Goal: Task Accomplishment & Management: Use online tool/utility

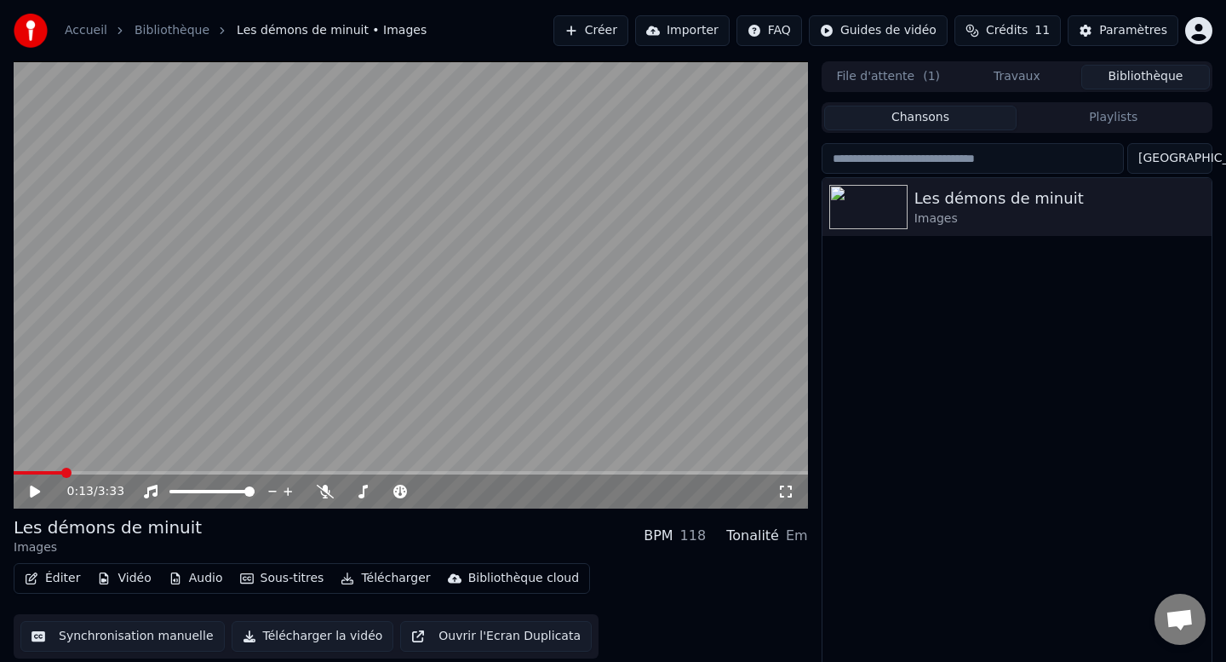
scroll to position [12, 0]
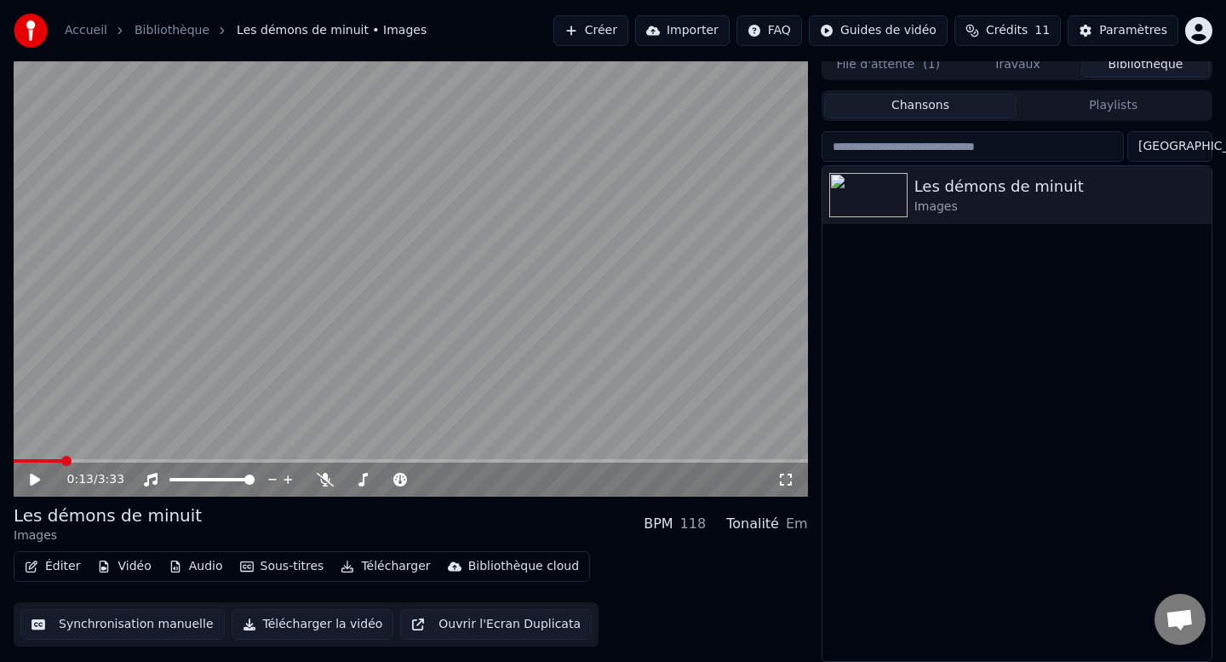
click at [30, 490] on div "0:13 / 3:33" at bounding box center [411, 479] width 795 height 34
click at [33, 479] on icon at bounding box center [35, 479] width 10 height 12
click at [41, 479] on icon at bounding box center [47, 480] width 40 height 14
click at [35, 468] on div "0:13 / 3:33" at bounding box center [411, 479] width 795 height 34
click at [32, 477] on icon at bounding box center [35, 479] width 10 height 12
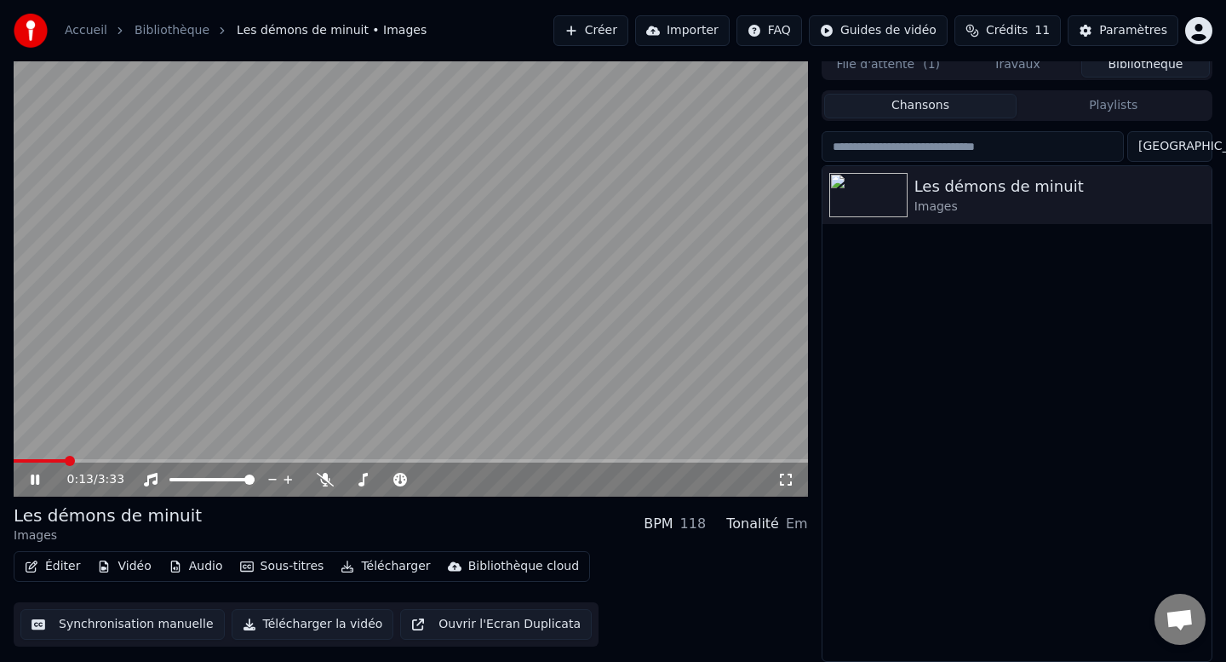
click at [32, 477] on icon at bounding box center [35, 479] width 9 height 10
click at [39, 475] on icon at bounding box center [47, 480] width 40 height 14
click at [39, 475] on icon at bounding box center [35, 479] width 9 height 10
click at [29, 484] on icon at bounding box center [47, 480] width 40 height 14
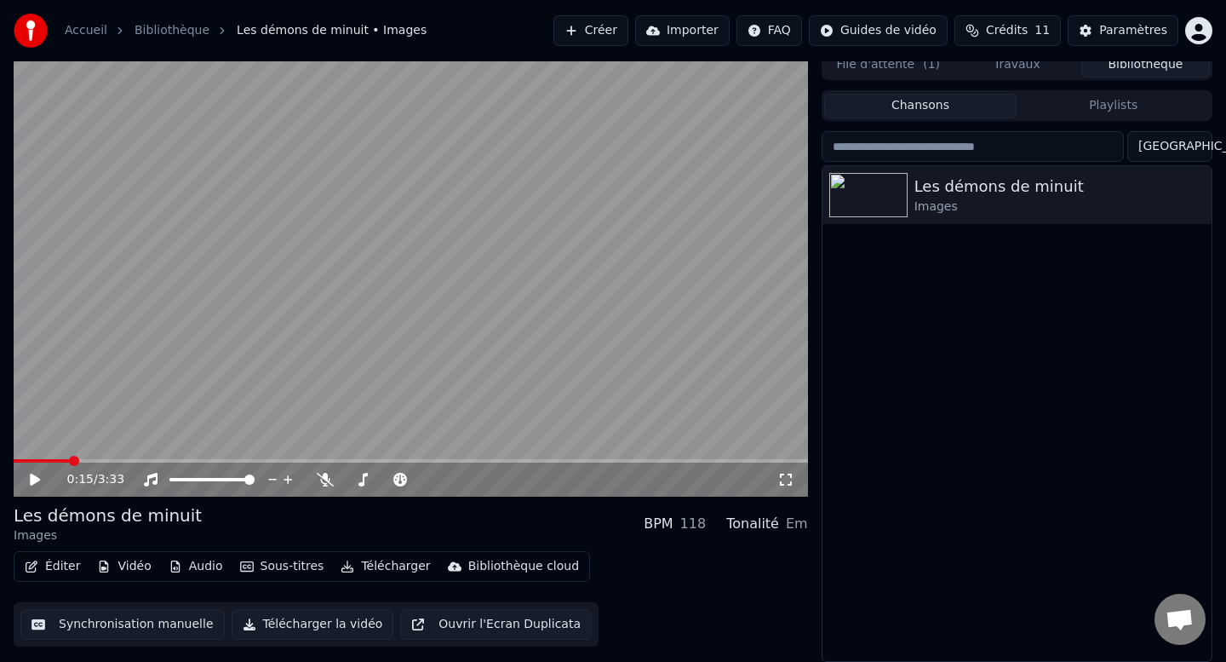
click at [29, 484] on icon at bounding box center [47, 480] width 40 height 14
click at [83, 623] on button "Synchronisation manuelle" at bounding box center [122, 624] width 204 height 31
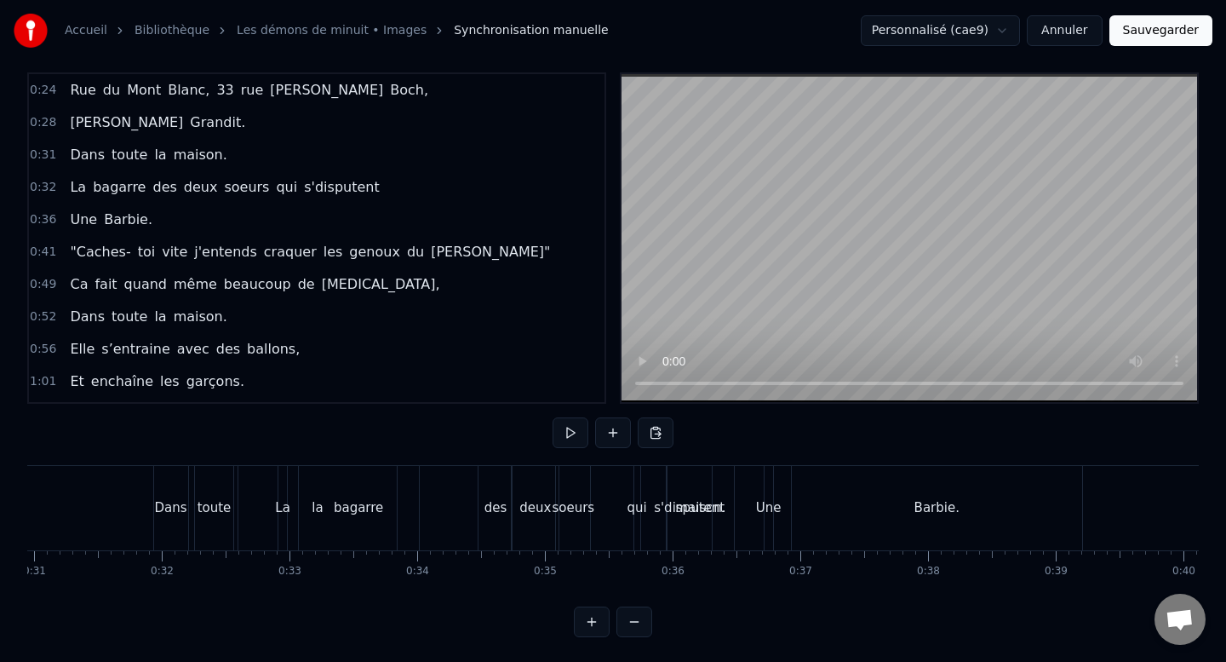
scroll to position [0, 3940]
click at [186, 518] on div "Dans" at bounding box center [184, 508] width 34 height 84
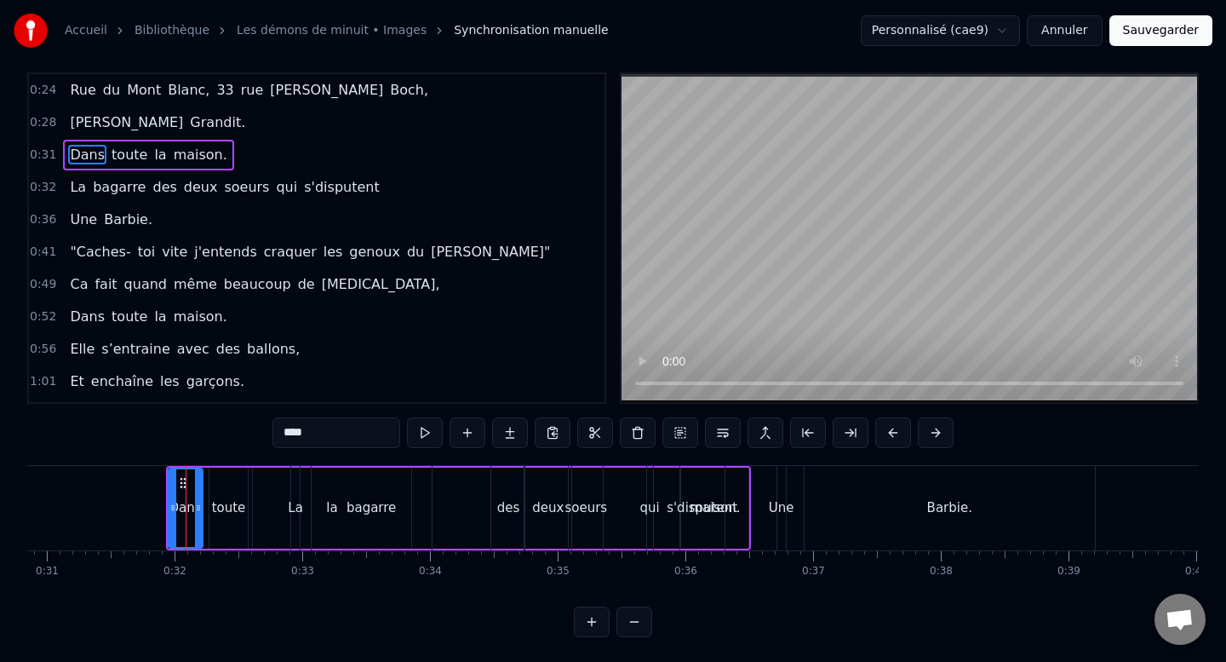
scroll to position [0, 0]
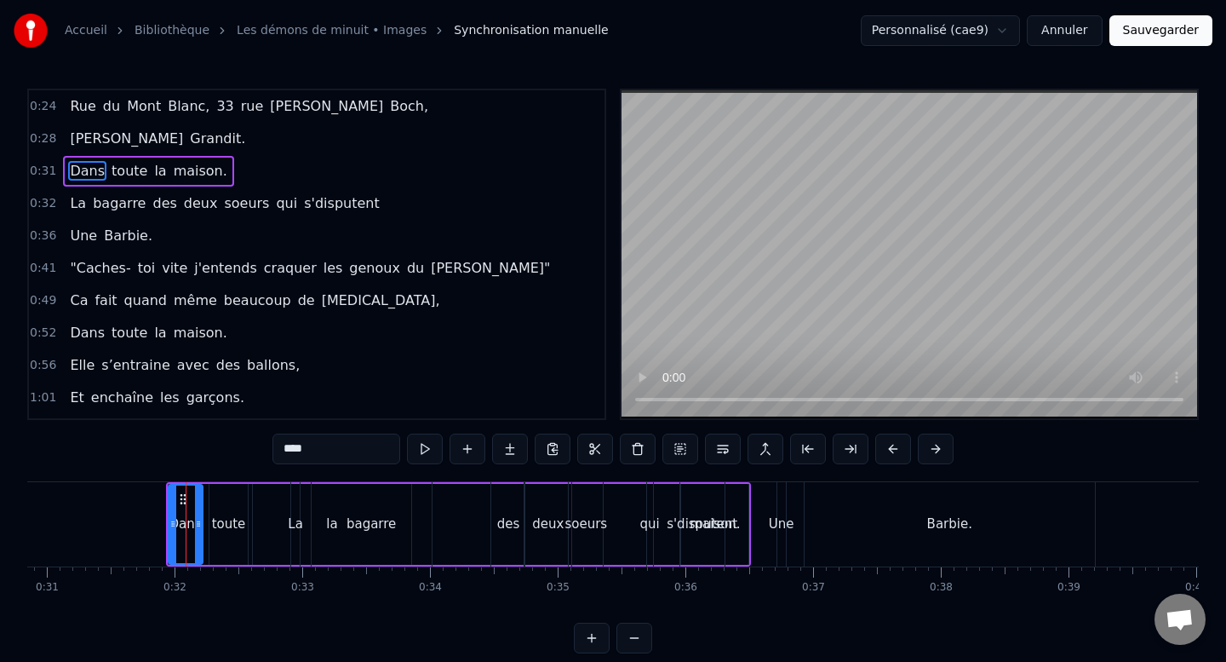
click at [152, 178] on span "la" at bounding box center [159, 171] width 15 height 20
type input "**"
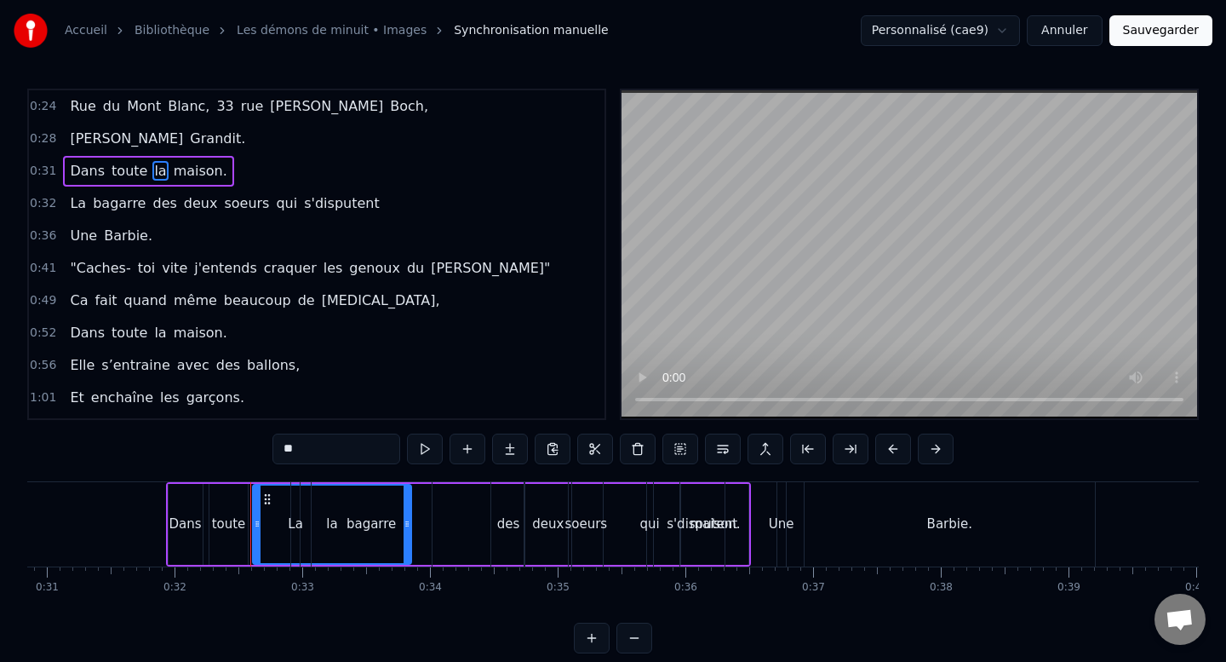
click at [123, 185] on div "Dans toute la maison." at bounding box center [148, 171] width 170 height 31
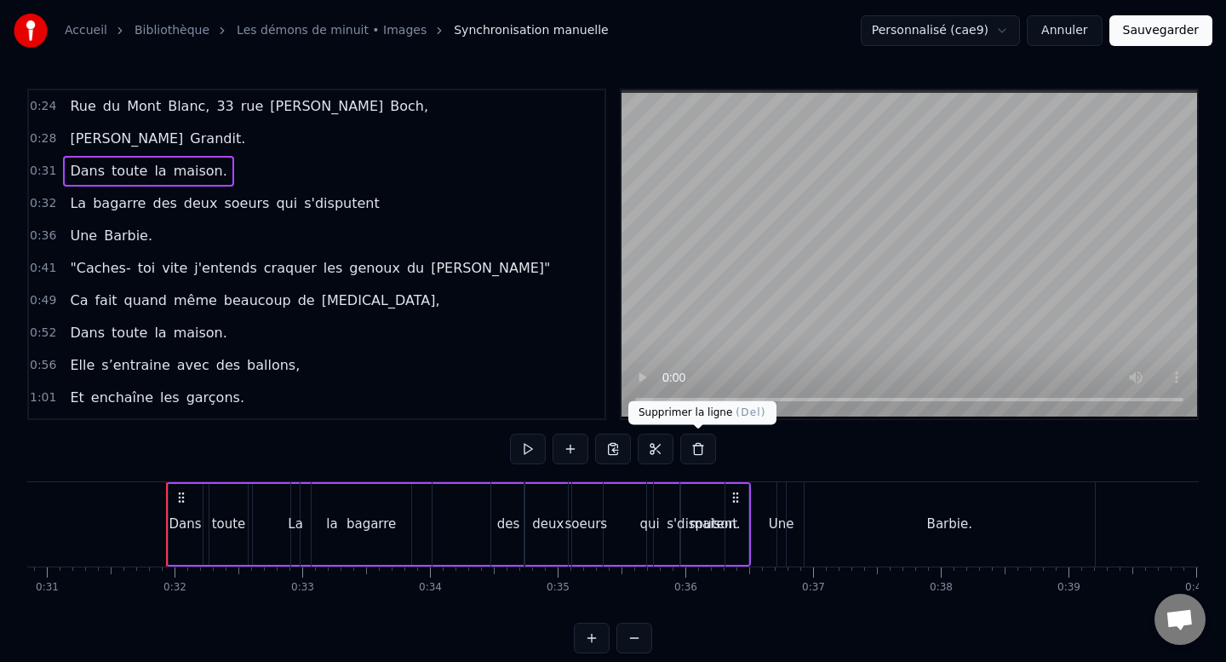
click at [693, 454] on button at bounding box center [698, 448] width 36 height 31
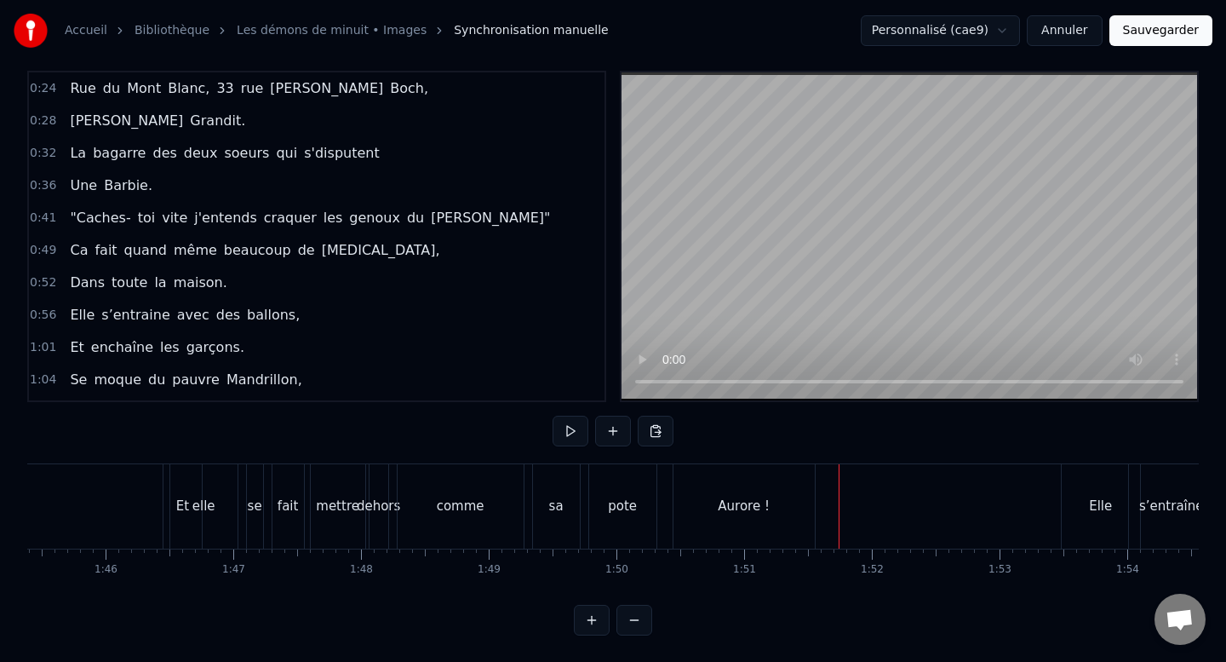
scroll to position [0, 13406]
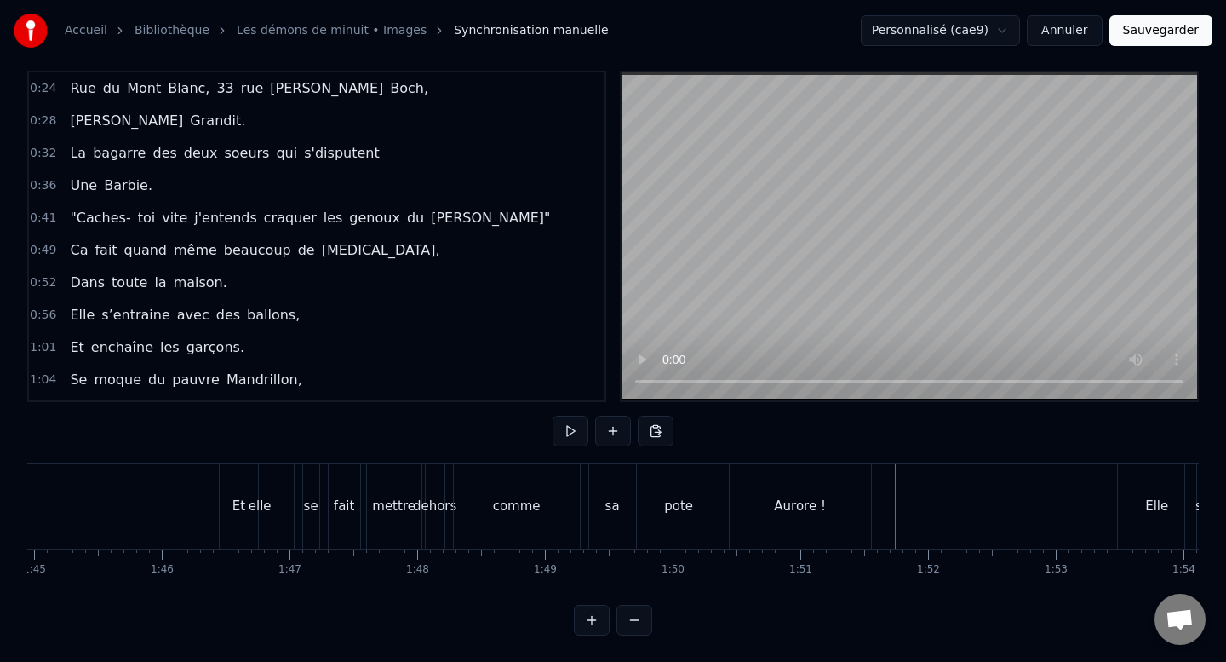
click at [433, 501] on div "dehors" at bounding box center [434, 506] width 43 height 20
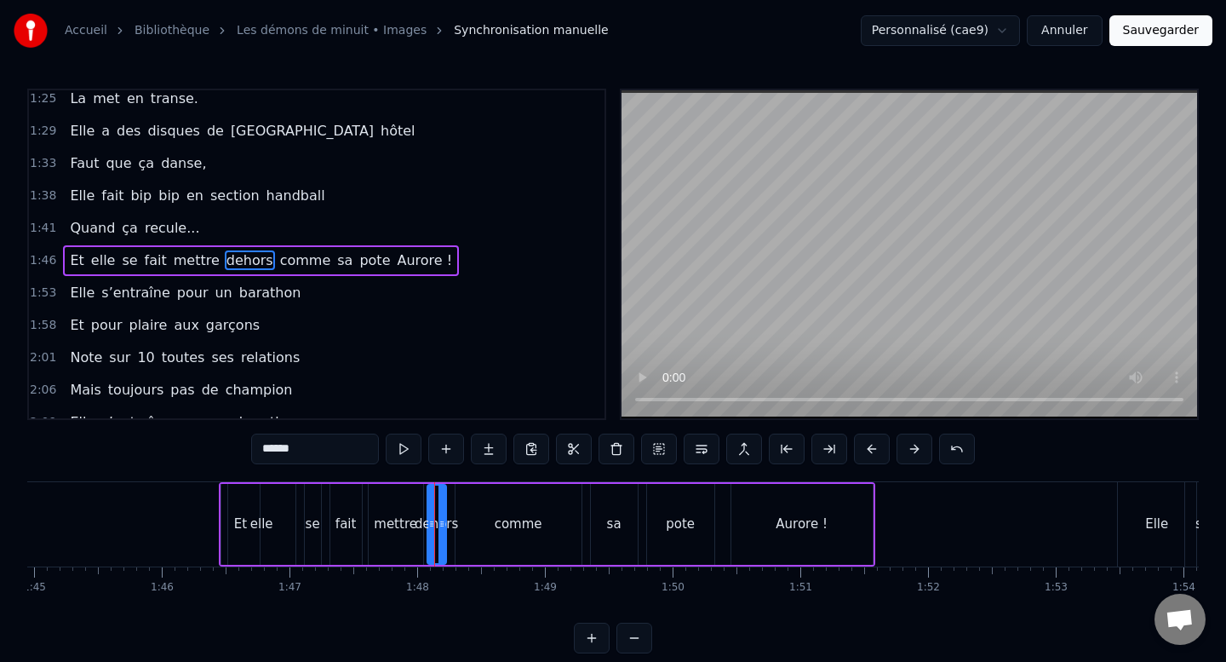
scroll to position [403, 0]
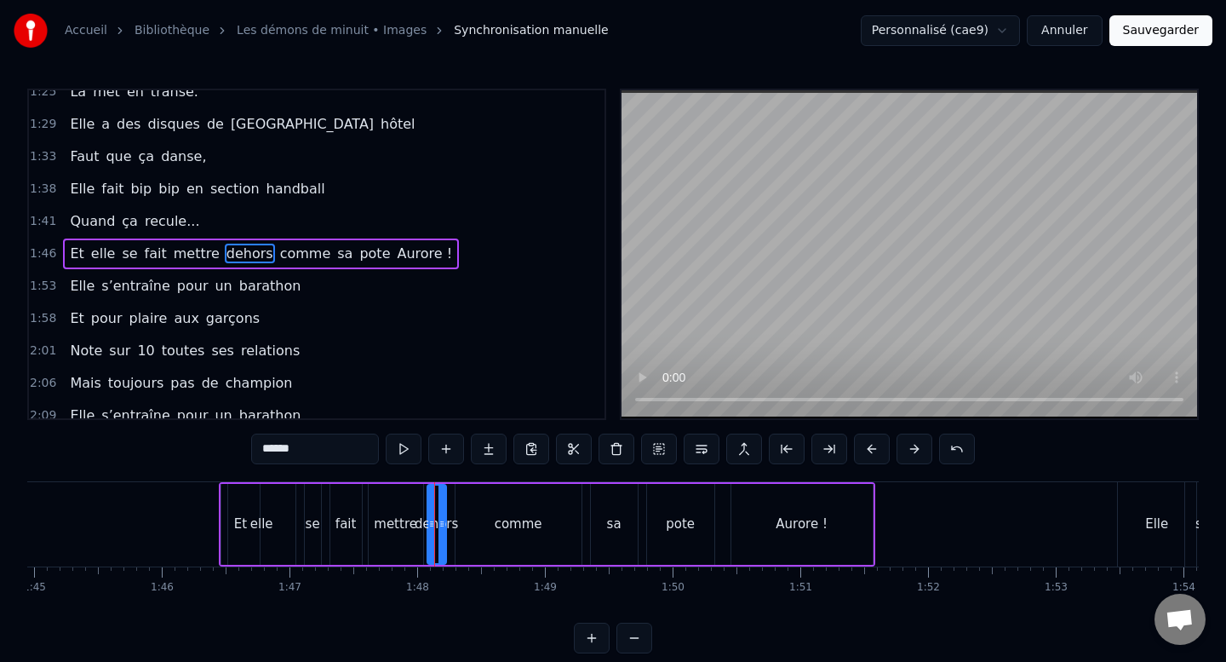
click at [468, 527] on div "comme" at bounding box center [519, 524] width 126 height 81
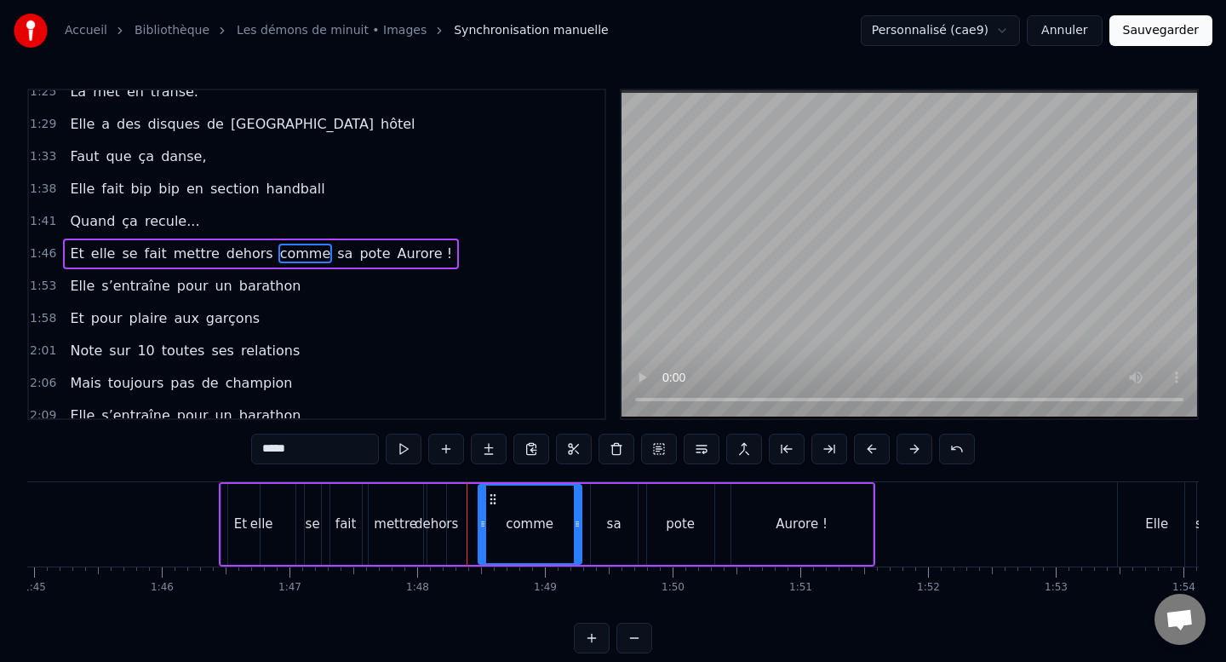
drag, startPoint x: 456, startPoint y: 525, endPoint x: 479, endPoint y: 530, distance: 23.4
click at [479, 530] on icon at bounding box center [482, 524] width 7 height 14
click at [455, 525] on div "dehors" at bounding box center [436, 524] width 43 height 20
type input "******"
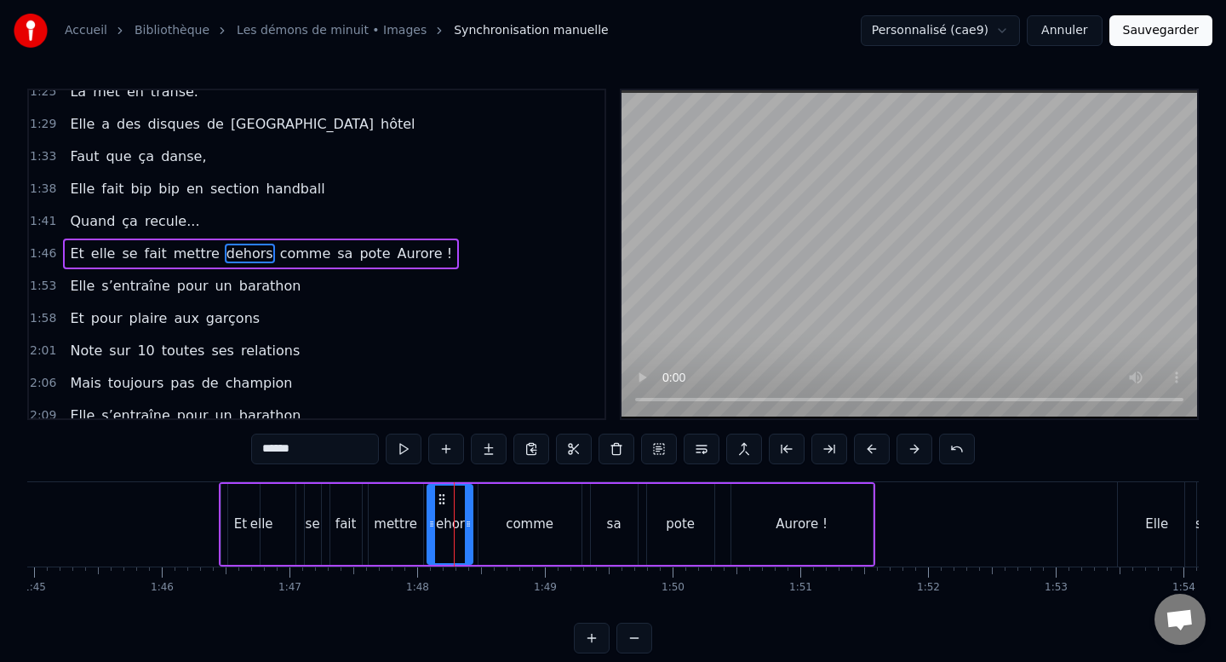
drag, startPoint x: 440, startPoint y: 525, endPoint x: 468, endPoint y: 530, distance: 28.4
click at [468, 530] on icon at bounding box center [468, 524] width 7 height 14
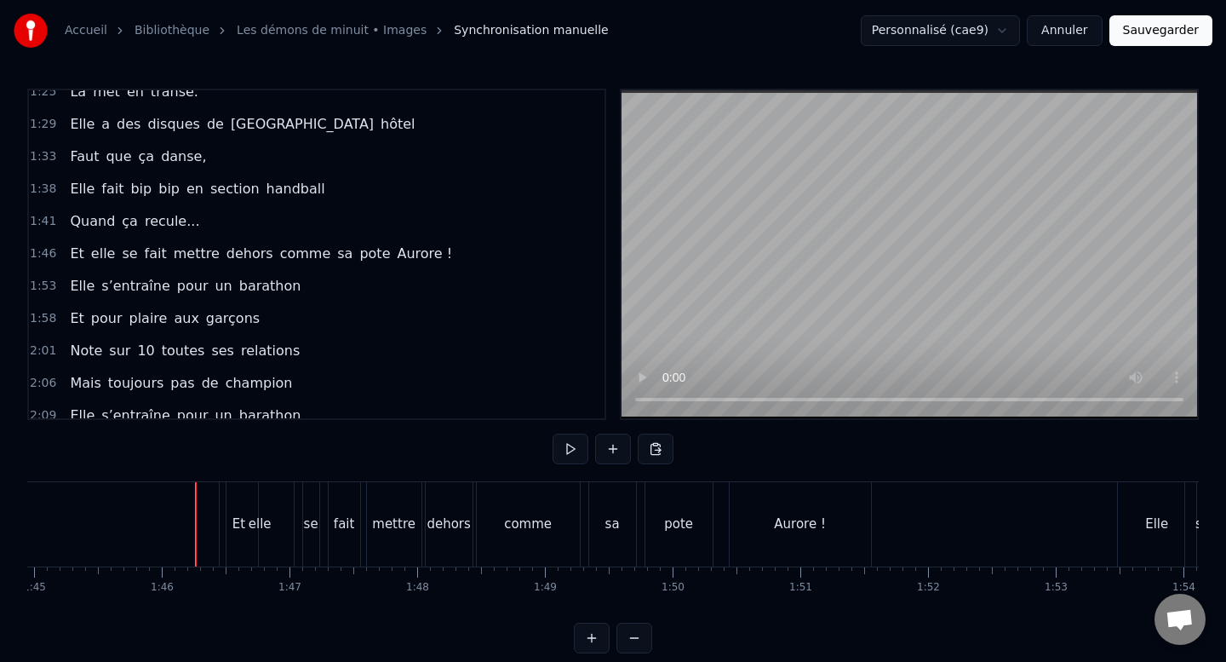
scroll to position [18, 0]
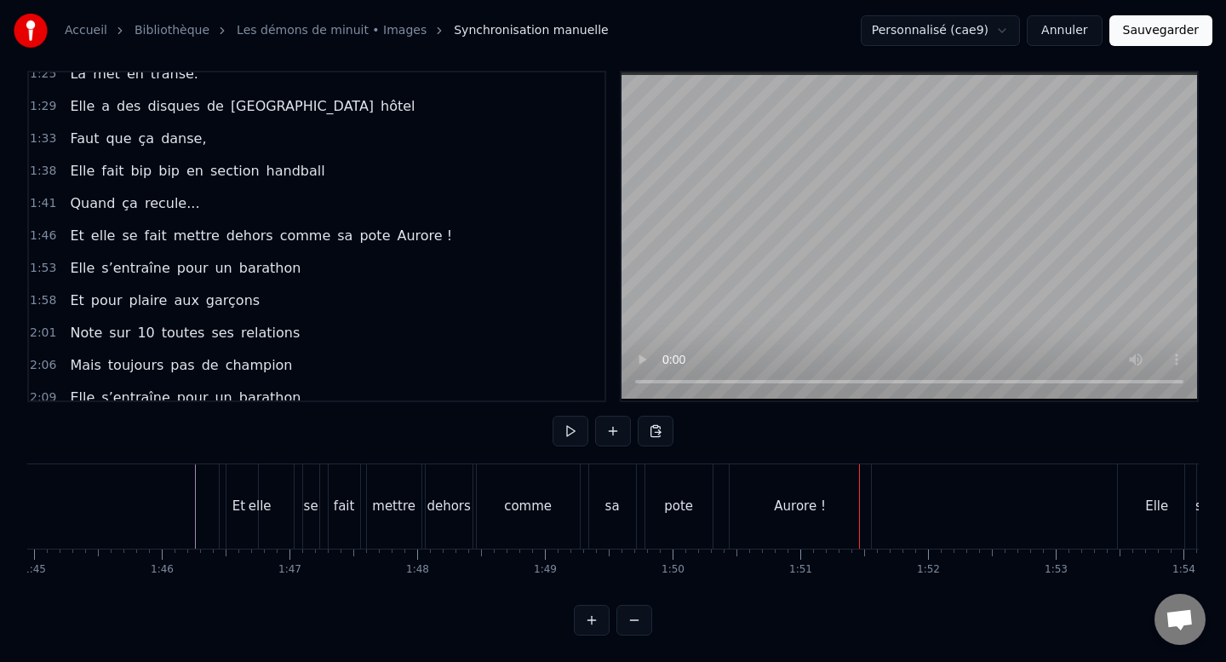
click at [576, 484] on div "comme" at bounding box center [528, 506] width 103 height 84
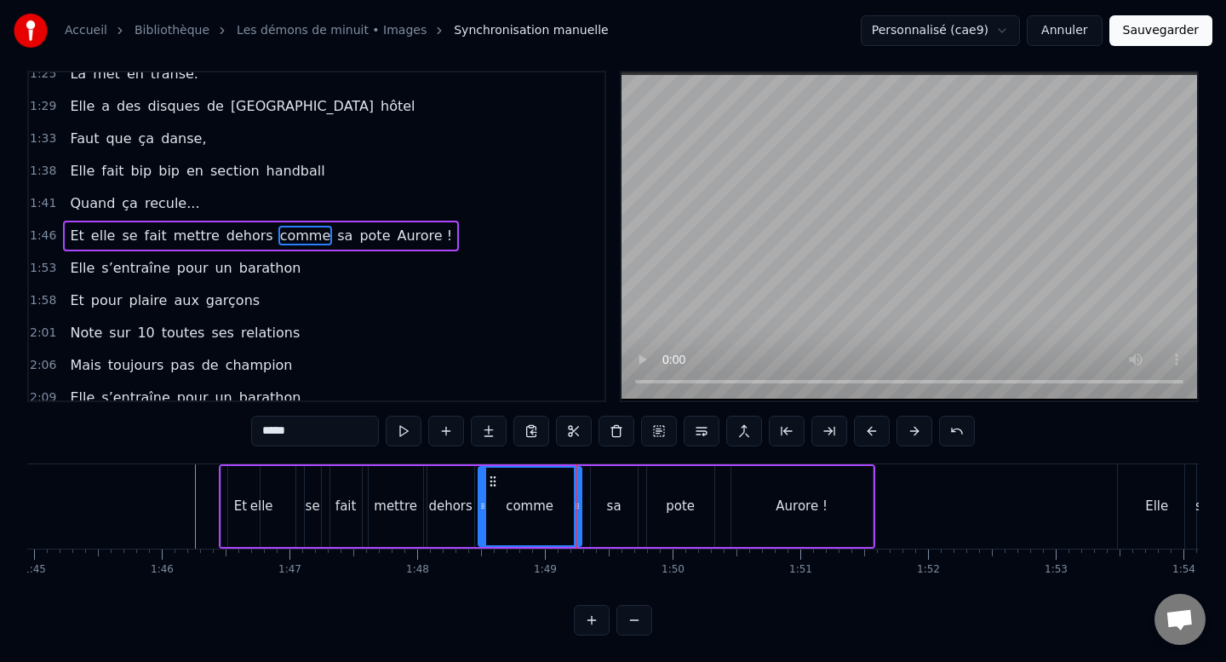
scroll to position [0, 0]
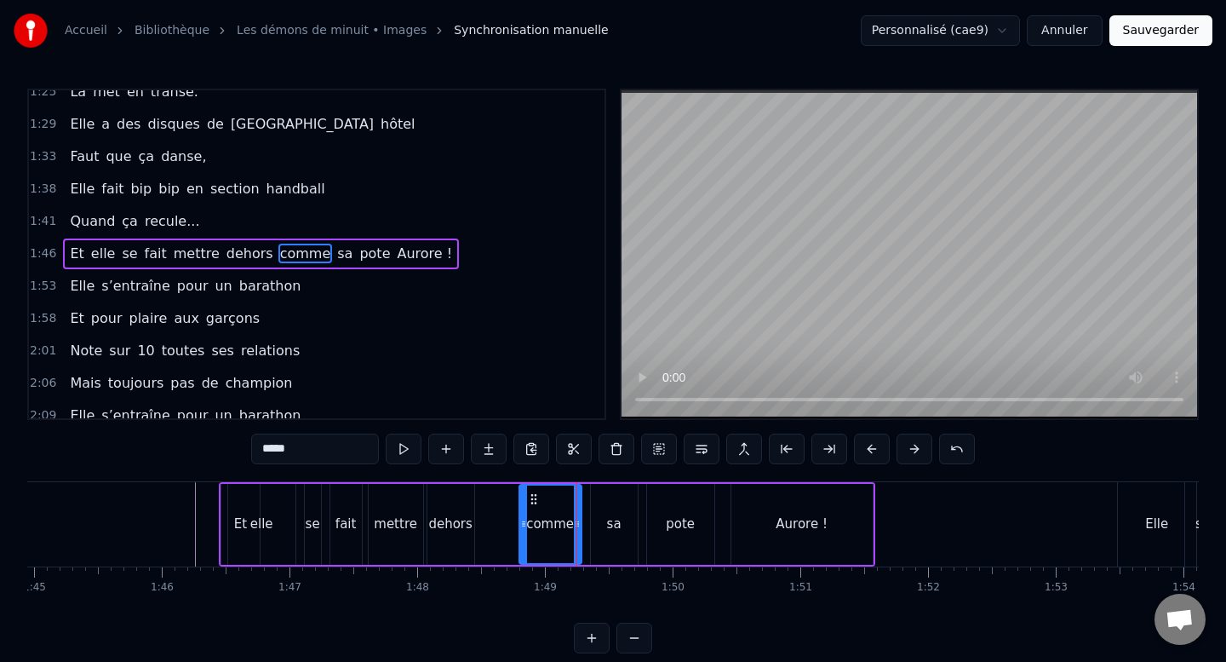
drag, startPoint x: 481, startPoint y: 525, endPoint x: 522, endPoint y: 527, distance: 40.9
click at [522, 527] on icon at bounding box center [523, 524] width 7 height 14
click at [460, 527] on div "dehors" at bounding box center [449, 524] width 43 height 20
type input "******"
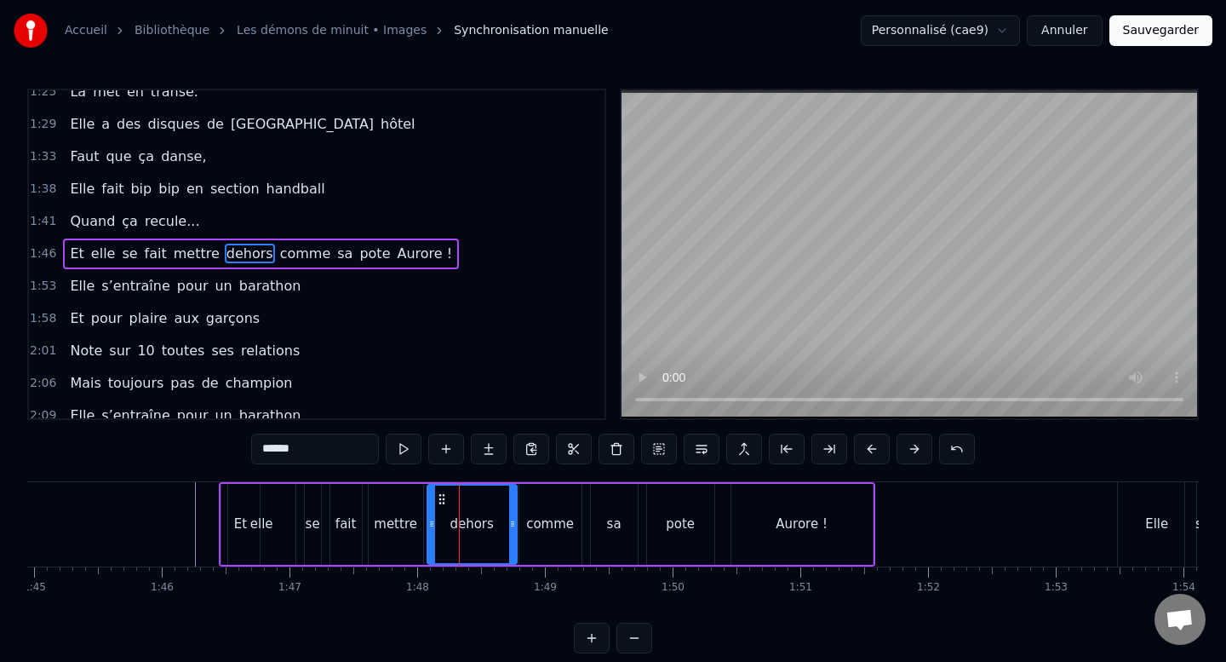
drag, startPoint x: 468, startPoint y: 523, endPoint x: 511, endPoint y: 524, distance: 42.6
click at [511, 524] on icon at bounding box center [512, 524] width 7 height 14
click at [152, 501] on div at bounding box center [272, 524] width 27303 height 84
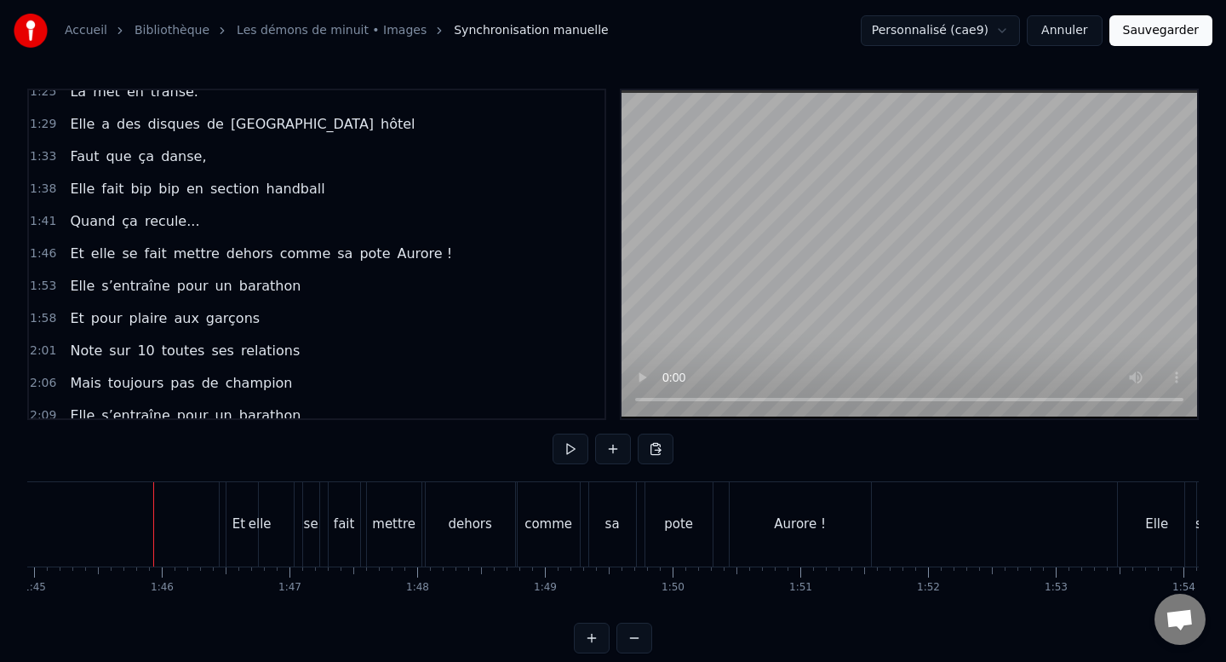
scroll to position [18, 0]
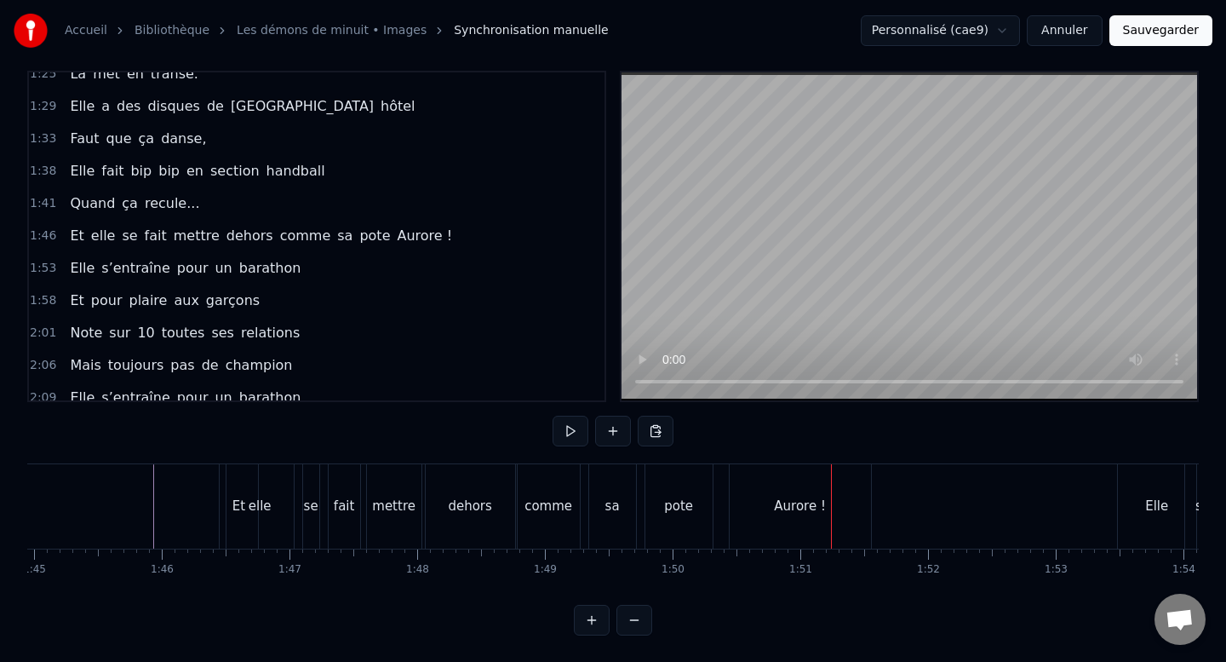
click at [528, 531] on div "comme" at bounding box center [549, 506] width 62 height 84
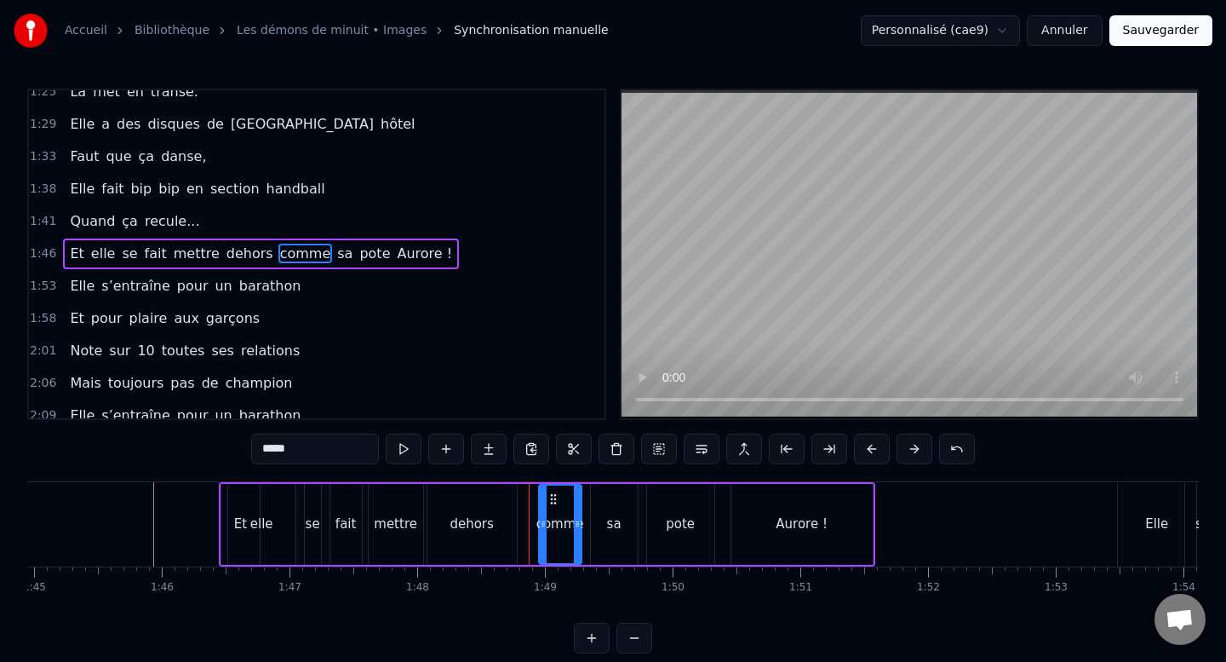
drag, startPoint x: 525, startPoint y: 522, endPoint x: 544, endPoint y: 524, distance: 19.7
click at [544, 524] on icon at bounding box center [543, 524] width 7 height 14
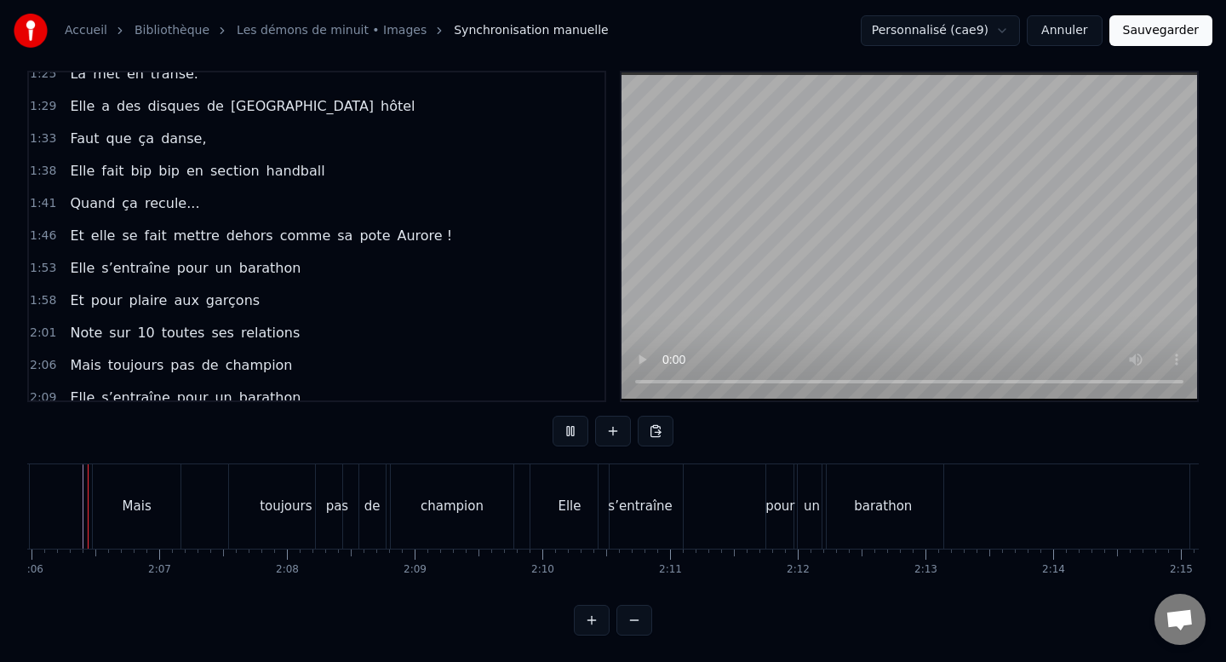
scroll to position [0, 16061]
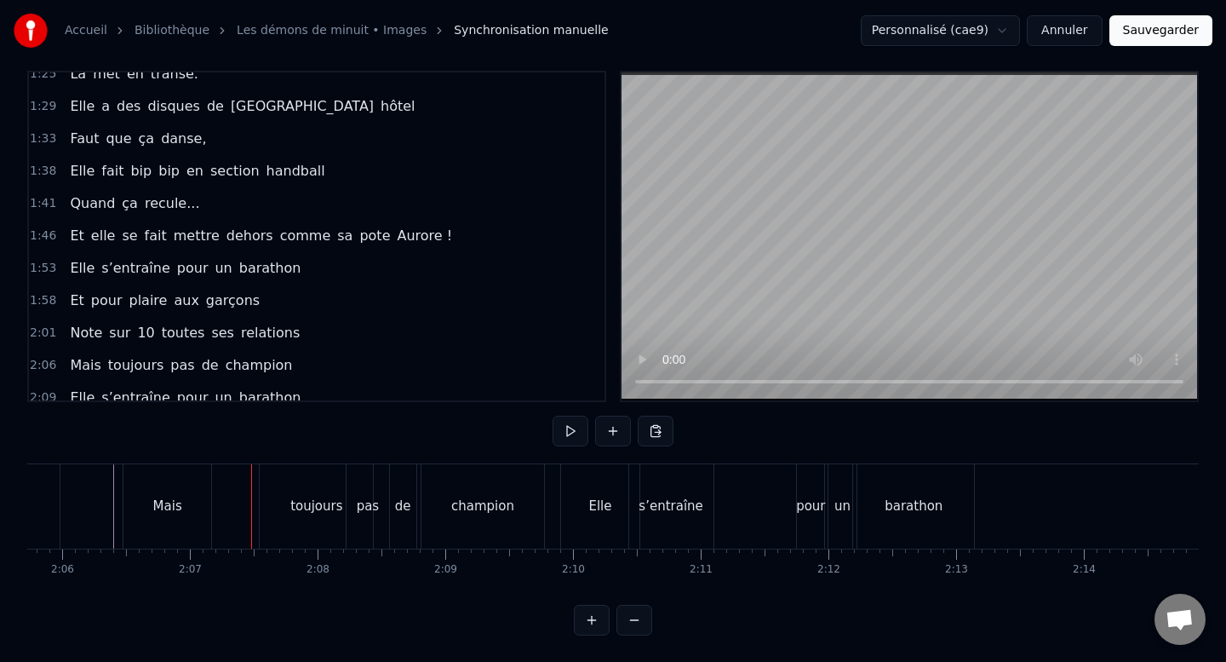
click at [173, 524] on div "Mais" at bounding box center [167, 506] width 88 height 84
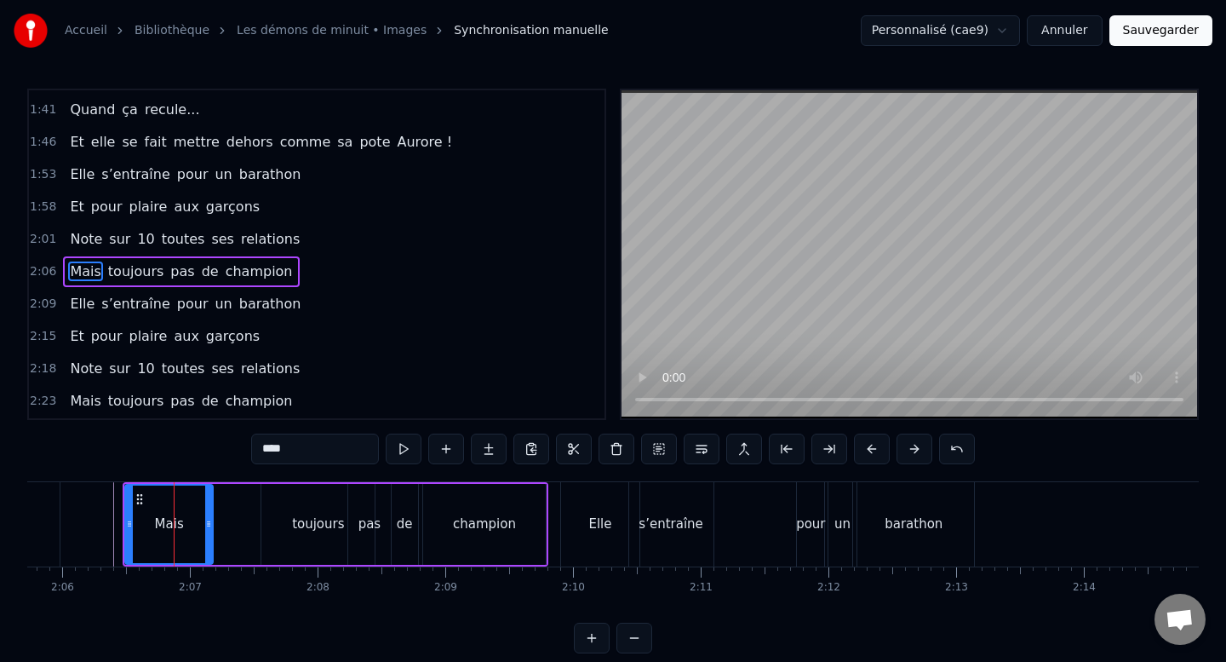
scroll to position [532, 0]
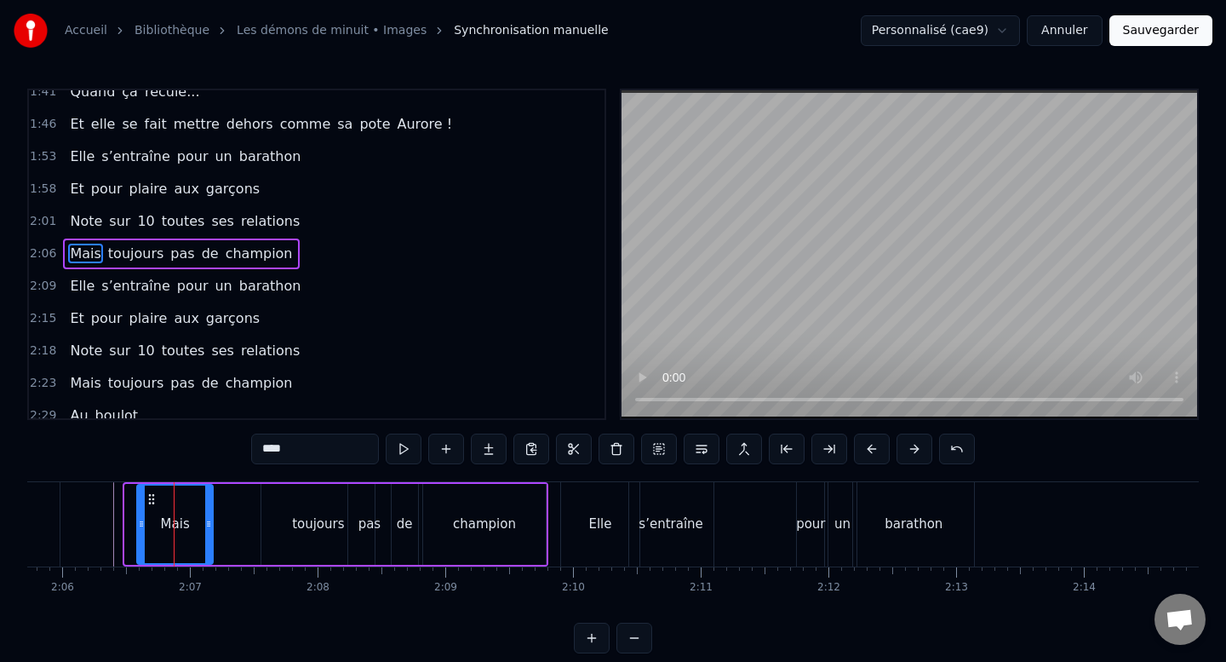
drag, startPoint x: 125, startPoint y: 525, endPoint x: 141, endPoint y: 528, distance: 16.4
click at [141, 528] on icon at bounding box center [141, 524] width 7 height 14
drag, startPoint x: 209, startPoint y: 525, endPoint x: 227, endPoint y: 525, distance: 17.1
click at [227, 525] on icon at bounding box center [225, 524] width 7 height 14
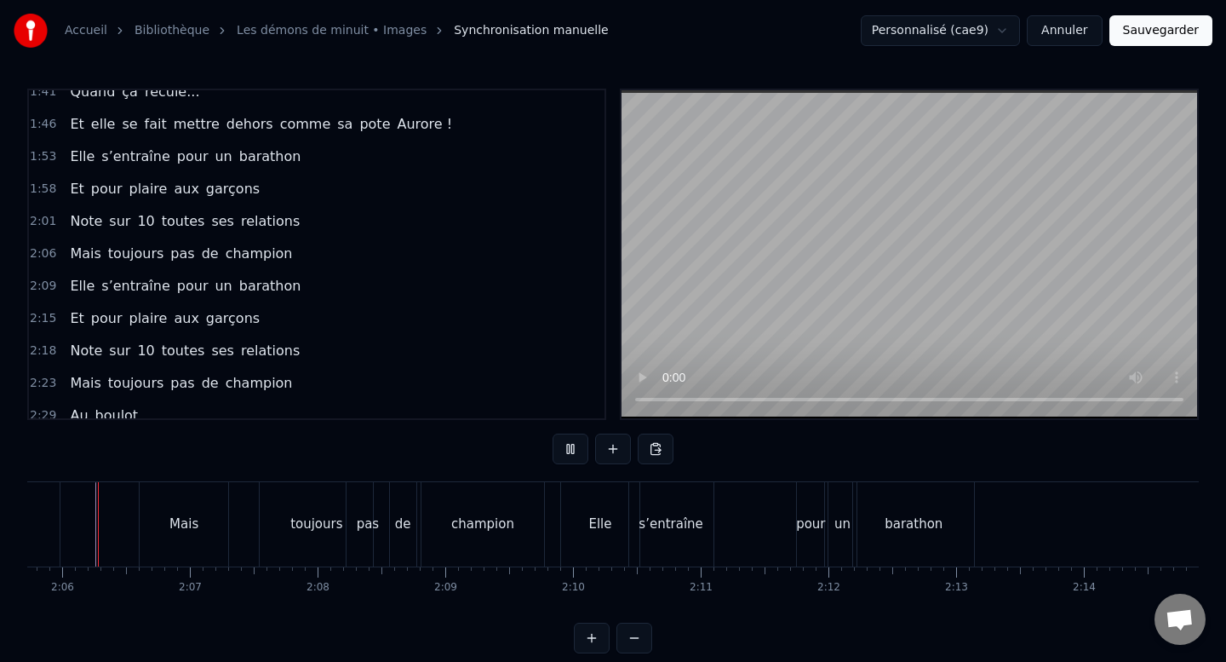
scroll to position [0, 16043]
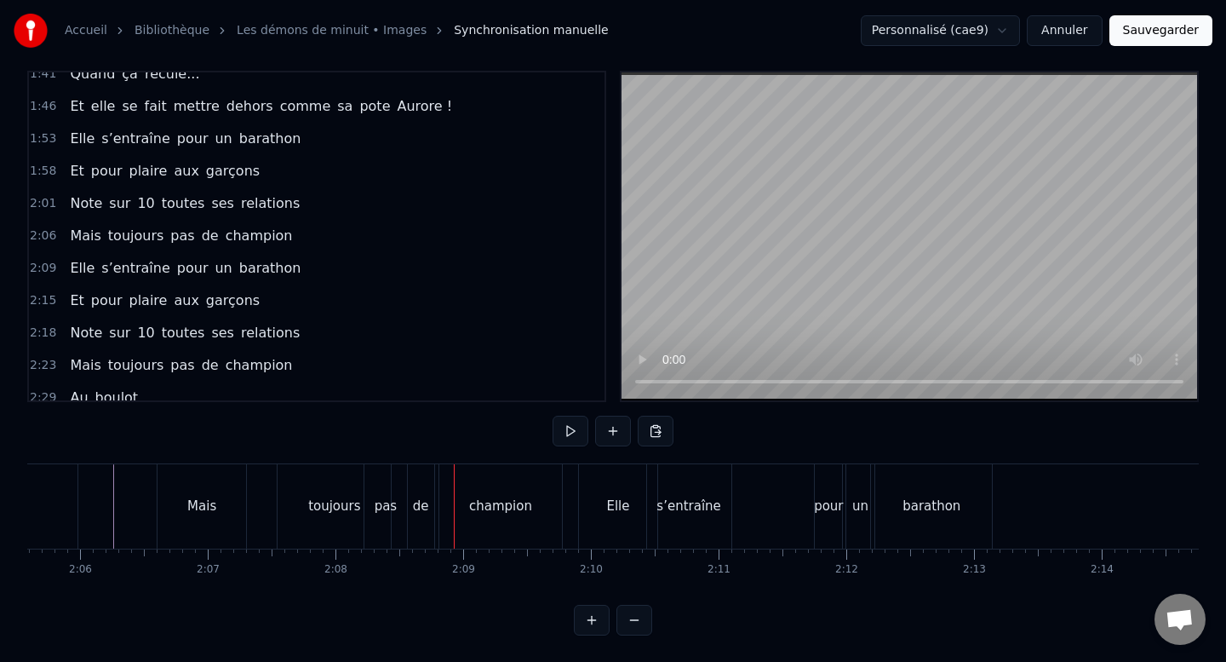
click at [331, 503] on div "toujours" at bounding box center [334, 506] width 52 height 20
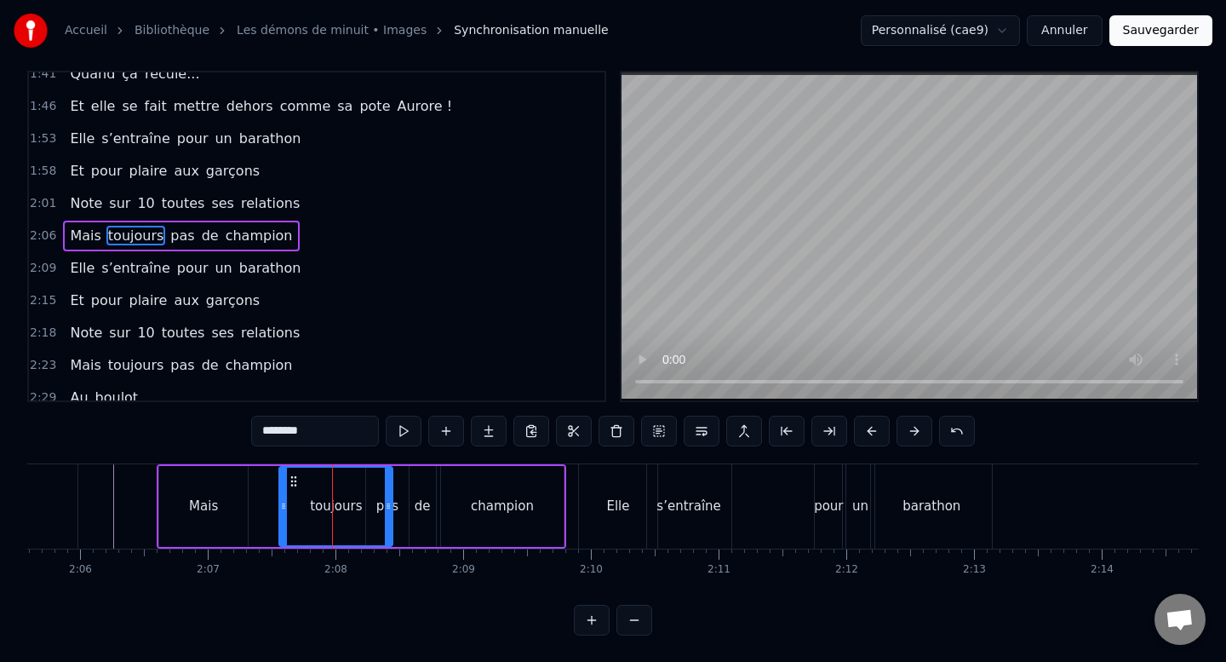
scroll to position [0, 0]
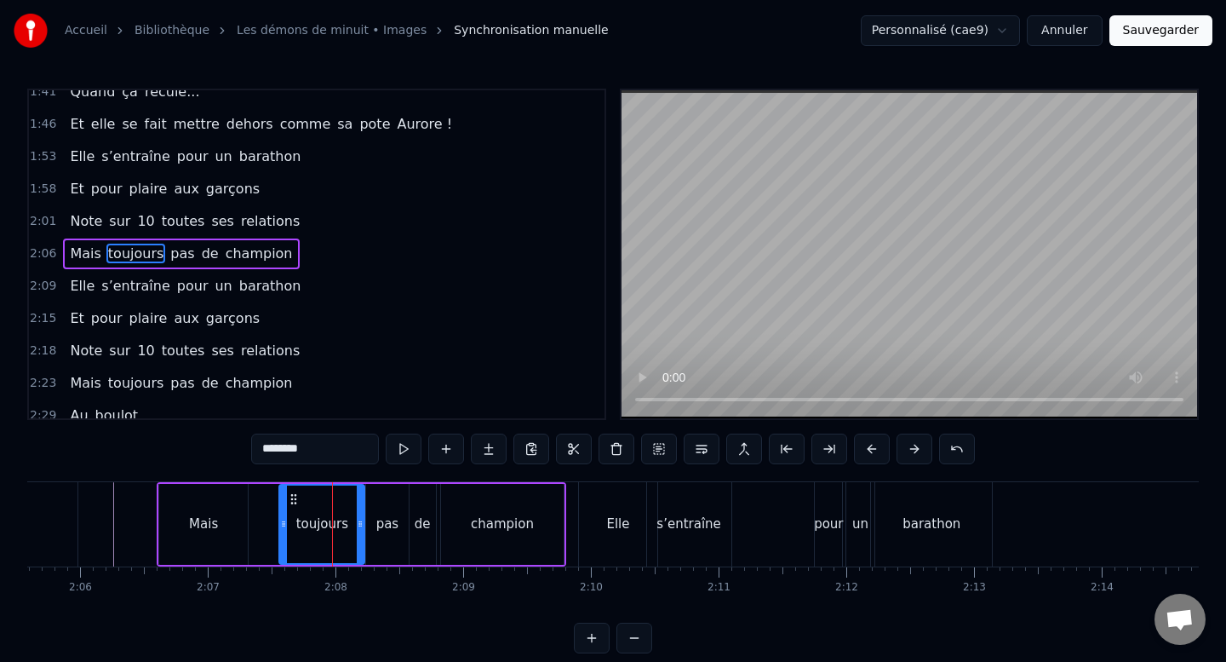
drag, startPoint x: 390, startPoint y: 528, endPoint x: 357, endPoint y: 527, distance: 33.2
click at [357, 527] on icon at bounding box center [360, 524] width 7 height 14
click at [386, 503] on div "pas" at bounding box center [387, 524] width 43 height 81
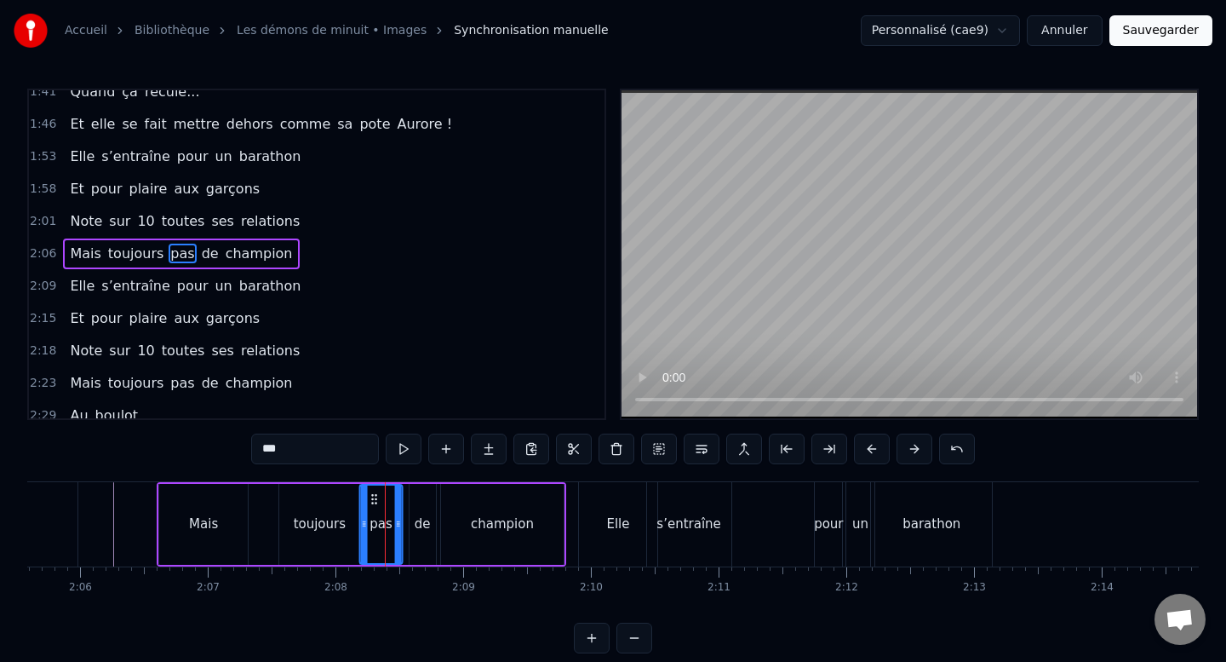
click at [373, 502] on icon at bounding box center [374, 499] width 14 height 14
click at [422, 517] on div "de" at bounding box center [423, 524] width 16 height 20
drag, startPoint x: 425, startPoint y: 499, endPoint x: 416, endPoint y: 500, distance: 9.4
click at [416, 500] on icon at bounding box center [415, 499] width 14 height 14
drag, startPoint x: 424, startPoint y: 526, endPoint x: 415, endPoint y: 526, distance: 9.4
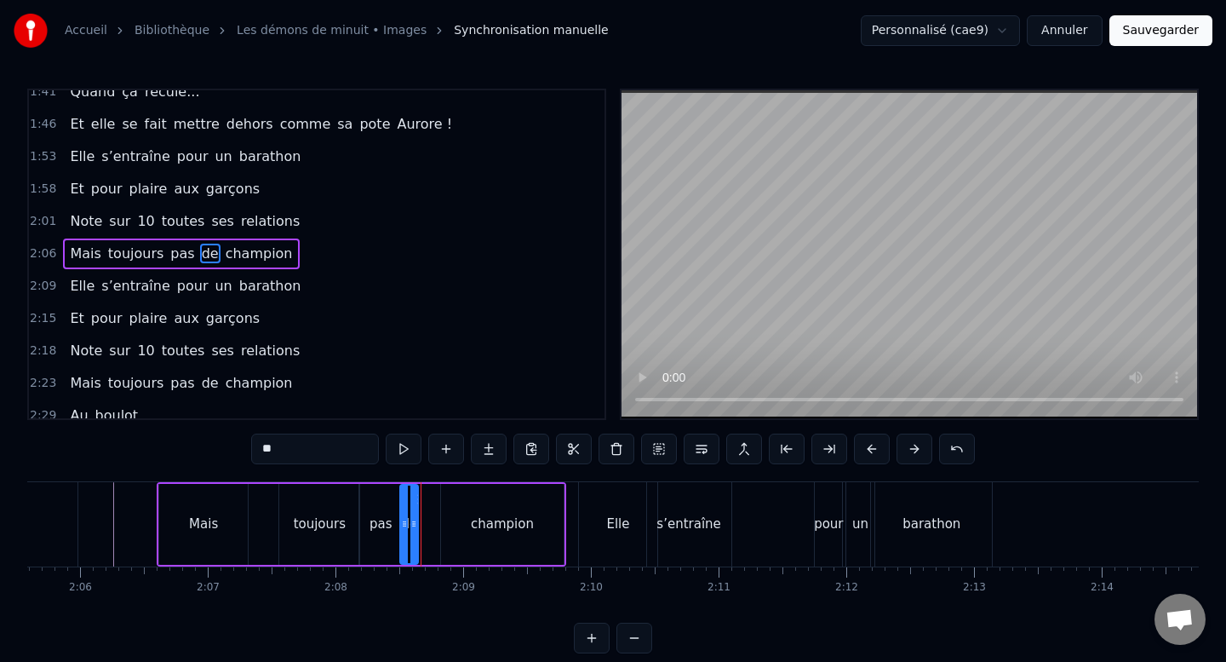
click at [415, 526] on icon at bounding box center [413, 524] width 7 height 14
click at [463, 528] on div "champion" at bounding box center [502, 524] width 123 height 81
type input "********"
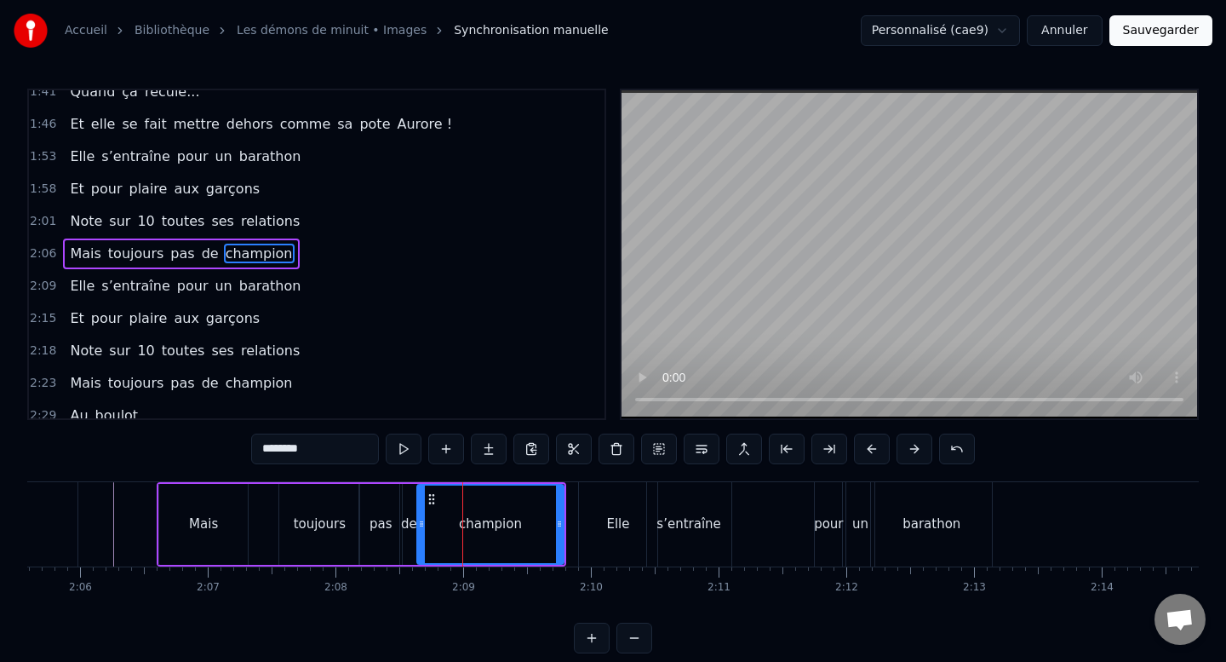
drag, startPoint x: 447, startPoint y: 524, endPoint x: 423, endPoint y: 521, distance: 24.0
click at [423, 521] on icon at bounding box center [421, 524] width 7 height 14
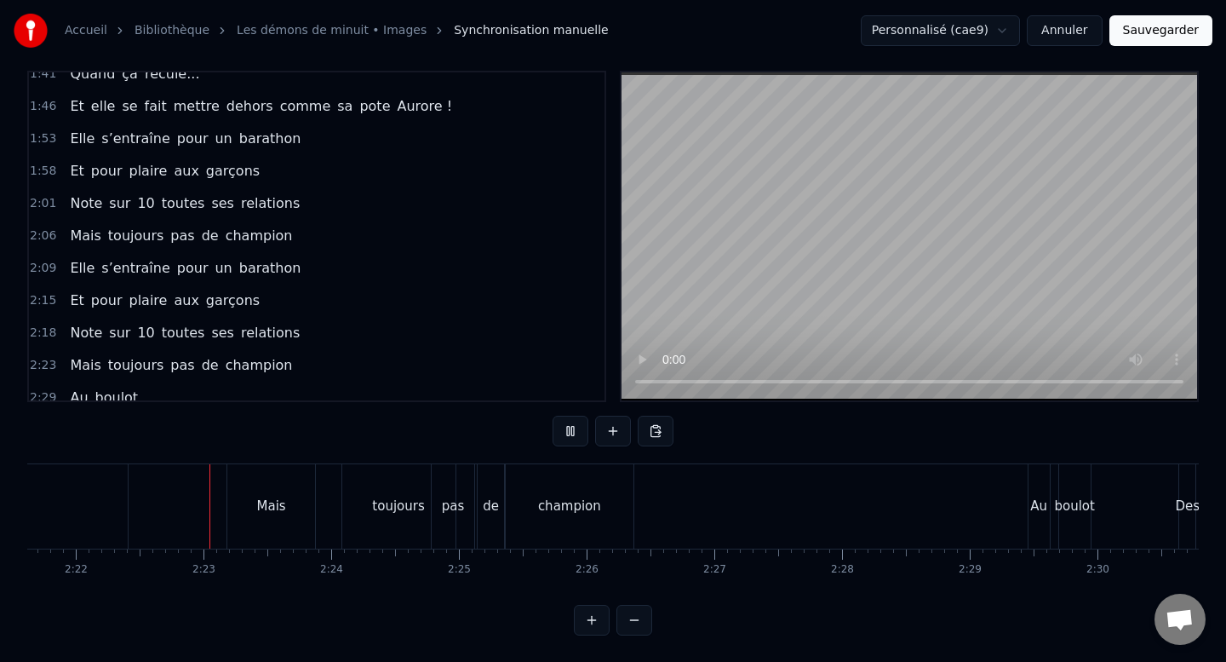
scroll to position [0, 18095]
click at [291, 499] on div "Mais" at bounding box center [267, 506] width 88 height 84
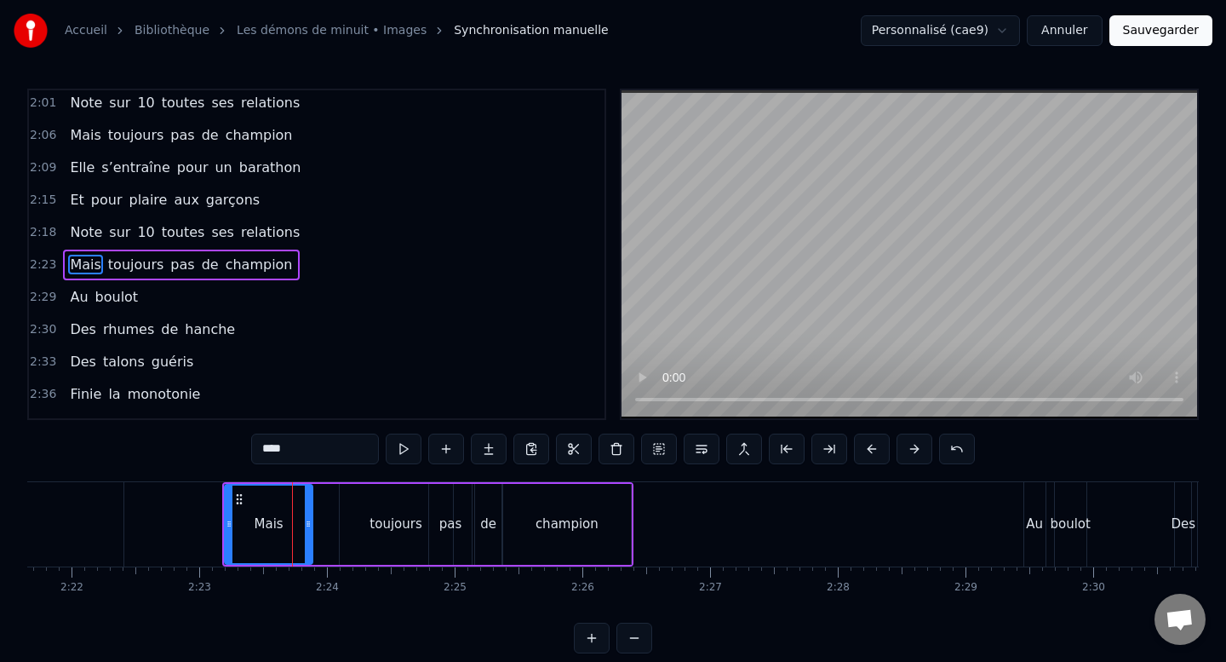
scroll to position [662, 0]
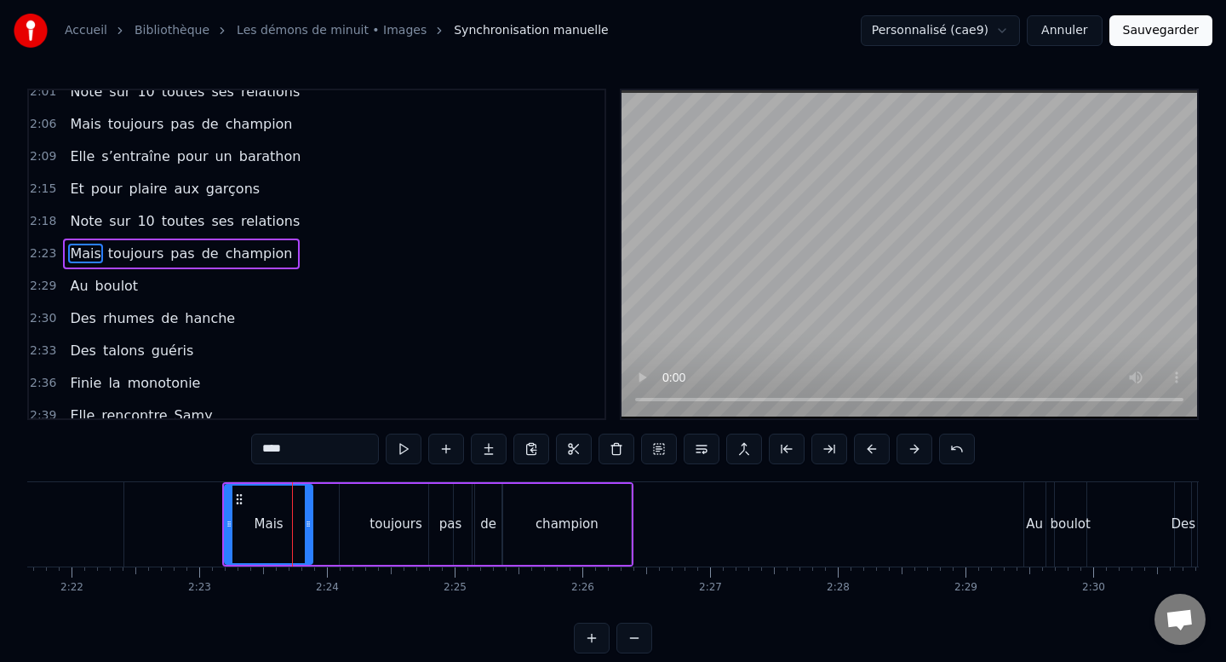
click at [362, 533] on div "toujours" at bounding box center [396, 524] width 113 height 81
type input "********"
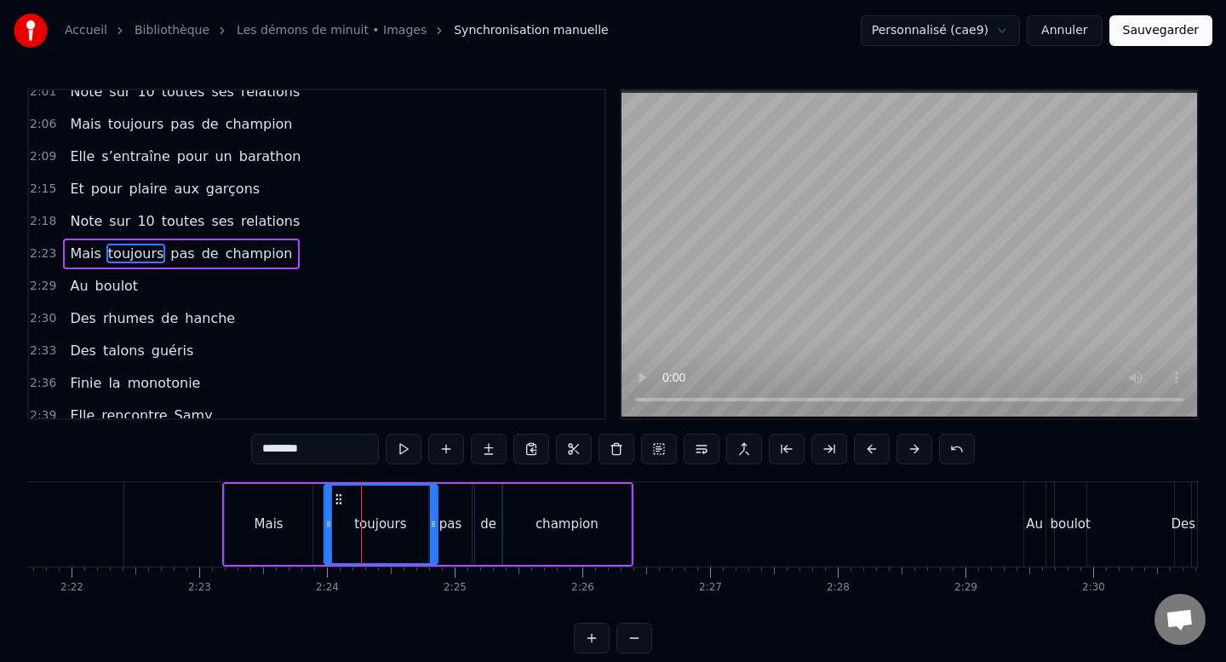
drag, startPoint x: 351, startPoint y: 498, endPoint x: 336, endPoint y: 498, distance: 15.3
click at [336, 498] on circle at bounding box center [336, 498] width 1 height 1
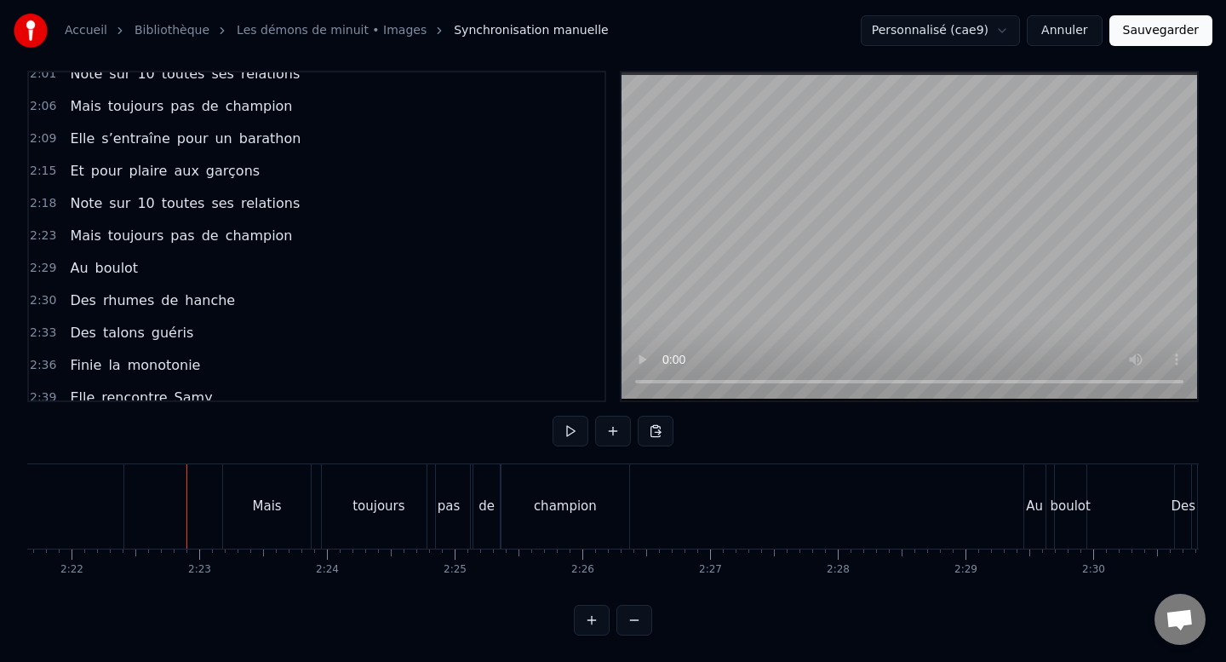
scroll to position [18, 0]
click at [446, 496] on div "pas" at bounding box center [449, 506] width 23 height 20
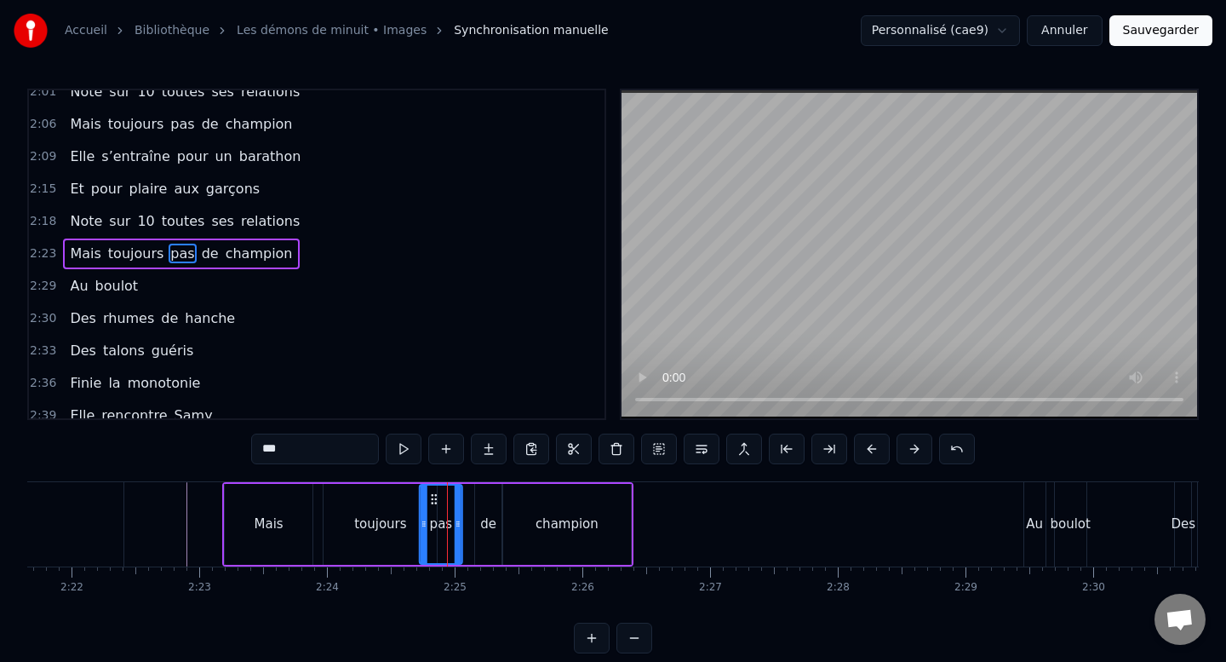
drag, startPoint x: 440, startPoint y: 497, endPoint x: 431, endPoint y: 497, distance: 9.4
click at [432, 498] on circle at bounding box center [432, 498] width 1 height 1
click at [484, 514] on div "de" at bounding box center [488, 524] width 16 height 20
drag, startPoint x: 489, startPoint y: 500, endPoint x: 475, endPoint y: 500, distance: 13.6
click at [475, 500] on icon at bounding box center [476, 499] width 14 height 14
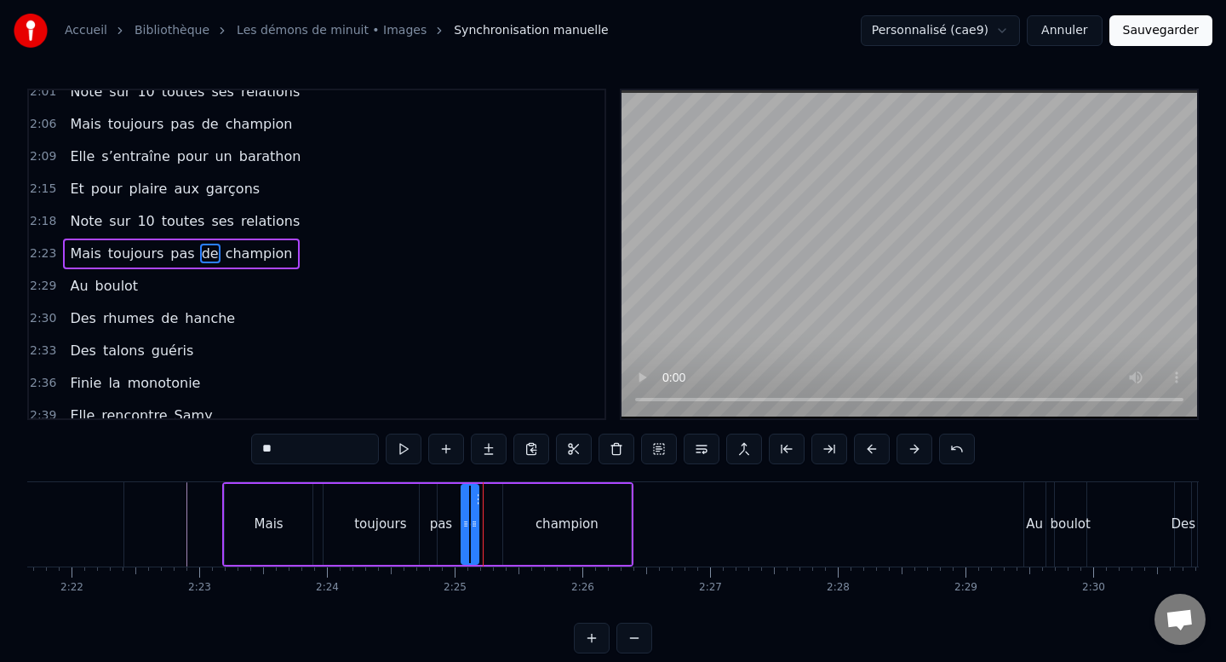
drag, startPoint x: 480, startPoint y: 524, endPoint x: 471, endPoint y: 526, distance: 9.7
click at [471, 526] on icon at bounding box center [474, 524] width 7 height 14
click at [529, 520] on div "champion" at bounding box center [567, 524] width 128 height 81
type input "********"
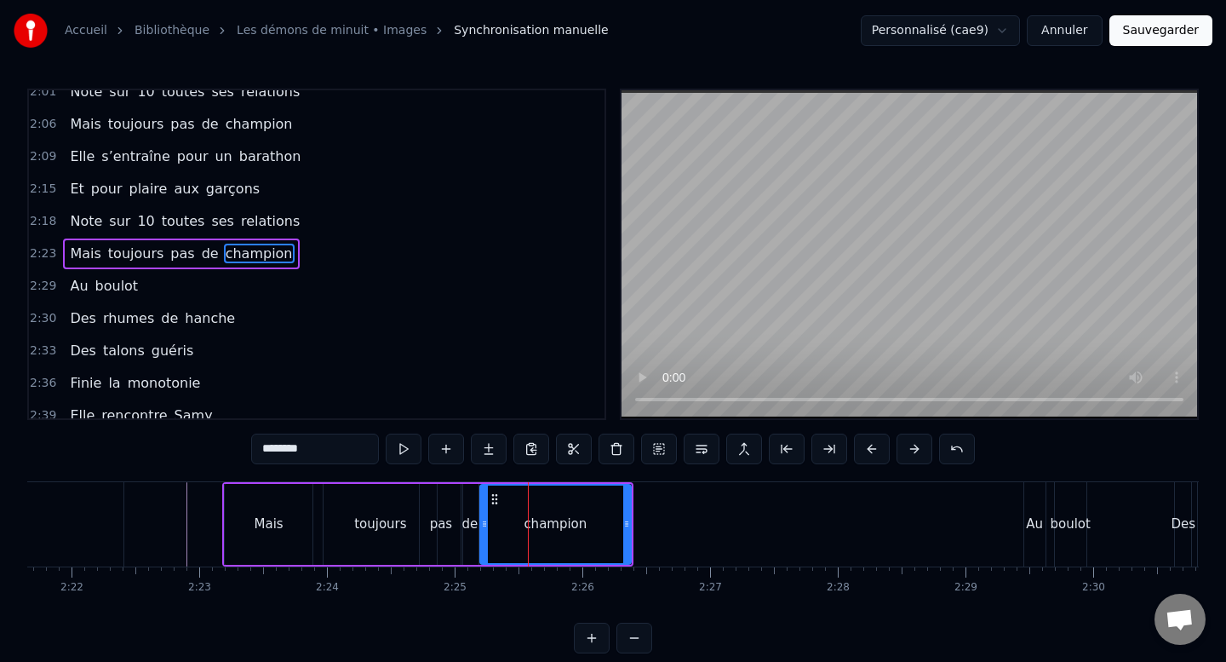
drag, startPoint x: 508, startPoint y: 525, endPoint x: 485, endPoint y: 525, distance: 23.0
click at [485, 525] on icon at bounding box center [484, 524] width 7 height 14
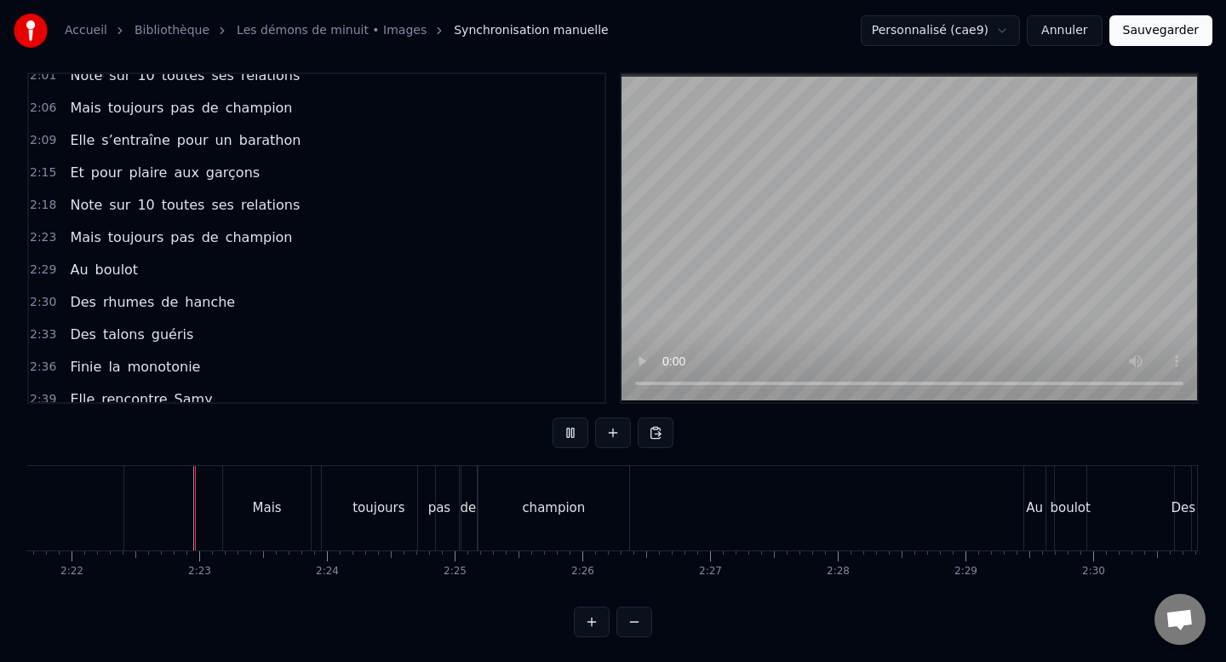
scroll to position [18, 0]
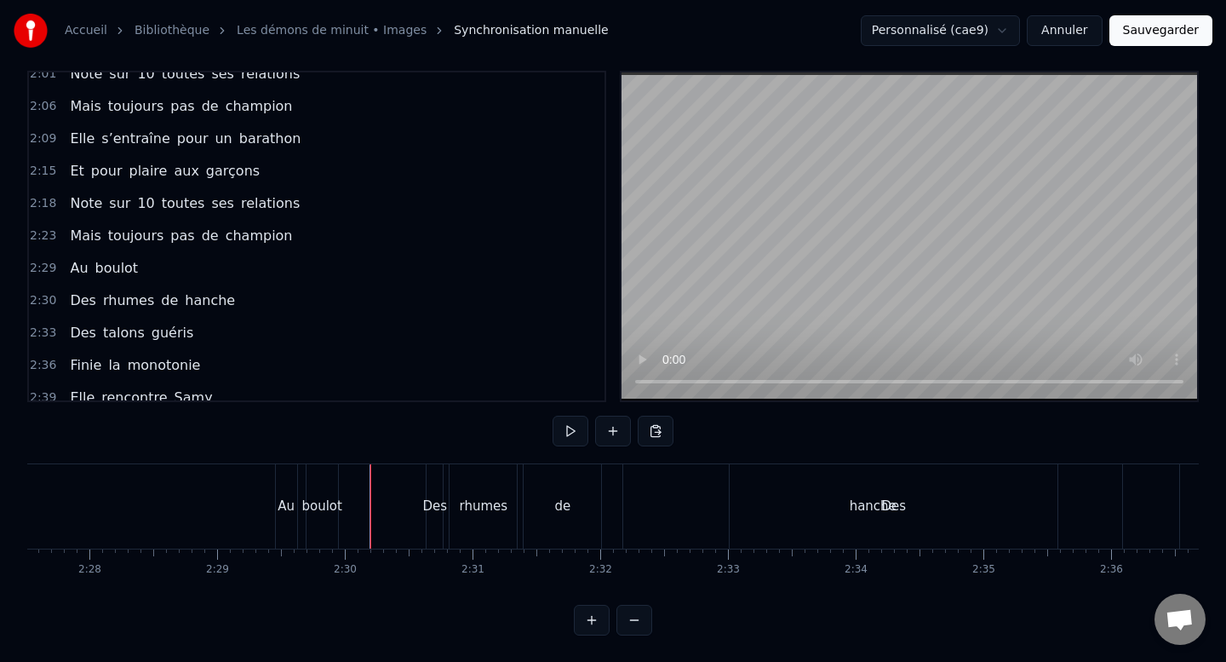
scroll to position [0, 18652]
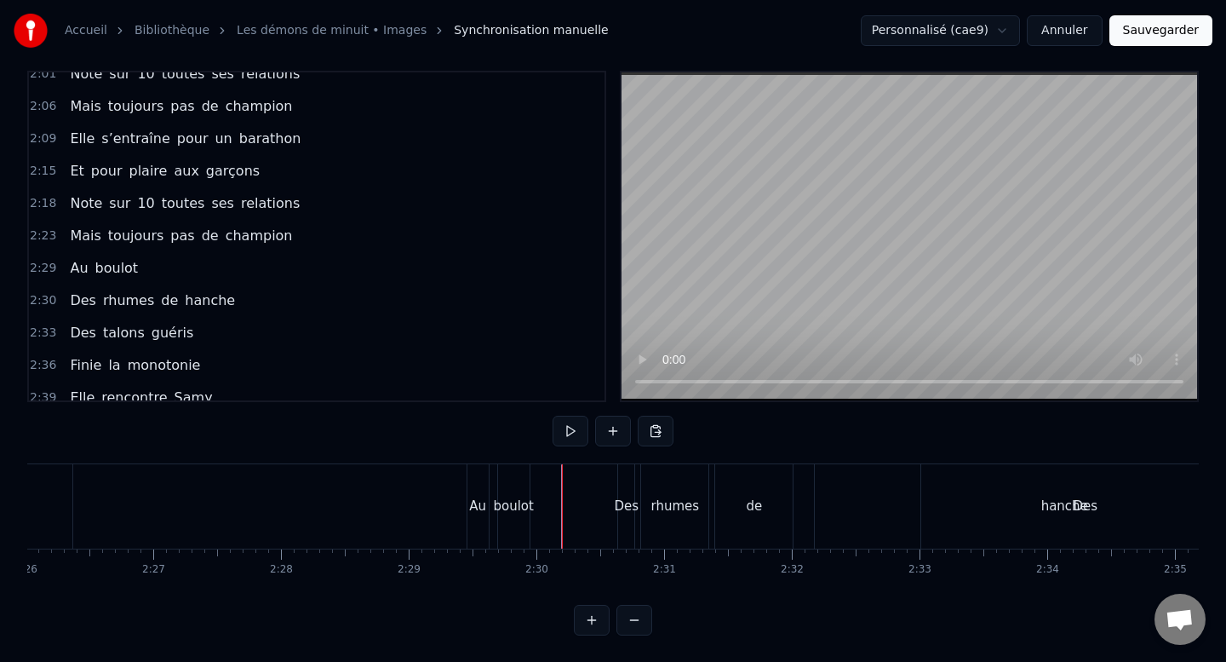
click at [497, 470] on div "boulot" at bounding box center [513, 506] width 33 height 84
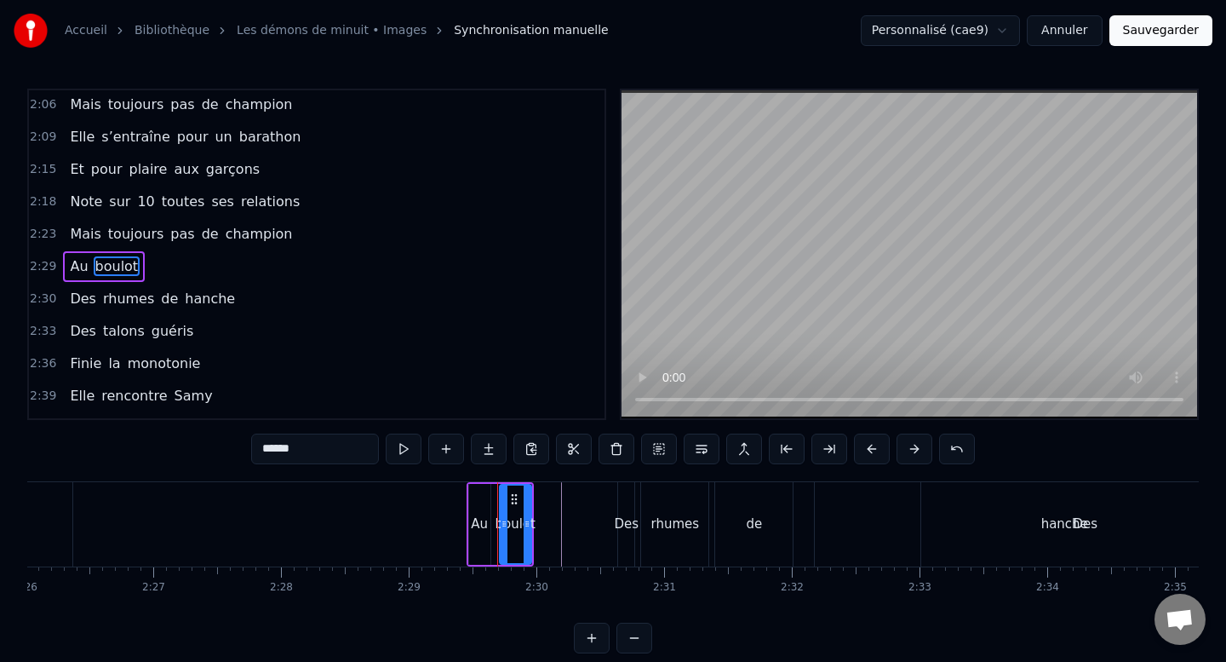
scroll to position [694, 0]
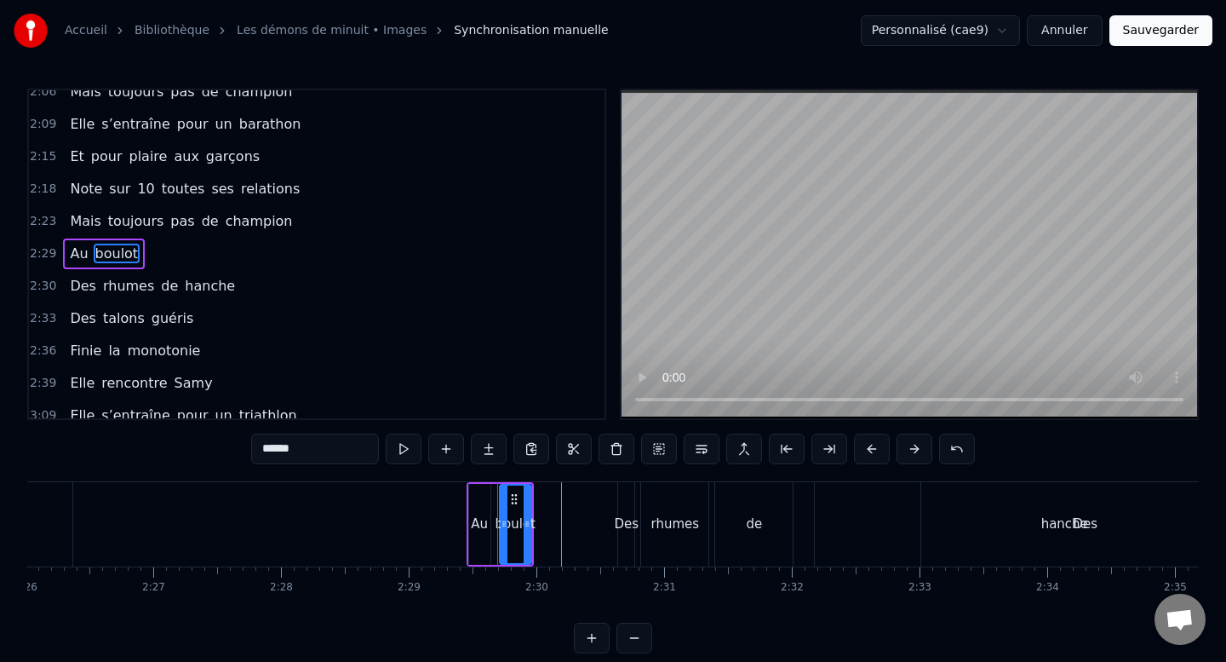
click at [495, 555] on div "Au boulot" at bounding box center [500, 524] width 67 height 84
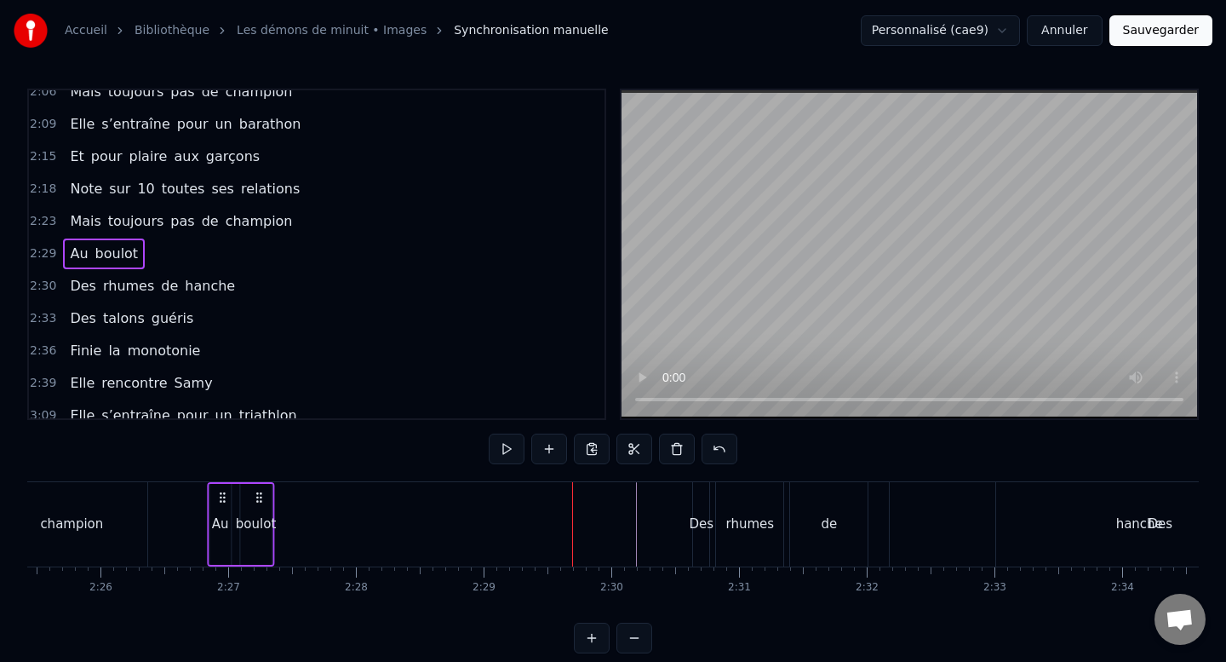
scroll to position [0, 18547]
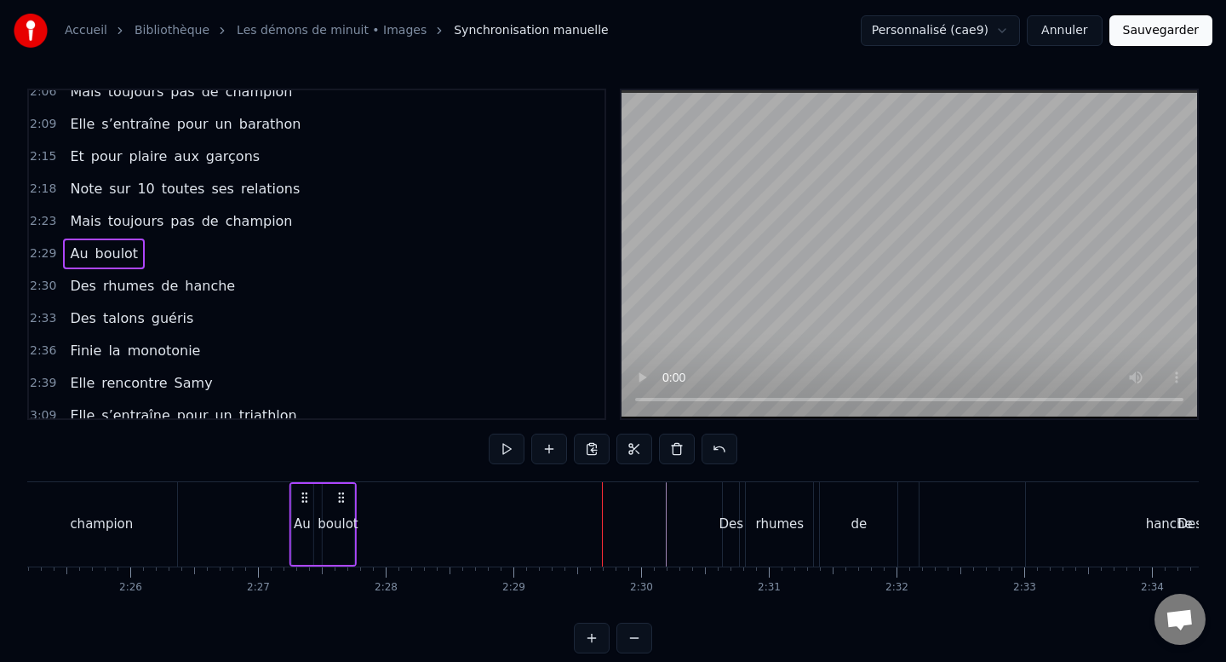
drag, startPoint x: 482, startPoint y: 495, endPoint x: 305, endPoint y: 495, distance: 177.1
click at [305, 495] on icon at bounding box center [304, 498] width 14 height 14
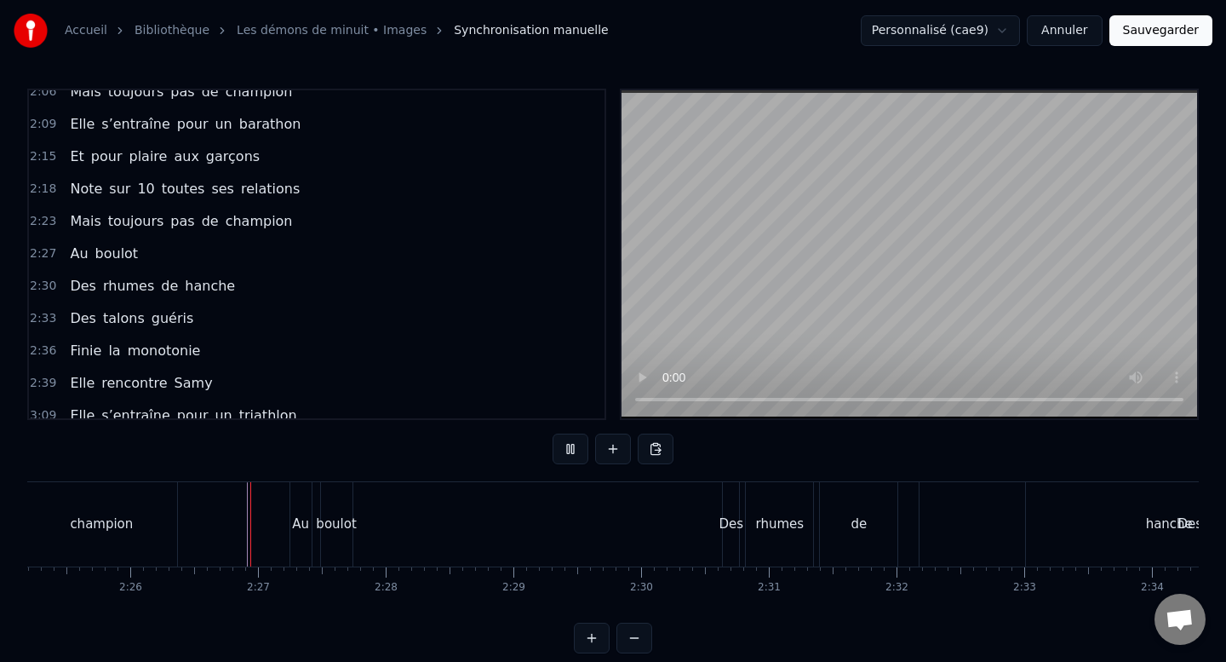
scroll to position [18, 0]
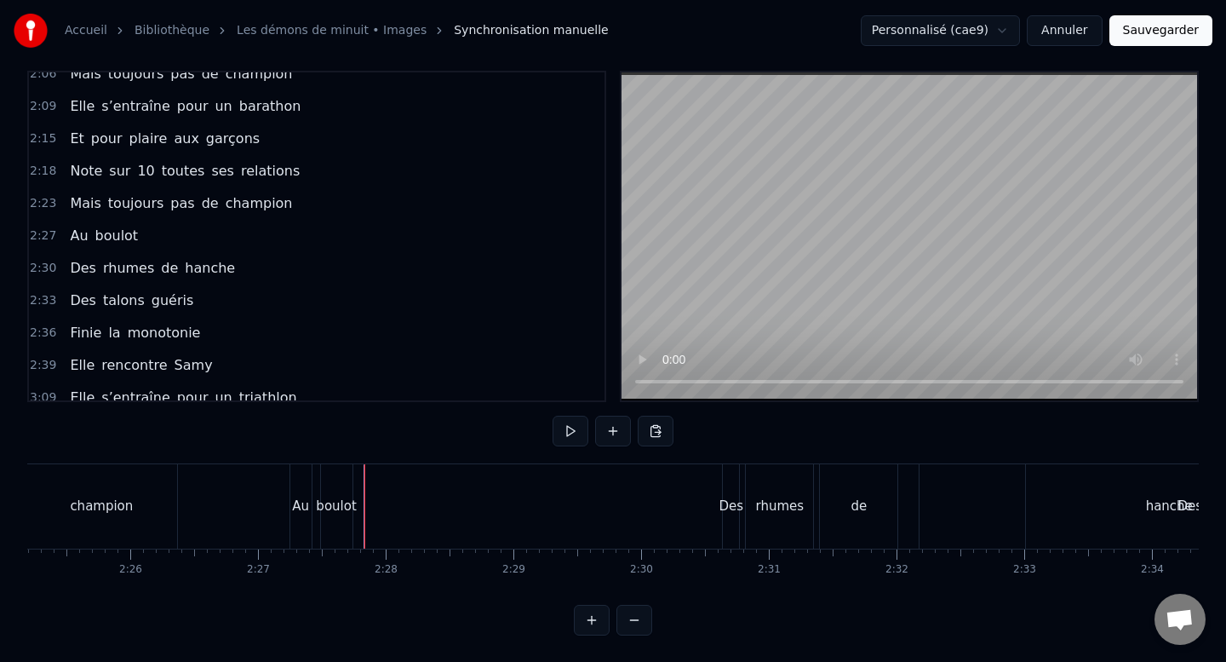
click at [330, 500] on div "boulot" at bounding box center [336, 506] width 40 height 20
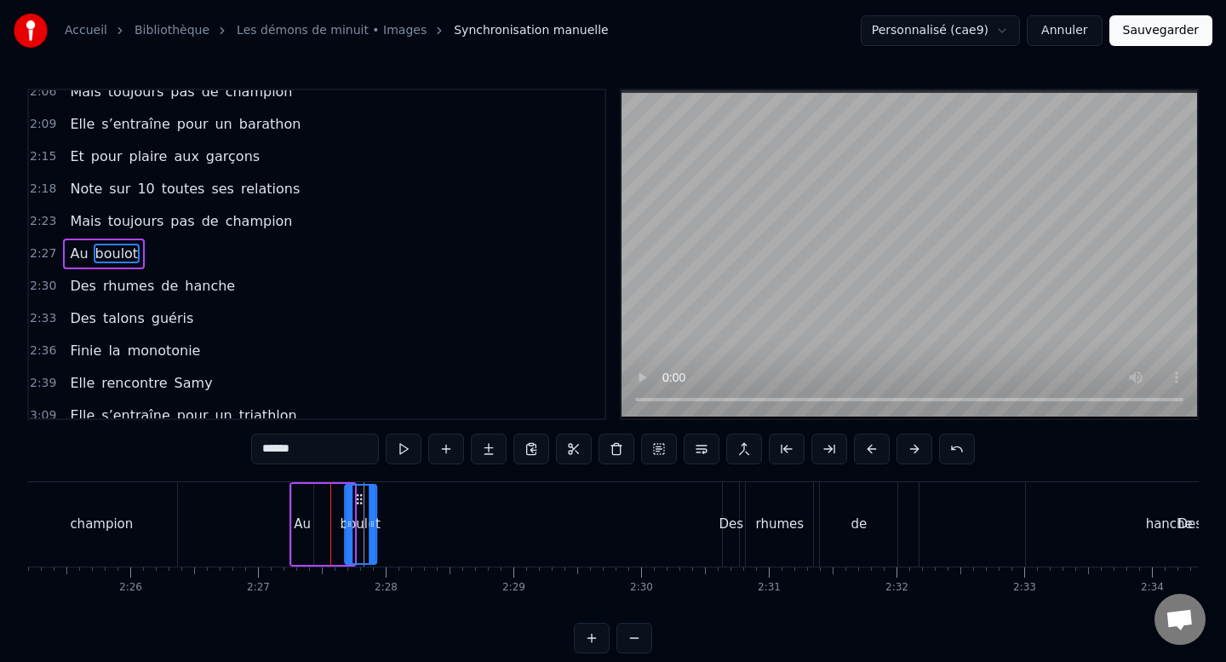
drag, startPoint x: 336, startPoint y: 497, endPoint x: 359, endPoint y: 498, distance: 23.9
click at [359, 498] on icon at bounding box center [360, 499] width 14 height 14
drag, startPoint x: 351, startPoint y: 527, endPoint x: 333, endPoint y: 527, distance: 17.9
click at [333, 527] on icon at bounding box center [332, 524] width 7 height 14
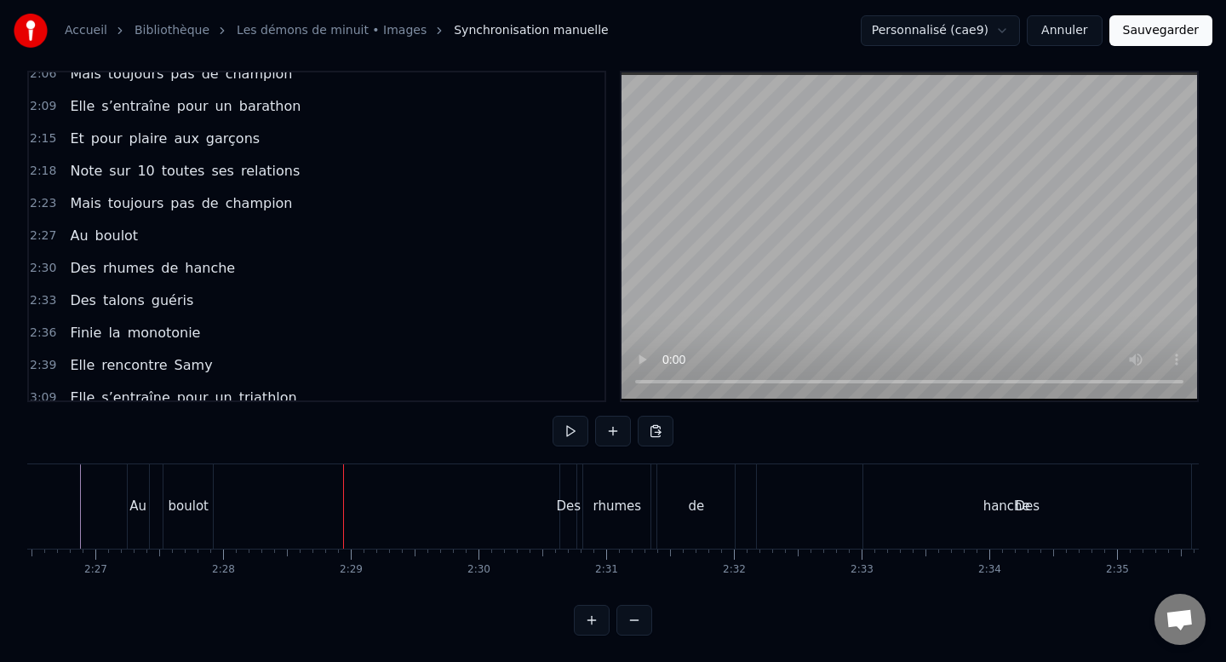
scroll to position [0, 18729]
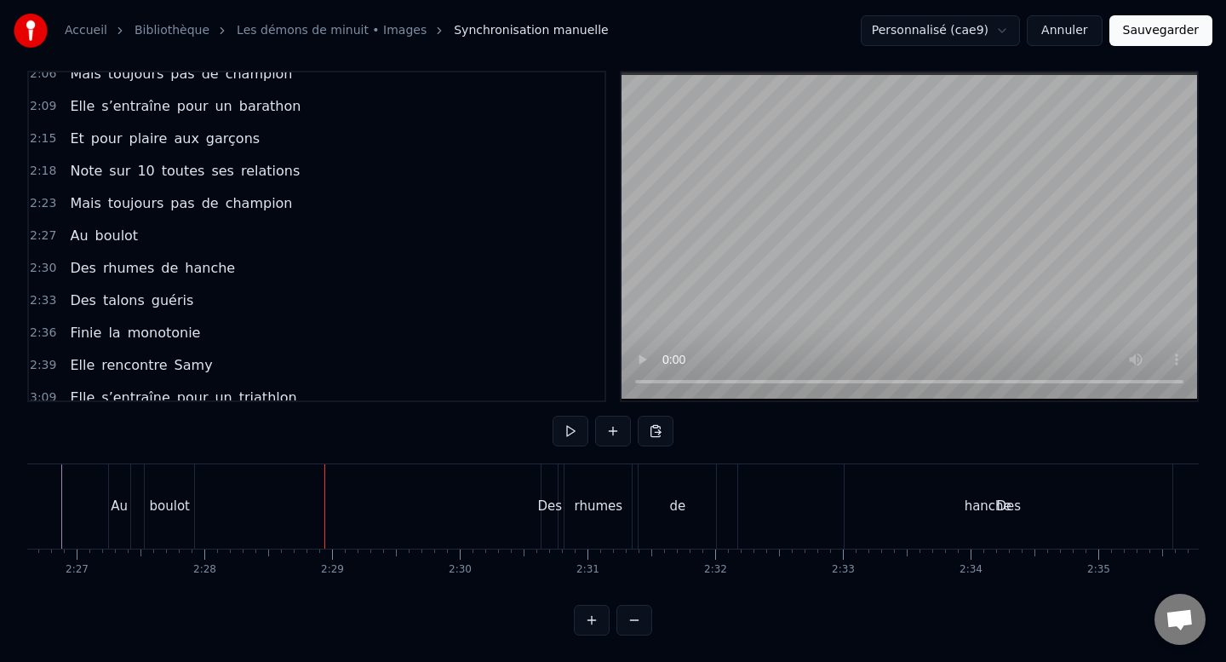
click at [1053, 532] on div "Des" at bounding box center [1009, 506] width 328 height 84
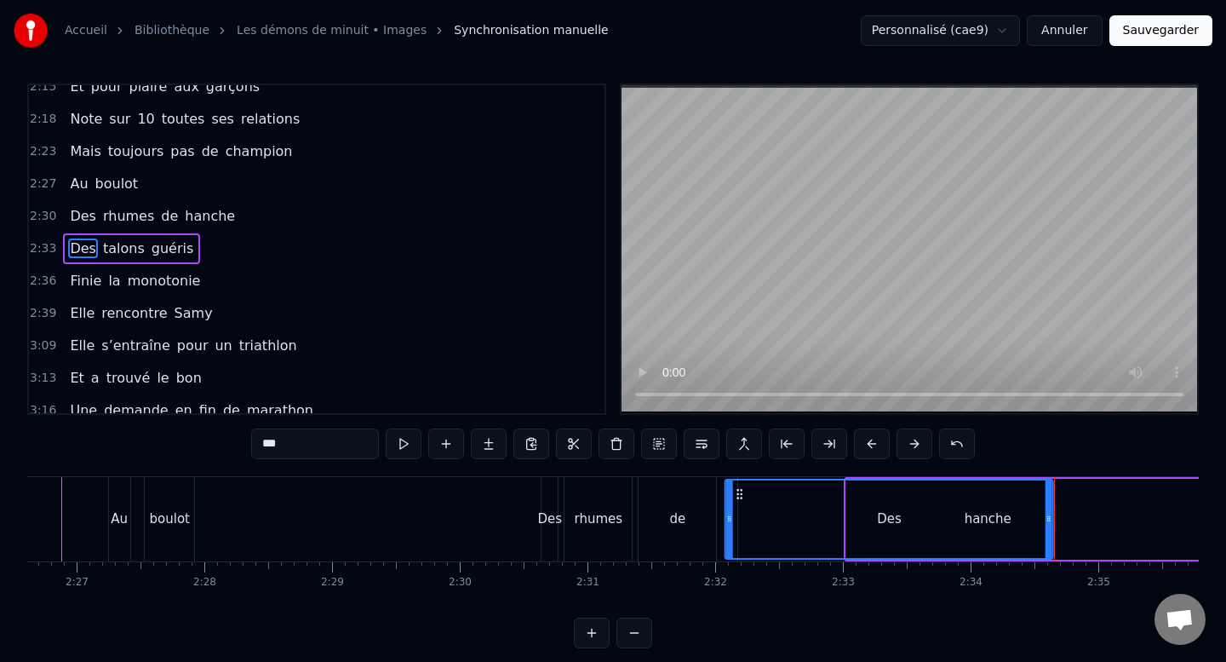
scroll to position [18, 0]
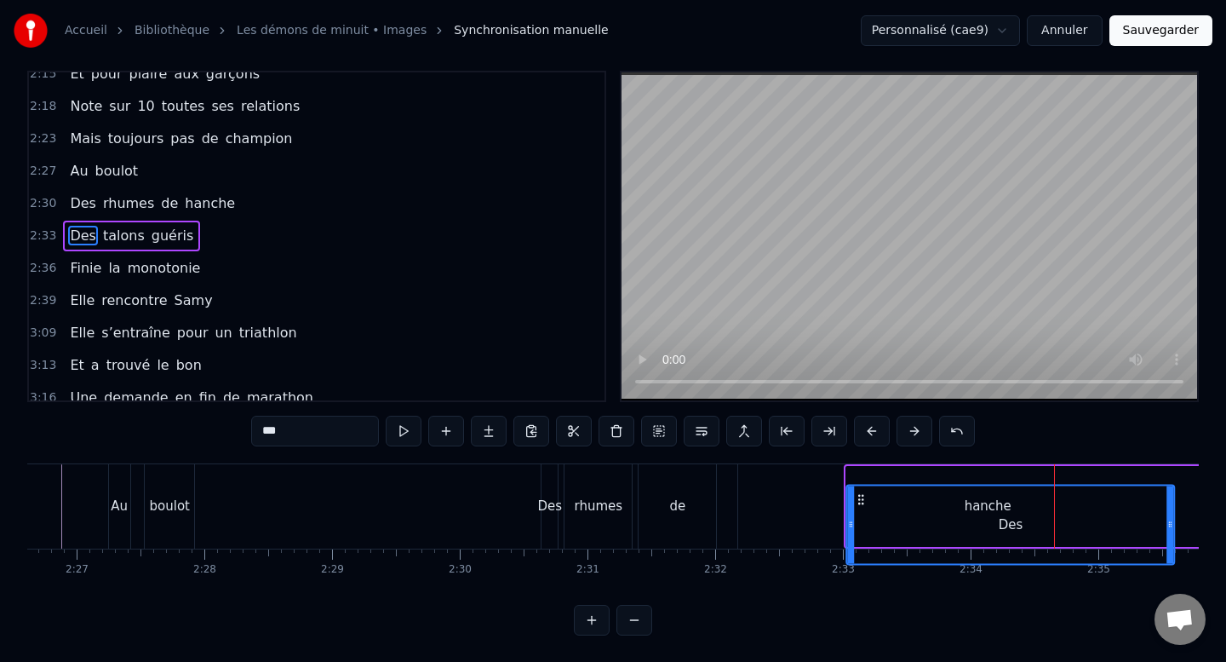
drag, startPoint x: 861, startPoint y: 500, endPoint x: 861, endPoint y: 463, distance: 36.6
click at [861, 464] on div "Des talons guéris" at bounding box center [1185, 506] width 683 height 84
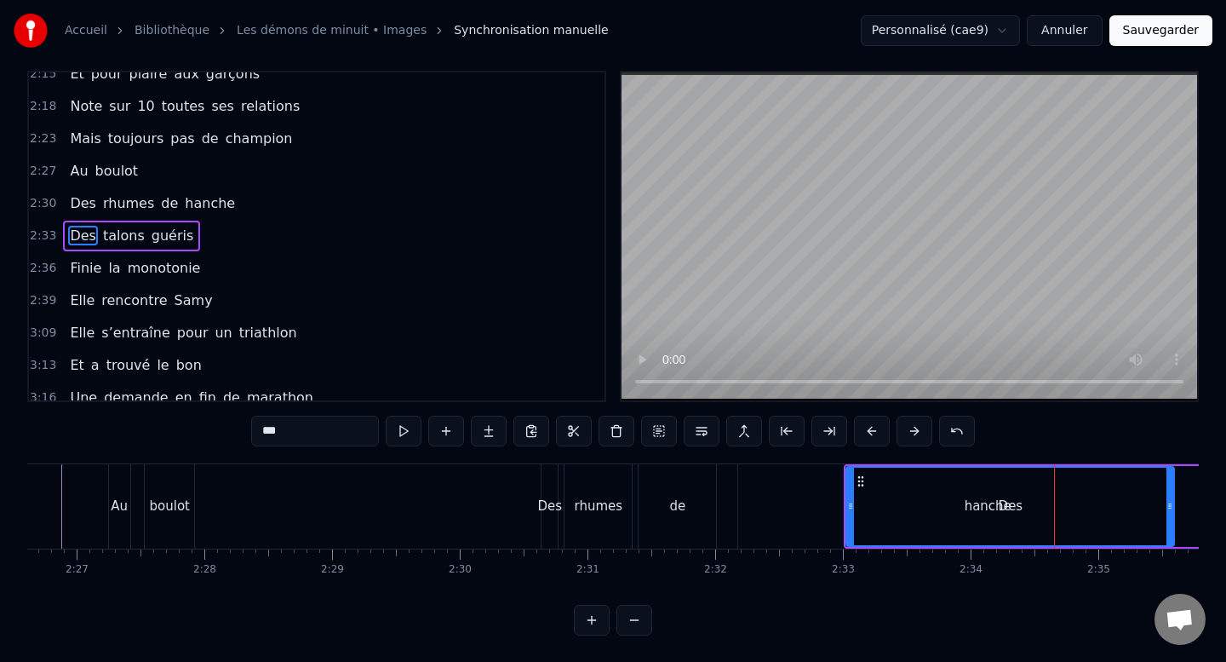
click at [141, 227] on div "Des talons guéris" at bounding box center [131, 236] width 137 height 31
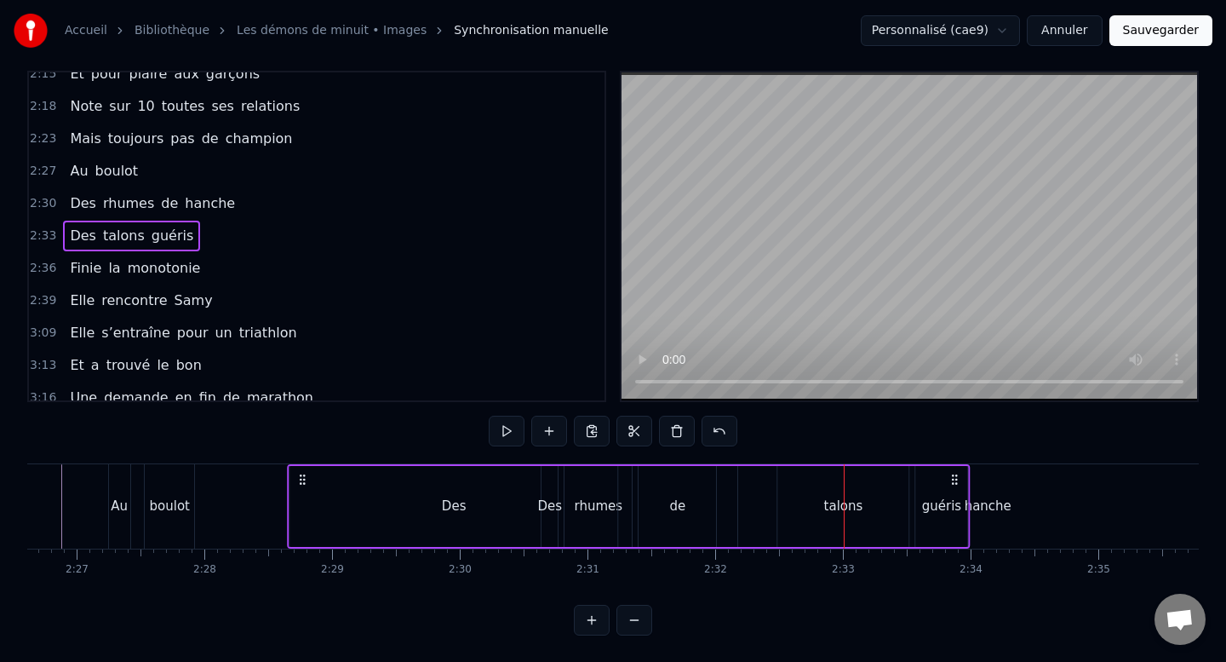
drag, startPoint x: 860, startPoint y: 475, endPoint x: 303, endPoint y: 466, distance: 557.0
click at [303, 466] on div "Des talons guéris" at bounding box center [629, 506] width 683 height 84
click at [468, 493] on div "Des" at bounding box center [454, 506] width 328 height 81
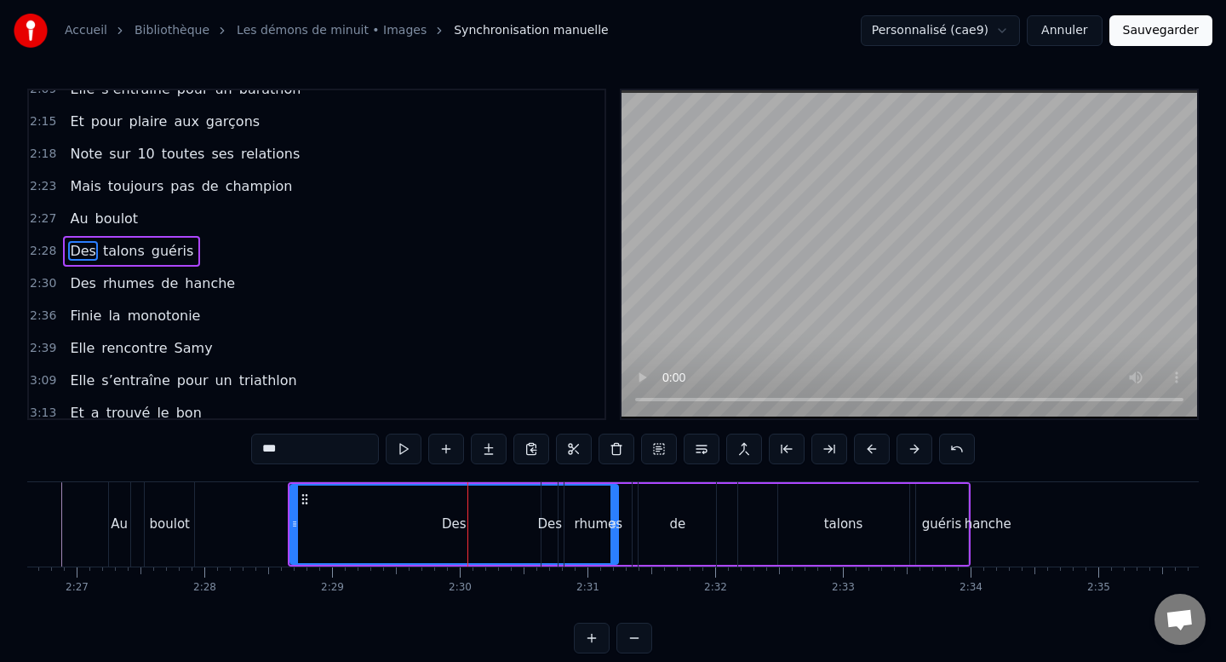
scroll to position [726, 0]
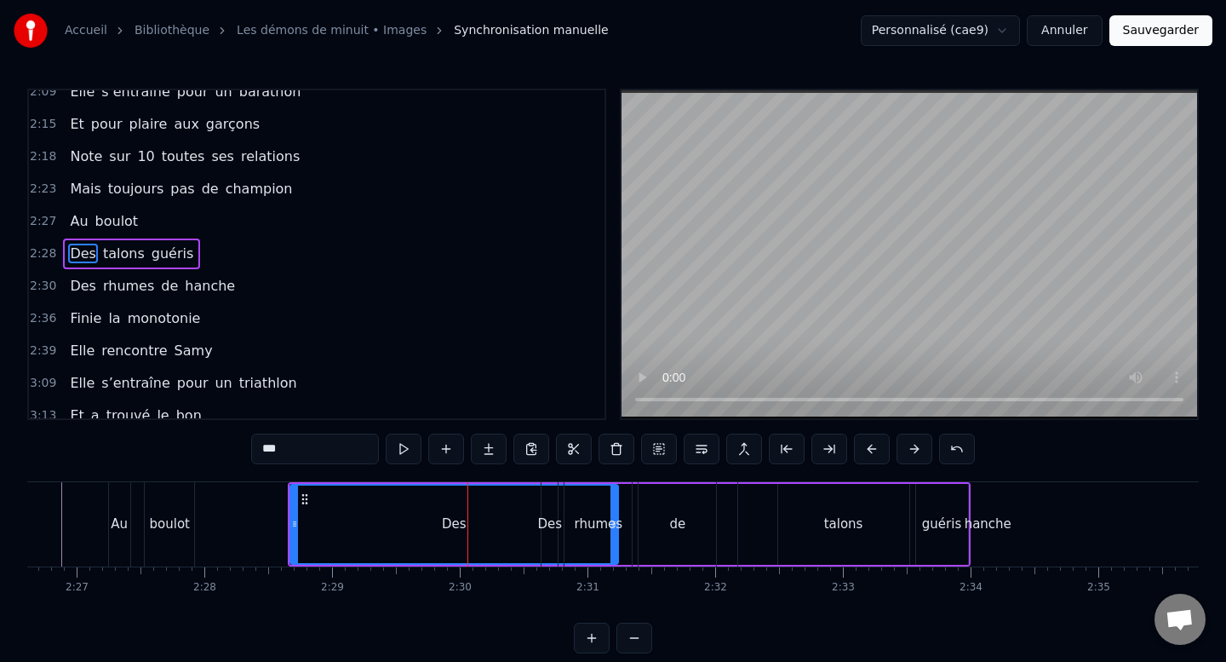
click at [616, 514] on div "rhumes" at bounding box center [598, 524] width 49 height 20
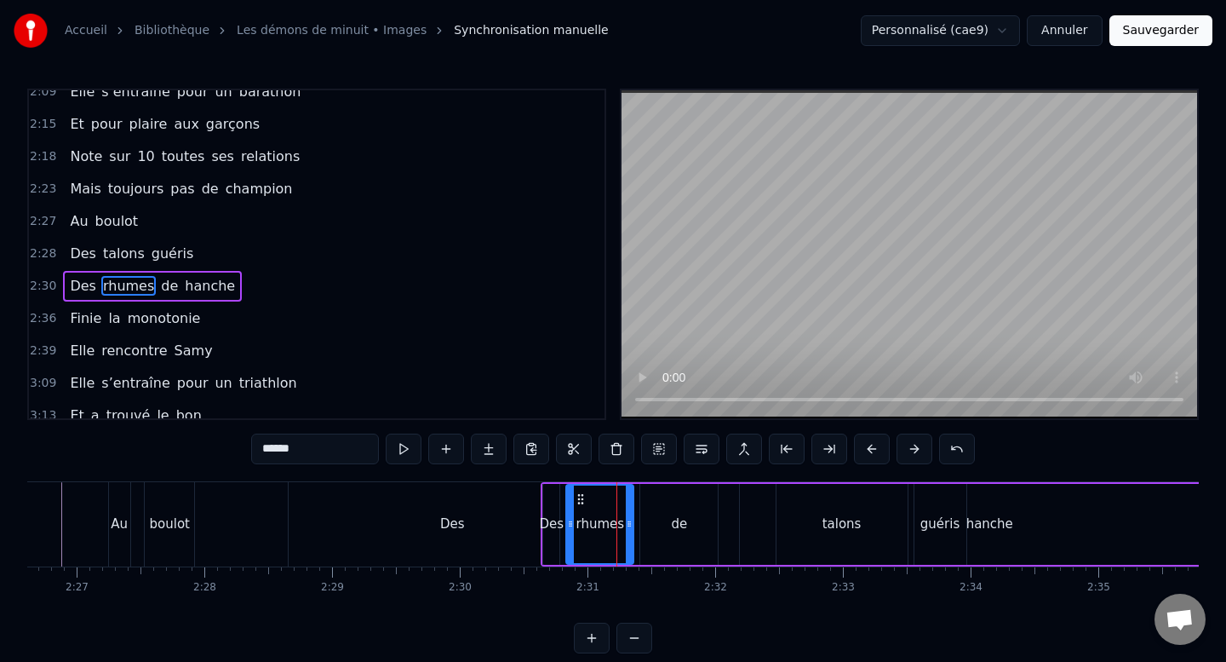
scroll to position [759, 0]
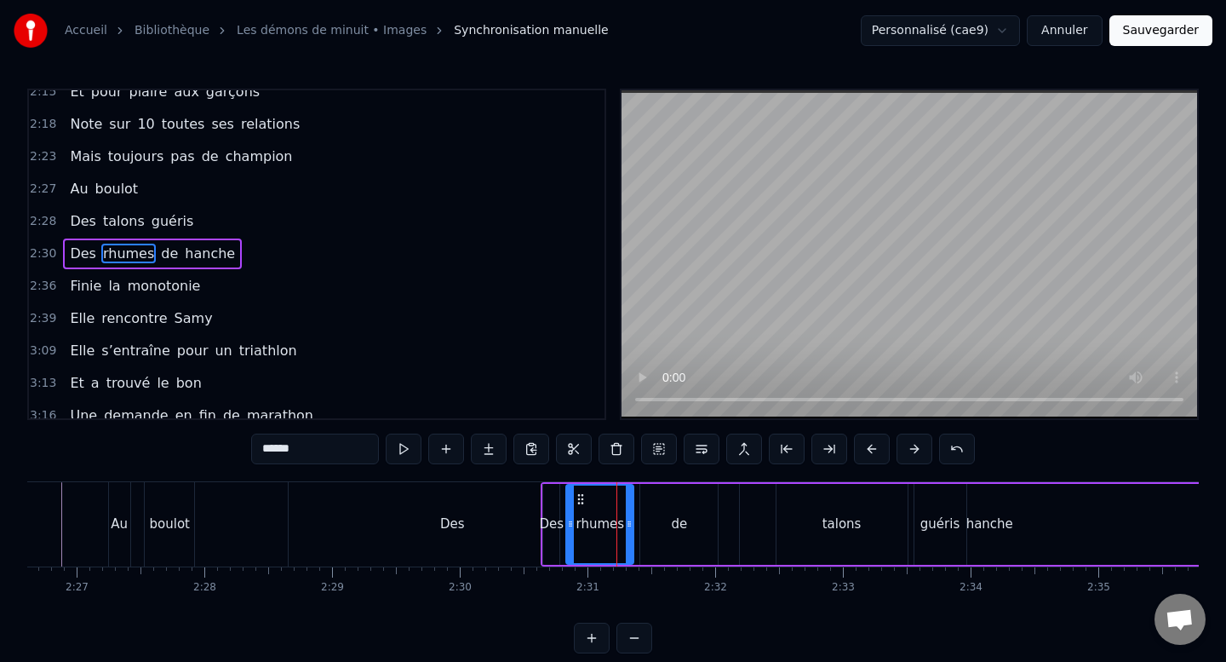
click at [473, 496] on div "Des" at bounding box center [453, 524] width 328 height 84
type input "***"
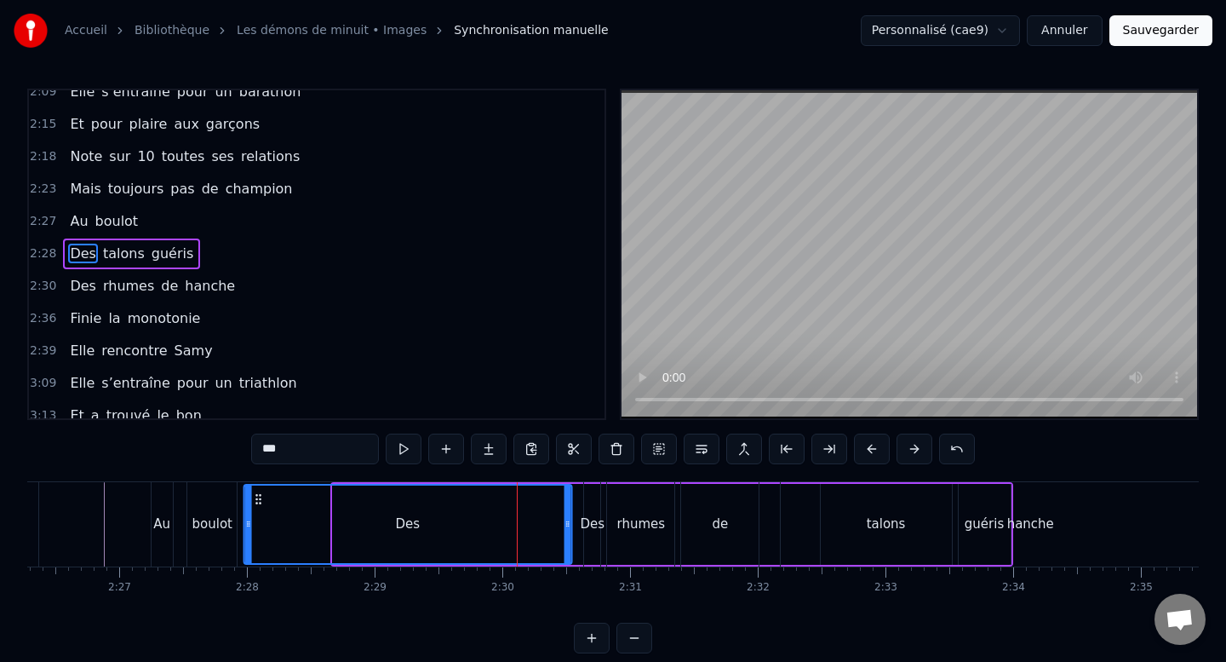
drag, startPoint x: 301, startPoint y: 496, endPoint x: 241, endPoint y: 501, distance: 60.7
click at [251, 501] on icon at bounding box center [258, 499] width 14 height 14
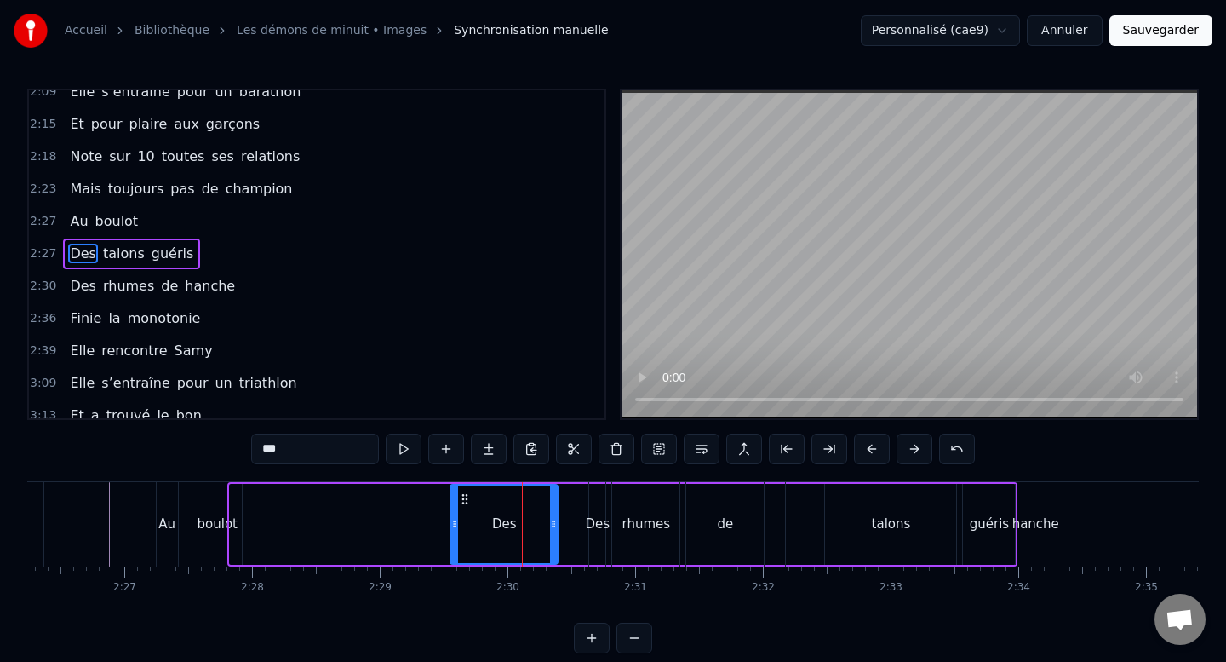
drag, startPoint x: 234, startPoint y: 525, endPoint x: 455, endPoint y: 523, distance: 220.6
click at [455, 523] on icon at bounding box center [454, 524] width 7 height 14
click at [175, 242] on div "Des talons guéris" at bounding box center [131, 253] width 137 height 31
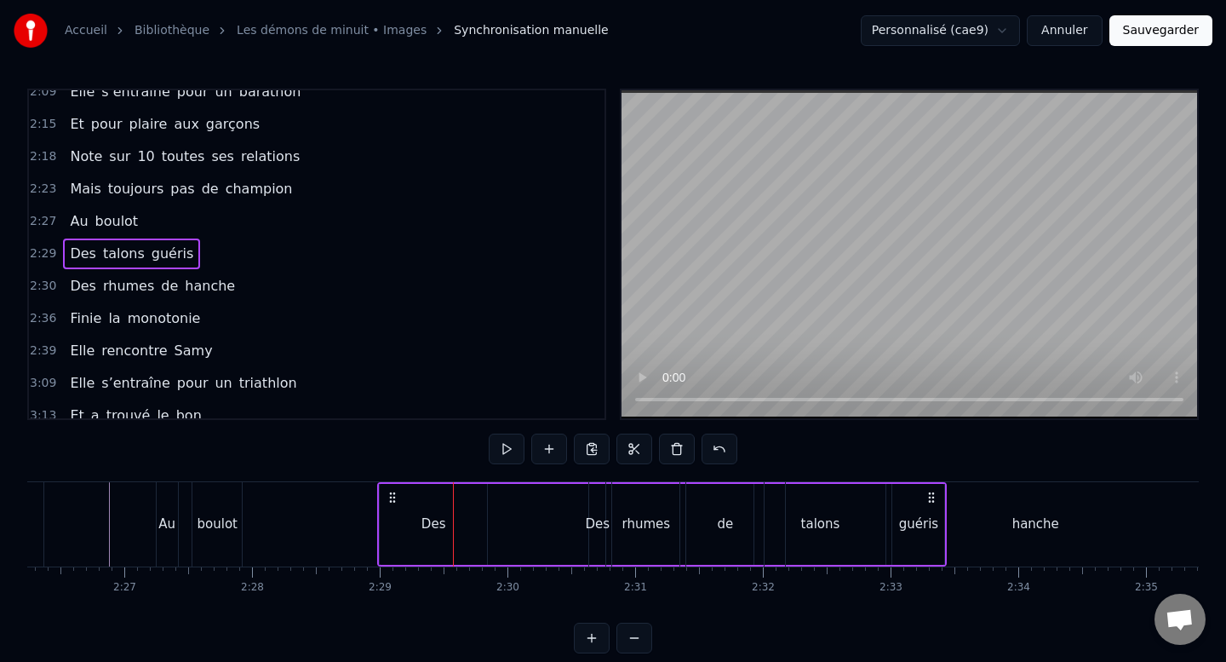
drag, startPoint x: 462, startPoint y: 494, endPoint x: 392, endPoint y: 495, distance: 70.7
click at [392, 495] on icon at bounding box center [393, 498] width 14 height 14
click at [994, 544] on div "hanche" at bounding box center [1035, 524] width 499 height 84
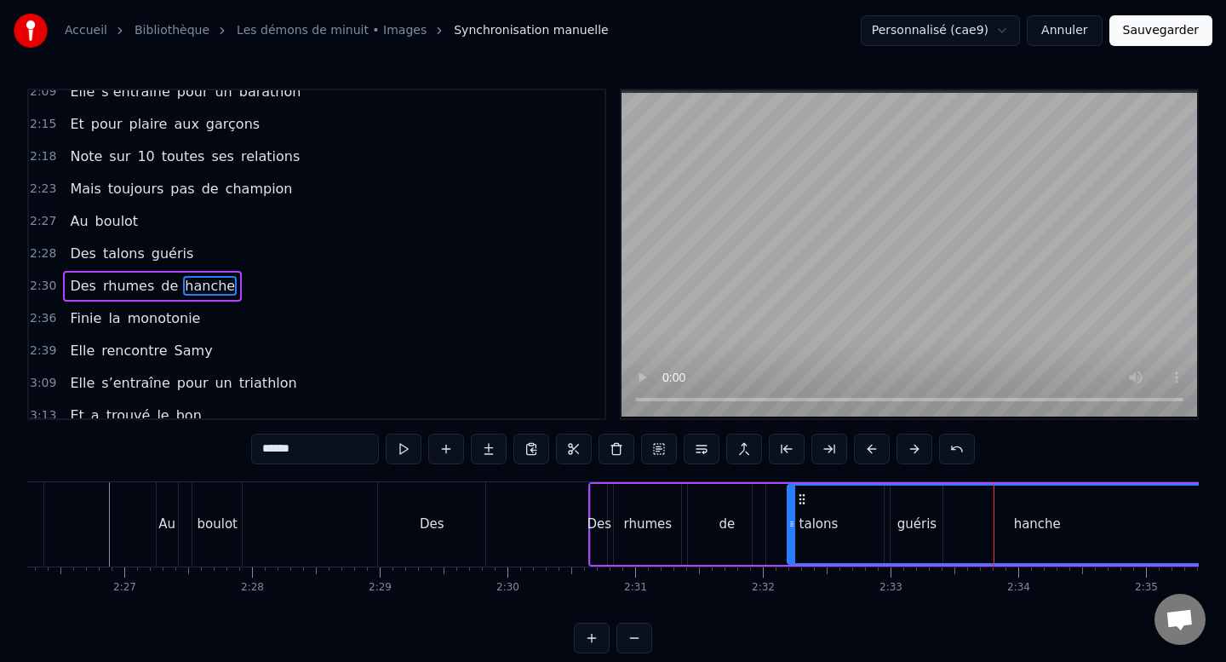
scroll to position [759, 0]
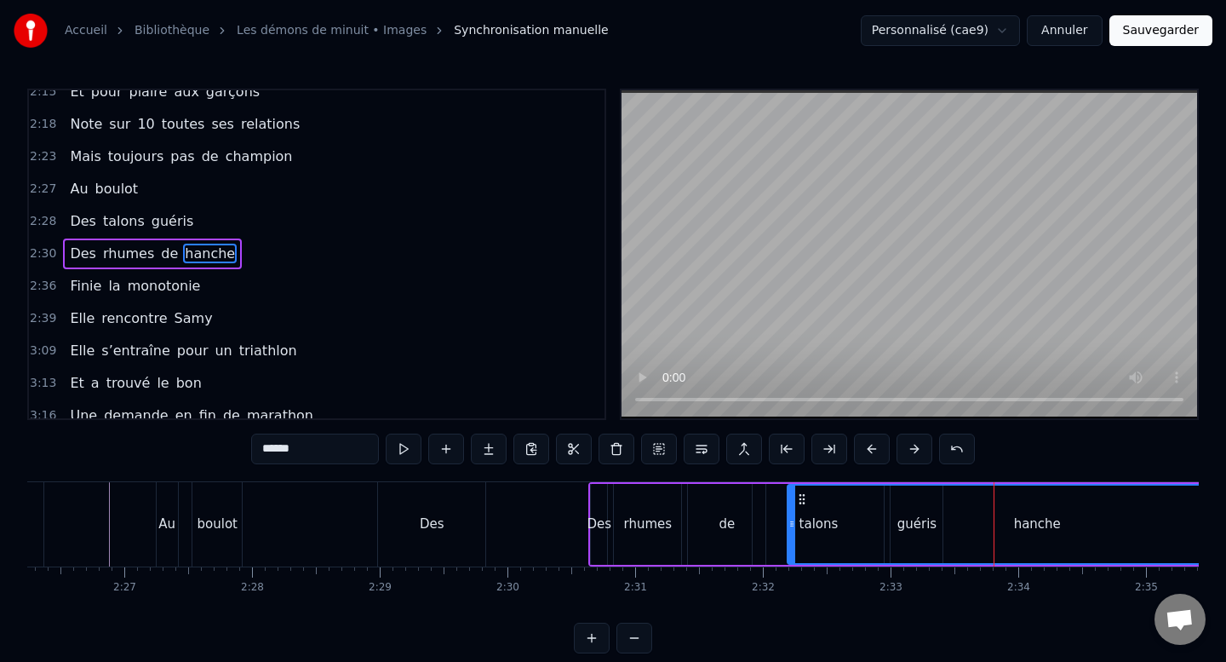
click at [146, 244] on span "rhumes" at bounding box center [128, 254] width 55 height 20
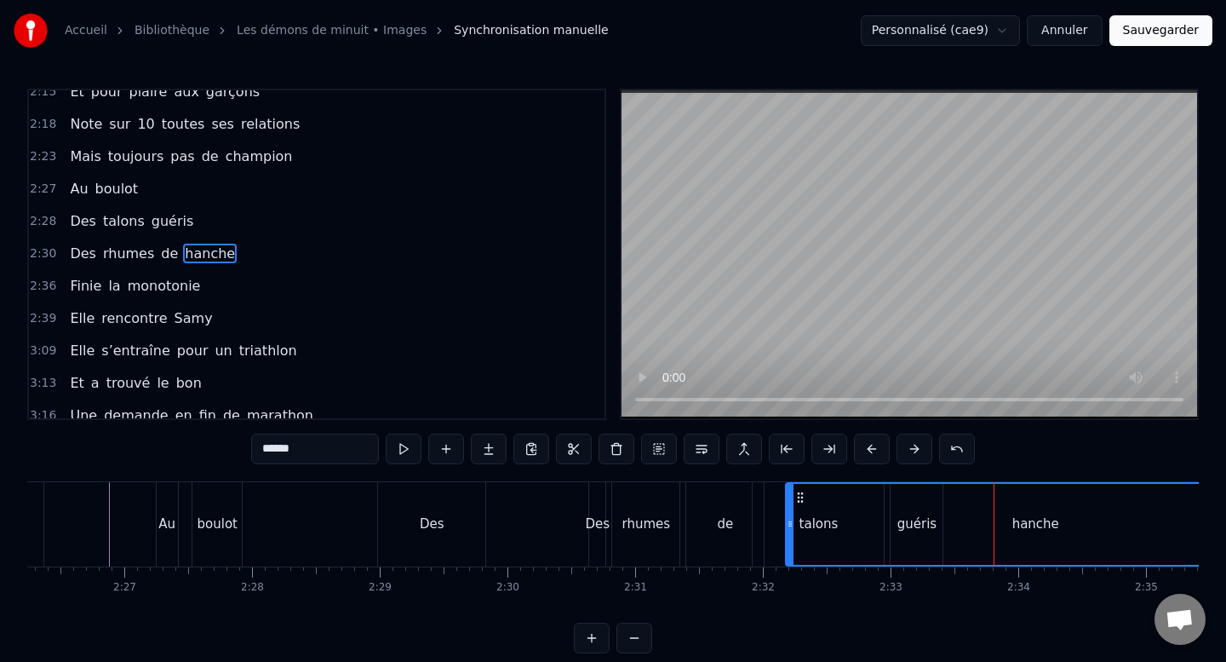
click at [152, 267] on div "Des rhumes de hanche" at bounding box center [152, 253] width 179 height 31
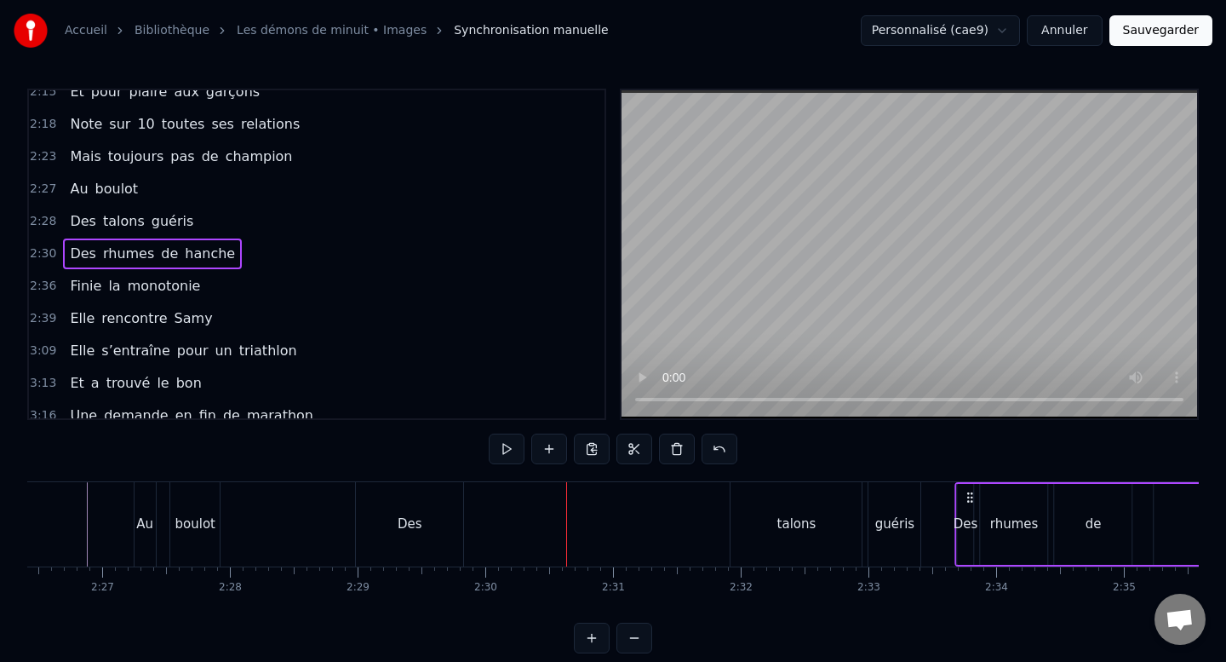
scroll to position [0, 18706]
drag, startPoint x: 604, startPoint y: 496, endPoint x: 961, endPoint y: 496, distance: 357.7
click at [961, 496] on icon at bounding box center [962, 498] width 14 height 14
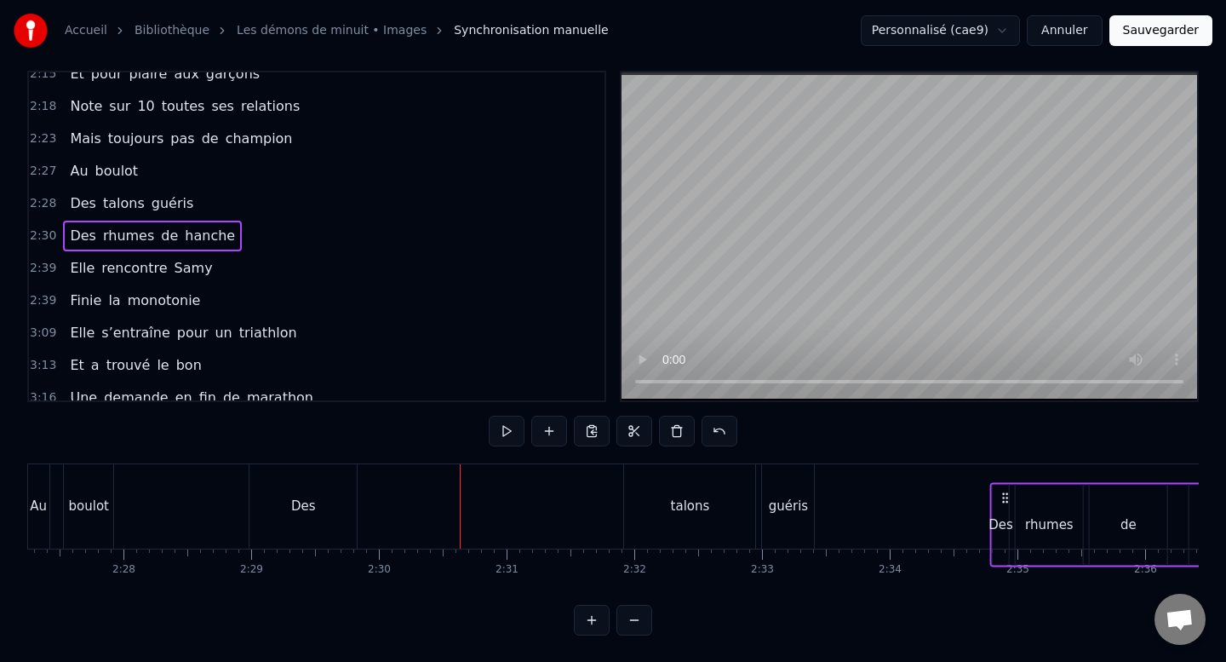
scroll to position [0, 18830]
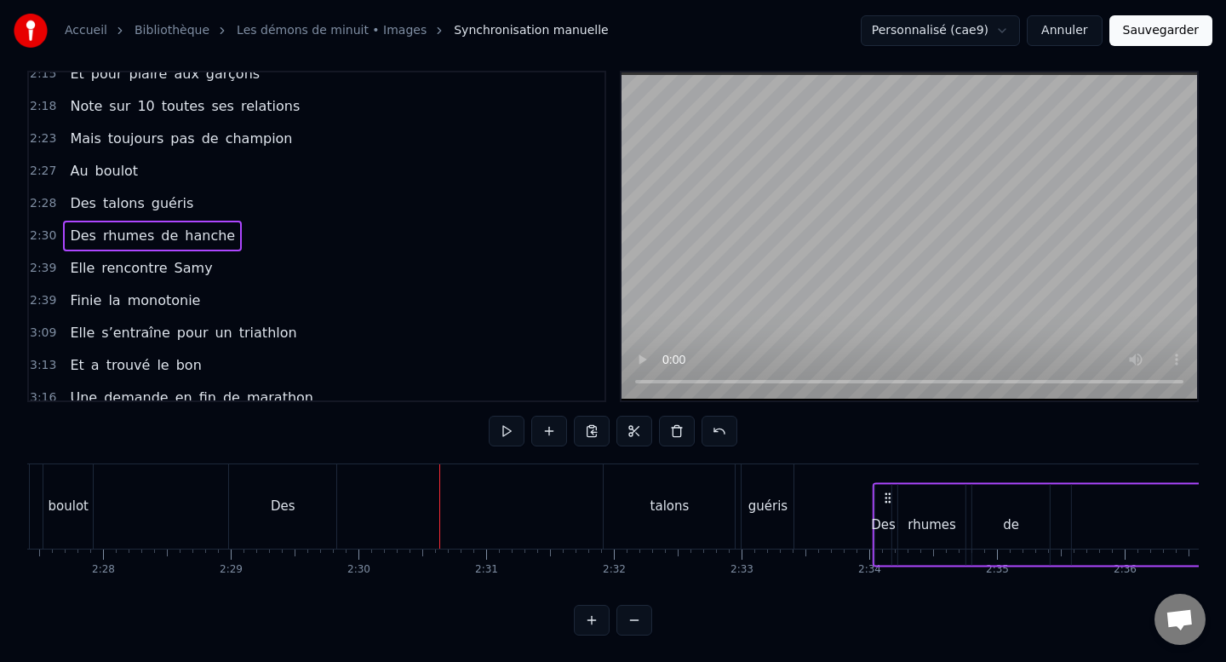
drag, startPoint x: 580, startPoint y: 500, endPoint x: 889, endPoint y: 501, distance: 309.1
click at [889, 501] on circle at bounding box center [889, 501] width 1 height 1
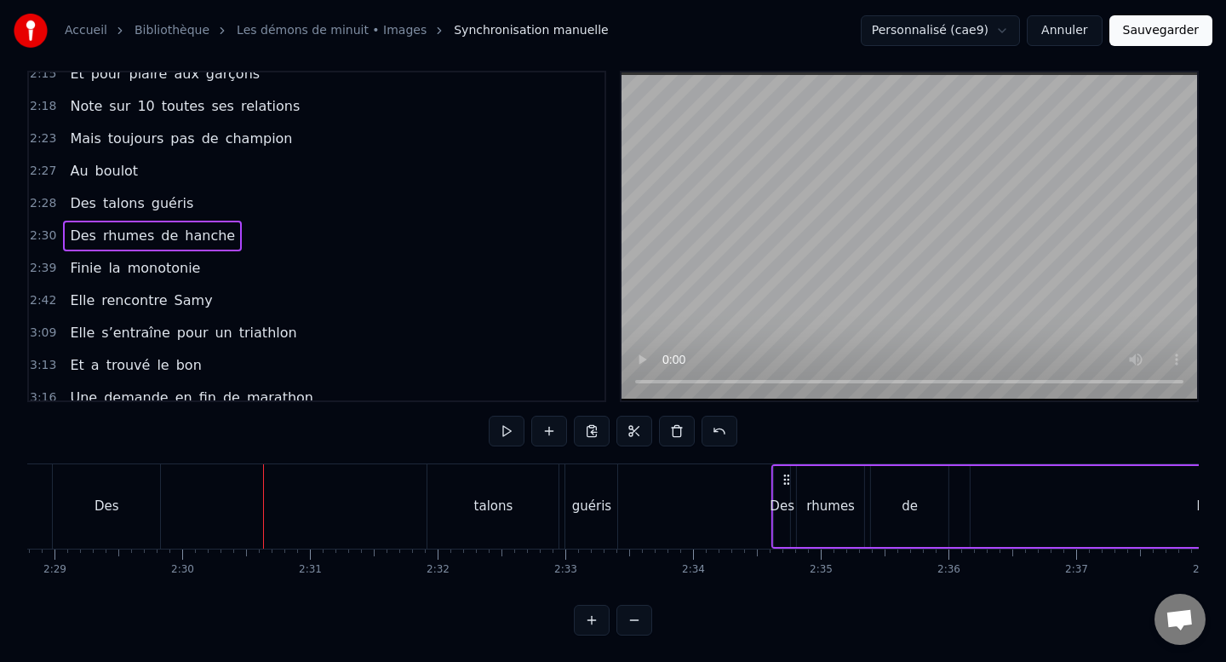
scroll to position [0, 19007]
drag, startPoint x: 455, startPoint y: 476, endPoint x: 933, endPoint y: 483, distance: 477.8
click at [933, 483] on div "Des rhumes de hanche" at bounding box center [1047, 506] width 701 height 84
drag, startPoint x: 283, startPoint y: 477, endPoint x: 786, endPoint y: 478, distance: 503.3
click at [786, 478] on icon at bounding box center [781, 480] width 14 height 14
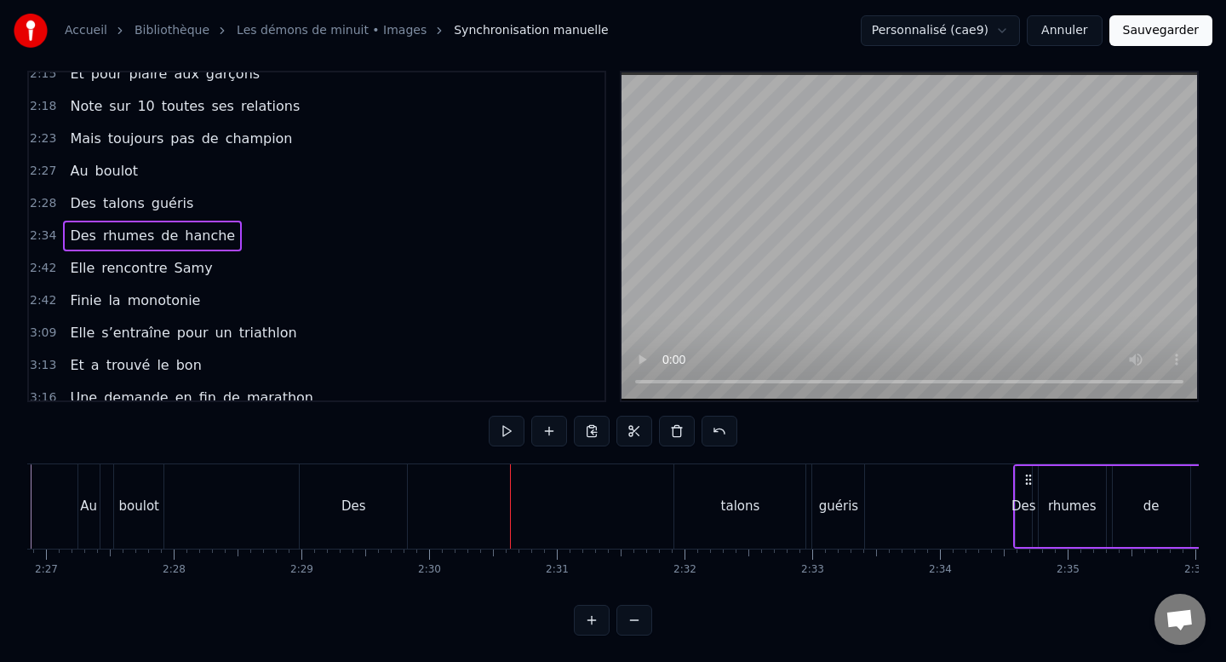
scroll to position [0, 18737]
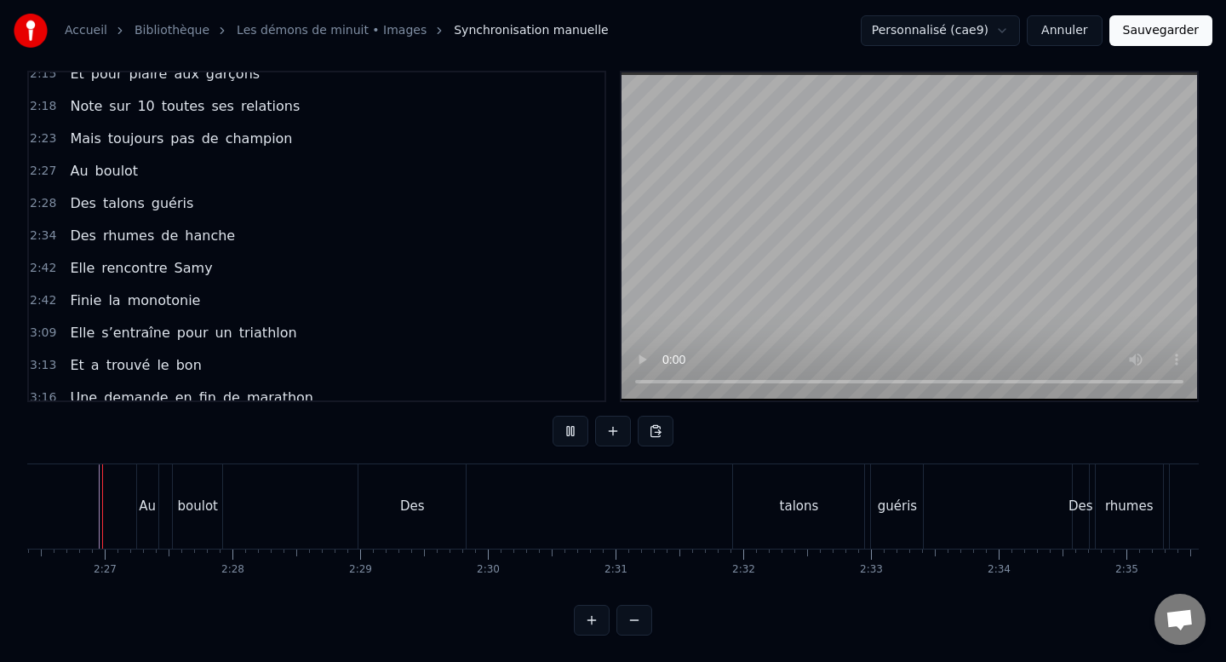
scroll to position [0, 18688]
click at [428, 516] on div "Des" at bounding box center [424, 506] width 107 height 84
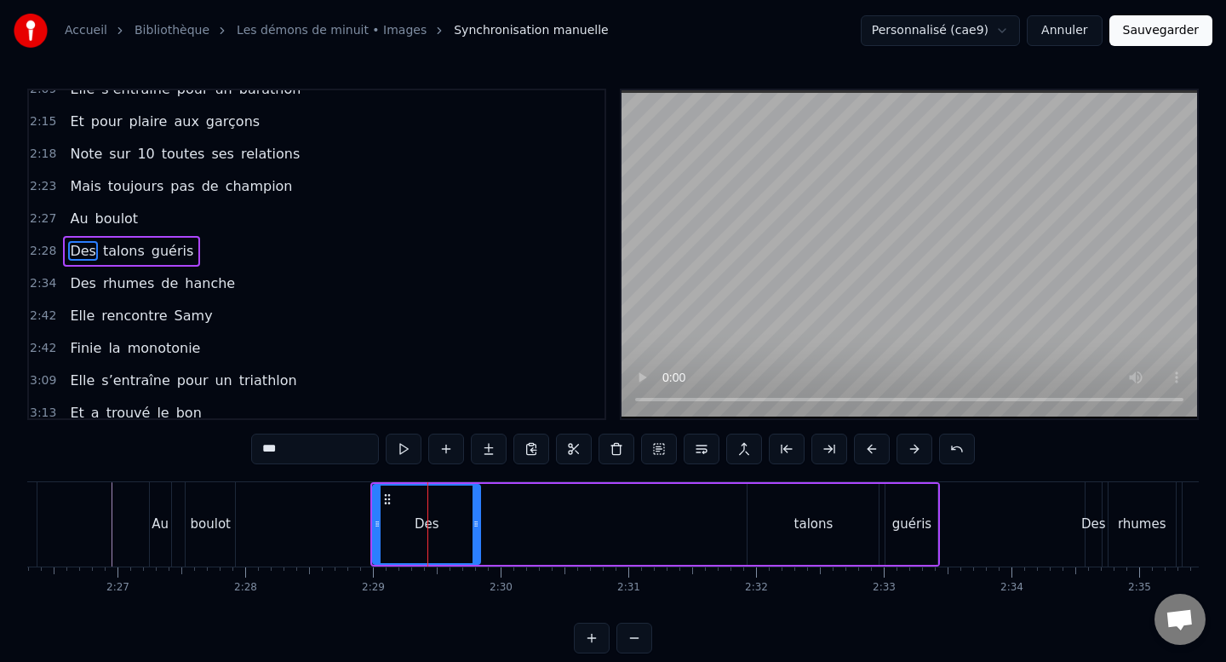
scroll to position [726, 0]
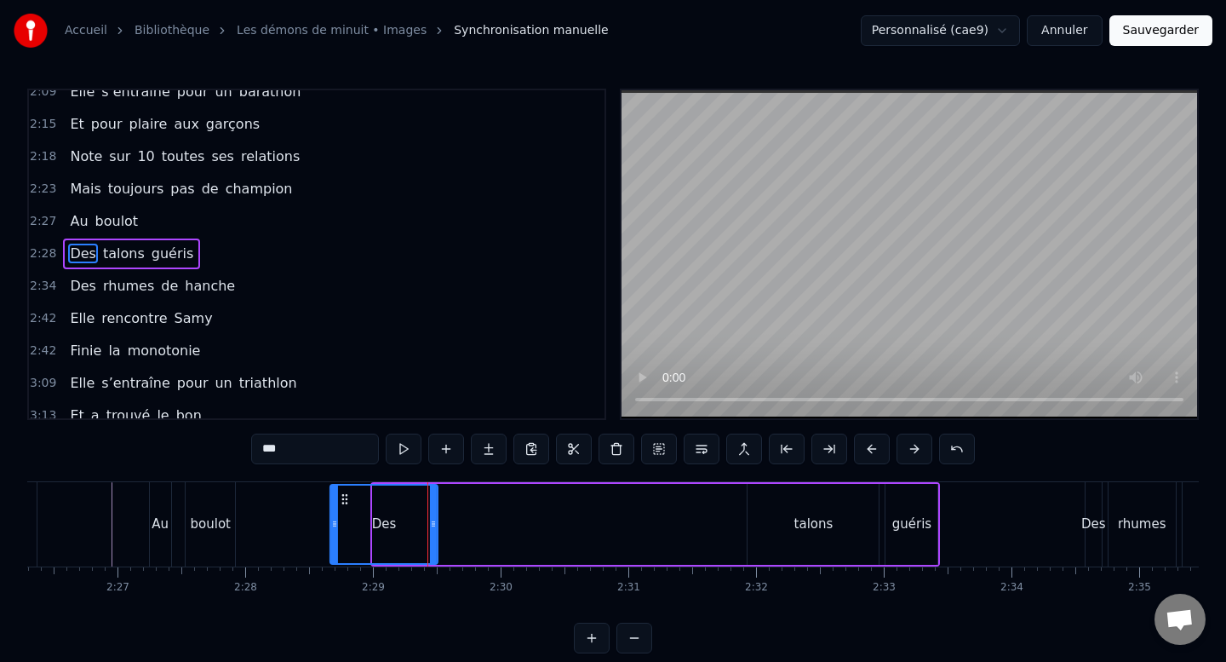
drag, startPoint x: 386, startPoint y: 496, endPoint x: 341, endPoint y: 496, distance: 45.1
click at [341, 496] on icon at bounding box center [345, 499] width 14 height 14
drag, startPoint x: 431, startPoint y: 524, endPoint x: 365, endPoint y: 525, distance: 65.6
click at [365, 525] on icon at bounding box center [364, 524] width 7 height 14
click at [814, 541] on div "talons" at bounding box center [813, 524] width 131 height 81
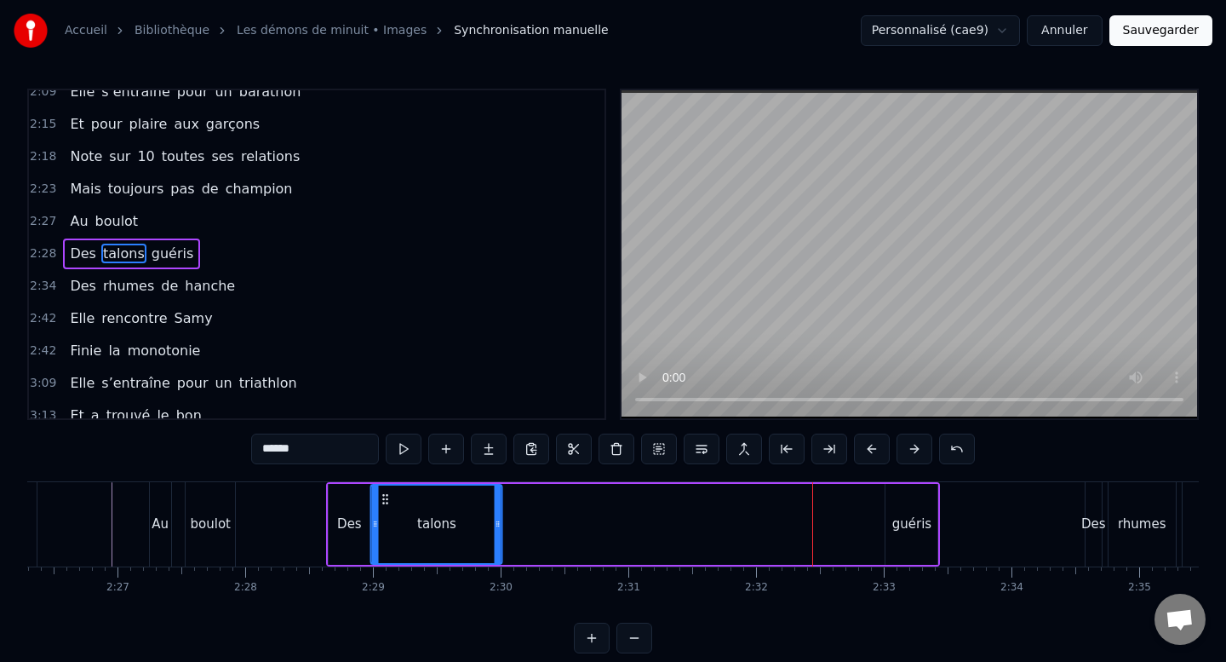
drag, startPoint x: 760, startPoint y: 499, endPoint x: 384, endPoint y: 528, distance: 377.5
click at [384, 528] on div "talons" at bounding box center [436, 523] width 129 height 77
drag, startPoint x: 497, startPoint y: 525, endPoint x: 417, endPoint y: 525, distance: 80.1
click at [417, 525] on icon at bounding box center [418, 524] width 7 height 14
click at [913, 537] on div "guéris" at bounding box center [912, 524] width 52 height 81
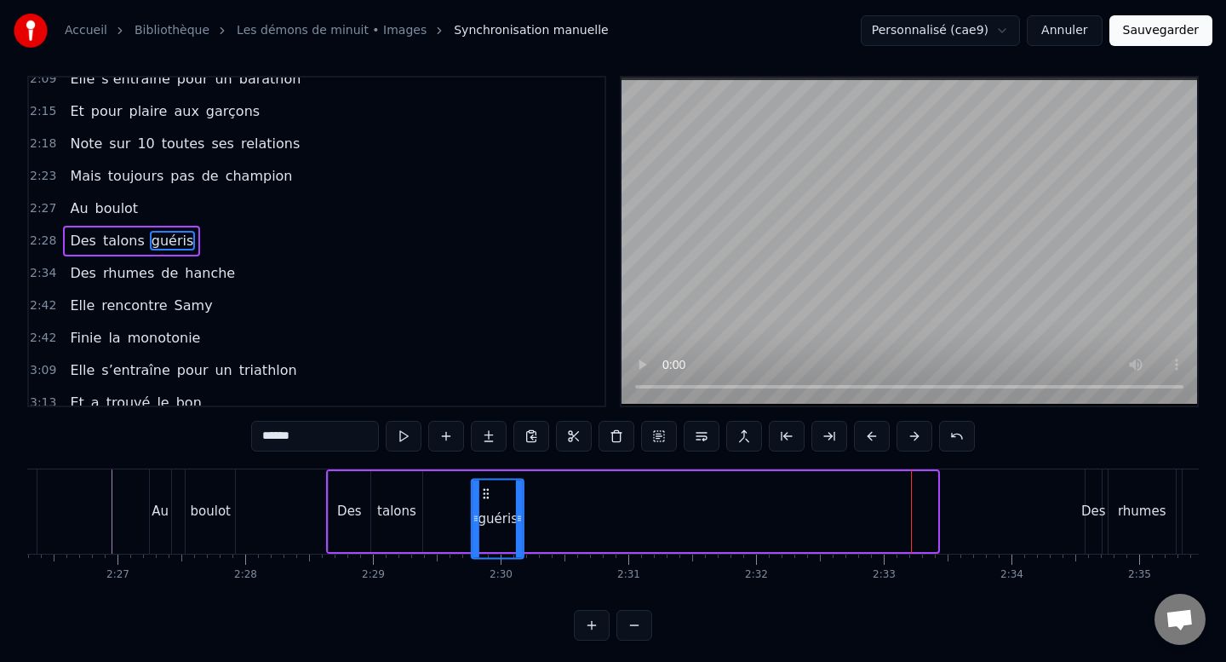
scroll to position [14, 0]
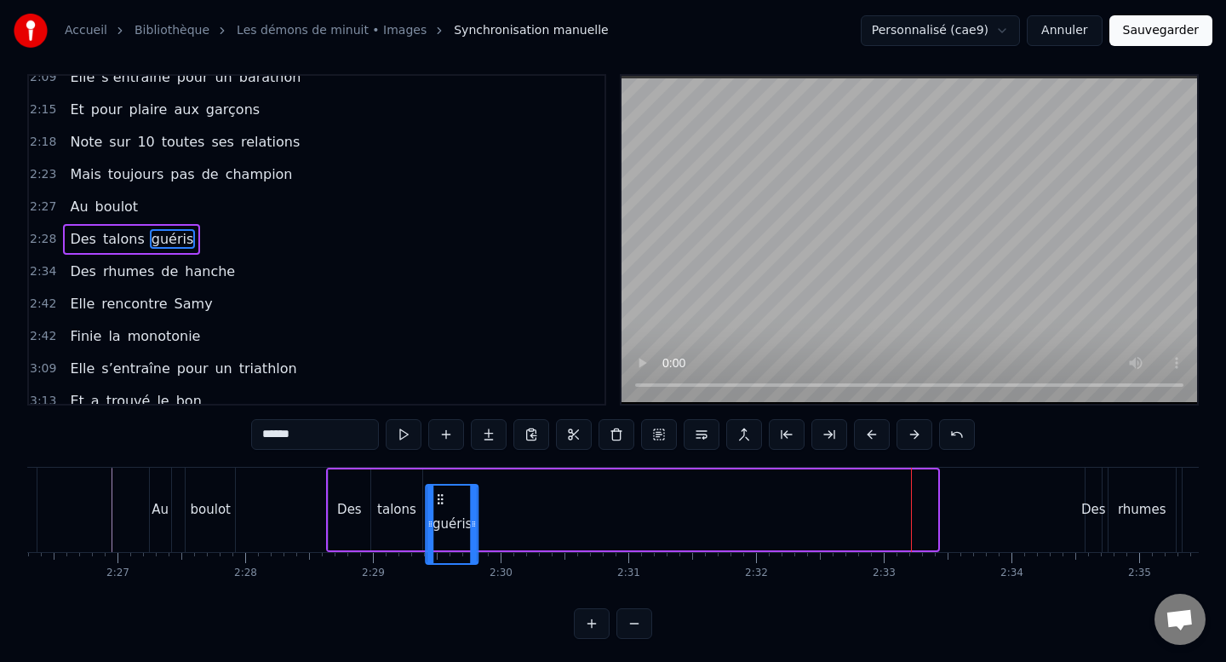
drag, startPoint x: 903, startPoint y: 500, endPoint x: 443, endPoint y: 475, distance: 460.5
click at [443, 475] on div "Des talons guéris" at bounding box center [633, 510] width 615 height 84
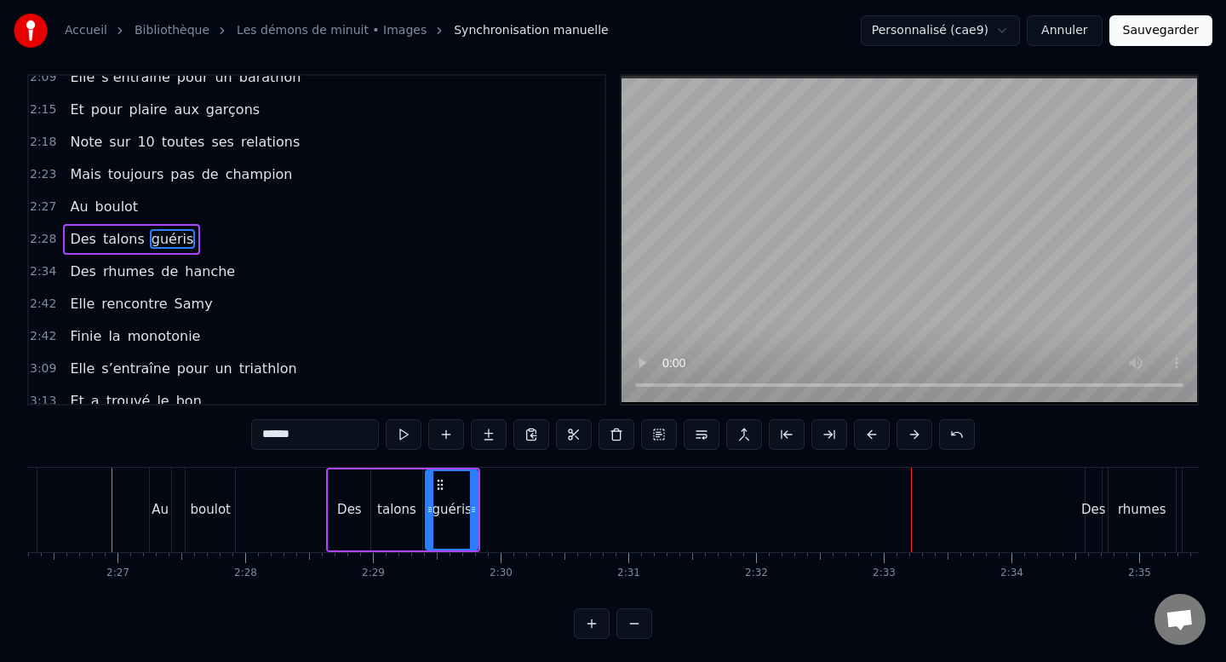
click at [361, 514] on div "Des" at bounding box center [350, 509] width 42 height 81
type input "***"
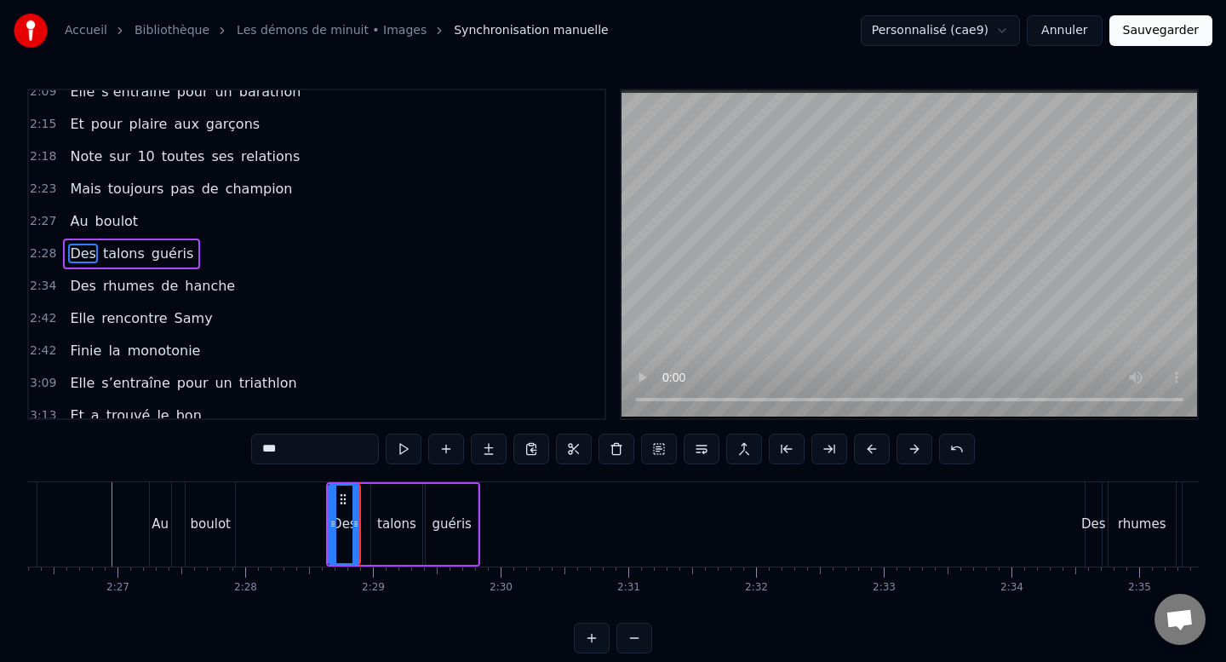
drag, startPoint x: 365, startPoint y: 525, endPoint x: 355, endPoint y: 525, distance: 10.2
click at [355, 525] on icon at bounding box center [356, 524] width 7 height 14
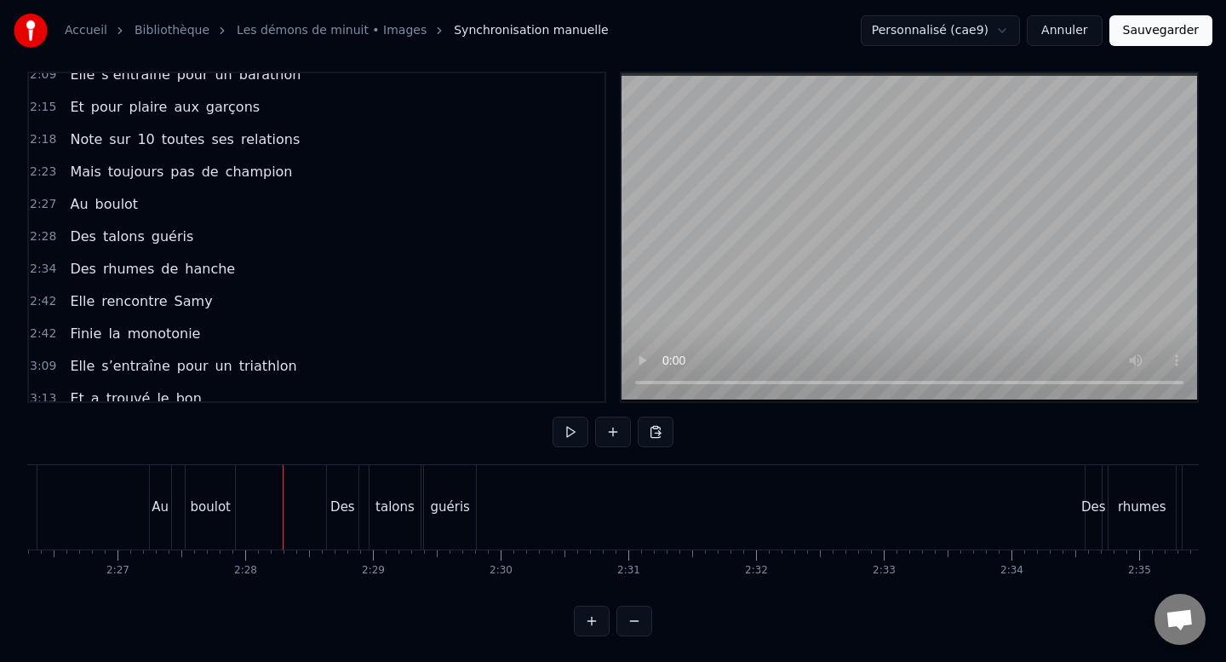
scroll to position [18, 0]
click at [456, 528] on div "guéris" at bounding box center [450, 506] width 52 height 84
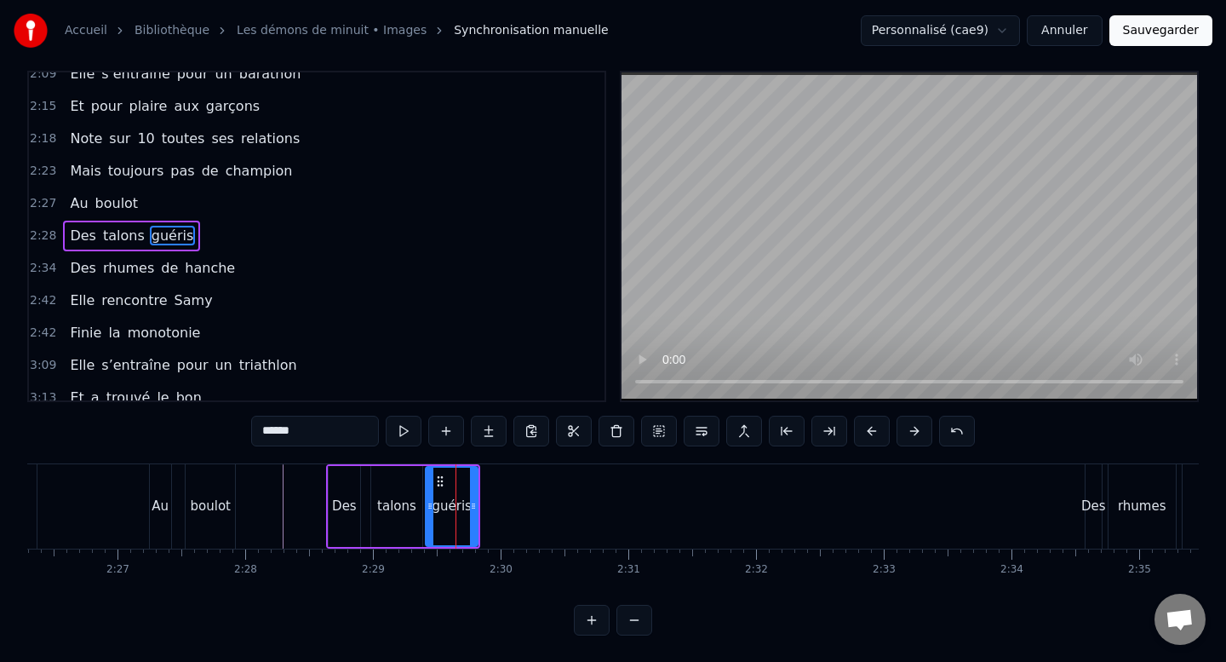
scroll to position [0, 0]
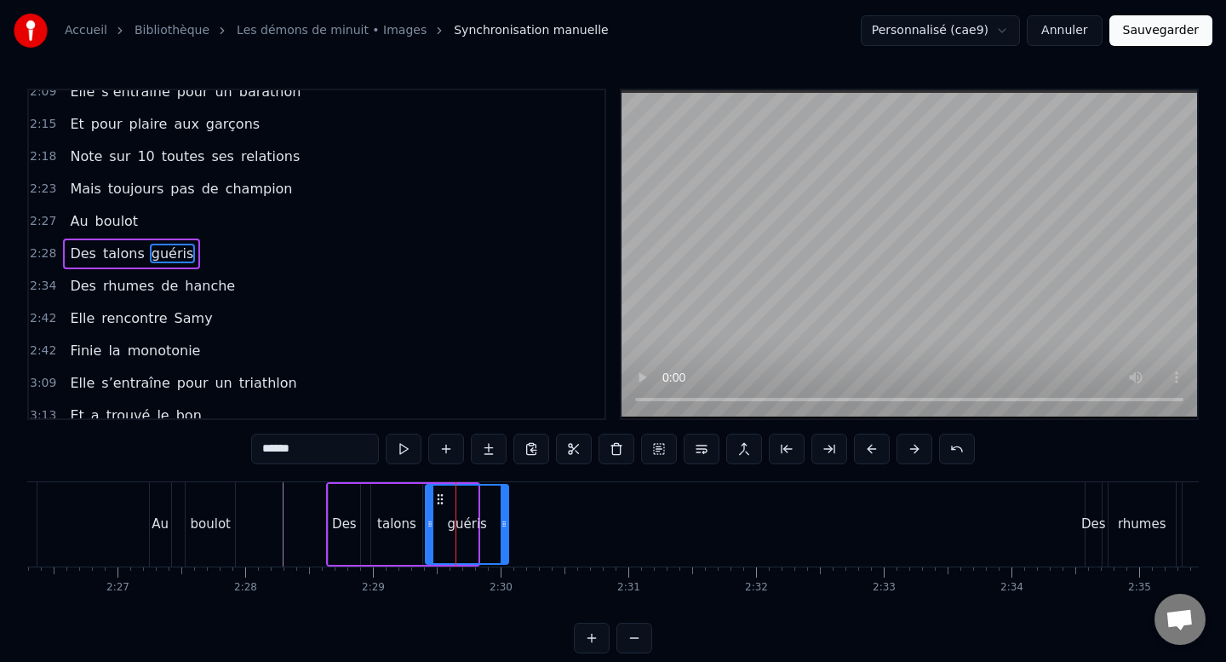
drag, startPoint x: 472, startPoint y: 522, endPoint x: 502, endPoint y: 521, distance: 30.7
click at [502, 521] on icon at bounding box center [504, 524] width 7 height 14
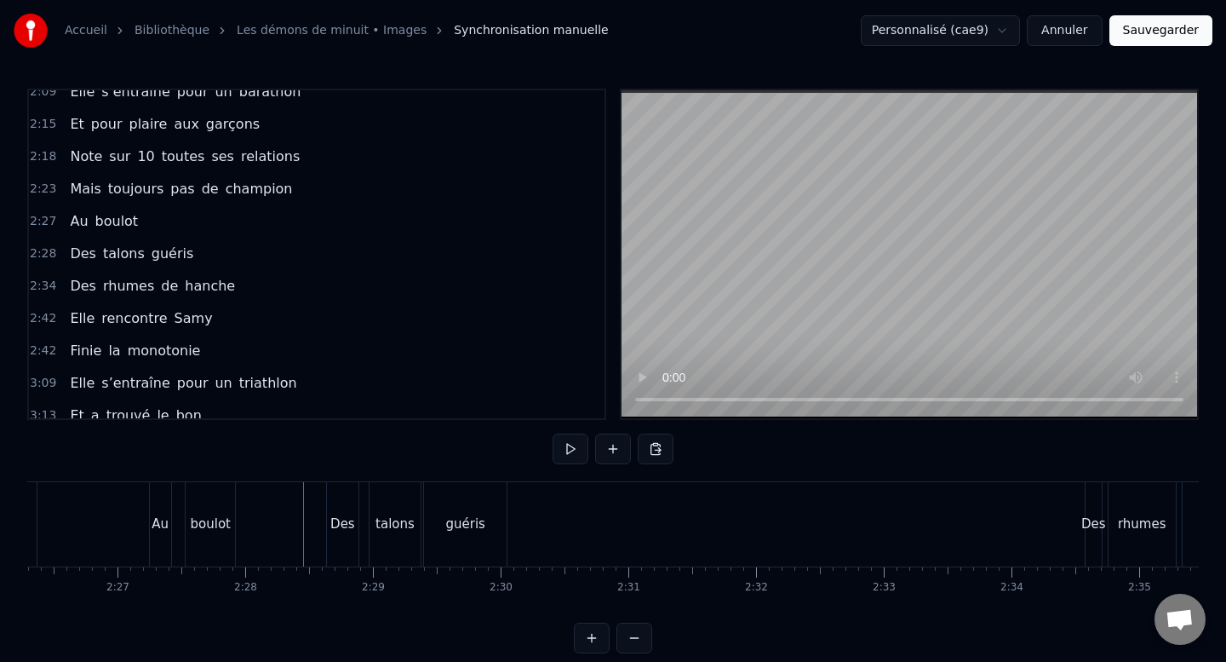
scroll to position [18, 0]
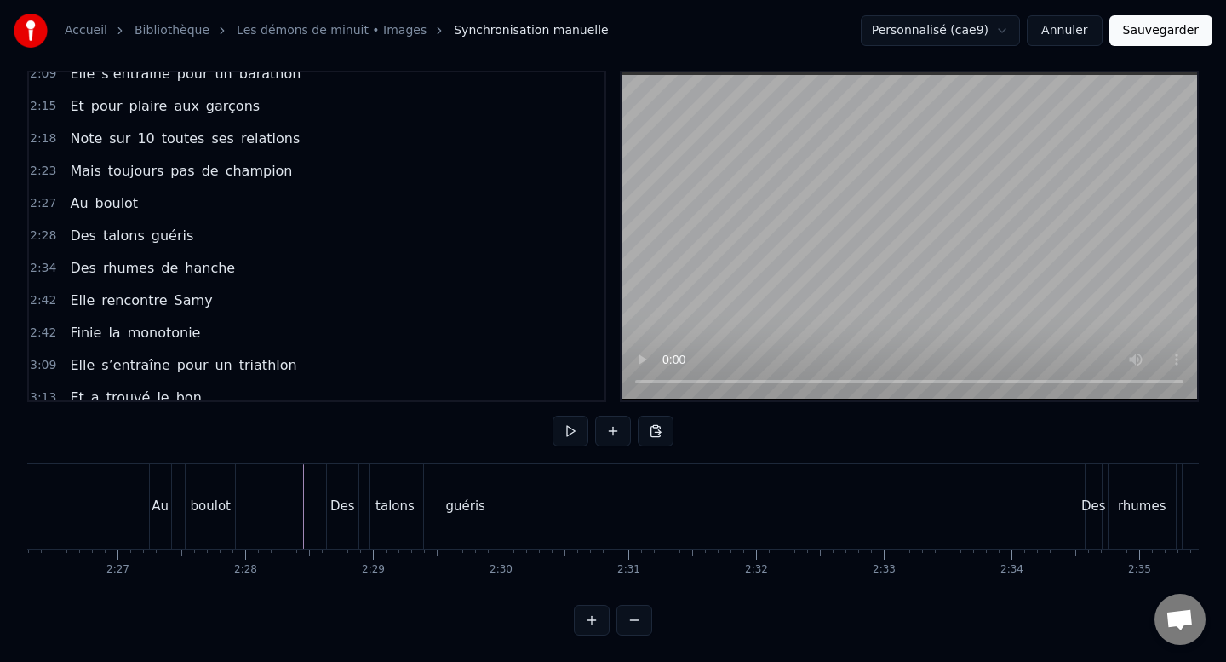
click at [1088, 525] on div "Des" at bounding box center [1094, 506] width 16 height 84
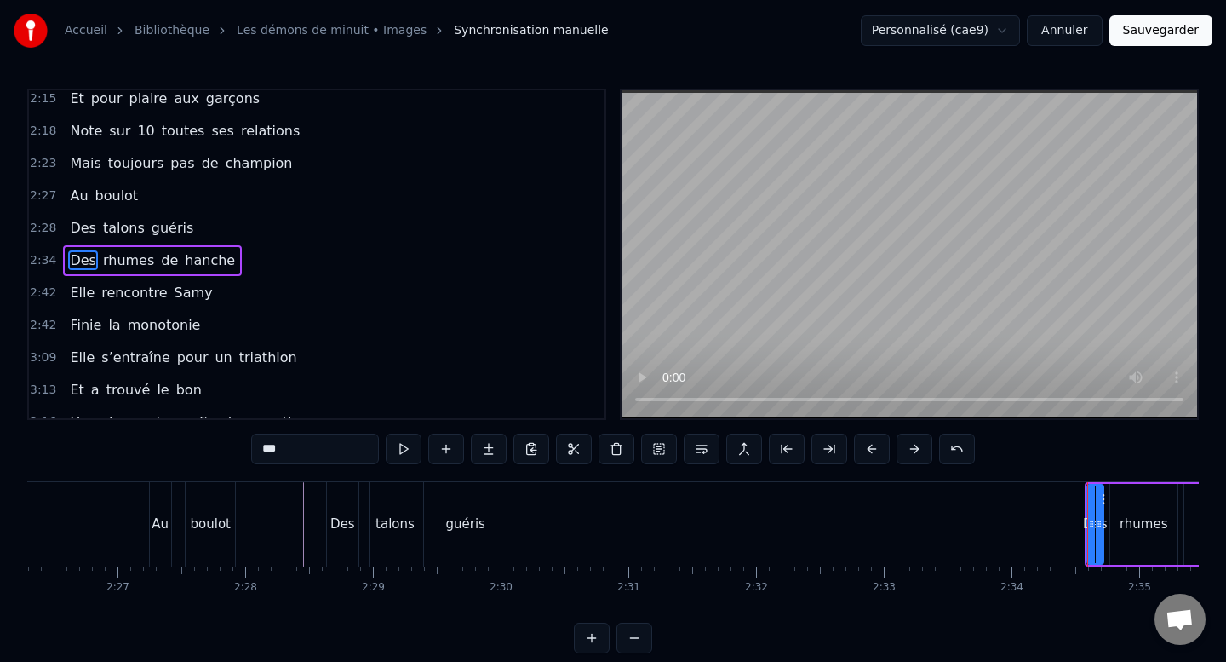
scroll to position [759, 0]
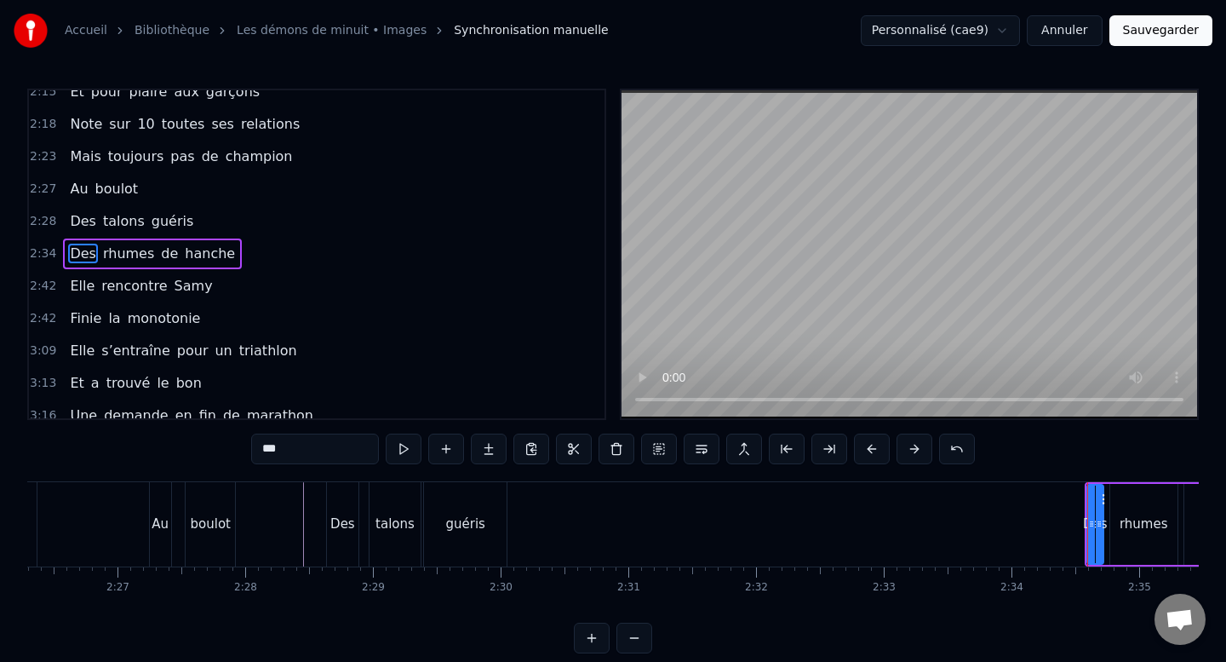
click at [1185, 558] on div "de" at bounding box center [1223, 524] width 79 height 81
type input "**"
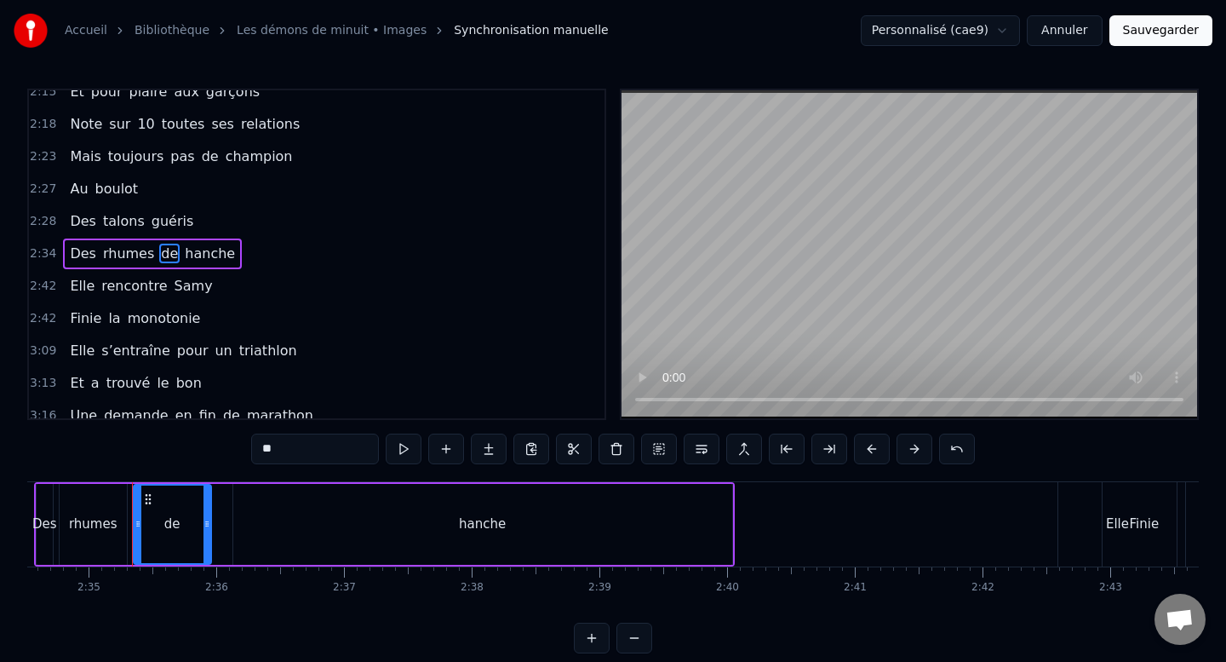
scroll to position [0, 19758]
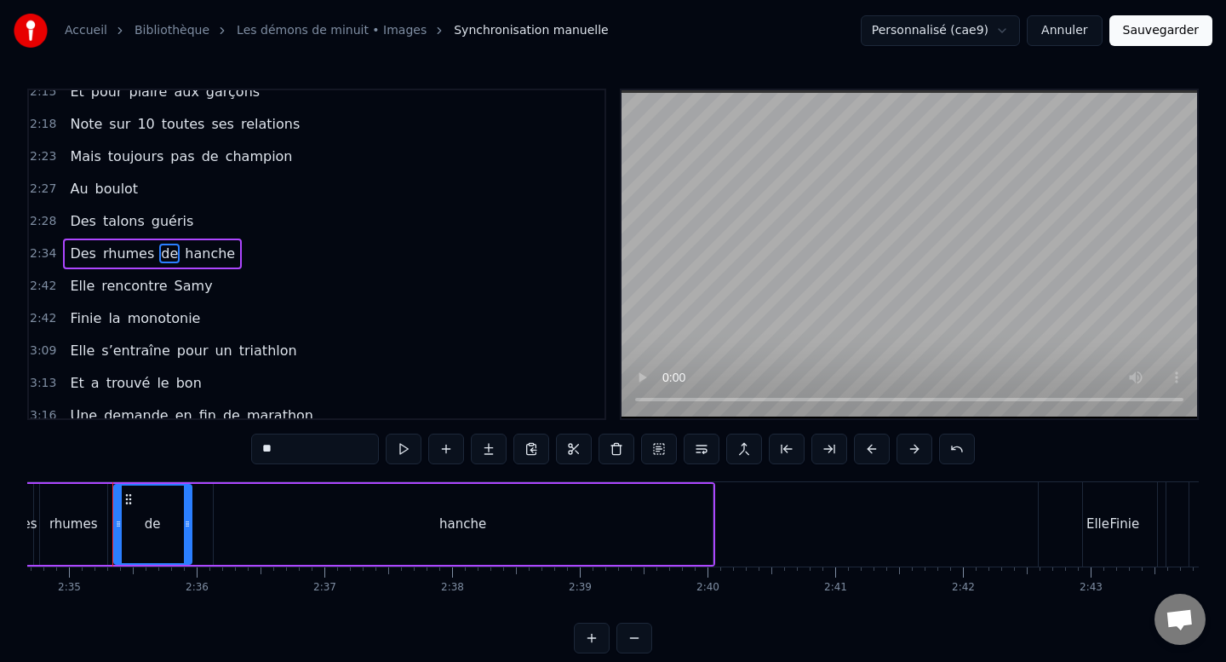
click at [198, 553] on div "Des rhumes de hanche" at bounding box center [364, 524] width 701 height 84
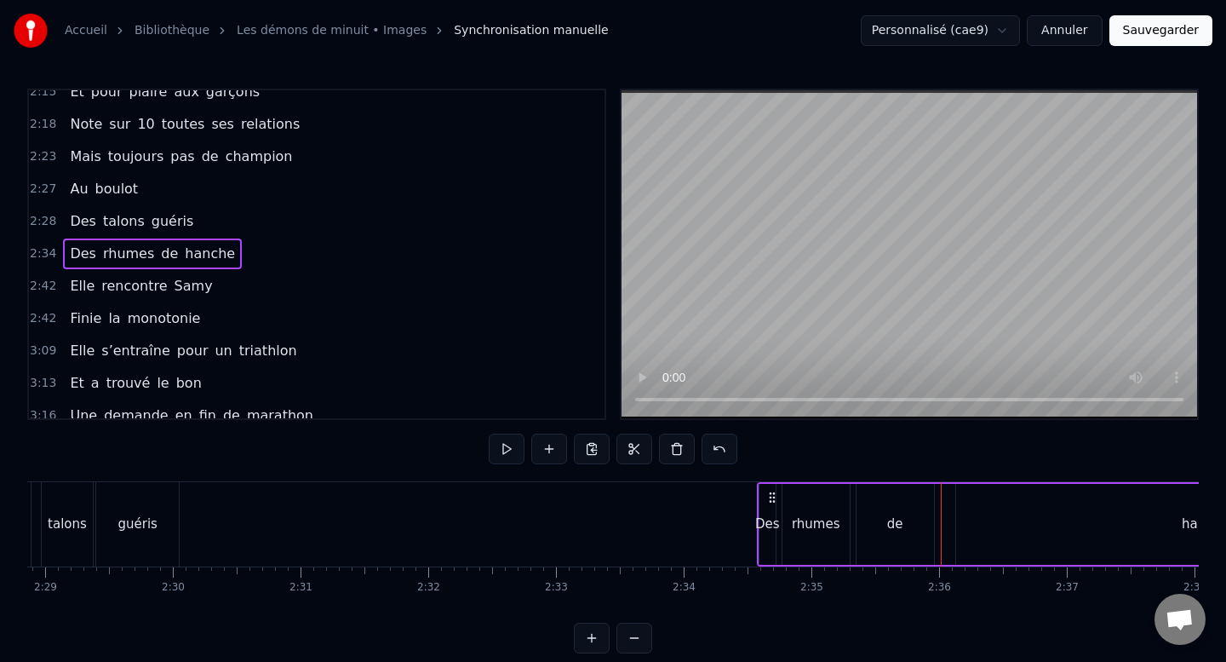
scroll to position [0, 18913]
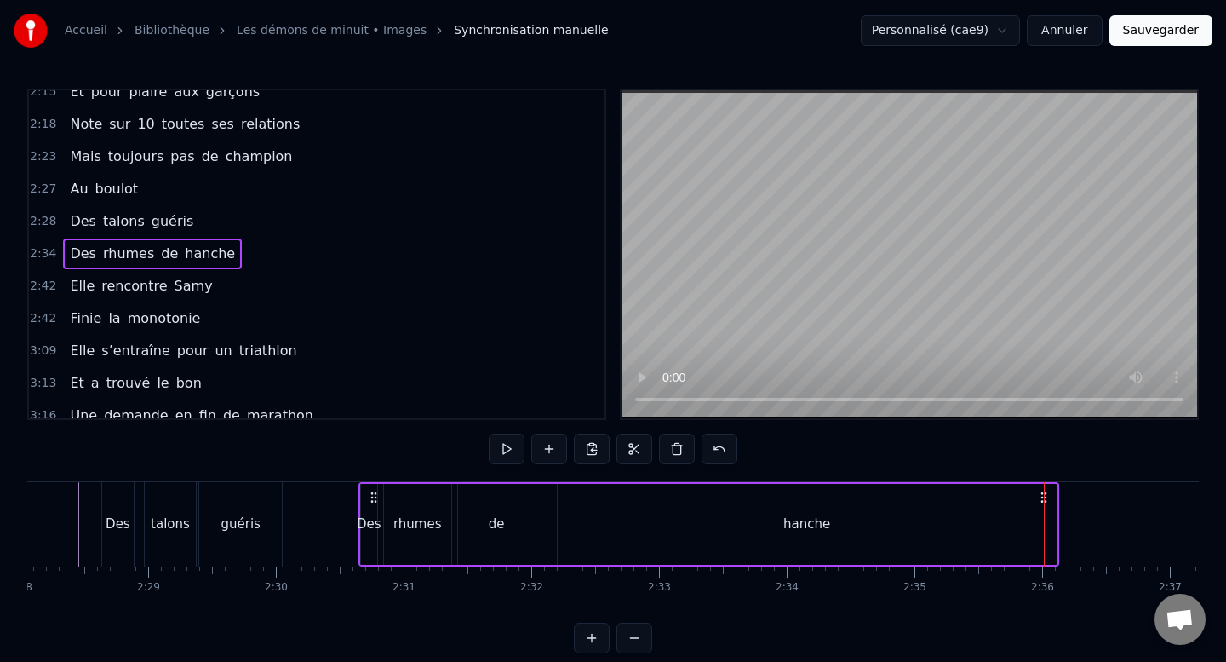
drag, startPoint x: 877, startPoint y: 497, endPoint x: 376, endPoint y: 501, distance: 501.6
click at [376, 501] on icon at bounding box center [374, 498] width 14 height 14
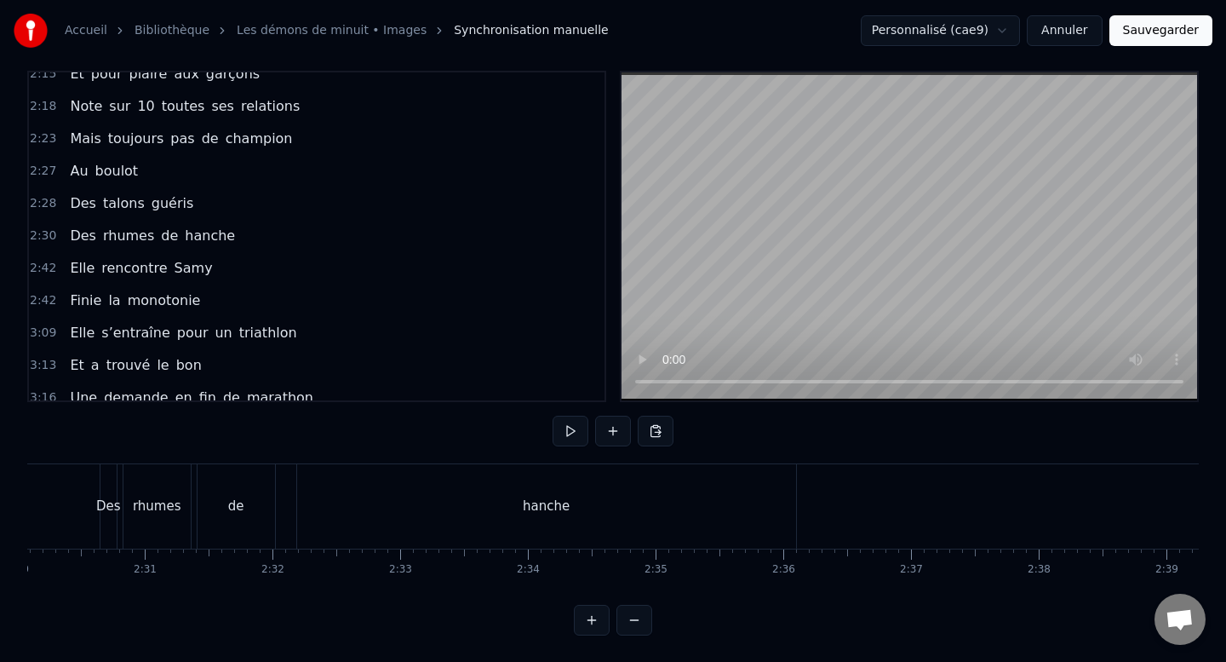
scroll to position [0, 19160]
click at [657, 531] on div "hanche" at bounding box center [557, 506] width 499 height 84
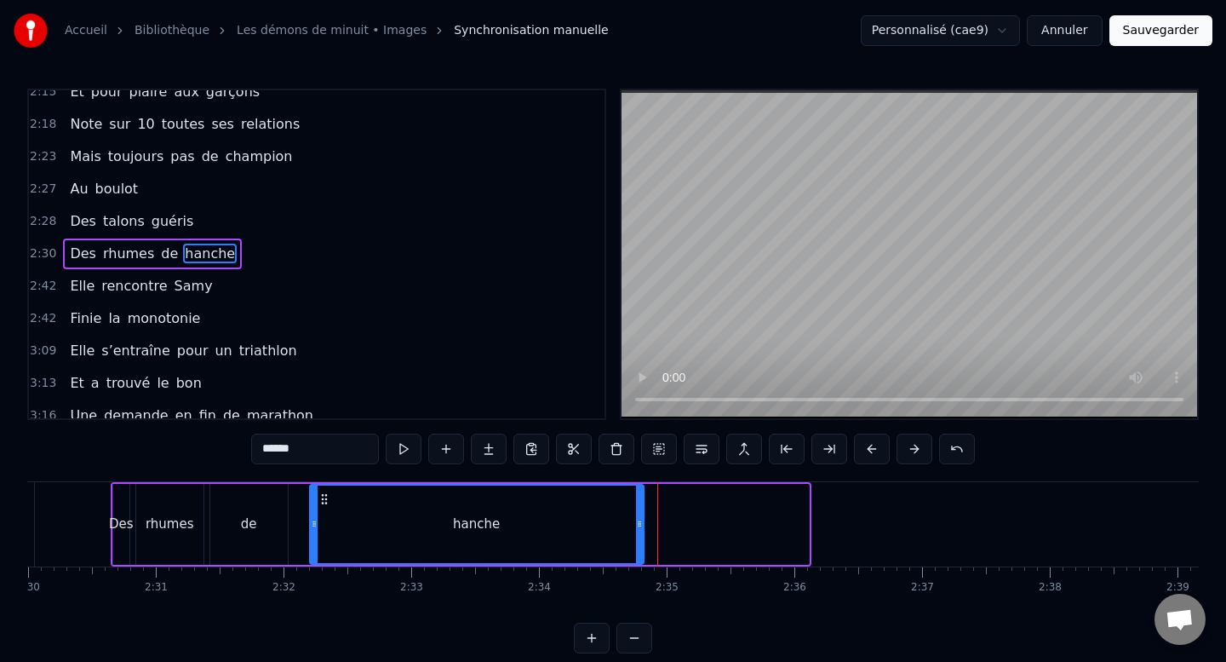
drag, startPoint x: 802, startPoint y: 521, endPoint x: 637, endPoint y: 537, distance: 165.9
click at [637, 537] on div at bounding box center [639, 523] width 7 height 77
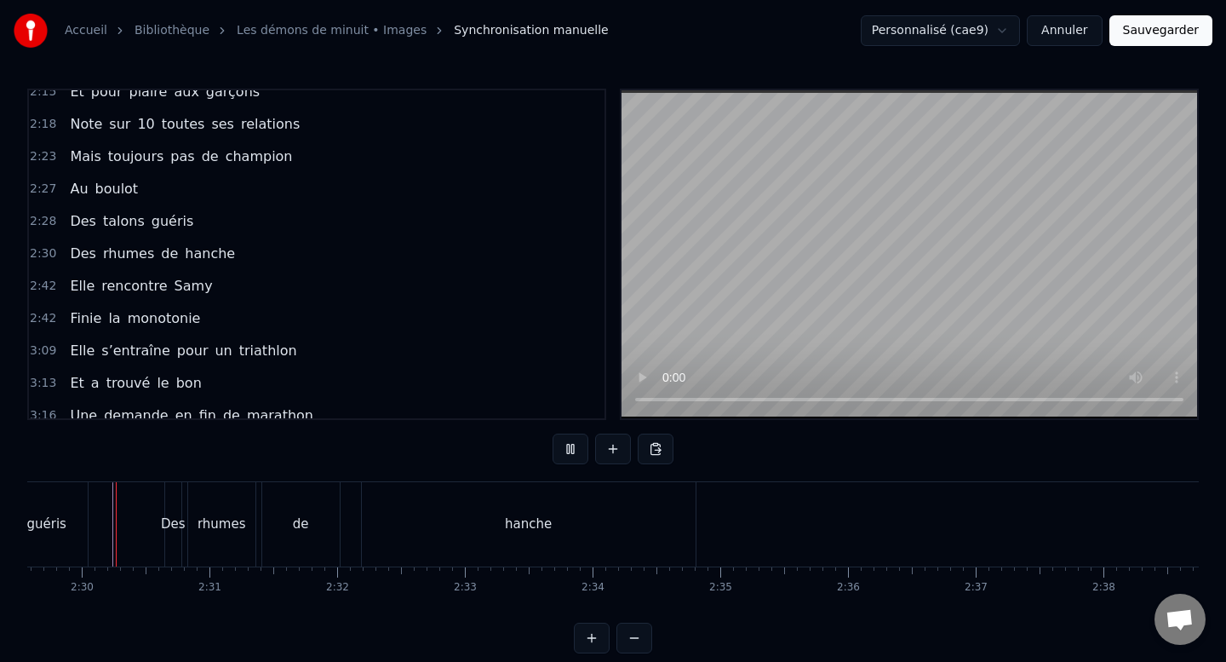
scroll to position [18, 0]
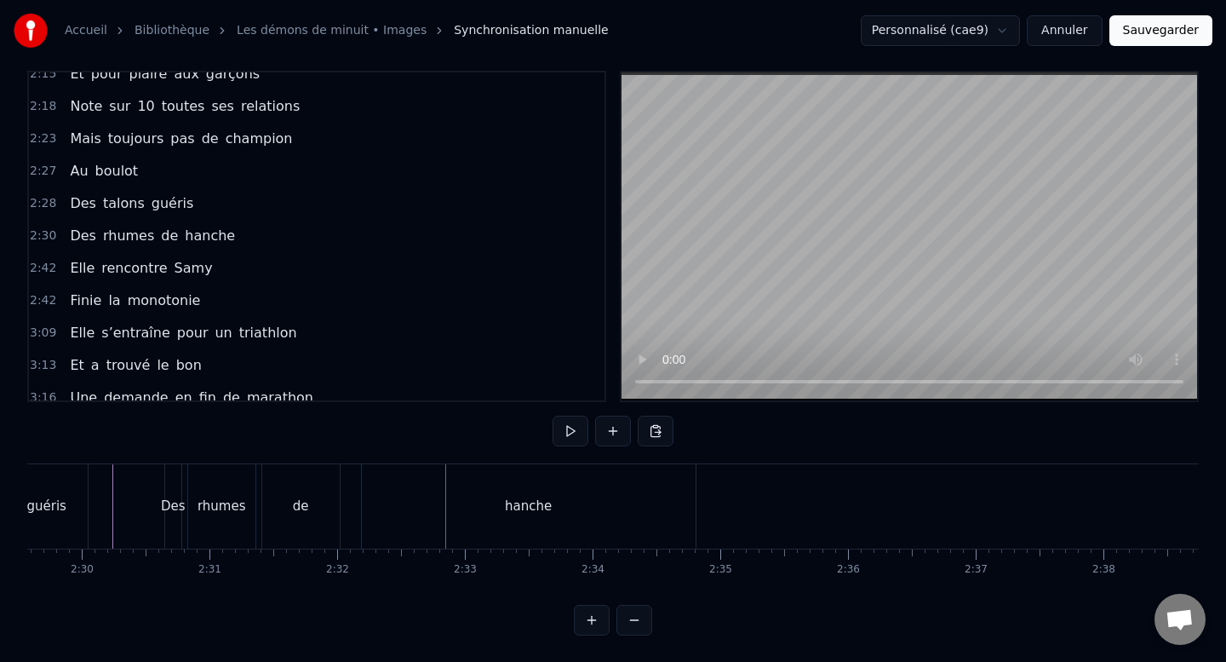
click at [444, 498] on div "hanche" at bounding box center [529, 506] width 334 height 84
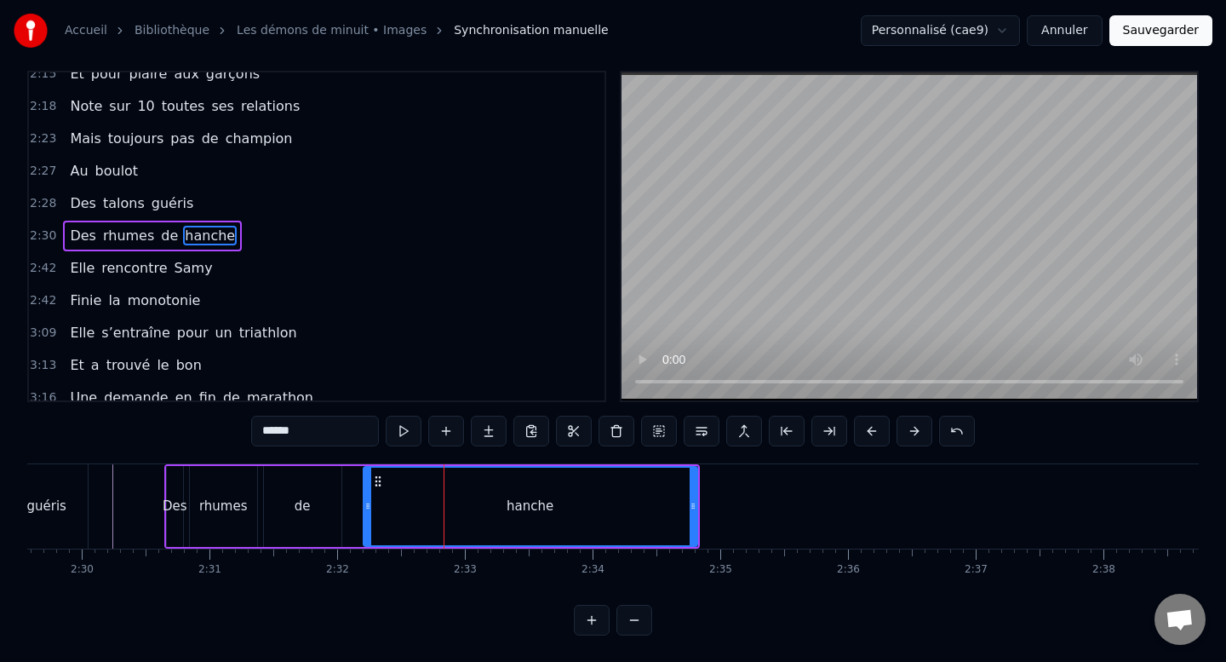
scroll to position [0, 0]
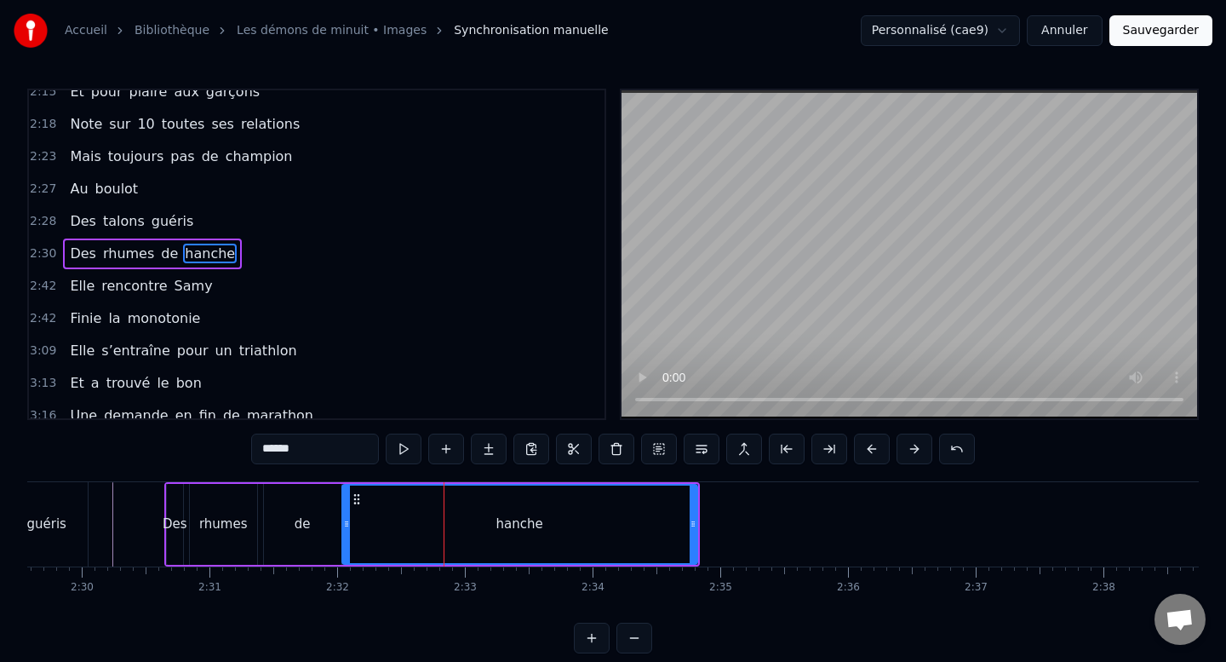
drag, startPoint x: 366, startPoint y: 524, endPoint x: 345, endPoint y: 522, distance: 21.4
click at [345, 522] on icon at bounding box center [346, 524] width 7 height 14
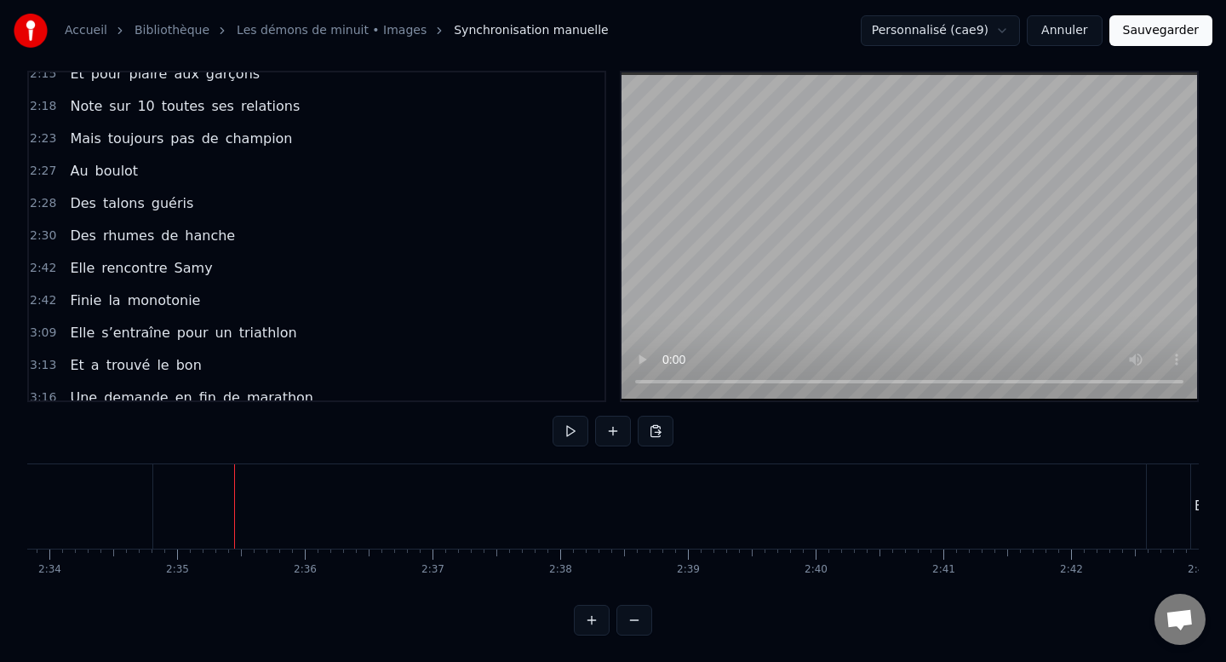
scroll to position [0, 19625]
click at [186, 290] on span "monotonie" at bounding box center [164, 300] width 77 height 20
click at [162, 287] on div "Finie la monotonie" at bounding box center [135, 300] width 144 height 31
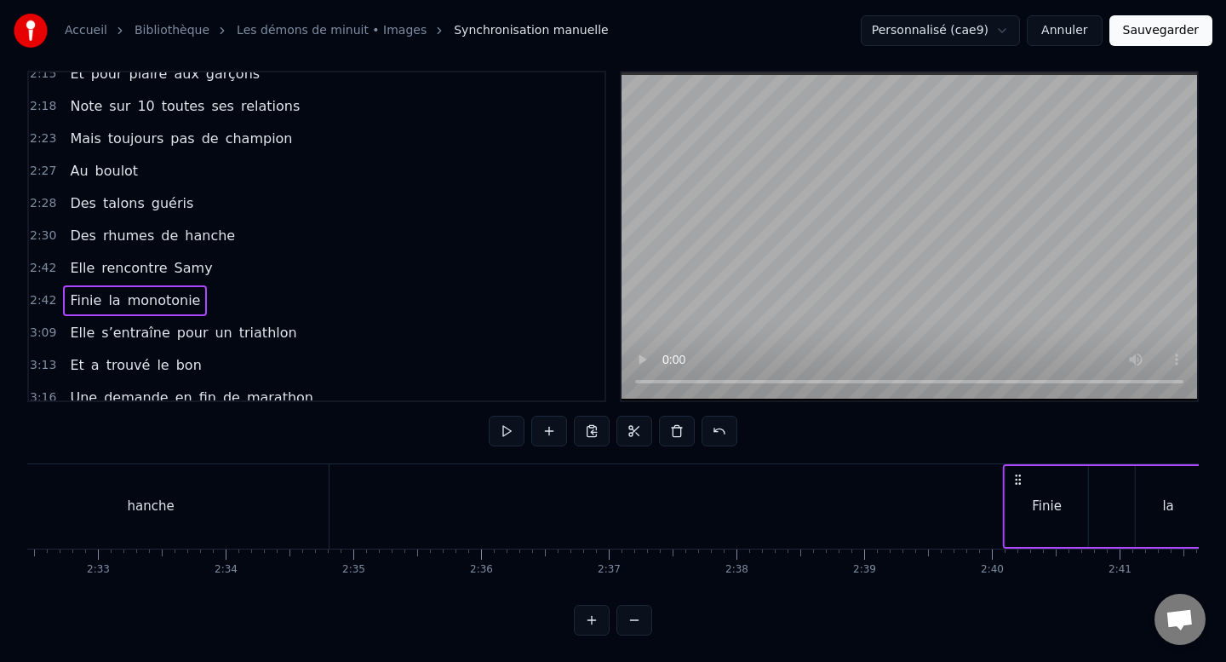
scroll to position [0, 19590]
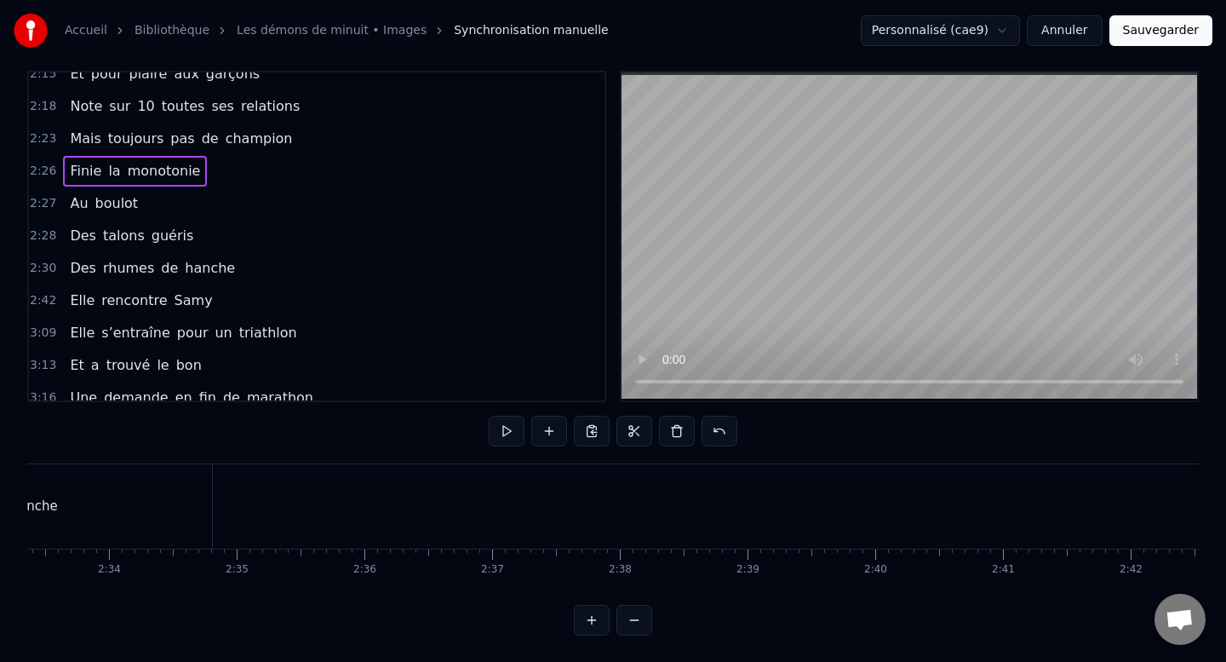
click at [114, 161] on span "la" at bounding box center [113, 171] width 15 height 20
click at [117, 161] on div "Finie la monotonie" at bounding box center [135, 171] width 144 height 31
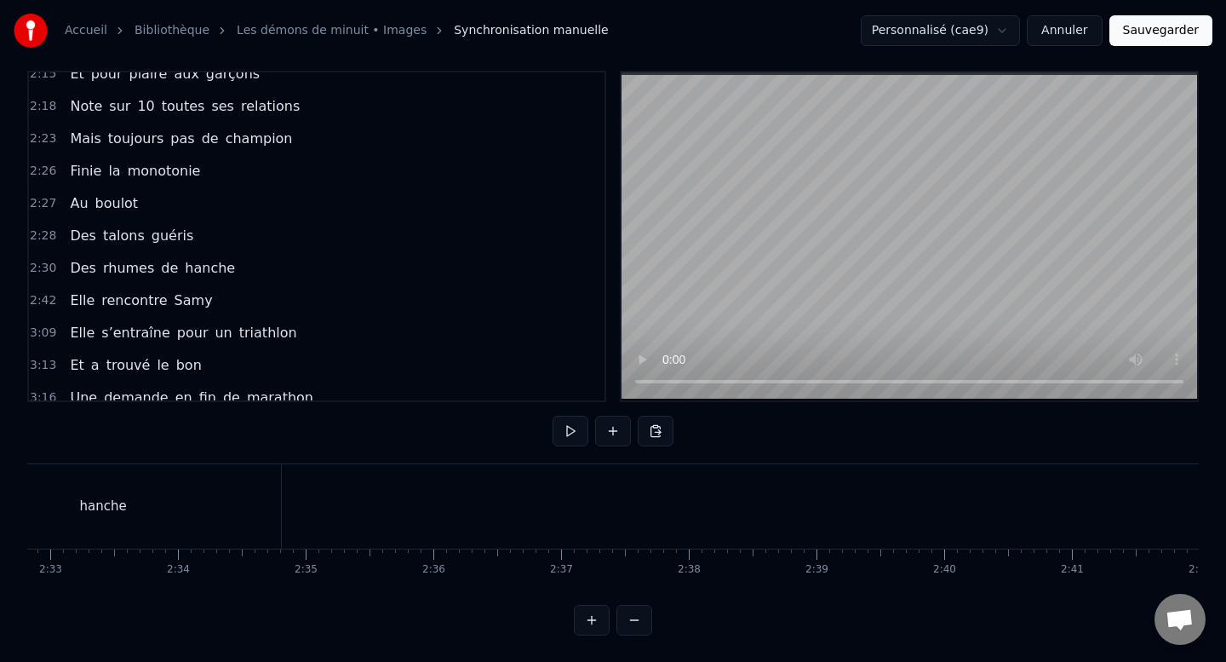
click at [117, 161] on div "Finie la monotonie" at bounding box center [135, 171] width 144 height 31
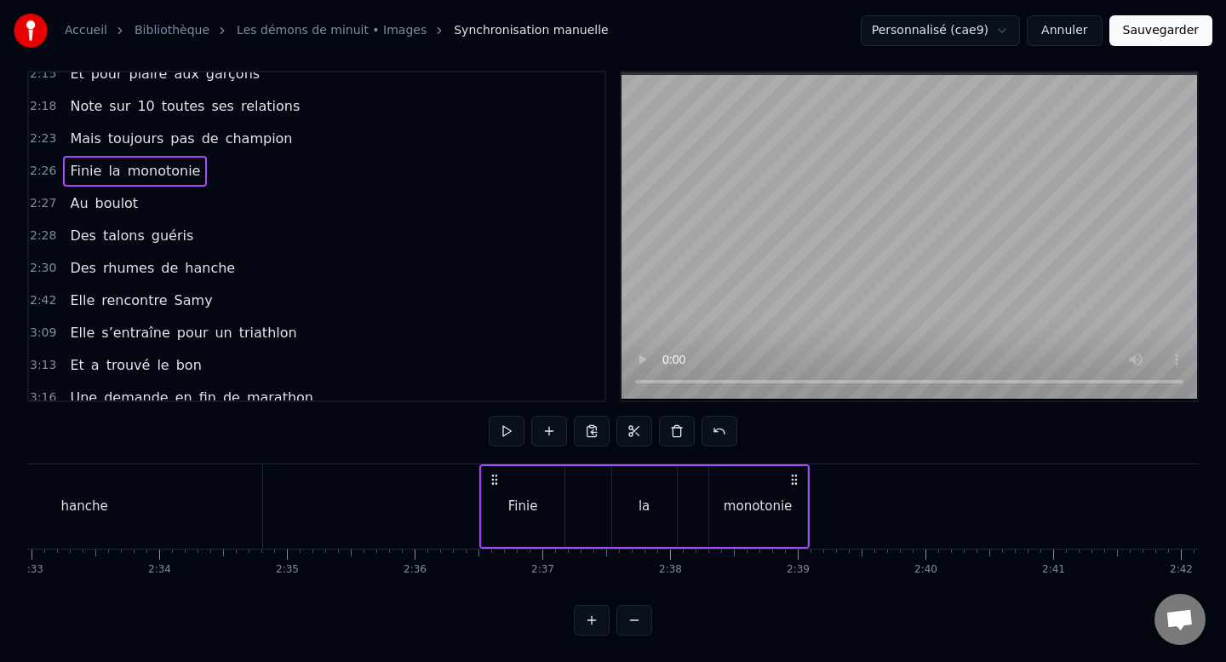
scroll to position [0, 19547]
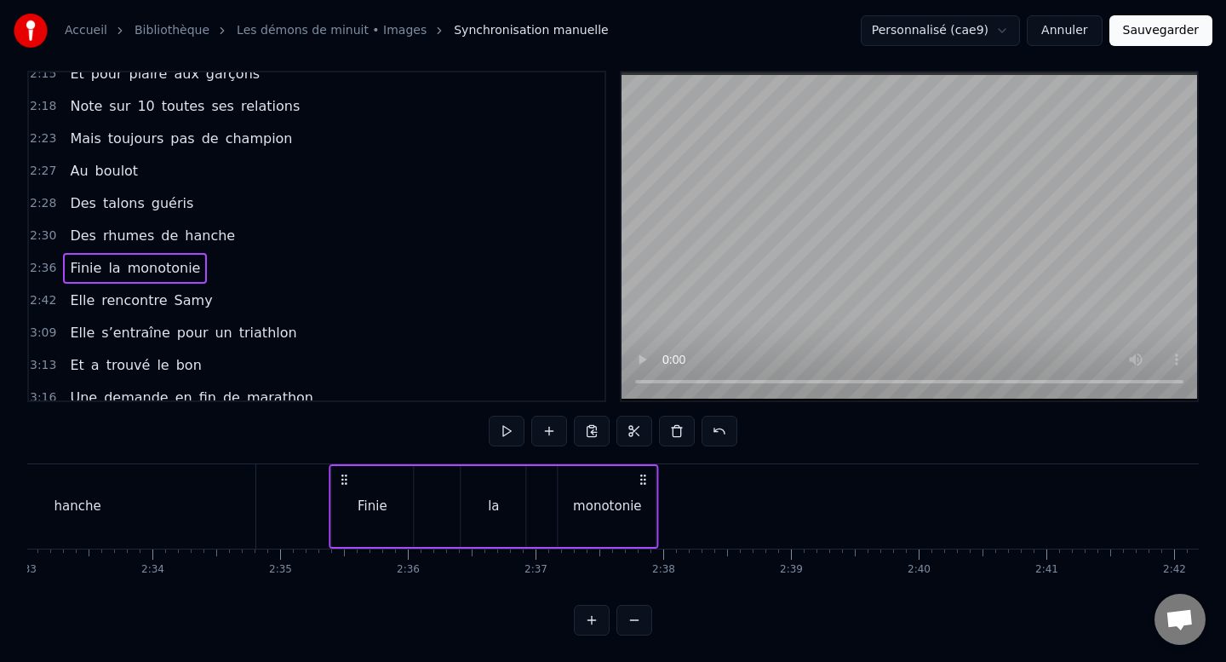
drag, startPoint x: 475, startPoint y: 475, endPoint x: 344, endPoint y: 474, distance: 131.2
click at [344, 474] on icon at bounding box center [344, 480] width 14 height 14
click at [366, 517] on div "Finie" at bounding box center [372, 506] width 83 height 81
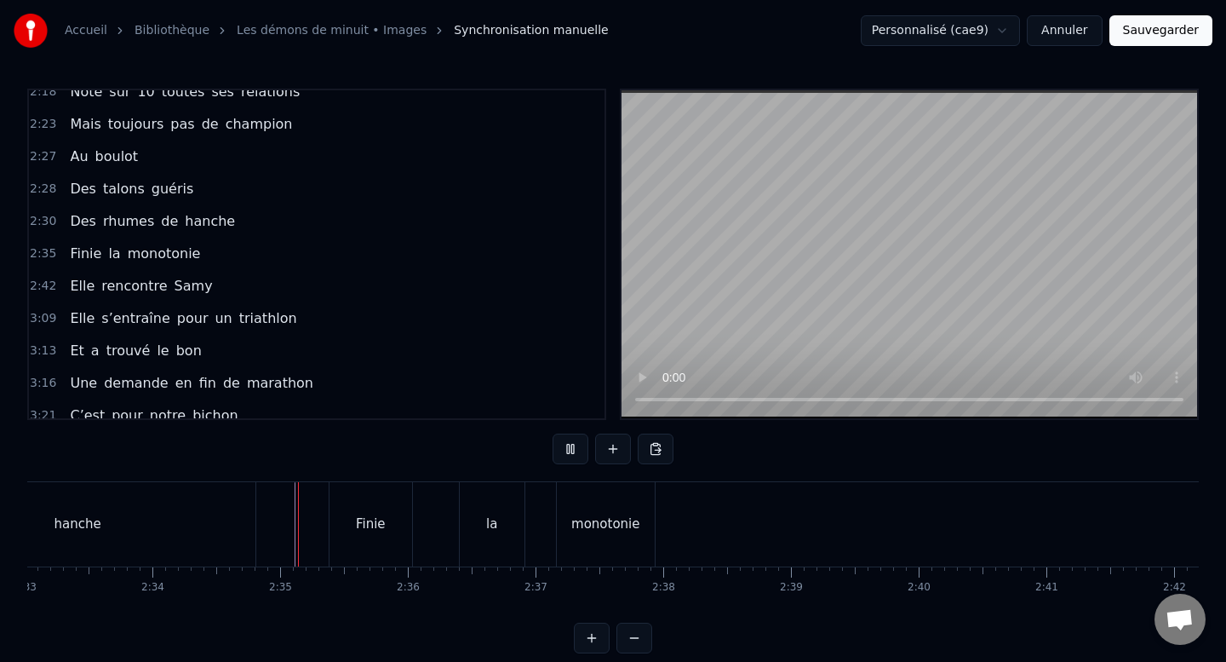
scroll to position [18, 0]
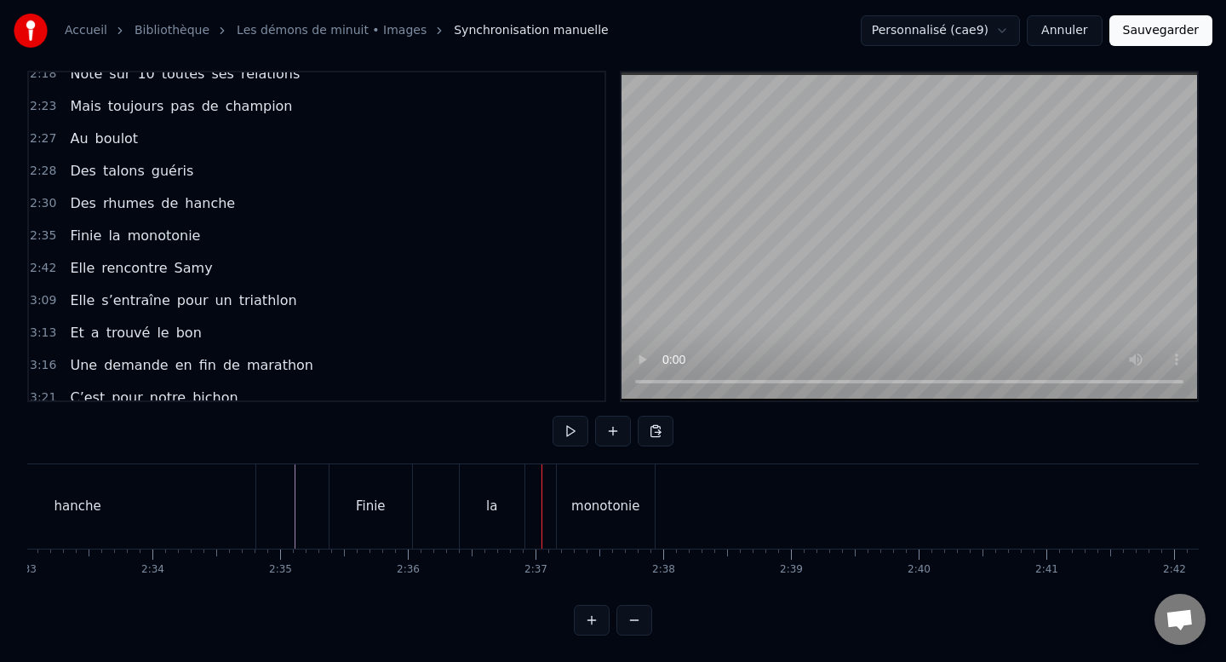
click at [501, 519] on div "la" at bounding box center [492, 506] width 65 height 84
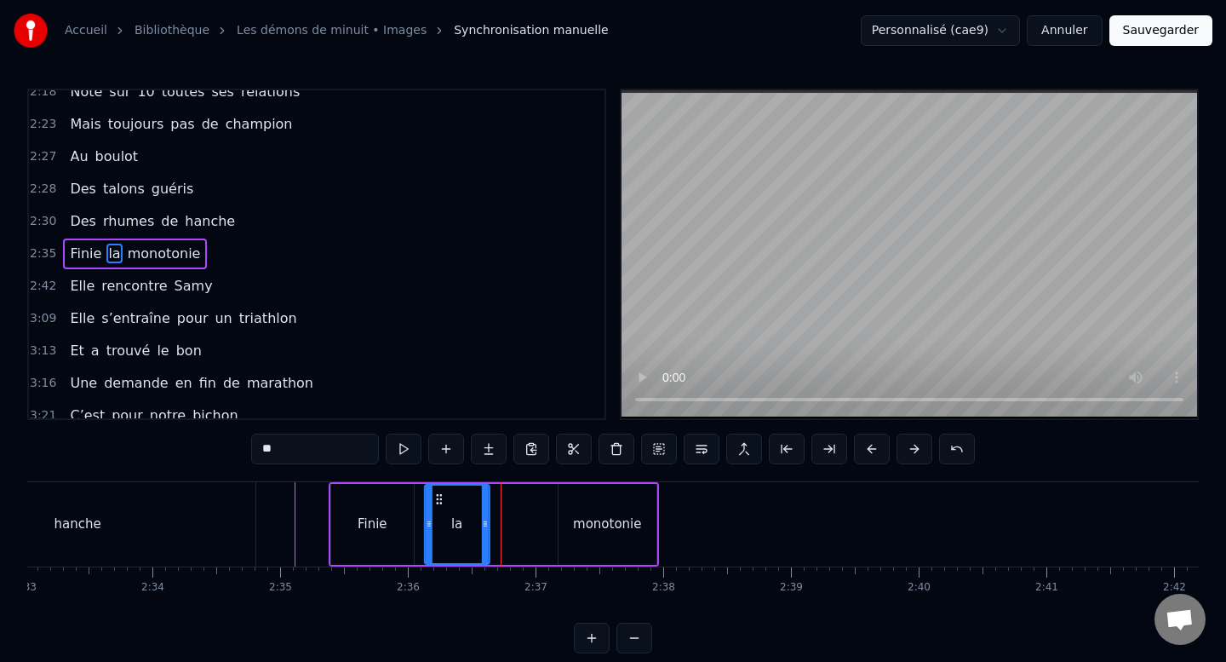
drag, startPoint x: 480, startPoint y: 496, endPoint x: 444, endPoint y: 495, distance: 36.7
click at [444, 495] on icon at bounding box center [440, 499] width 14 height 14
drag, startPoint x: 485, startPoint y: 517, endPoint x: 451, endPoint y: 517, distance: 34.9
click at [451, 517] on icon at bounding box center [450, 524] width 7 height 14
click at [588, 511] on div "monotonie" at bounding box center [608, 524] width 98 height 81
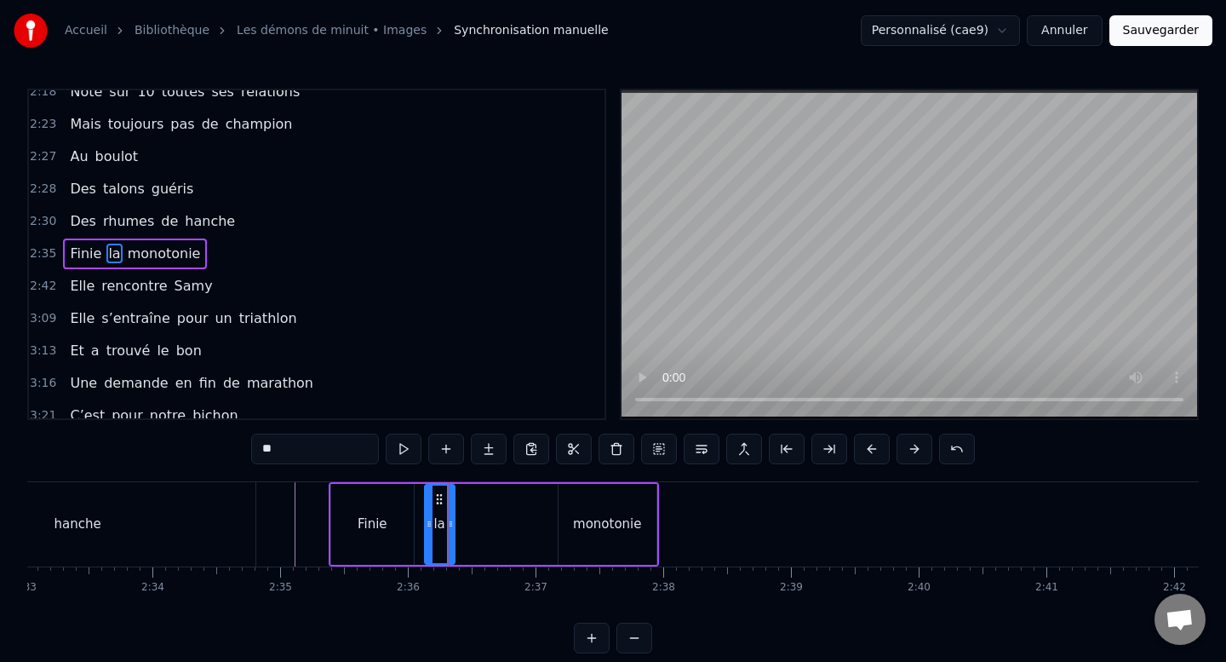
type input "*********"
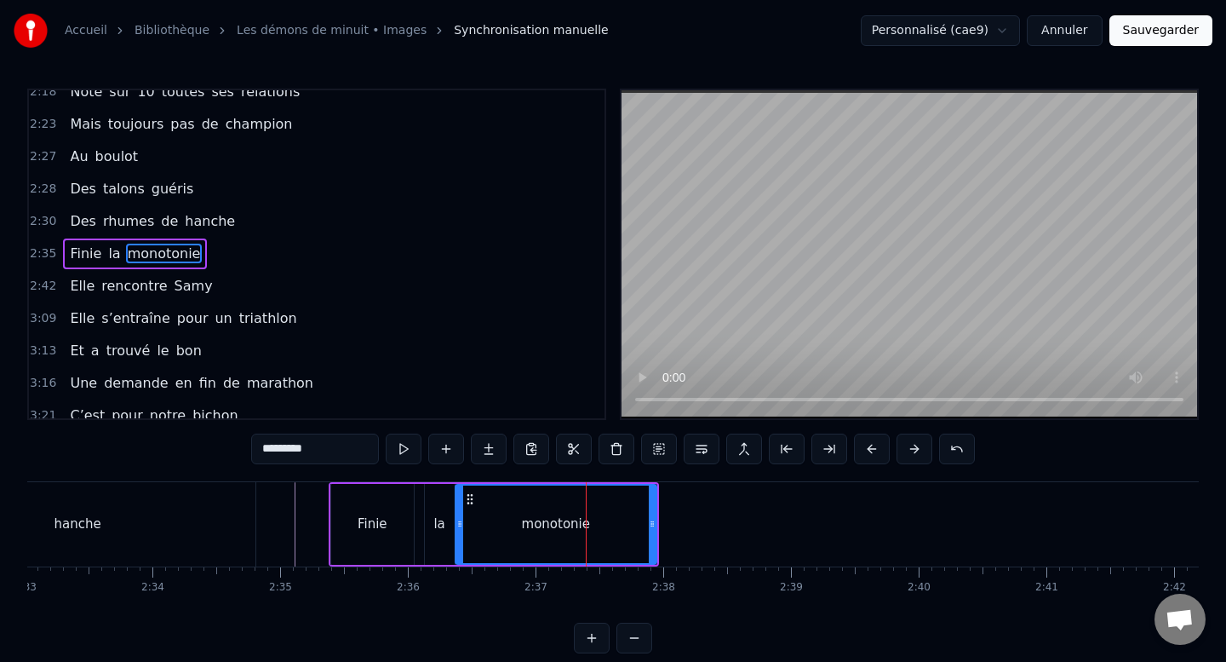
drag, startPoint x: 561, startPoint y: 529, endPoint x: 458, endPoint y: 527, distance: 103.1
click at [458, 527] on icon at bounding box center [459, 524] width 7 height 14
drag, startPoint x: 652, startPoint y: 529, endPoint x: 621, endPoint y: 529, distance: 31.5
click at [621, 529] on icon at bounding box center [620, 524] width 7 height 14
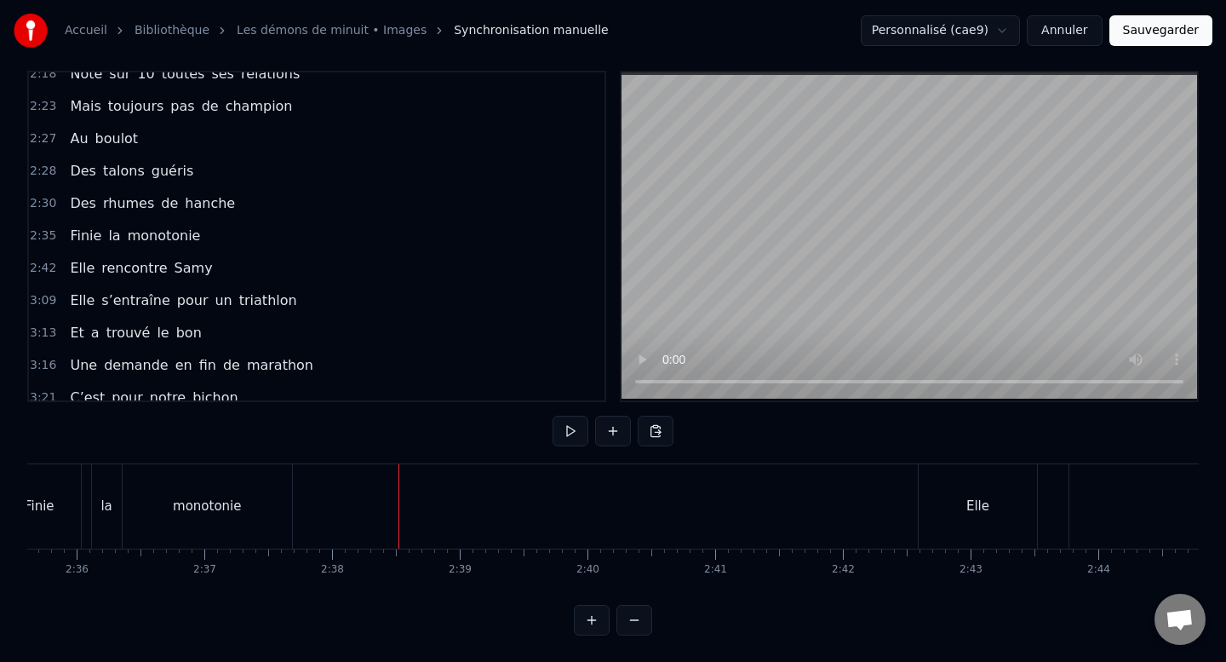
scroll to position [0, 19883]
click at [961, 541] on div "Elle" at bounding box center [973, 506] width 118 height 84
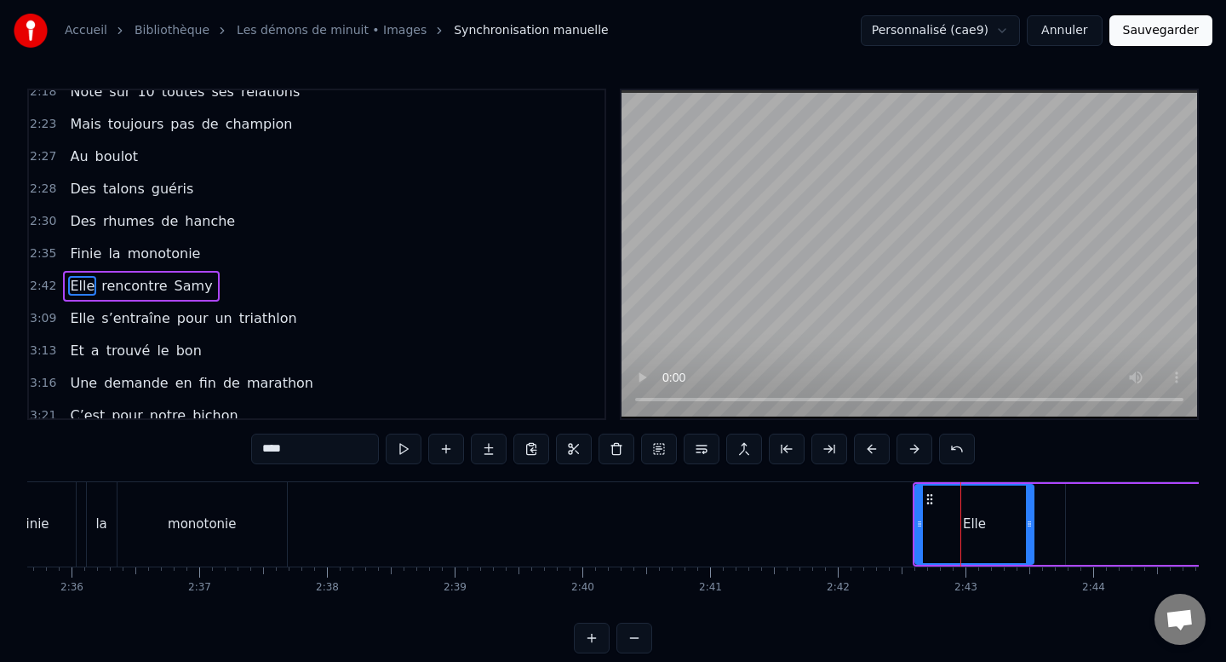
scroll to position [805, 0]
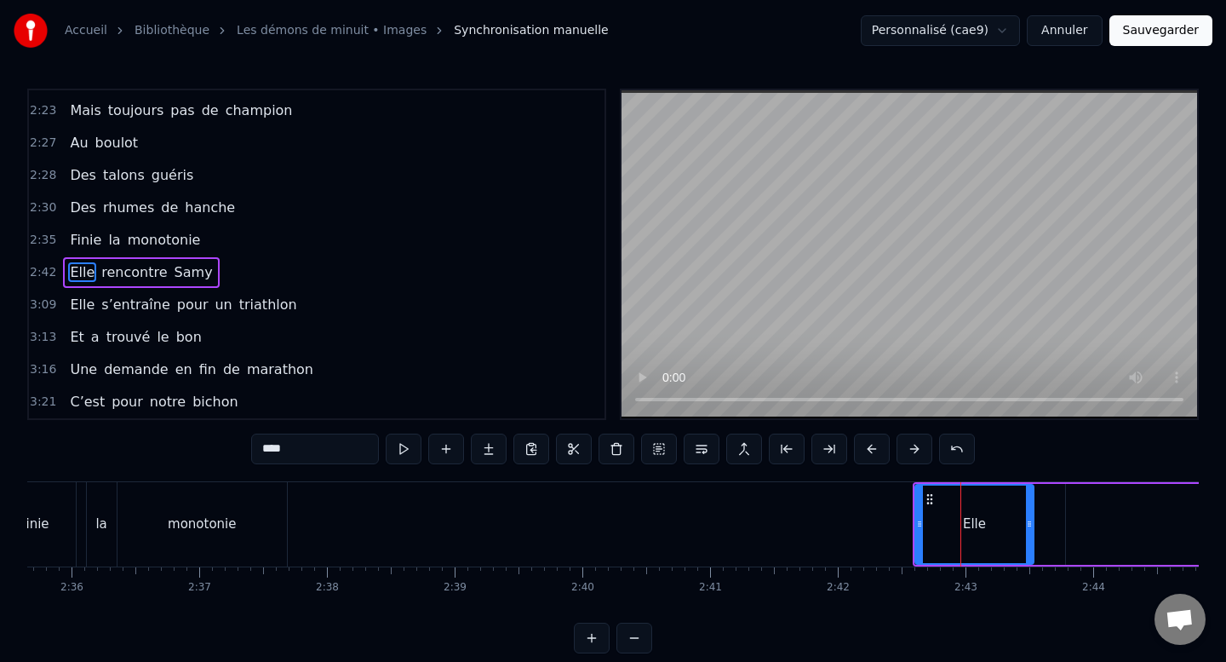
type input "*********"
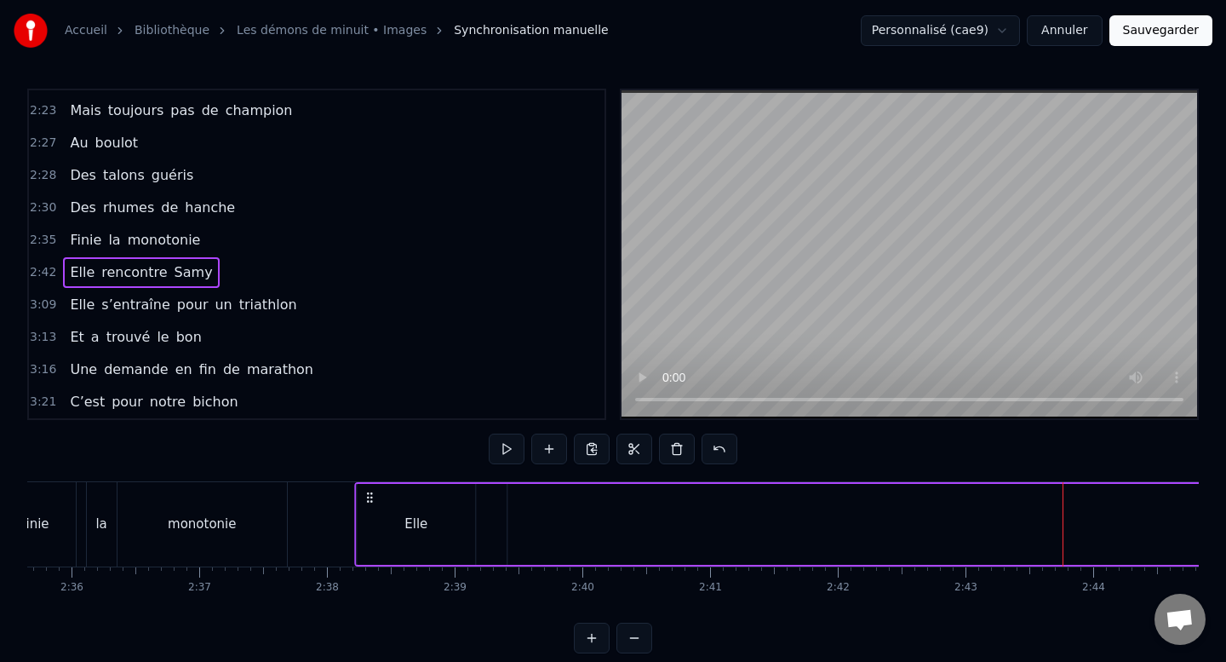
drag, startPoint x: 930, startPoint y: 494, endPoint x: 371, endPoint y: 502, distance: 558.7
click at [371, 502] on icon at bounding box center [370, 498] width 14 height 14
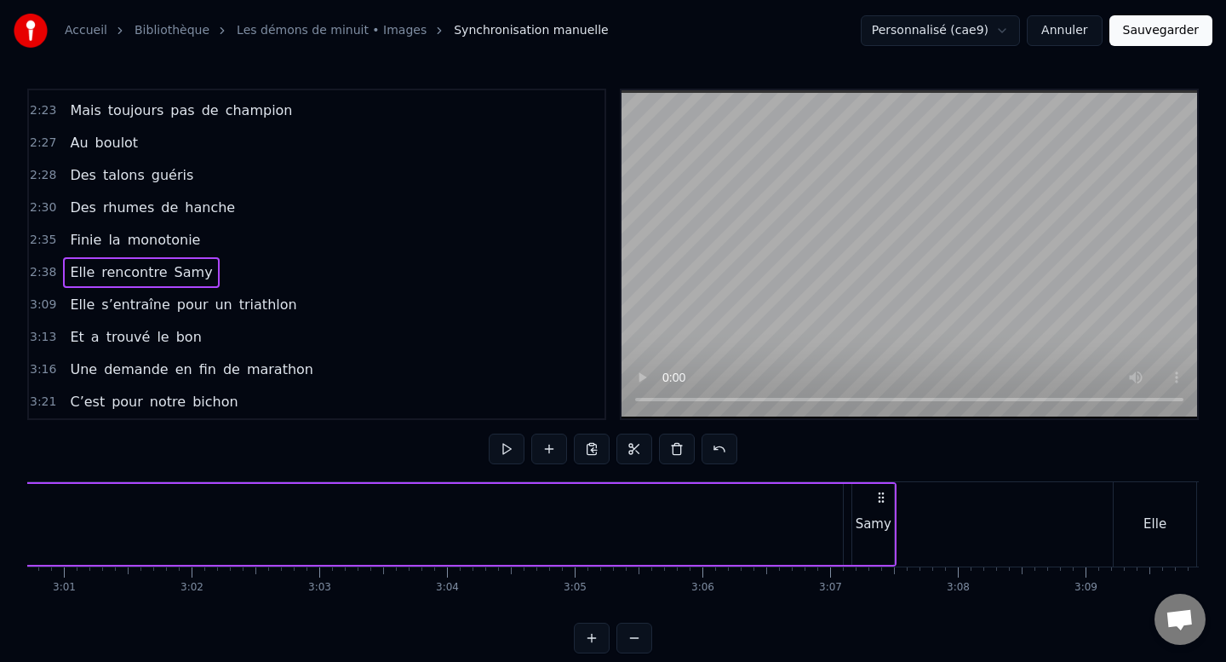
scroll to position [0, 23090]
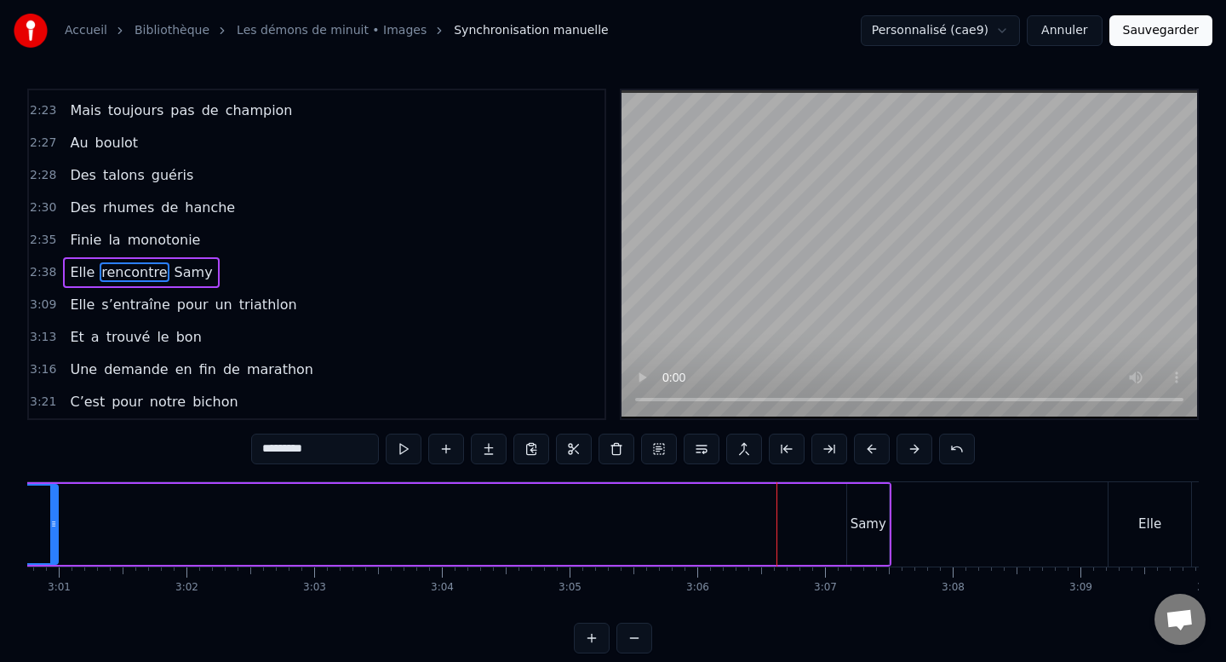
drag, startPoint x: 834, startPoint y: 531, endPoint x: 54, endPoint y: 510, distance: 780.3
click at [54, 510] on div at bounding box center [53, 523] width 7 height 77
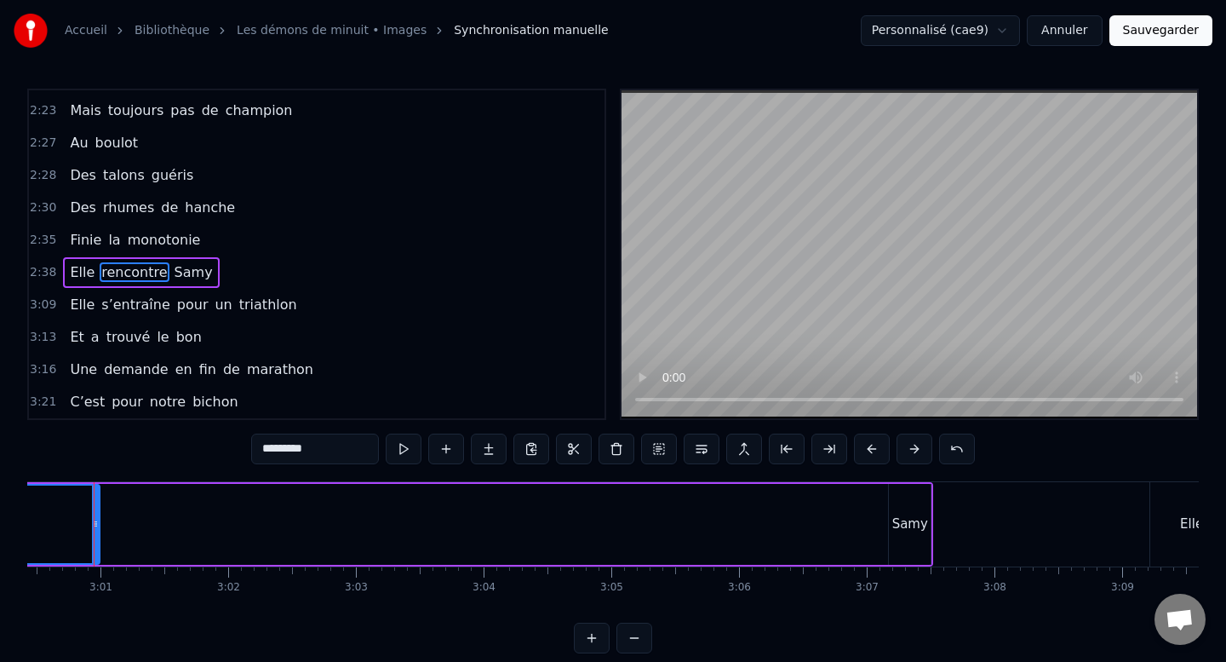
scroll to position [0, 23161]
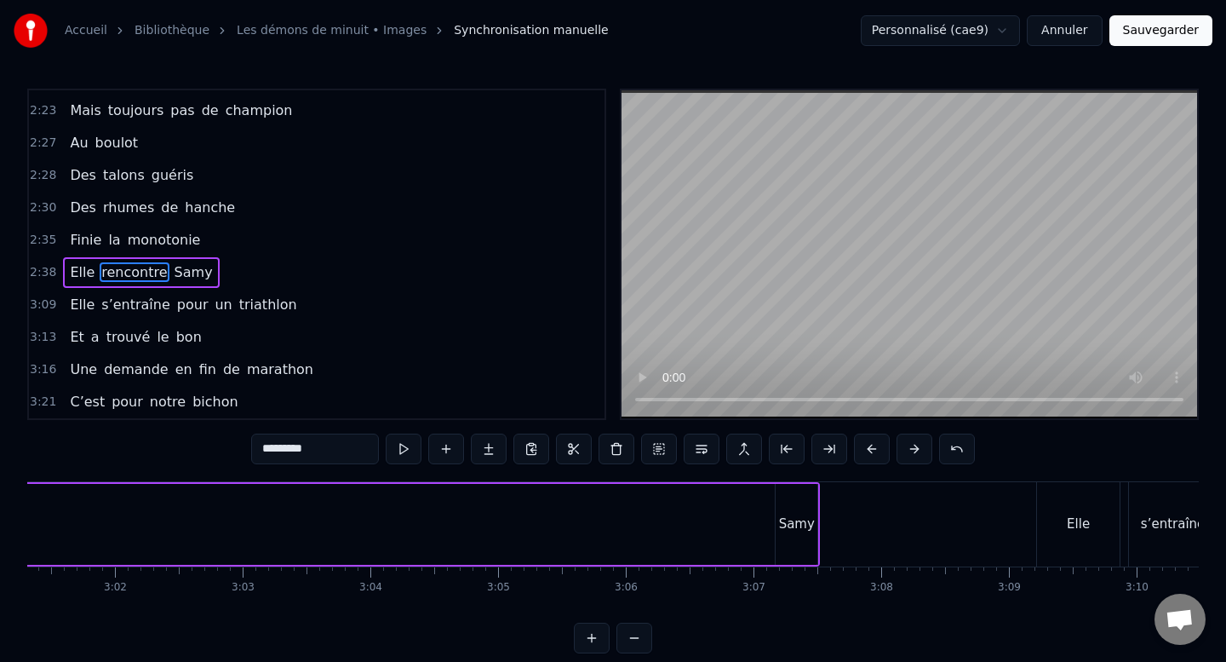
click at [806, 507] on div "Samy" at bounding box center [797, 524] width 42 height 81
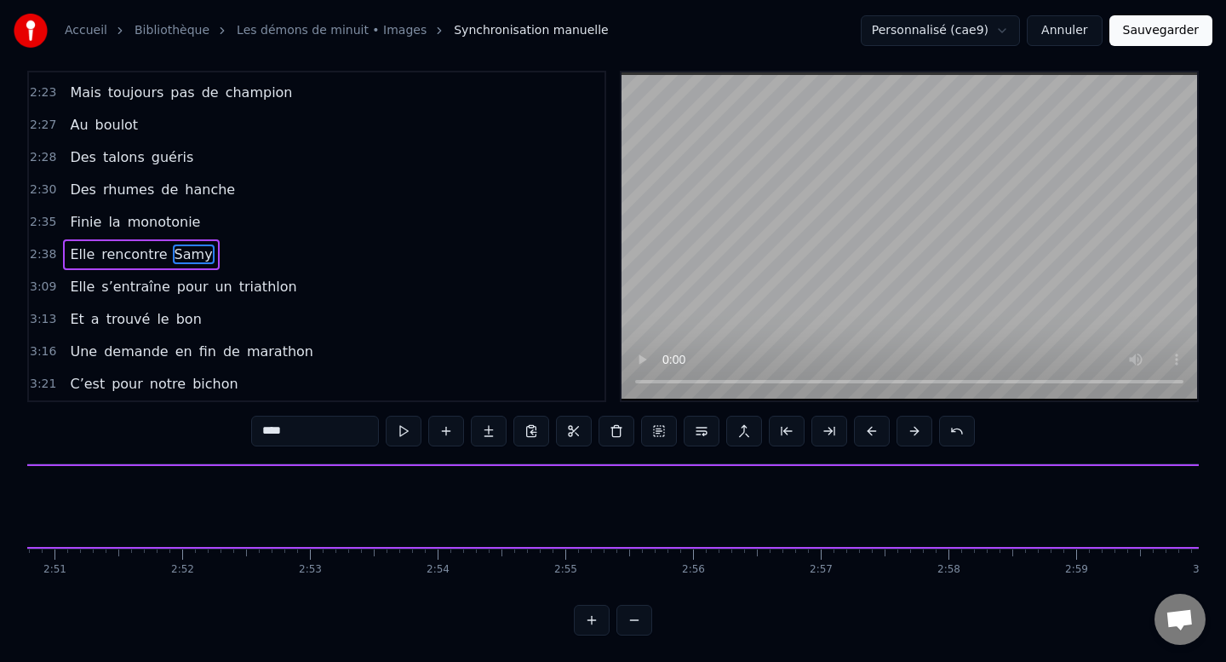
scroll to position [0, 21819]
drag, startPoint x: 790, startPoint y: 499, endPoint x: 899, endPoint y: 507, distance: 109.3
click at [899, 507] on div "Elle rencontre [PERSON_NAME]" at bounding box center [291, 506] width 3744 height 84
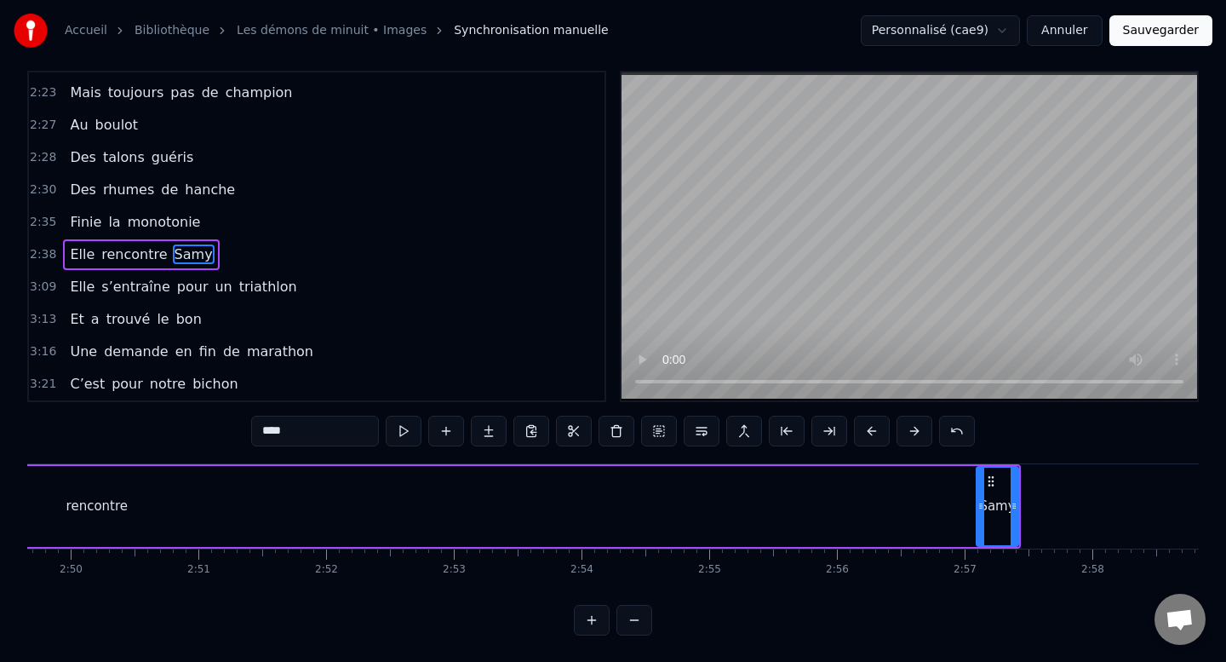
scroll to position [0, 21663]
click at [187, 515] on div "rencontre" at bounding box center [106, 506] width 2757 height 81
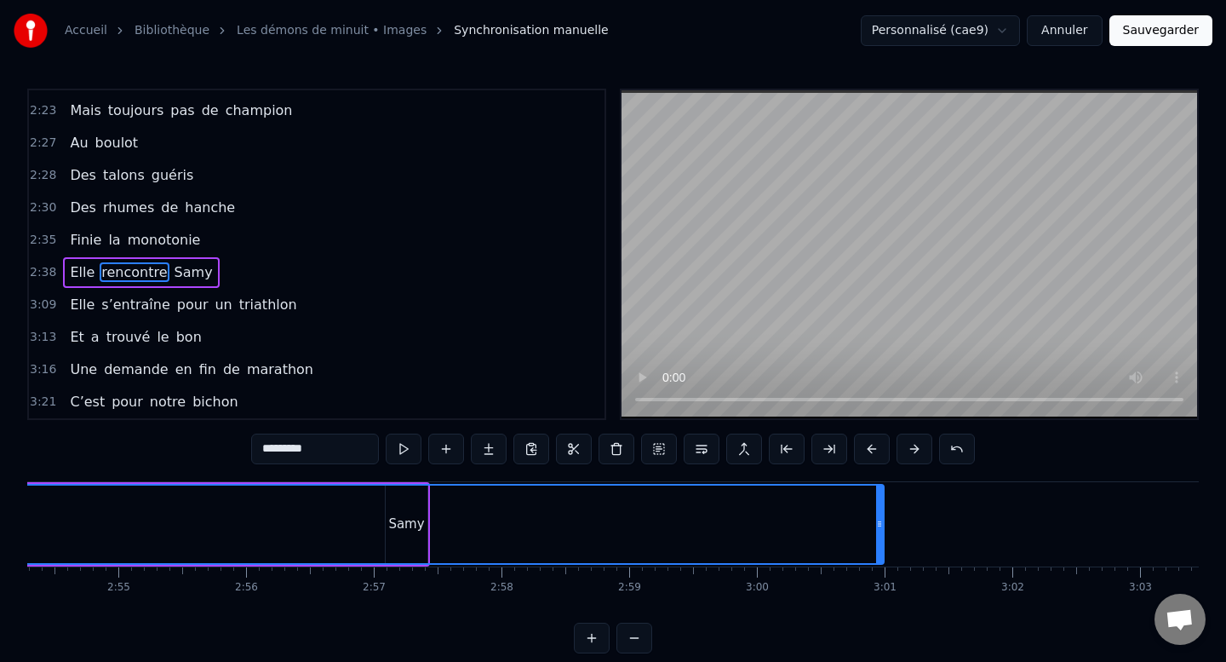
scroll to position [0, 22343]
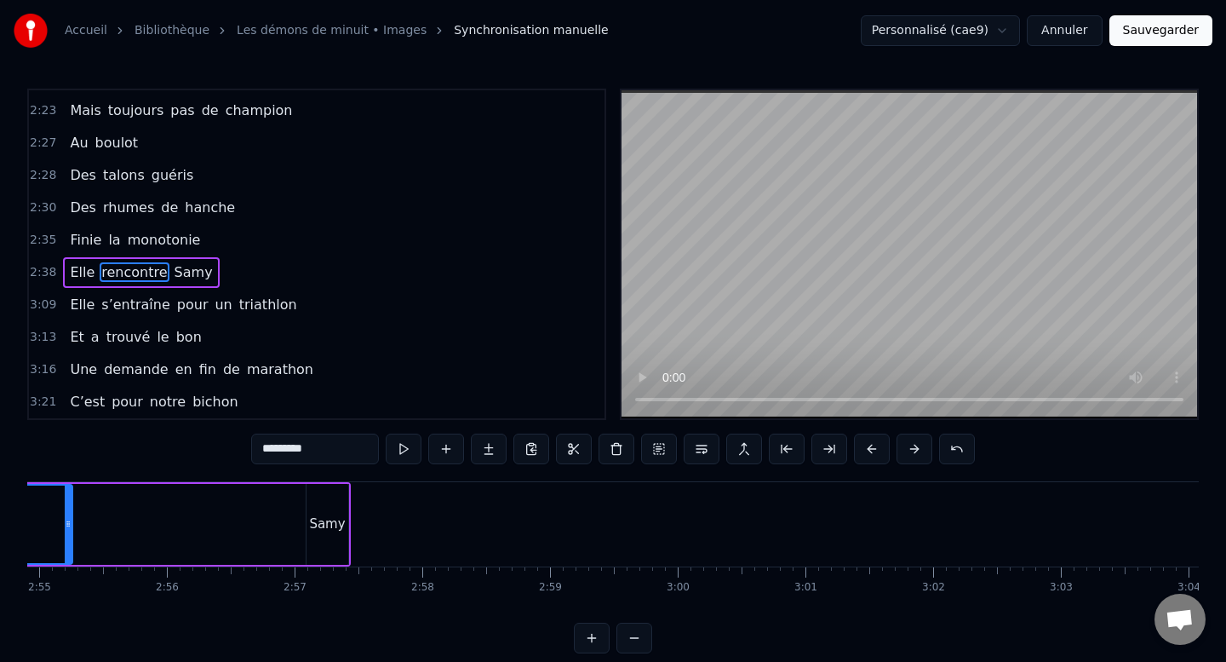
drag, startPoint x: 797, startPoint y: 526, endPoint x: 65, endPoint y: 508, distance: 732.6
click at [65, 508] on div at bounding box center [68, 523] width 7 height 77
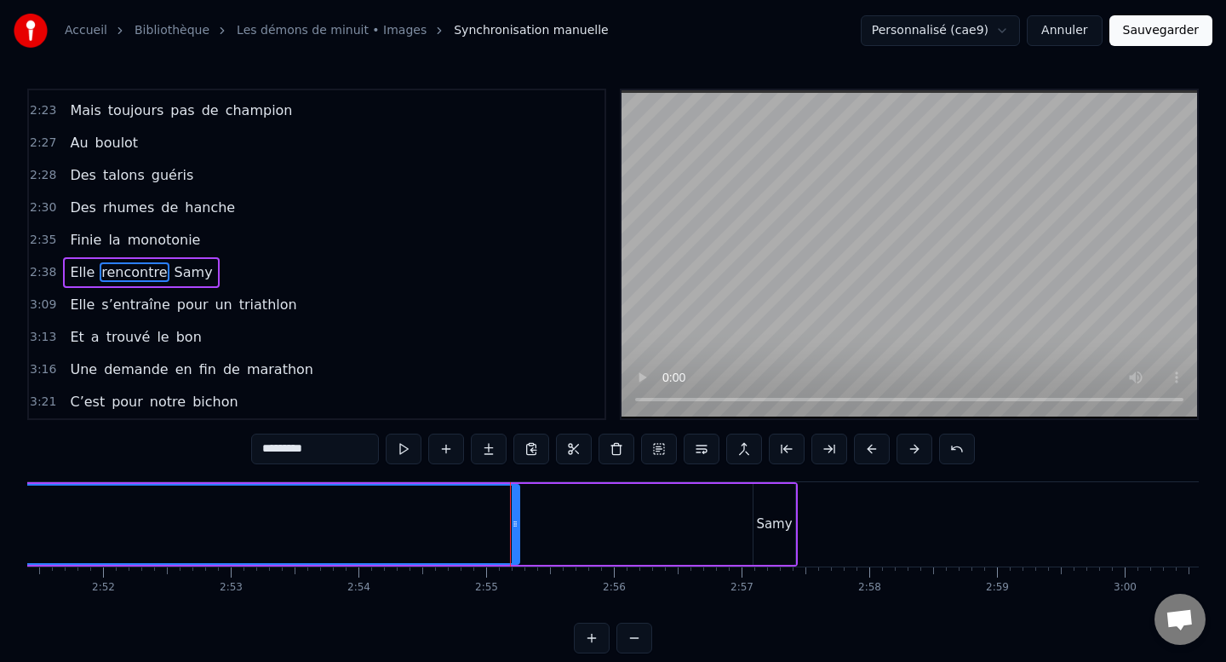
scroll to position [0, 21793]
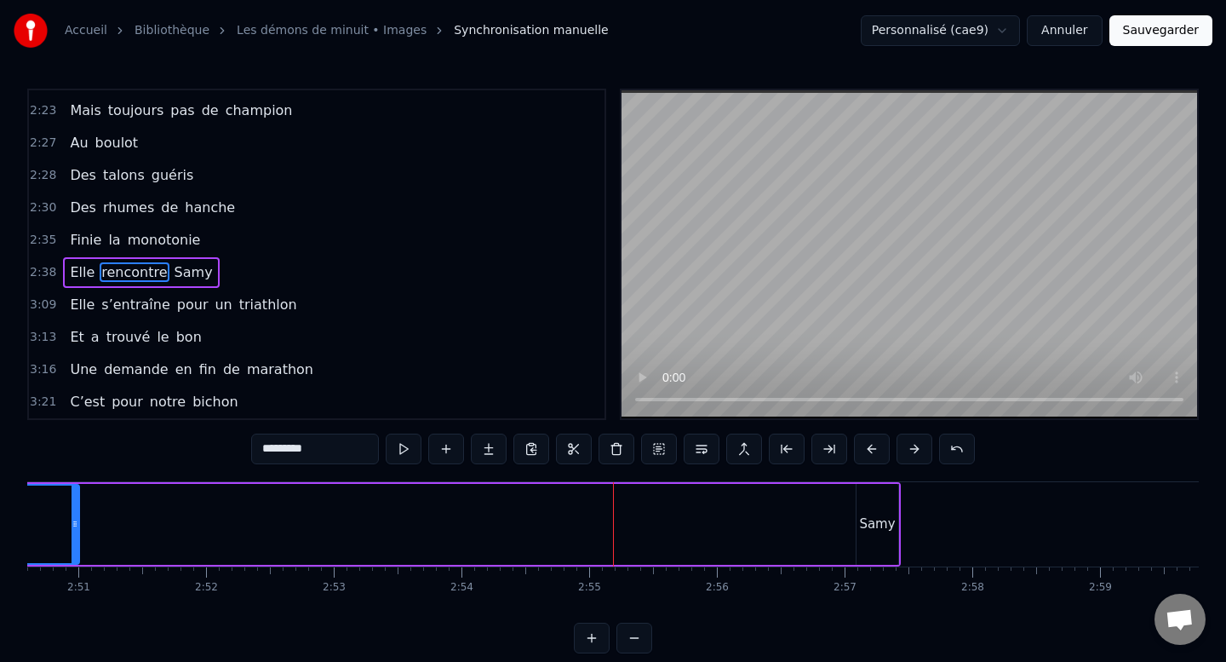
drag, startPoint x: 622, startPoint y: 517, endPoint x: 78, endPoint y: 523, distance: 543.4
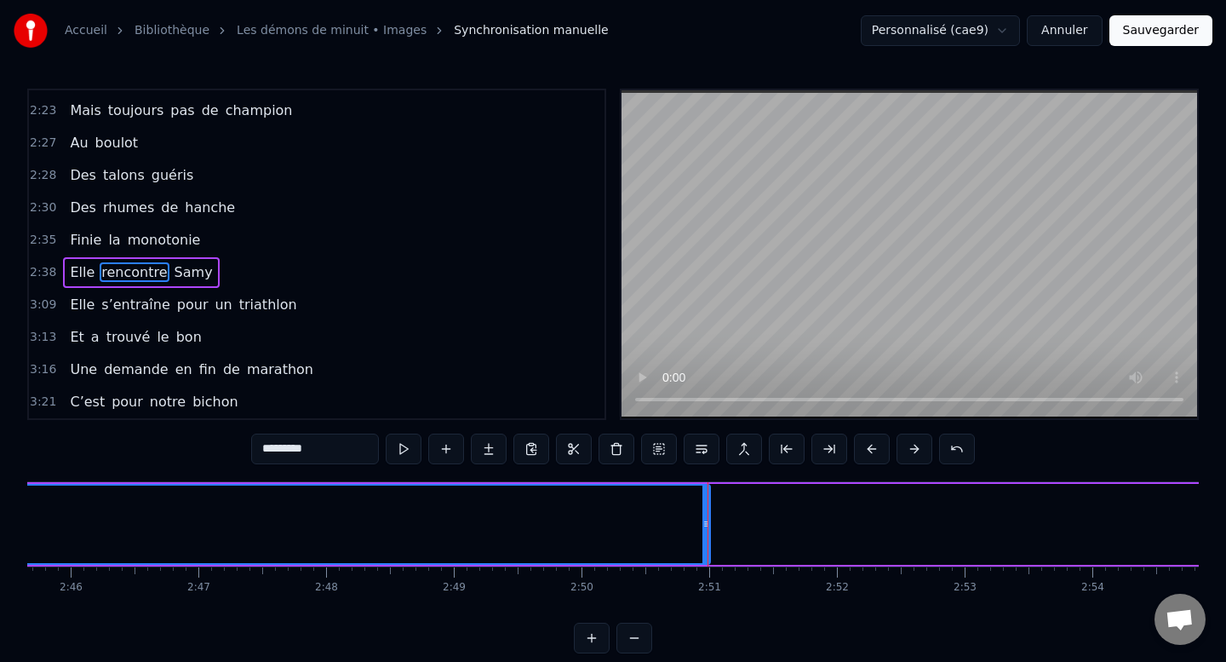
scroll to position [0, 21139]
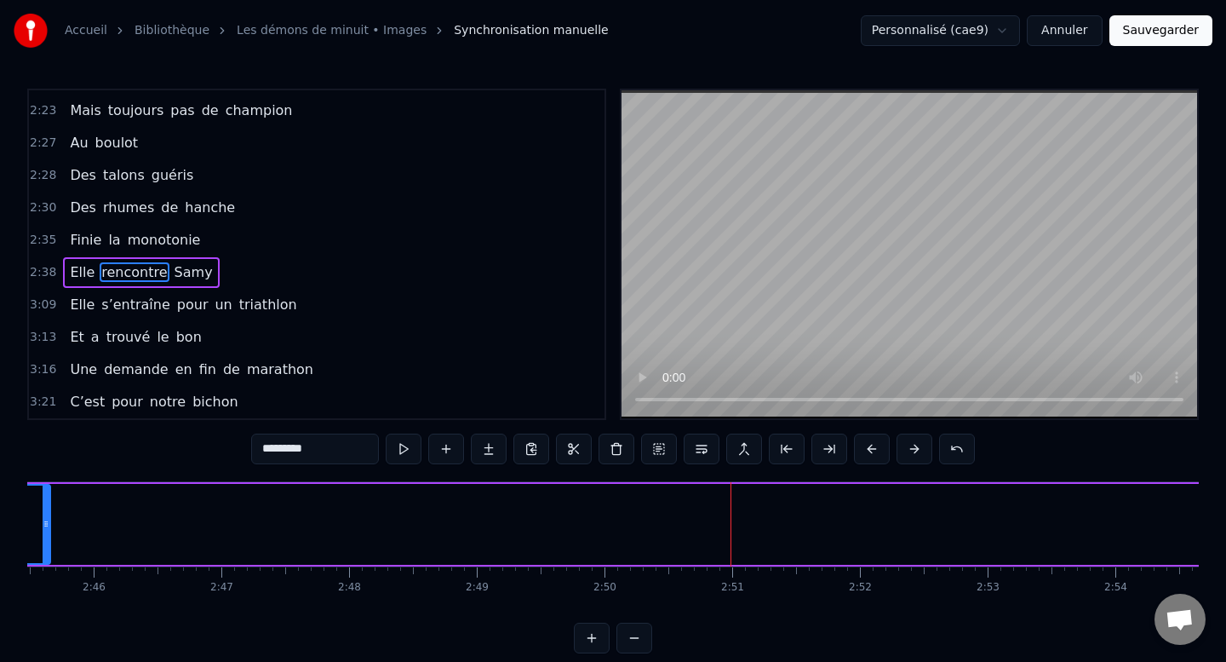
drag, startPoint x: 728, startPoint y: 525, endPoint x: 45, endPoint y: 516, distance: 683.1
click at [45, 517] on icon at bounding box center [46, 524] width 7 height 14
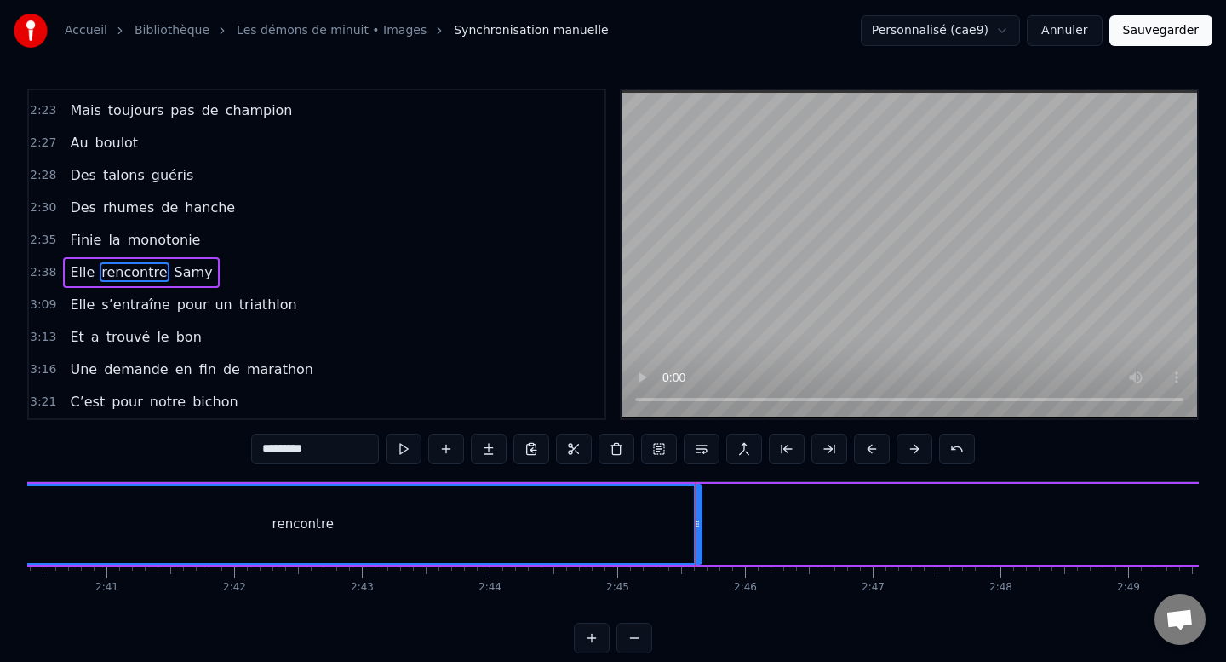
scroll to position [0, 20392]
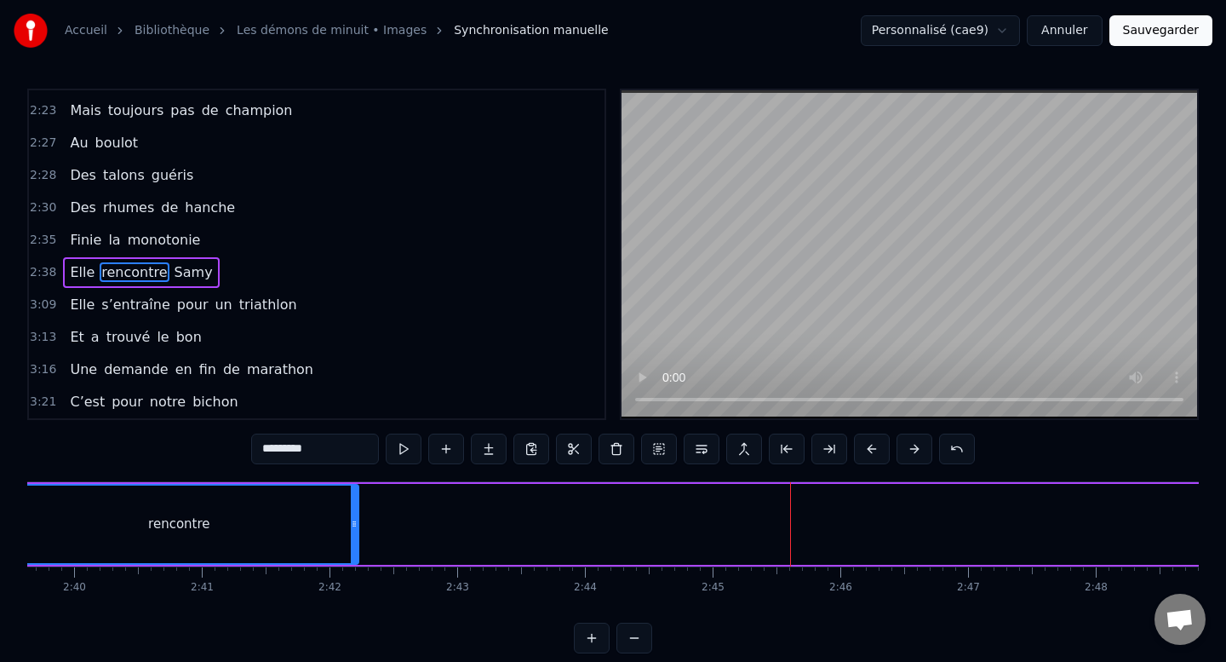
drag, startPoint x: 791, startPoint y: 523, endPoint x: 347, endPoint y: 521, distance: 444.5
click at [351, 521] on icon at bounding box center [354, 524] width 7 height 14
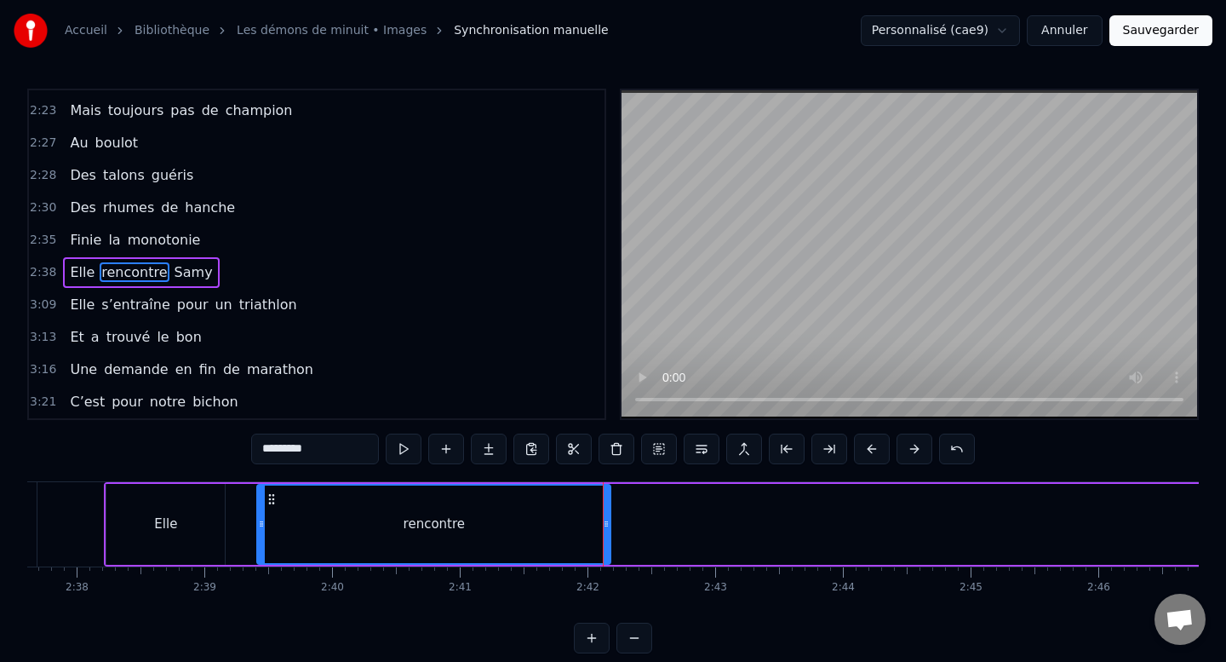
scroll to position [0, 20115]
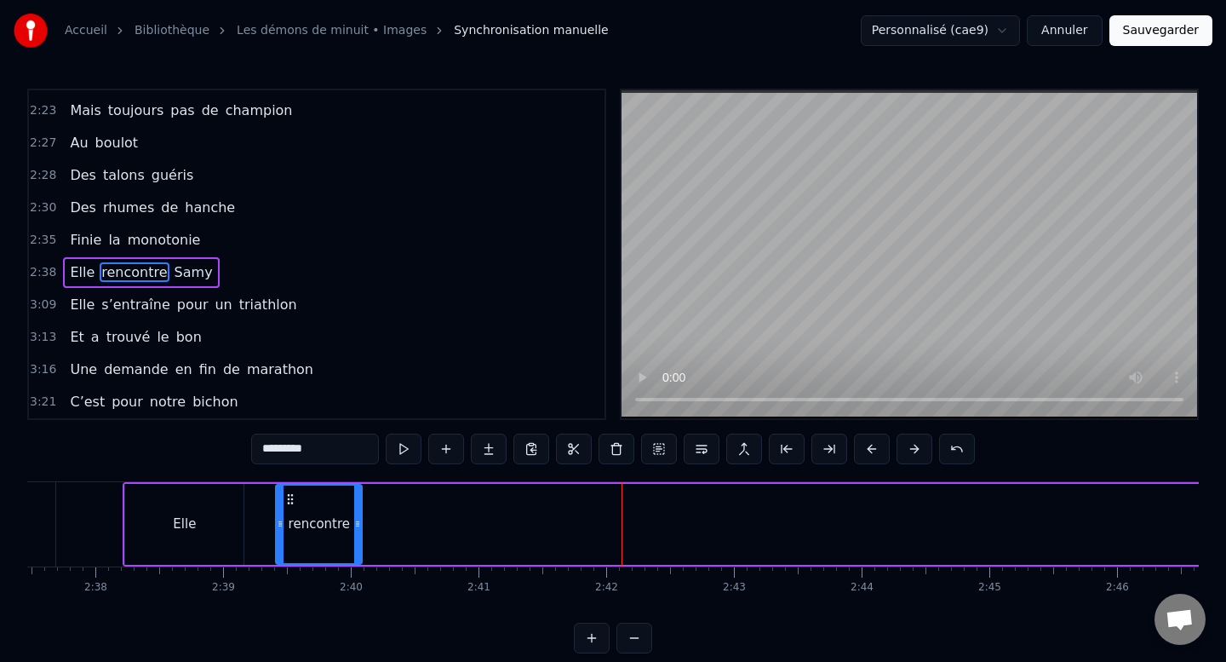
drag, startPoint x: 625, startPoint y: 527, endPoint x: 358, endPoint y: 514, distance: 267.7
click at [358, 514] on div at bounding box center [357, 523] width 7 height 77
click at [222, 539] on div "Elle" at bounding box center [184, 524] width 118 height 81
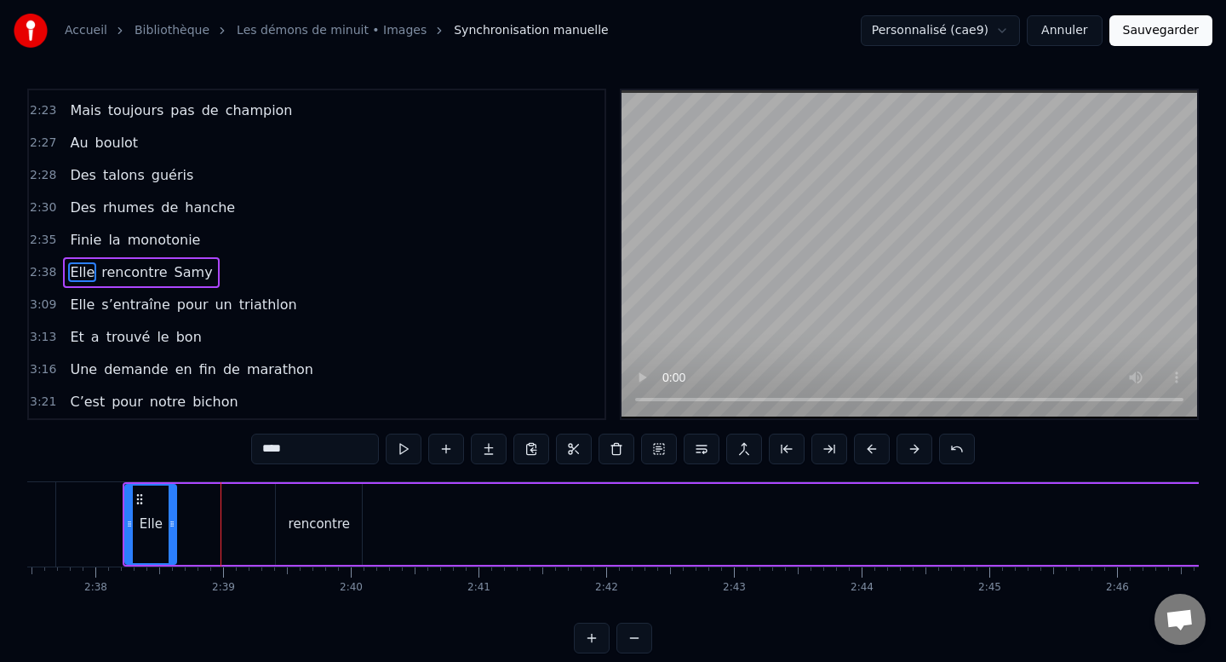
drag, startPoint x: 241, startPoint y: 527, endPoint x: 174, endPoint y: 525, distance: 67.3
click at [174, 525] on icon at bounding box center [172, 524] width 7 height 14
click at [303, 512] on div "rencontre" at bounding box center [319, 524] width 86 height 81
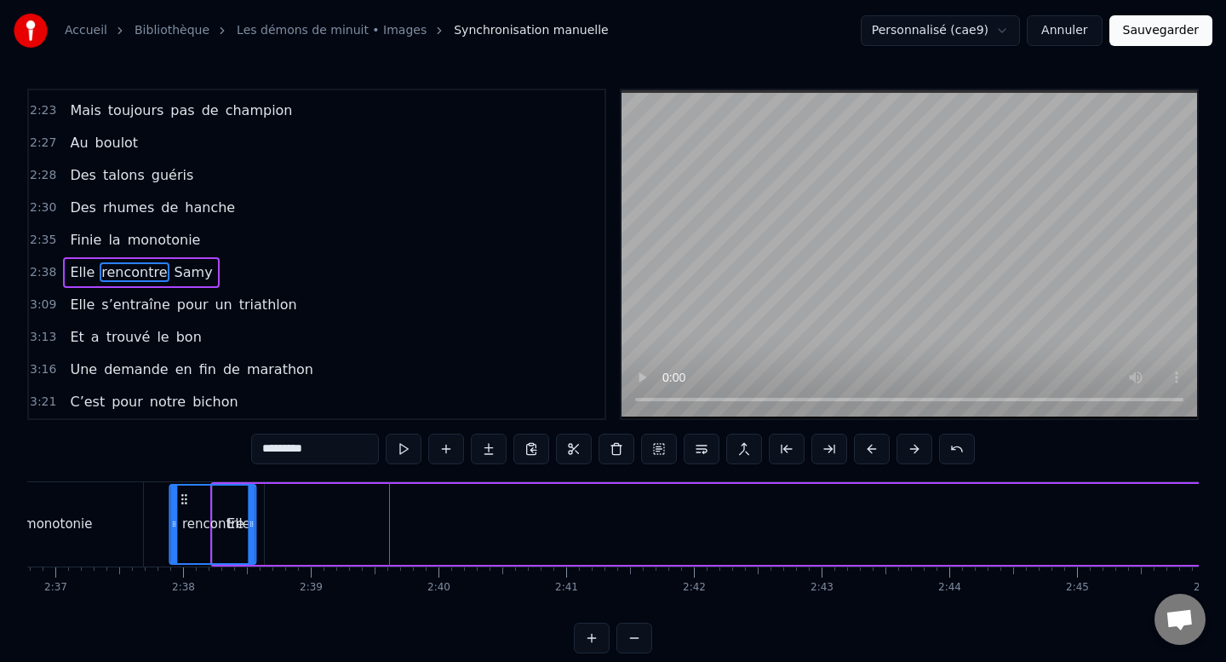
scroll to position [0, 19971]
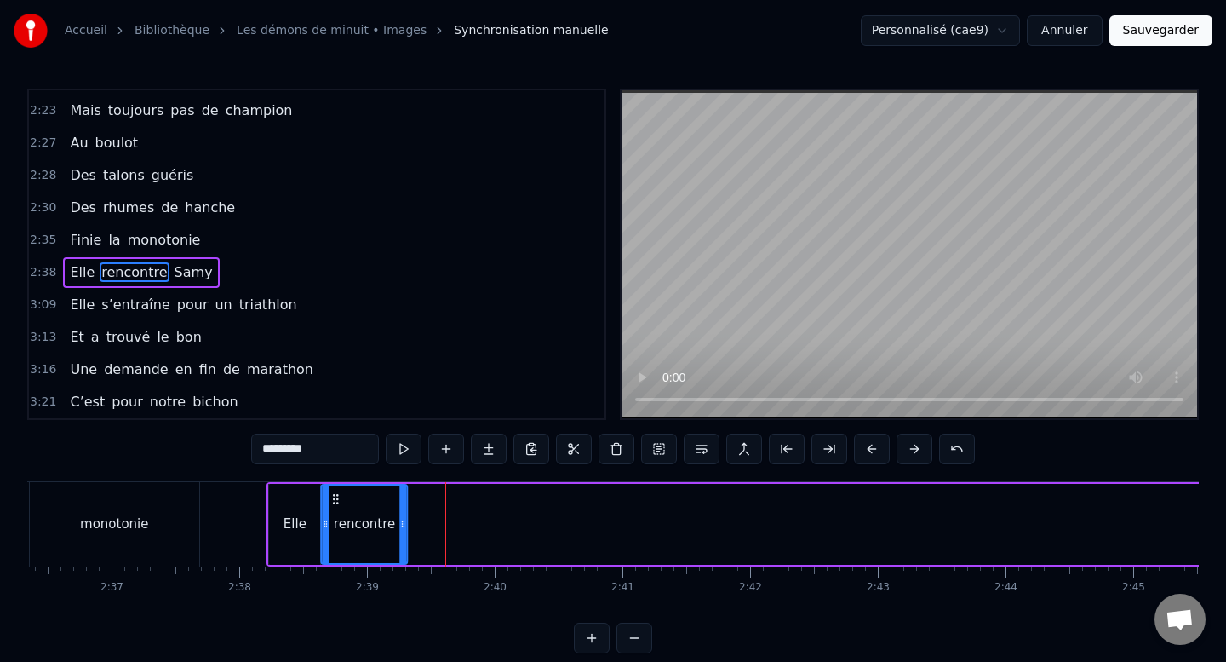
drag, startPoint x: 290, startPoint y: 497, endPoint x: 335, endPoint y: 491, distance: 45.6
click at [335, 491] on div "rencontre" at bounding box center [365, 523] width 84 height 77
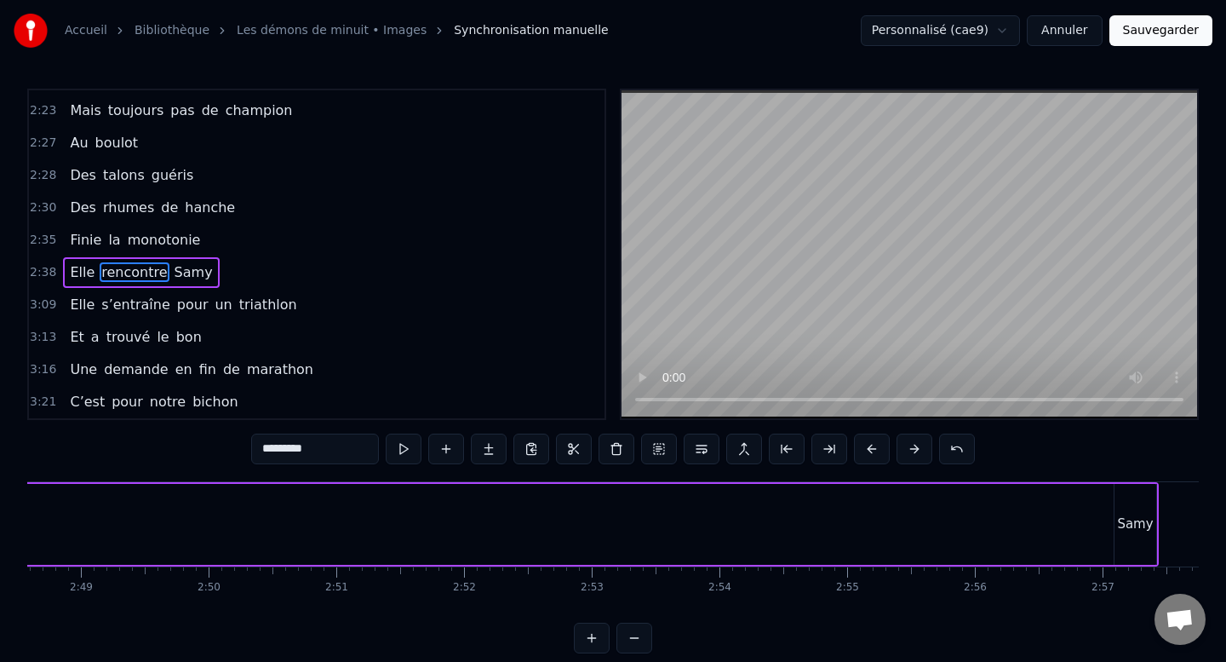
scroll to position [0, 21715]
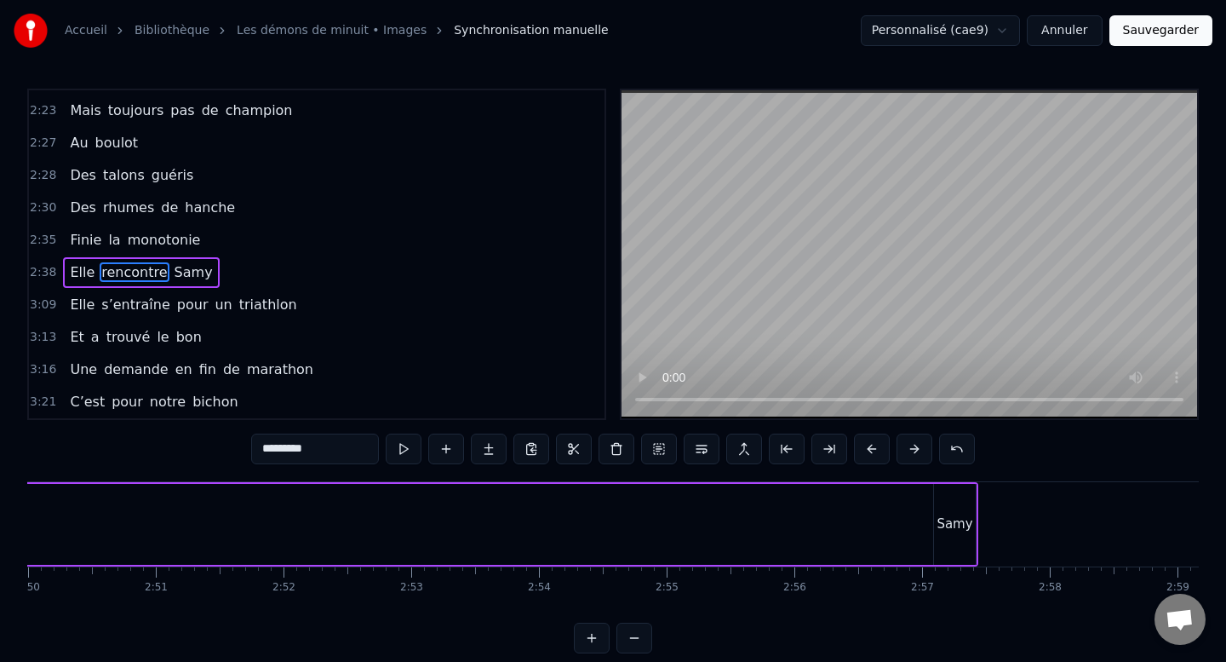
click at [959, 508] on div "Samy" at bounding box center [955, 524] width 42 height 81
type input "****"
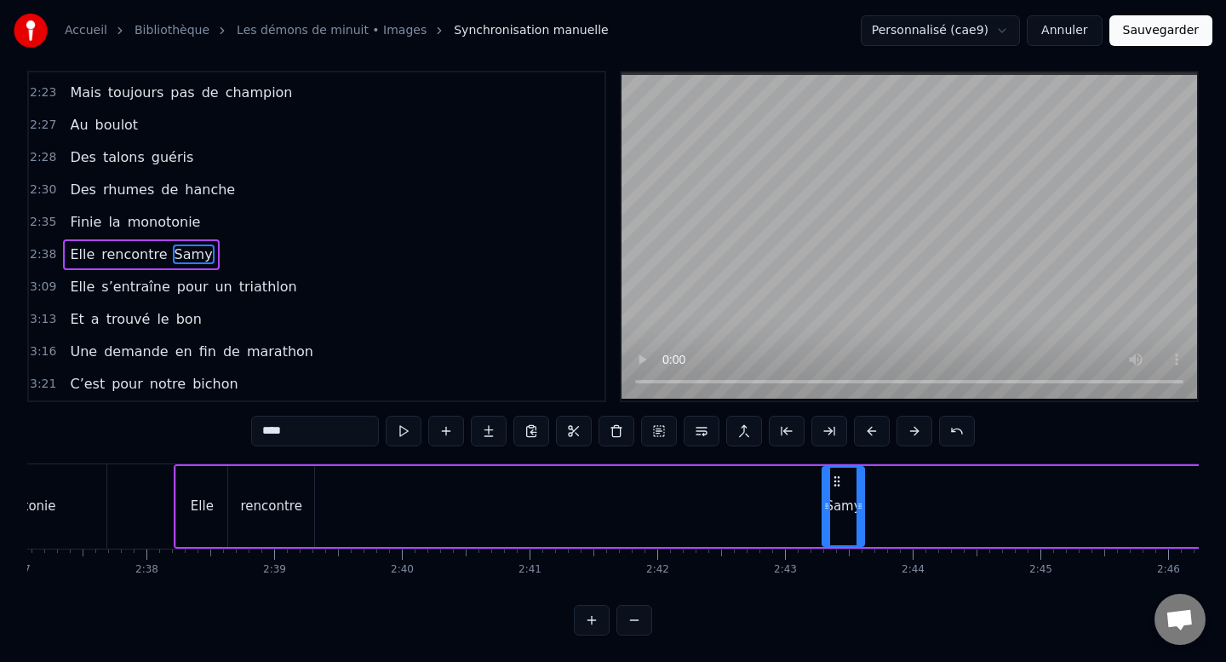
scroll to position [0, 20051]
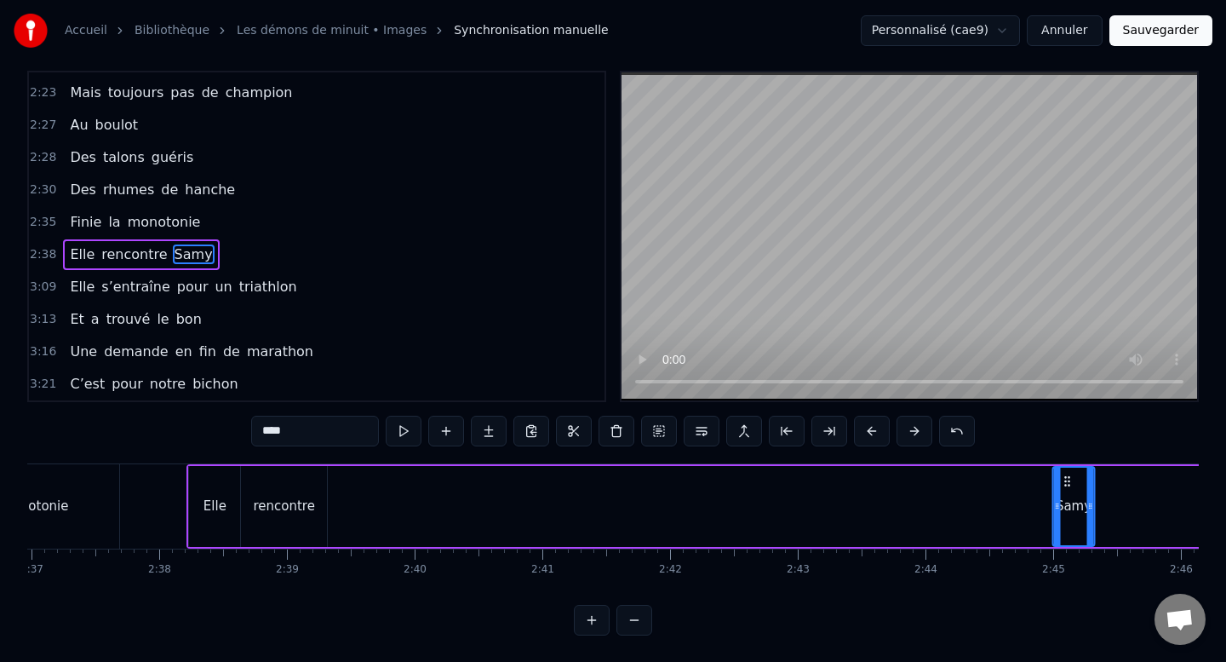
drag, startPoint x: 949, startPoint y: 501, endPoint x: 364, endPoint y: 496, distance: 585.1
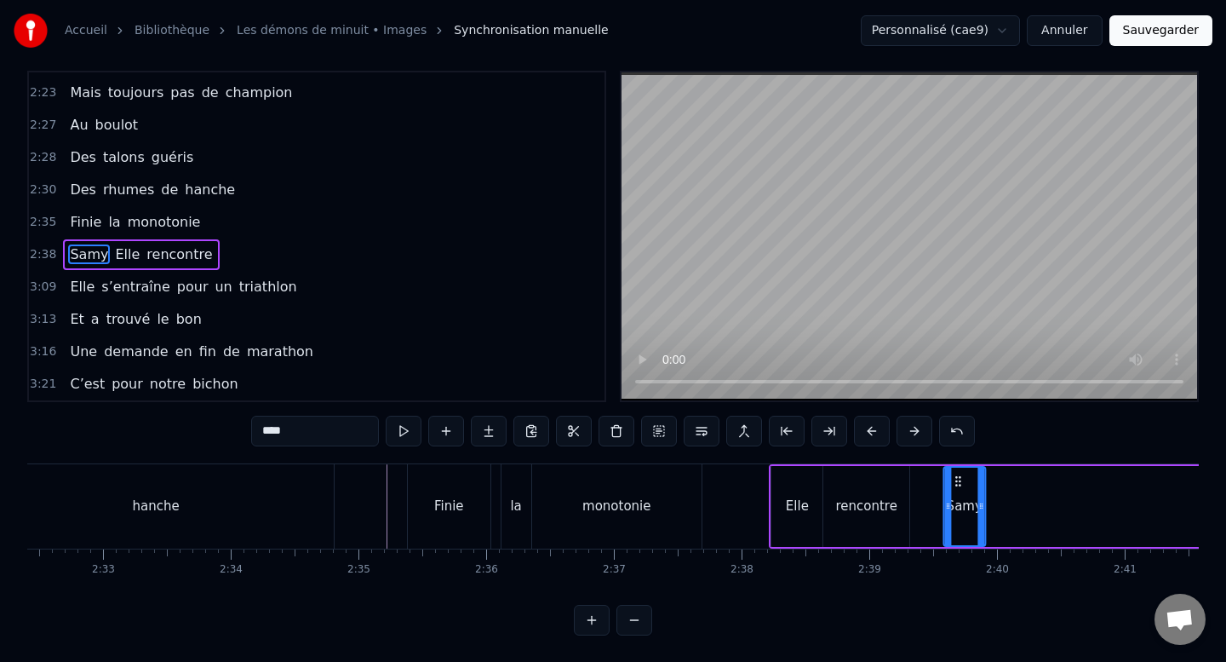
scroll to position [0, 19579]
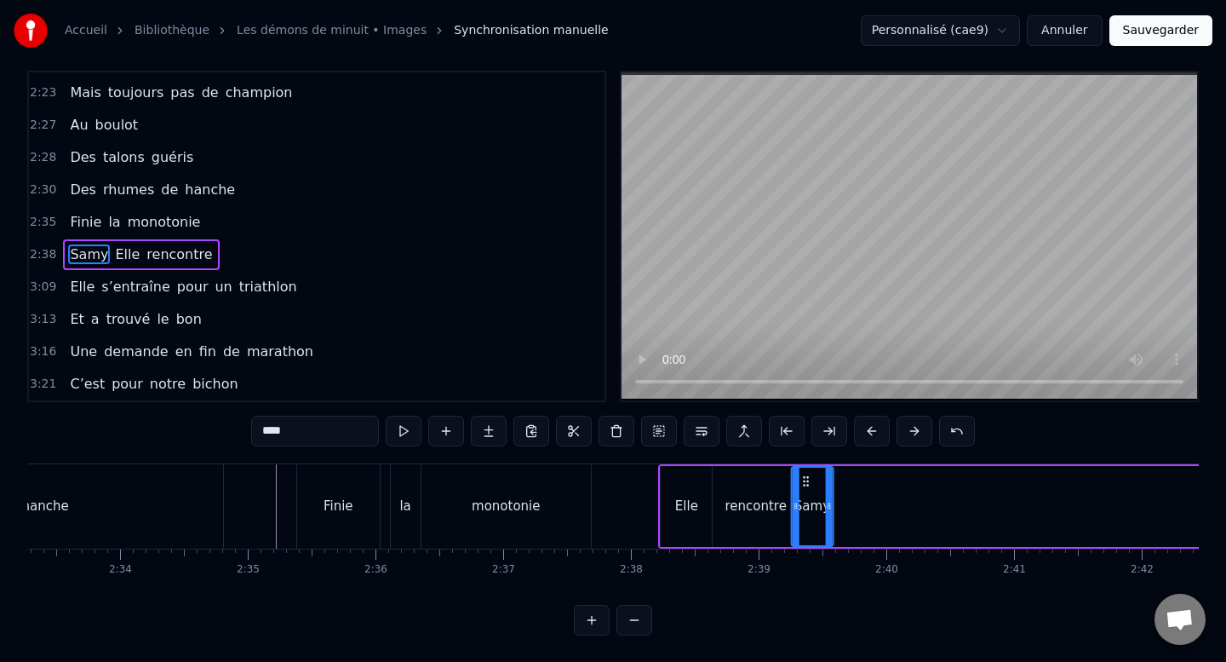
drag, startPoint x: 347, startPoint y: 480, endPoint x: 802, endPoint y: 516, distance: 456.2
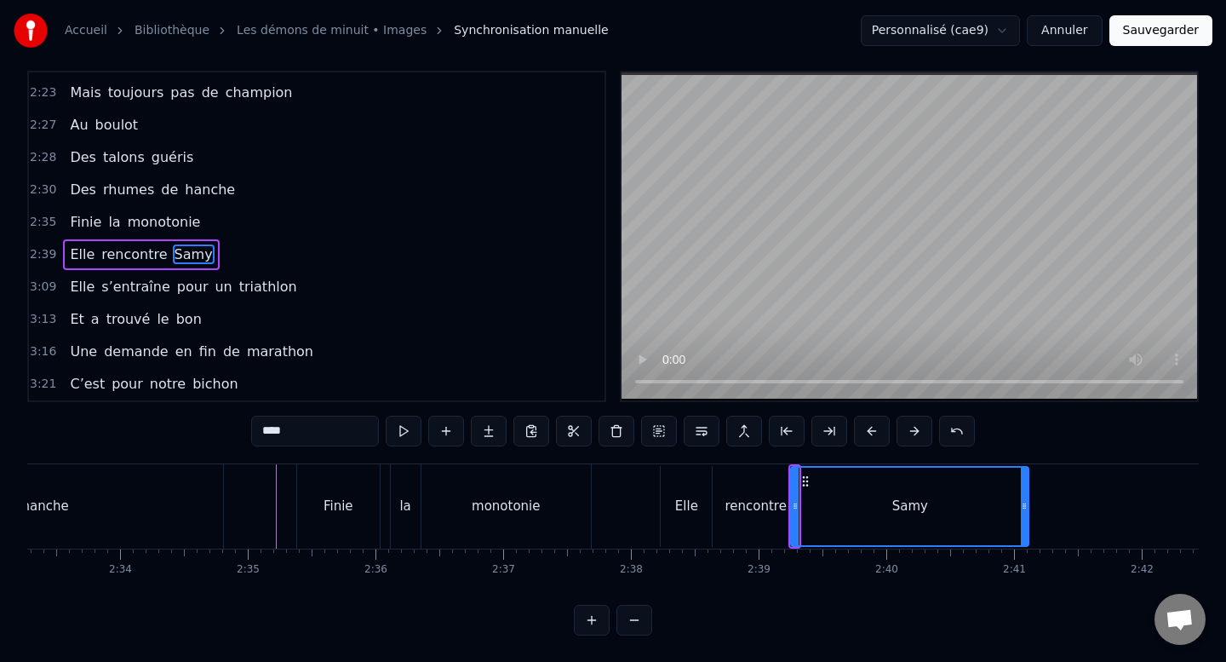
drag, startPoint x: 829, startPoint y: 508, endPoint x: 1024, endPoint y: 483, distance: 197.5
click at [1024, 483] on div at bounding box center [1024, 506] width 7 height 77
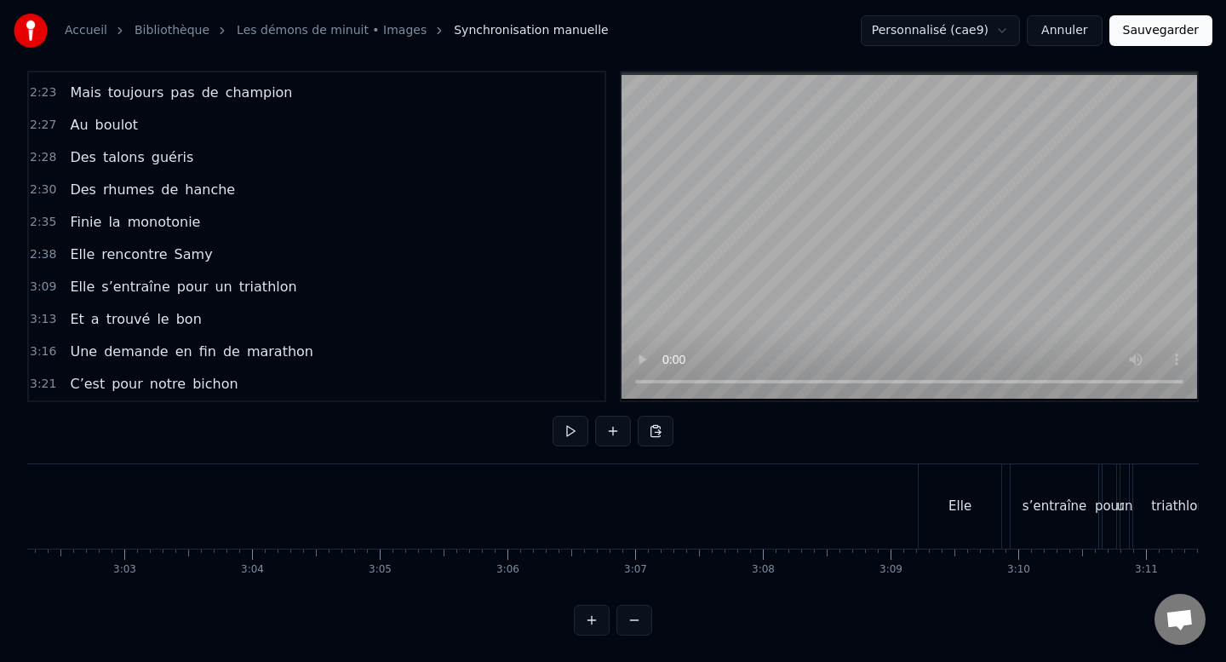
scroll to position [0, 23447]
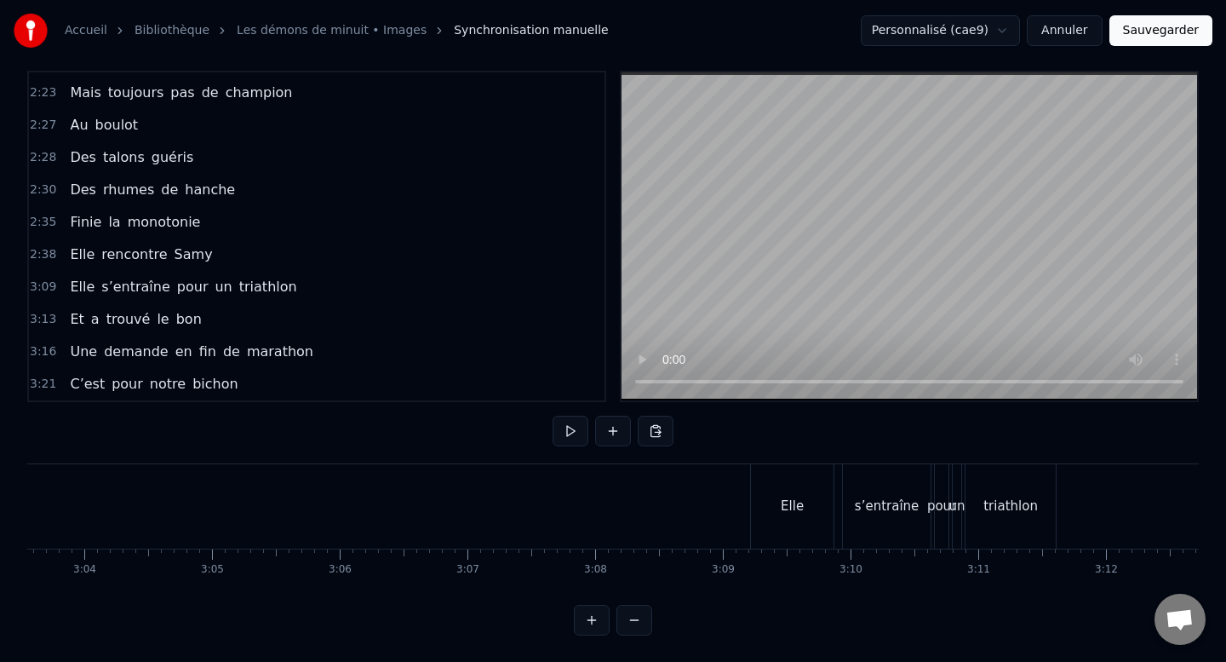
click at [795, 487] on div "Elle" at bounding box center [792, 506] width 83 height 84
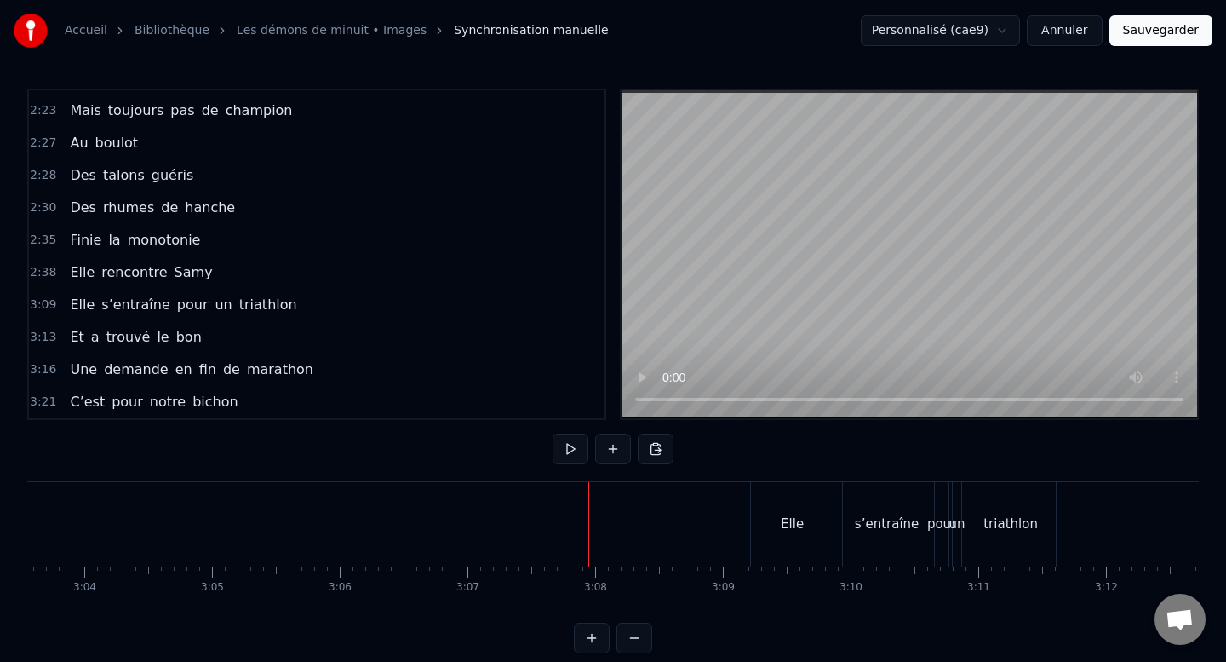
click at [806, 547] on div "Elle" at bounding box center [792, 524] width 83 height 84
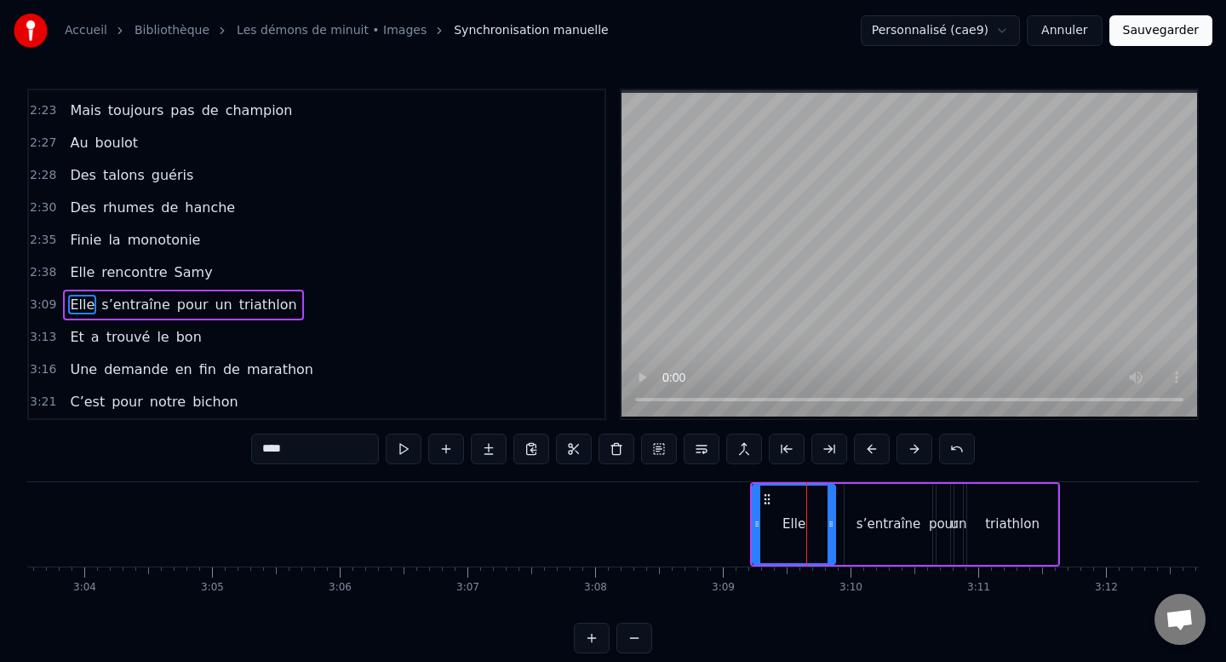
click at [840, 554] on div "Elle s’entraîne pour un triathlon" at bounding box center [905, 524] width 310 height 84
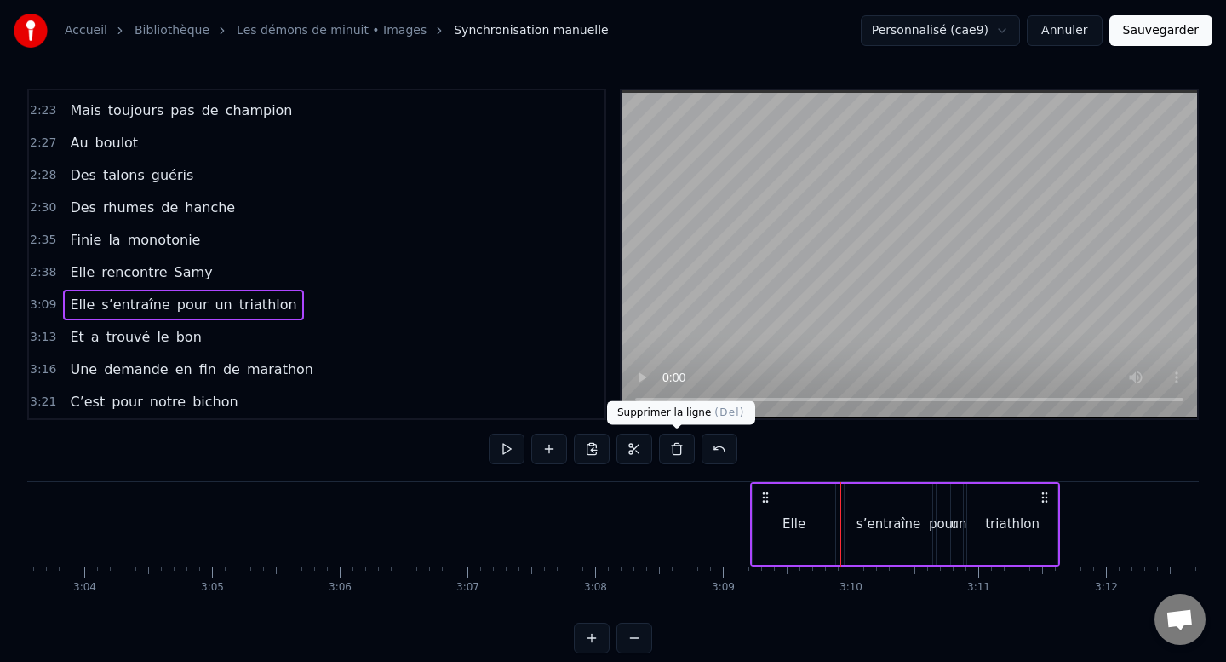
click at [673, 448] on button at bounding box center [677, 448] width 36 height 31
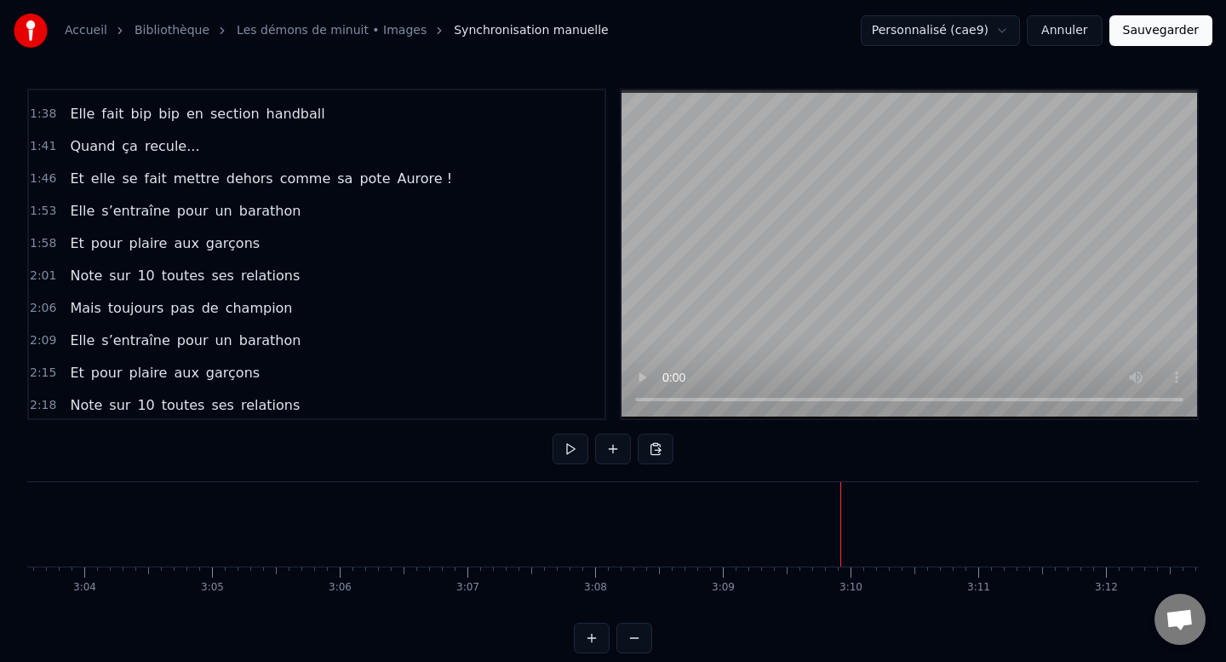
scroll to position [485, 0]
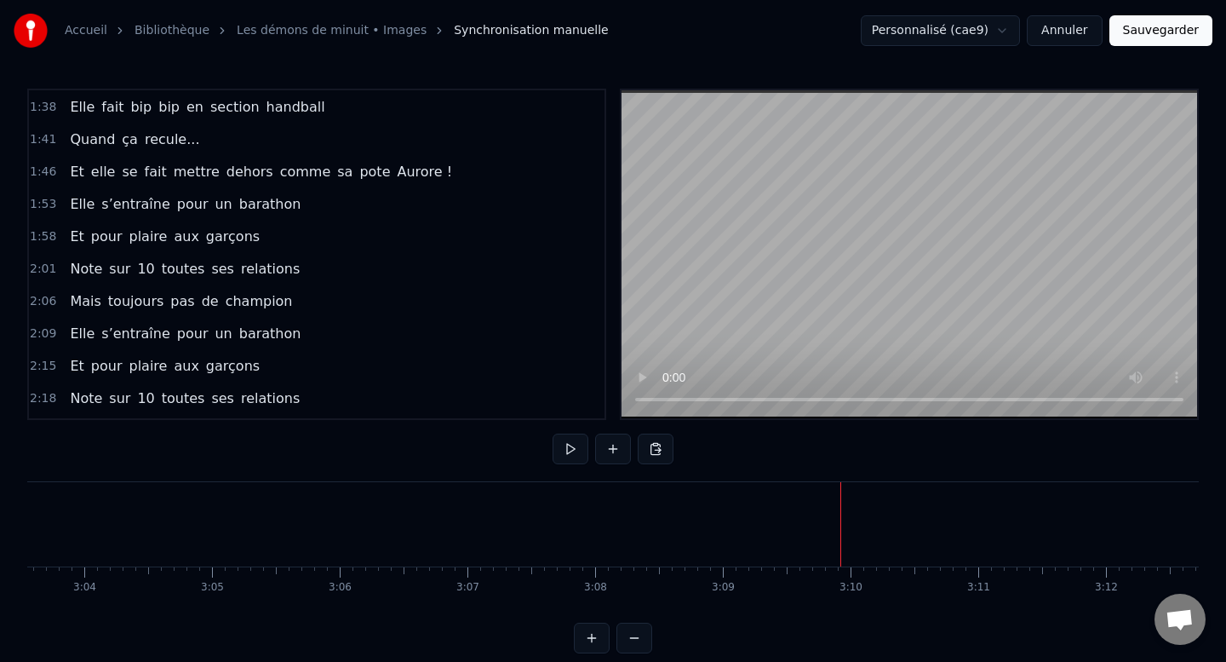
click at [147, 320] on div "Elle s’entraîne pour un barathon" at bounding box center [185, 334] width 244 height 31
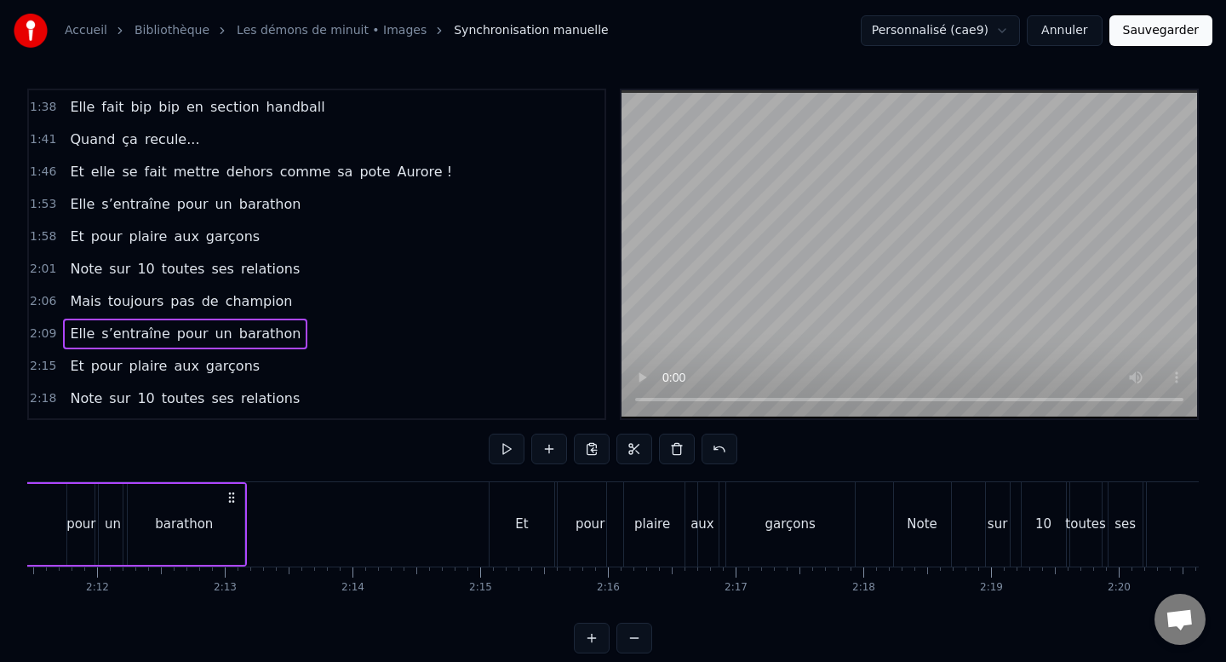
scroll to position [0, 16509]
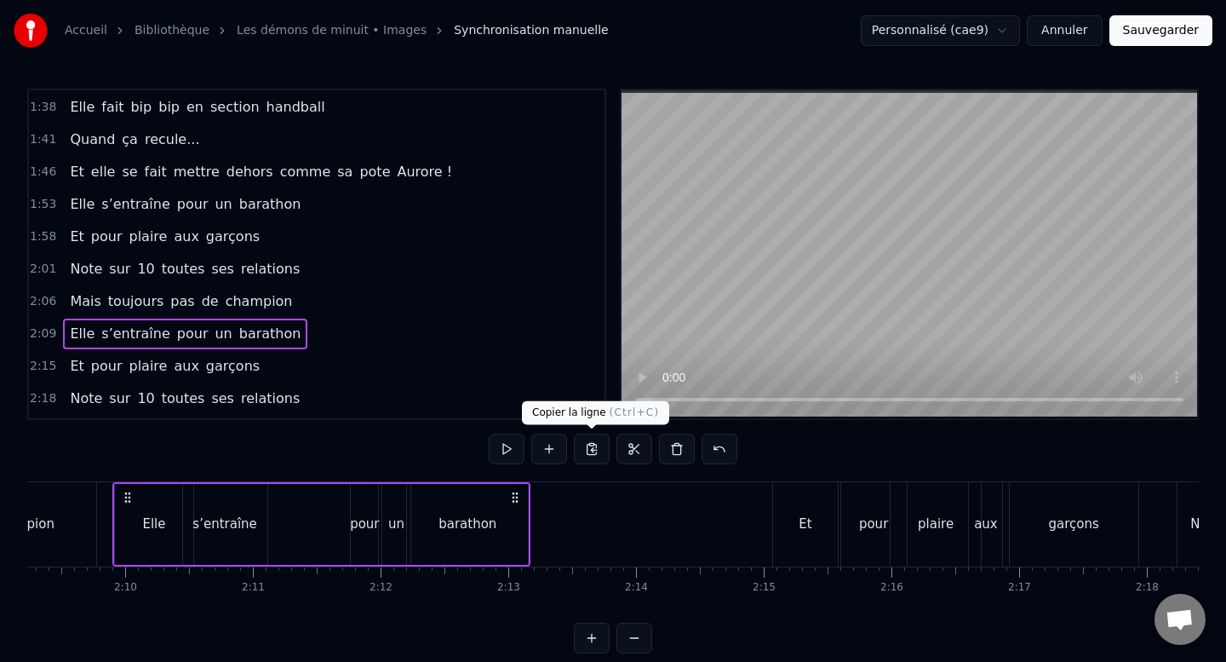
click at [588, 452] on button at bounding box center [592, 448] width 36 height 31
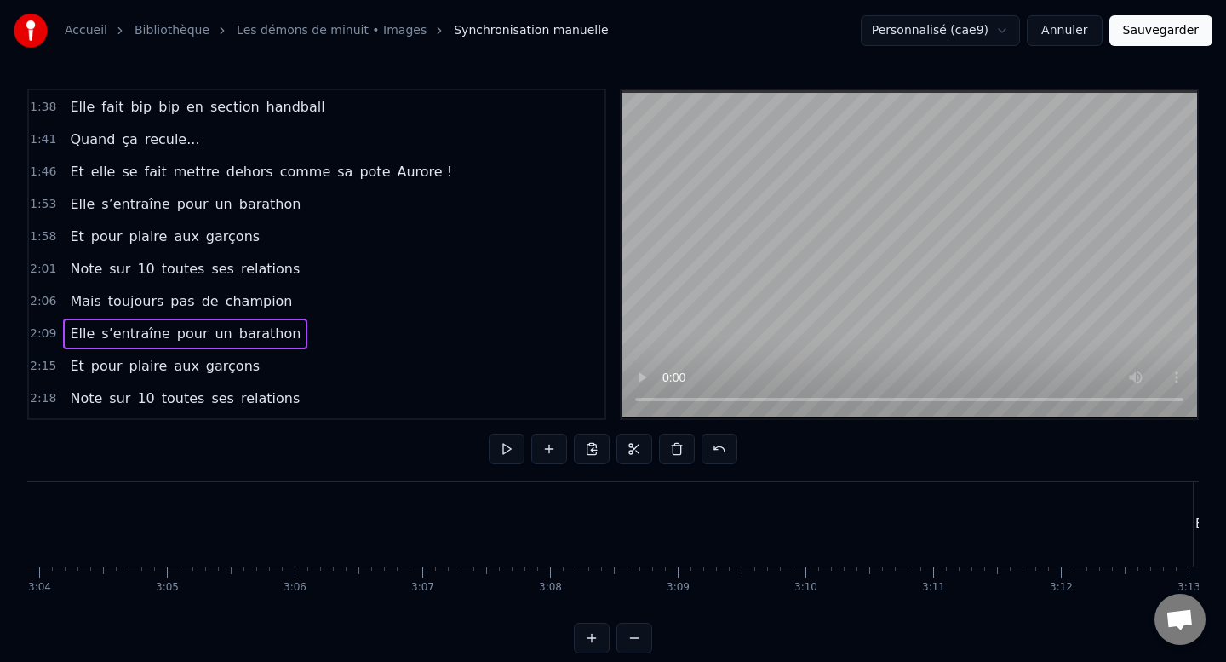
scroll to position [0, 23487]
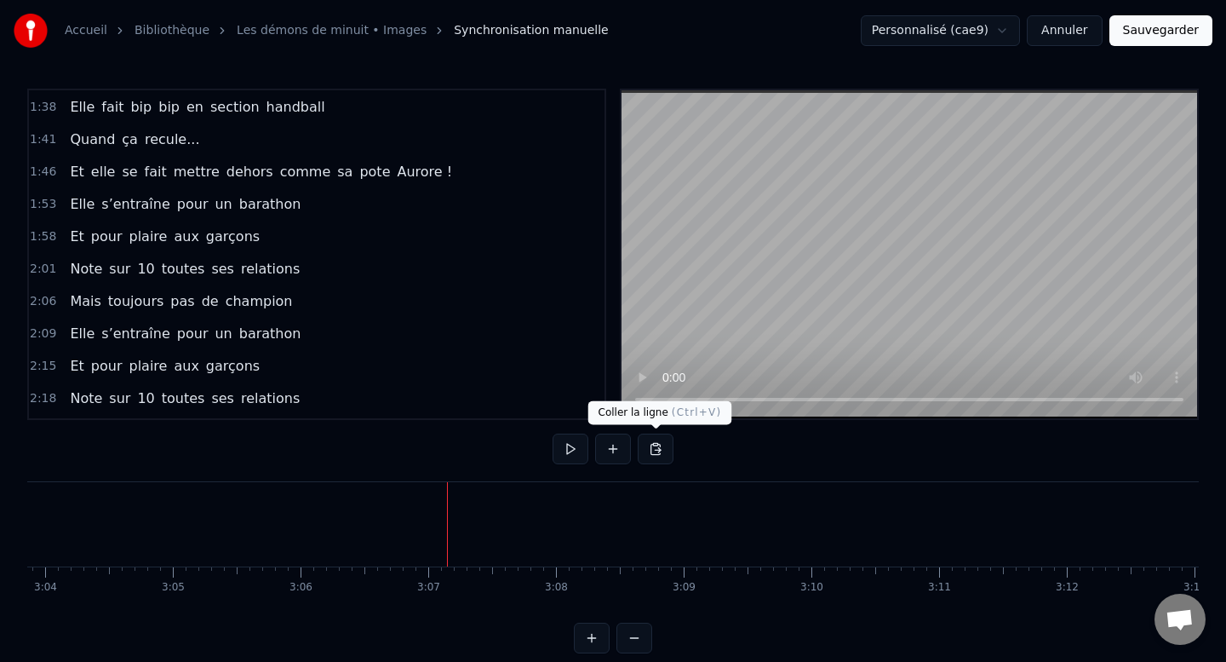
click at [648, 445] on button at bounding box center [656, 448] width 36 height 31
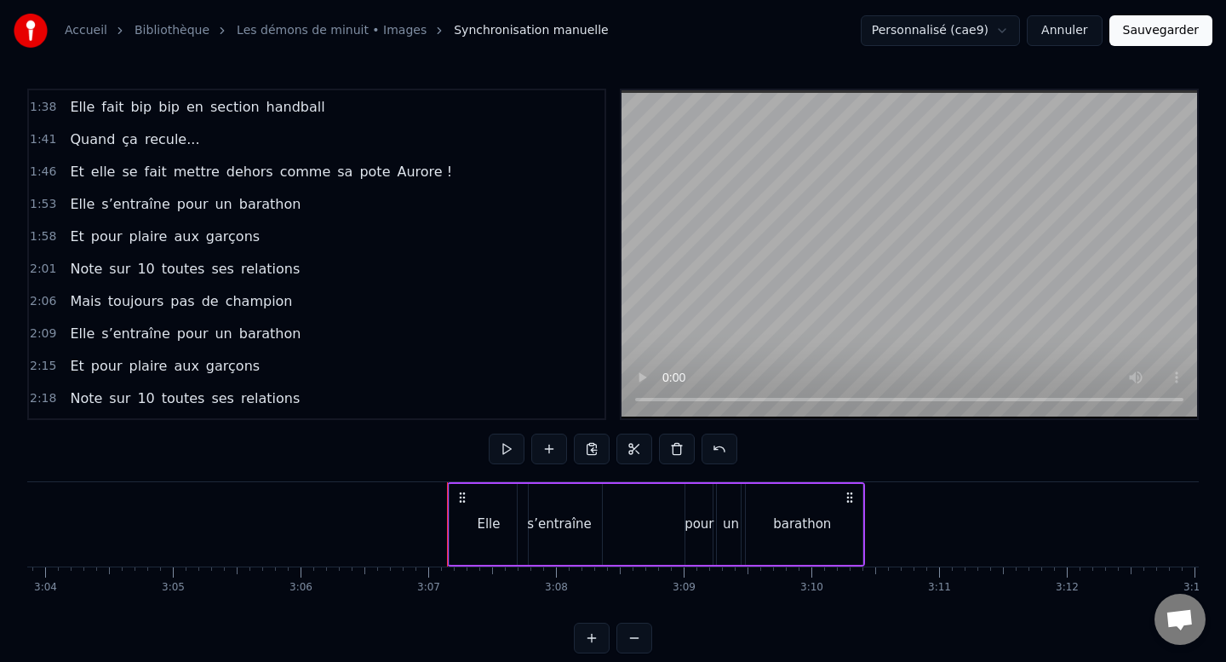
click at [811, 525] on div "barathon" at bounding box center [802, 524] width 58 height 20
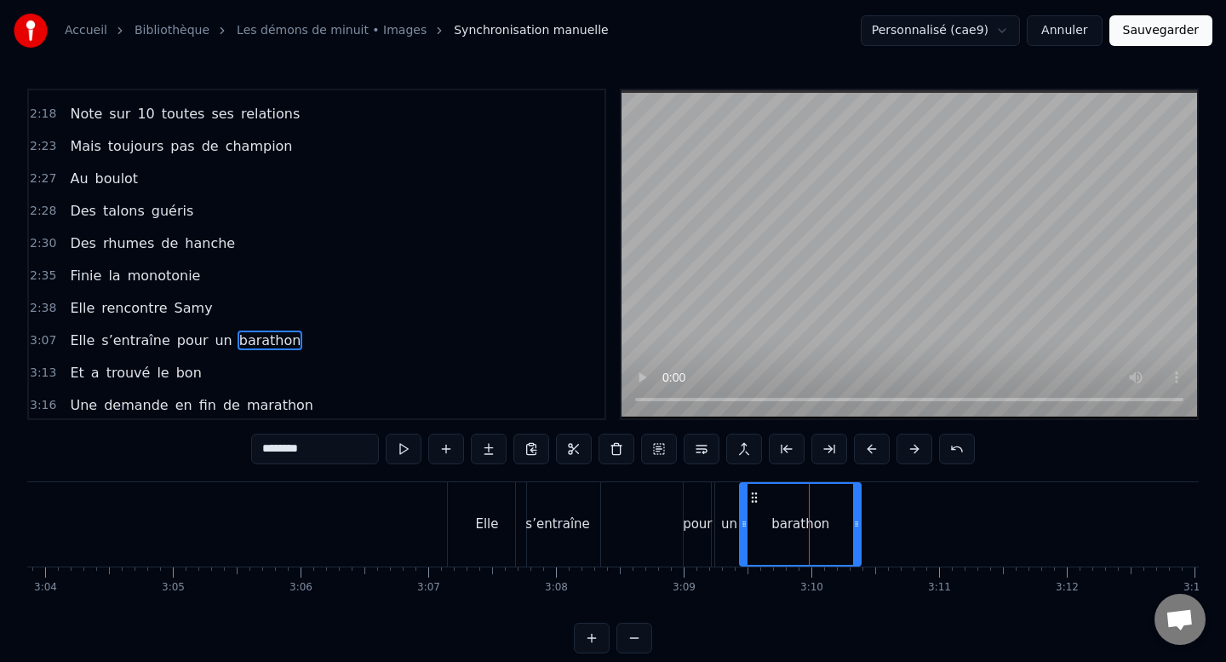
scroll to position [805, 0]
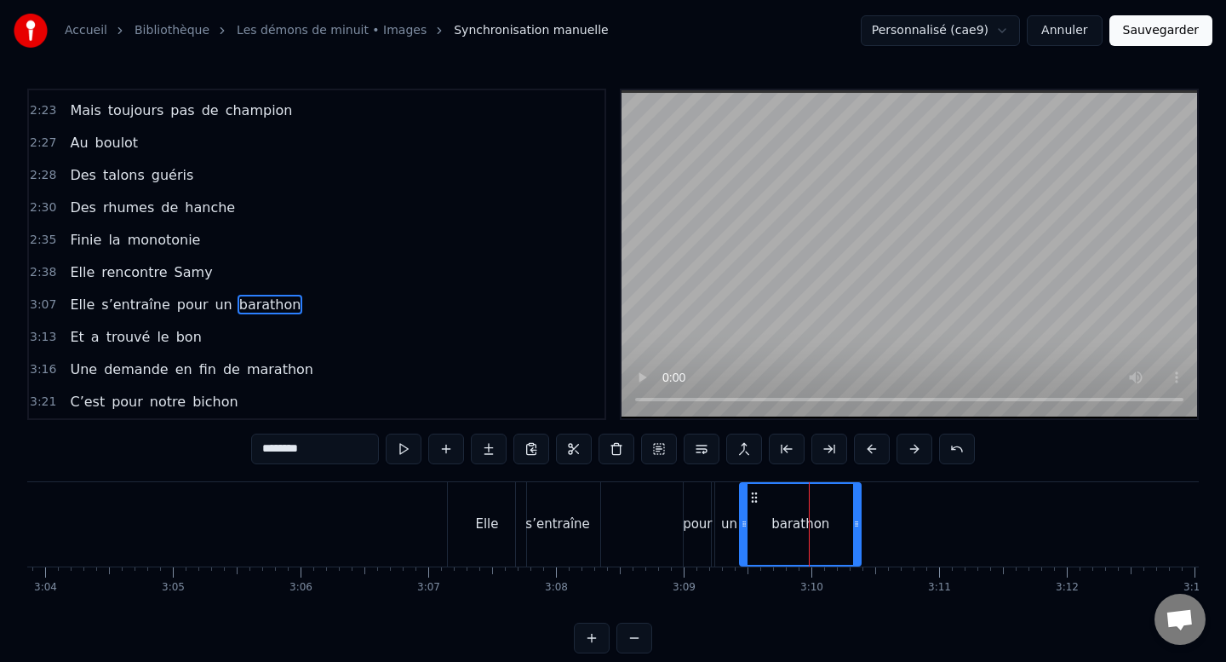
click at [285, 455] on input "********" at bounding box center [315, 448] width 128 height 31
type input "*********"
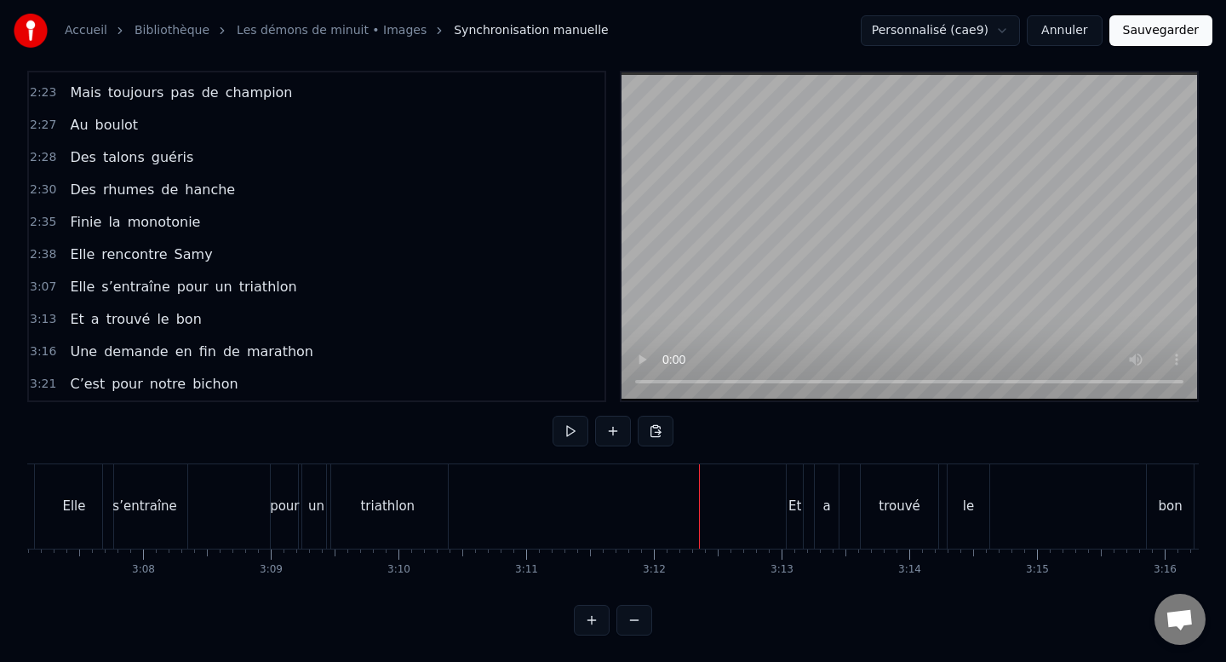
scroll to position [0, 23908]
click at [803, 487] on div "Et a trouvé le bon" at bounding box center [984, 506] width 412 height 84
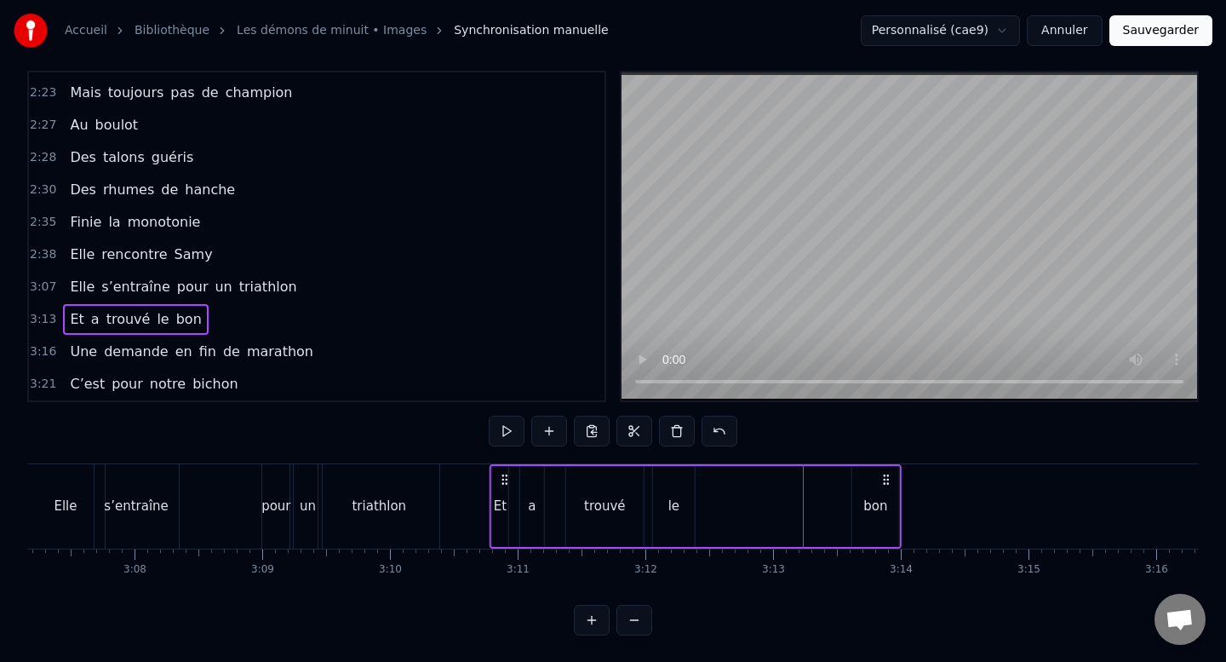
drag, startPoint x: 795, startPoint y: 479, endPoint x: 507, endPoint y: 486, distance: 287.9
click at [507, 486] on div "Et a trouvé le bon" at bounding box center [696, 506] width 412 height 84
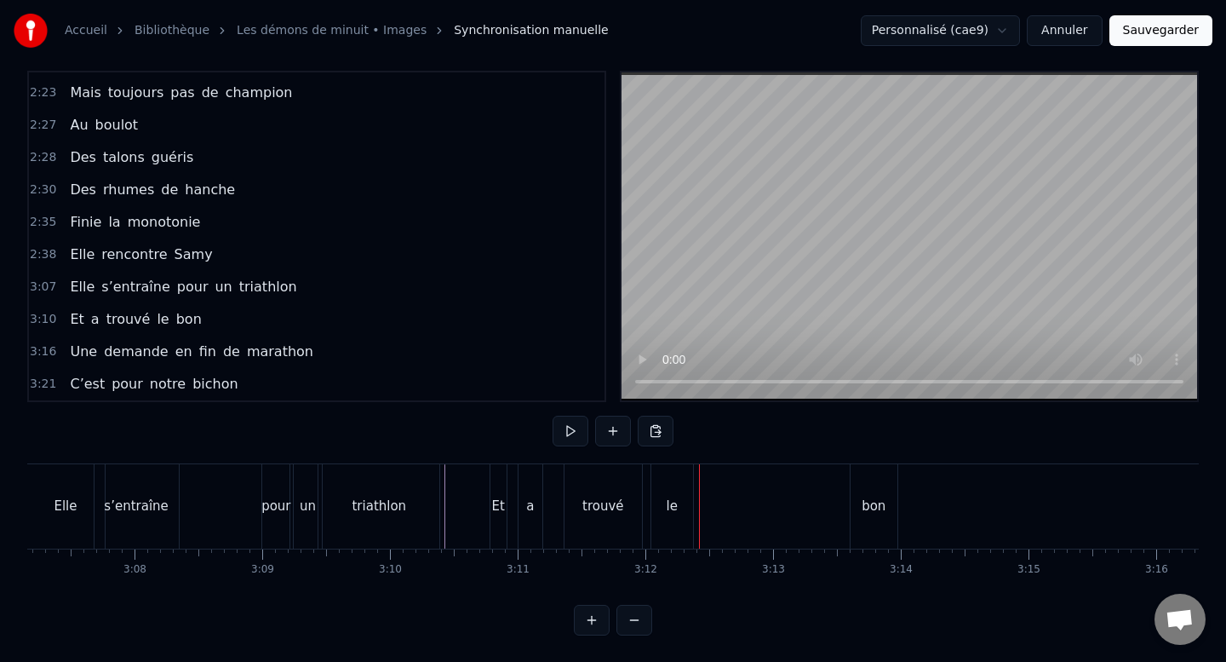
click at [494, 486] on div "Et" at bounding box center [499, 506] width 16 height 84
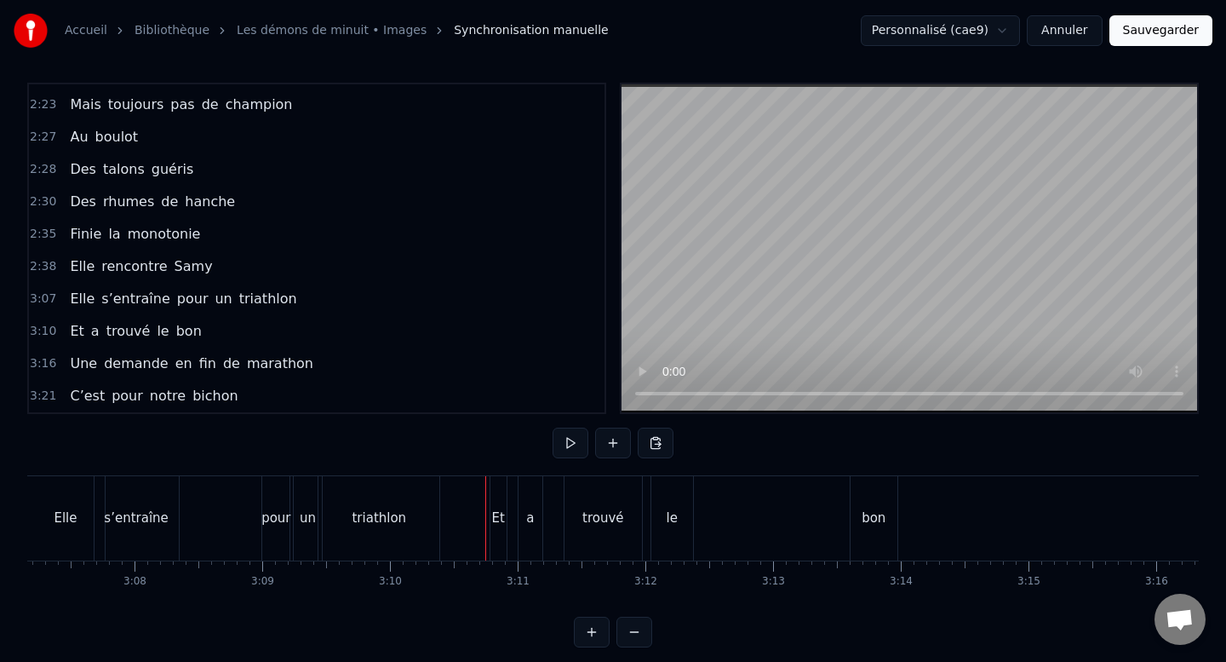
click at [733, 535] on div "Et a trouvé le bon" at bounding box center [696, 518] width 412 height 84
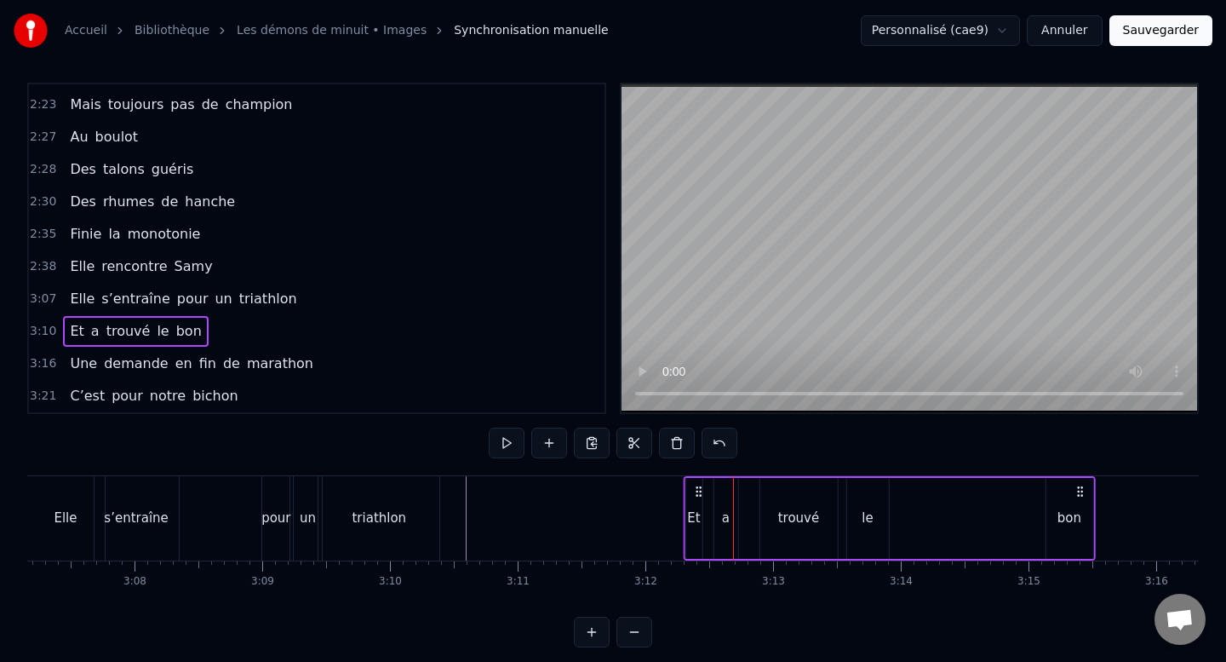
drag, startPoint x: 506, startPoint y: 491, endPoint x: 699, endPoint y: 492, distance: 193.3
click at [699, 492] on icon at bounding box center [699, 492] width 14 height 14
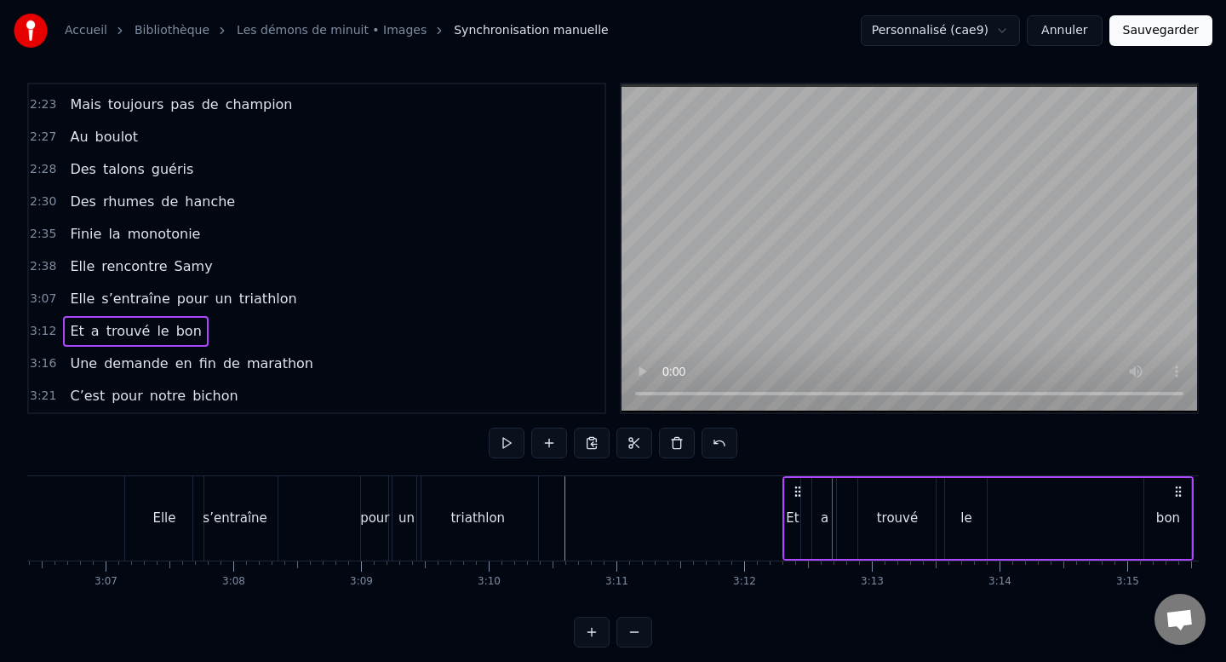
scroll to position [0, 23803]
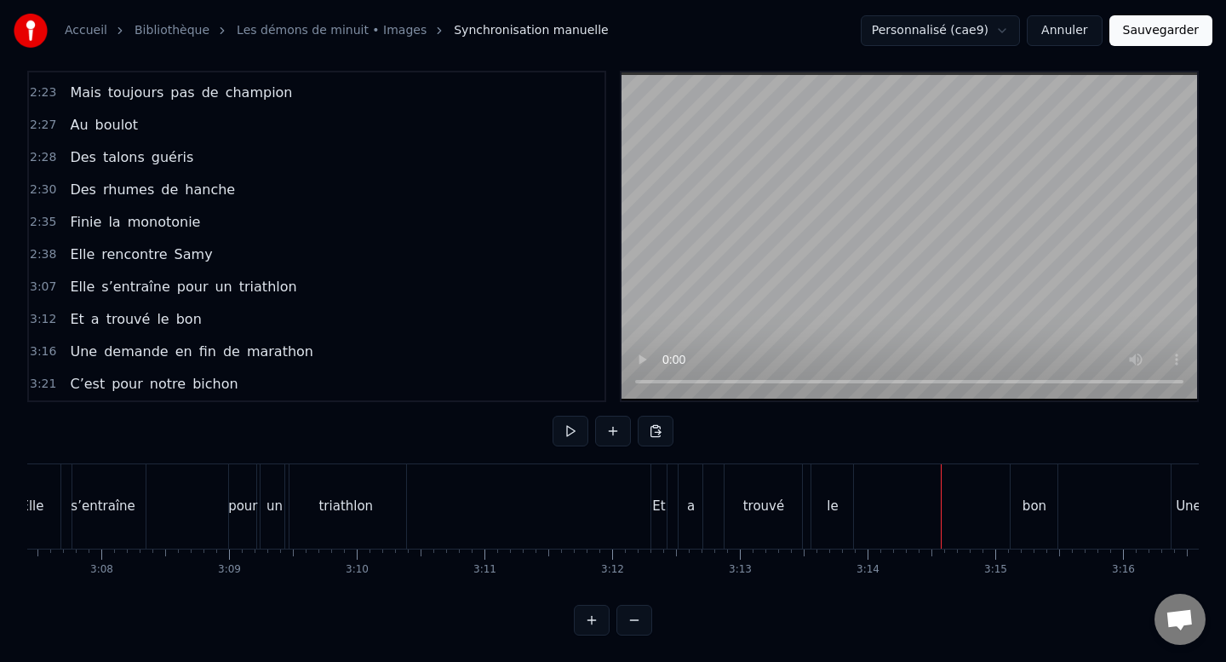
scroll to position [0, 24156]
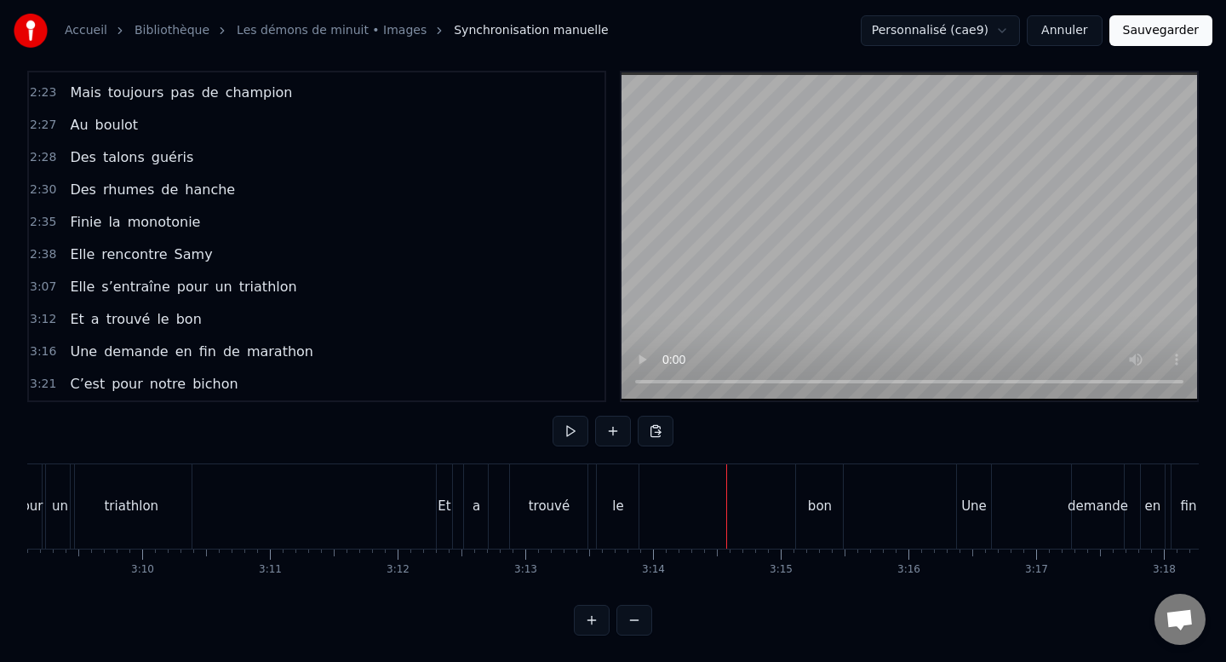
click at [485, 523] on div "a" at bounding box center [476, 506] width 24 height 84
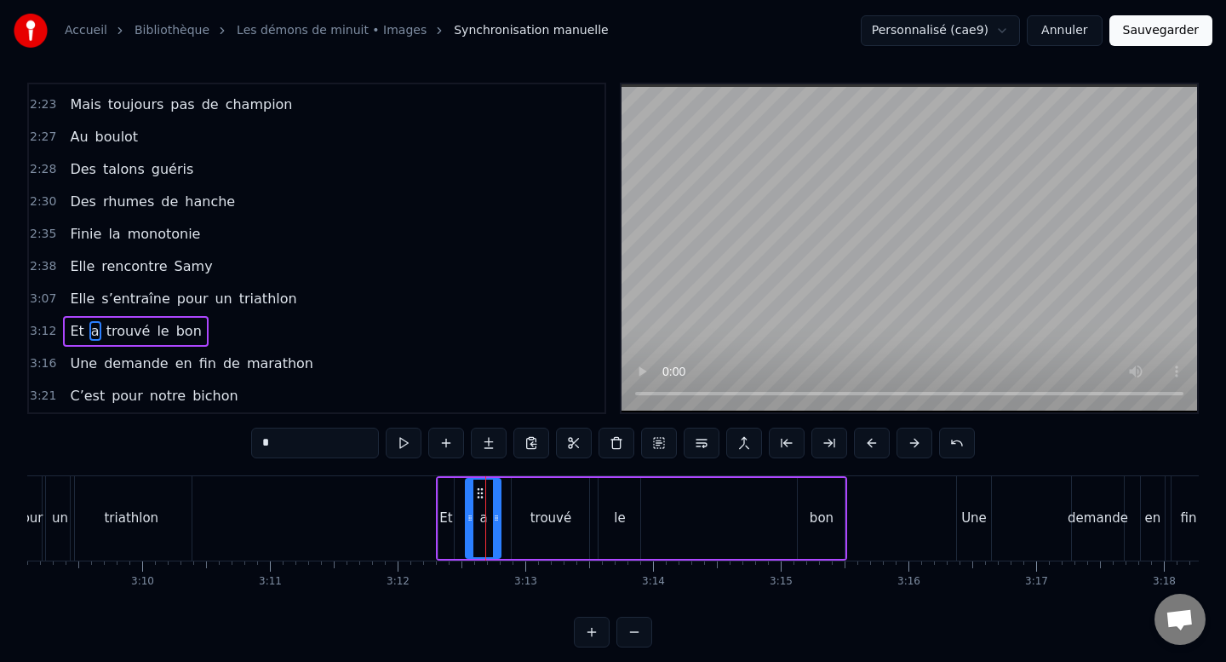
drag, startPoint x: 482, startPoint y: 495, endPoint x: 498, endPoint y: 494, distance: 16.2
click at [498, 494] on div at bounding box center [496, 517] width 7 height 77
drag, startPoint x: 481, startPoint y: 493, endPoint x: 502, endPoint y: 493, distance: 21.3
click at [503, 493] on circle at bounding box center [503, 492] width 1 height 1
click at [578, 500] on div "trouvé" at bounding box center [550, 518] width 77 height 81
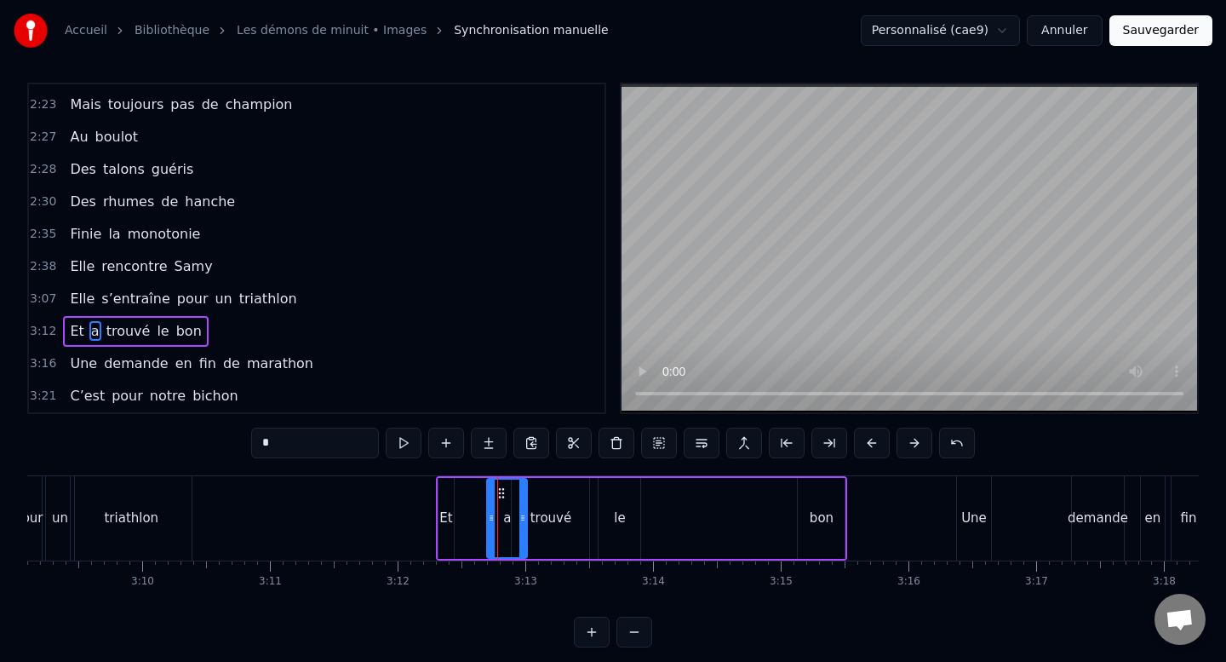
type input "******"
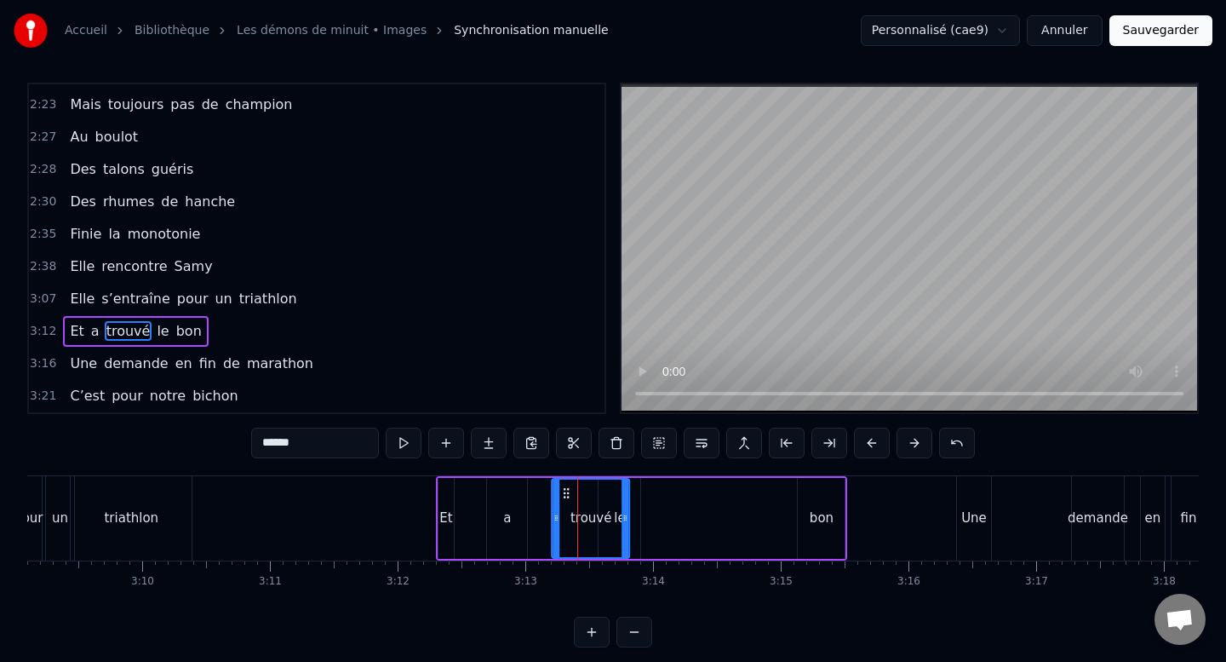
drag, startPoint x: 525, startPoint y: 493, endPoint x: 565, endPoint y: 490, distance: 40.2
click at [565, 490] on icon at bounding box center [567, 493] width 14 height 14
click at [680, 515] on div "Et a trouvé le bon" at bounding box center [642, 518] width 412 height 84
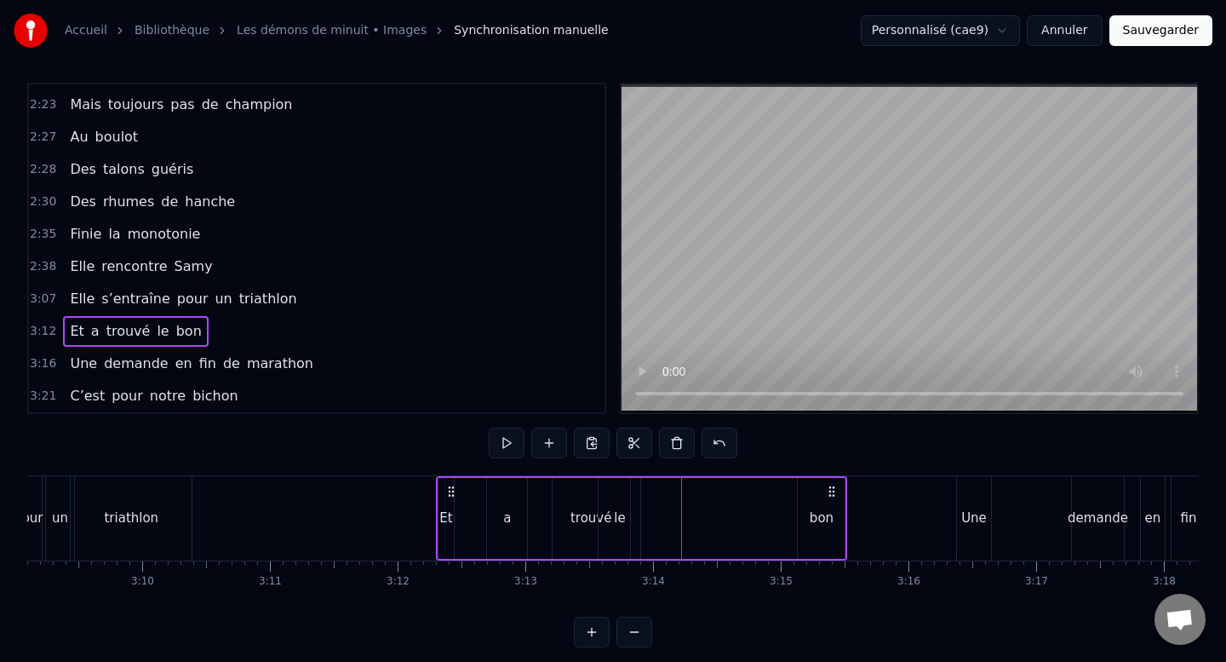
click at [620, 514] on div "le" at bounding box center [619, 518] width 11 height 20
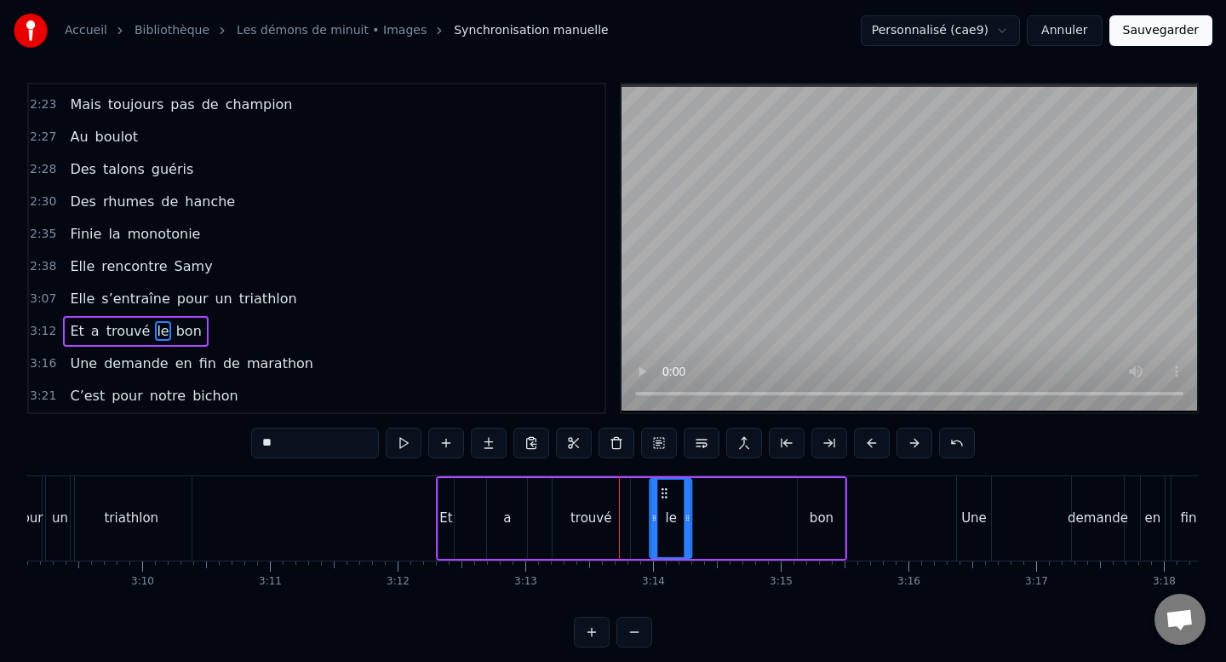
drag, startPoint x: 611, startPoint y: 492, endPoint x: 663, endPoint y: 491, distance: 51.1
click at [663, 491] on icon at bounding box center [665, 493] width 14 height 14
click at [830, 511] on div "bon" at bounding box center [822, 518] width 24 height 20
type input "***"
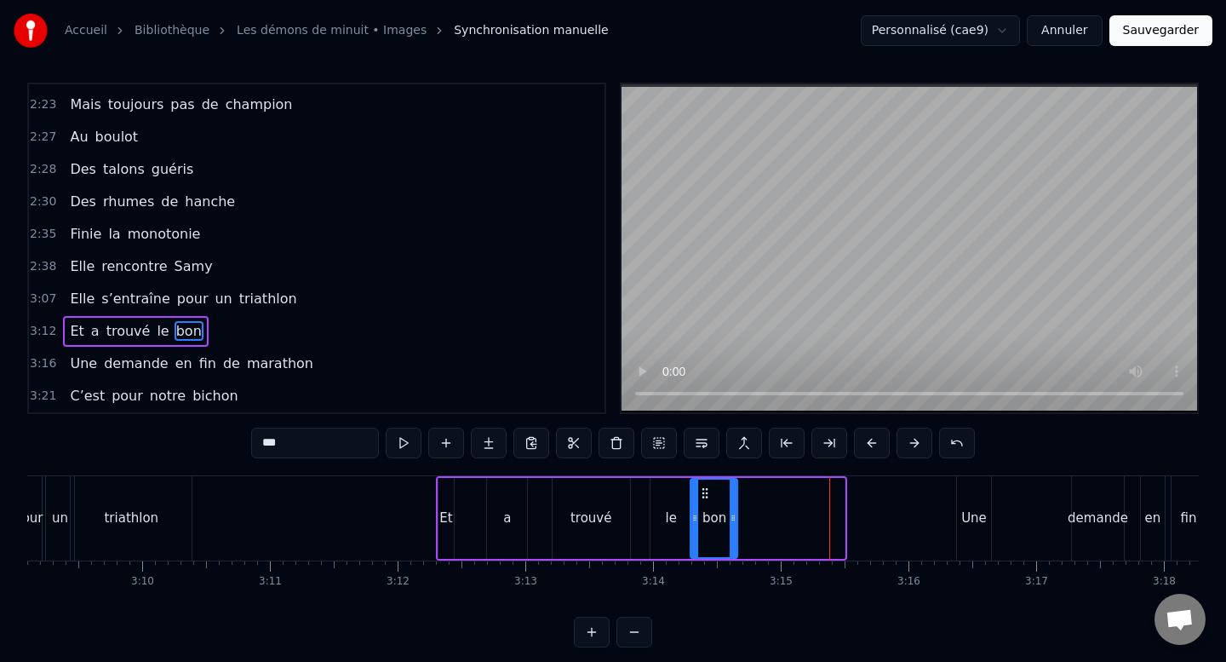
drag, startPoint x: 811, startPoint y: 492, endPoint x: 703, endPoint y: 494, distance: 107.3
click at [703, 494] on icon at bounding box center [706, 493] width 14 height 14
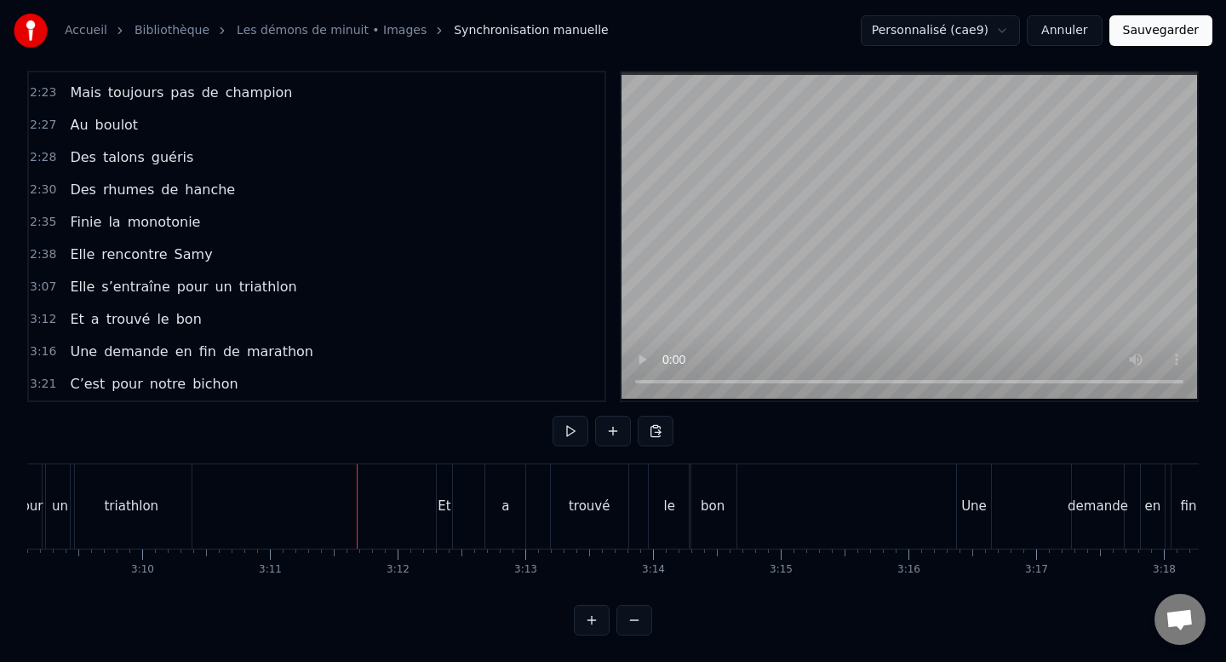
scroll to position [18, 0]
click at [977, 473] on div "Une" at bounding box center [974, 506] width 34 height 84
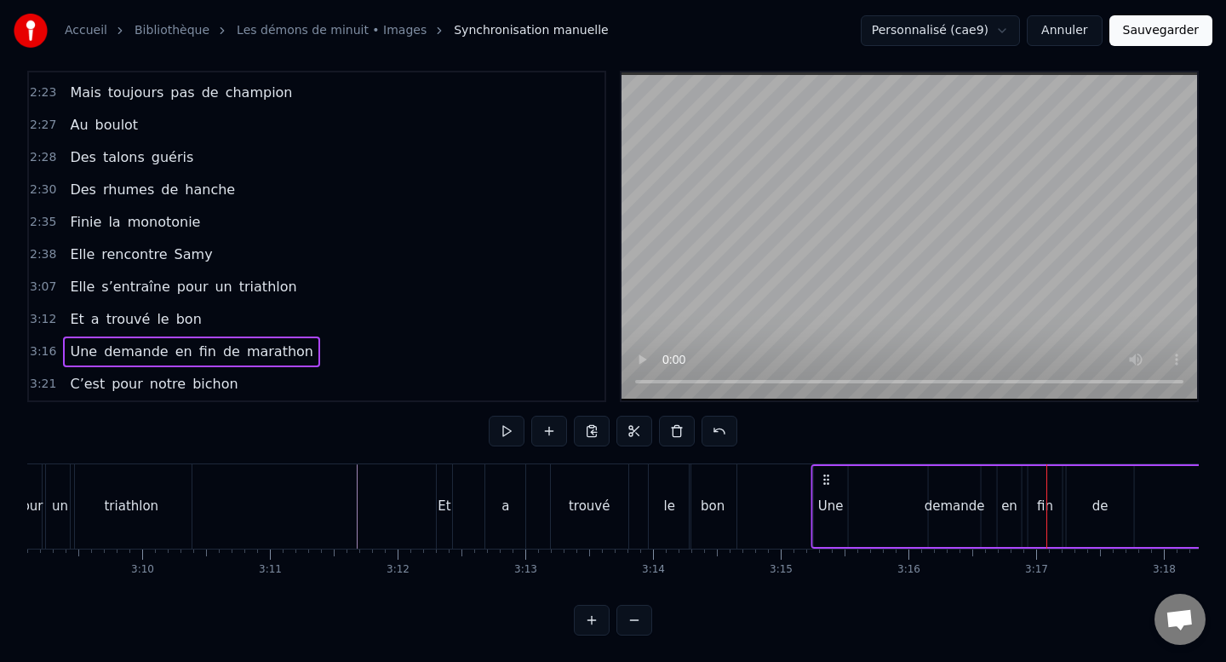
drag, startPoint x: 972, startPoint y: 474, endPoint x: 827, endPoint y: 473, distance: 144.8
click at [827, 473] on icon at bounding box center [827, 480] width 14 height 14
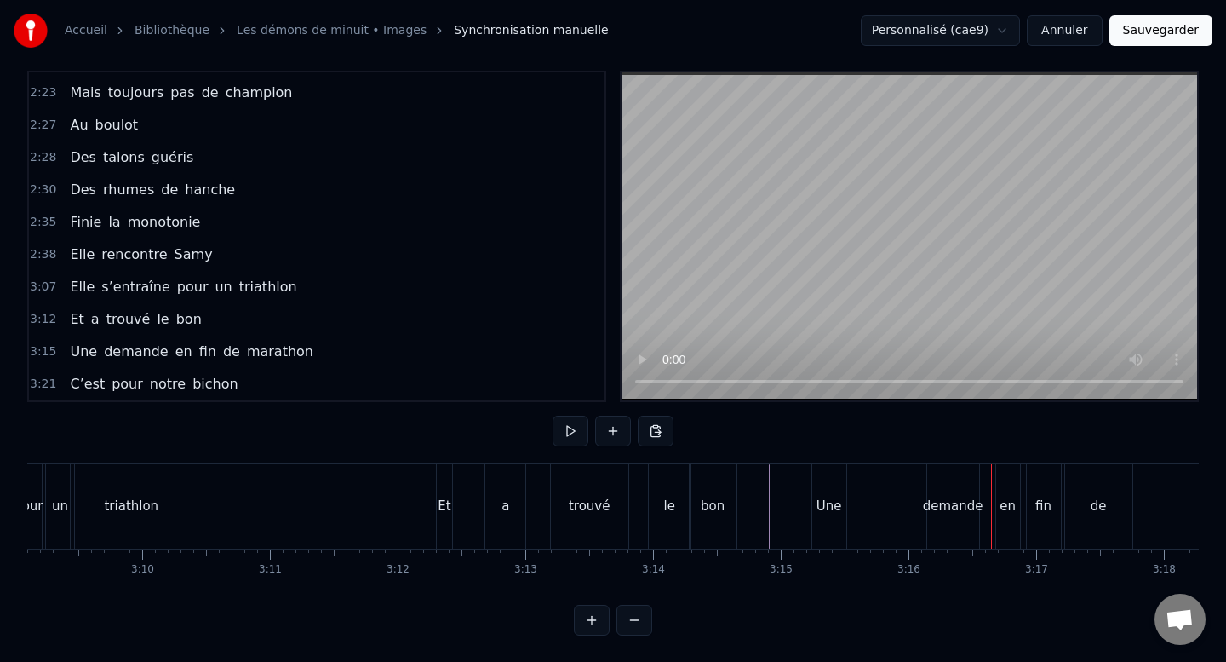
click at [959, 491] on div "demande" at bounding box center [953, 506] width 52 height 84
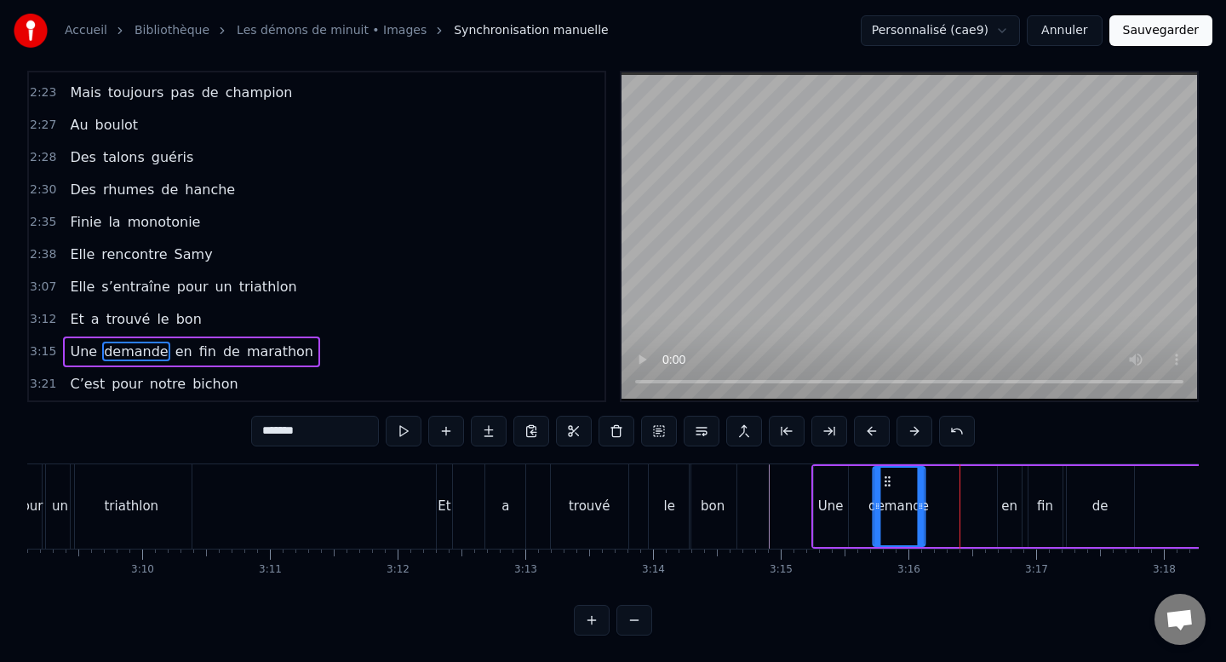
drag, startPoint x: 938, startPoint y: 481, endPoint x: 882, endPoint y: 481, distance: 56.2
click at [882, 481] on icon at bounding box center [888, 481] width 14 height 14
drag, startPoint x: 921, startPoint y: 502, endPoint x: 976, endPoint y: 497, distance: 55.5
click at [976, 497] on div at bounding box center [975, 506] width 7 height 77
click at [812, 502] on div "Une demande en fin de marathon" at bounding box center [1156, 506] width 688 height 84
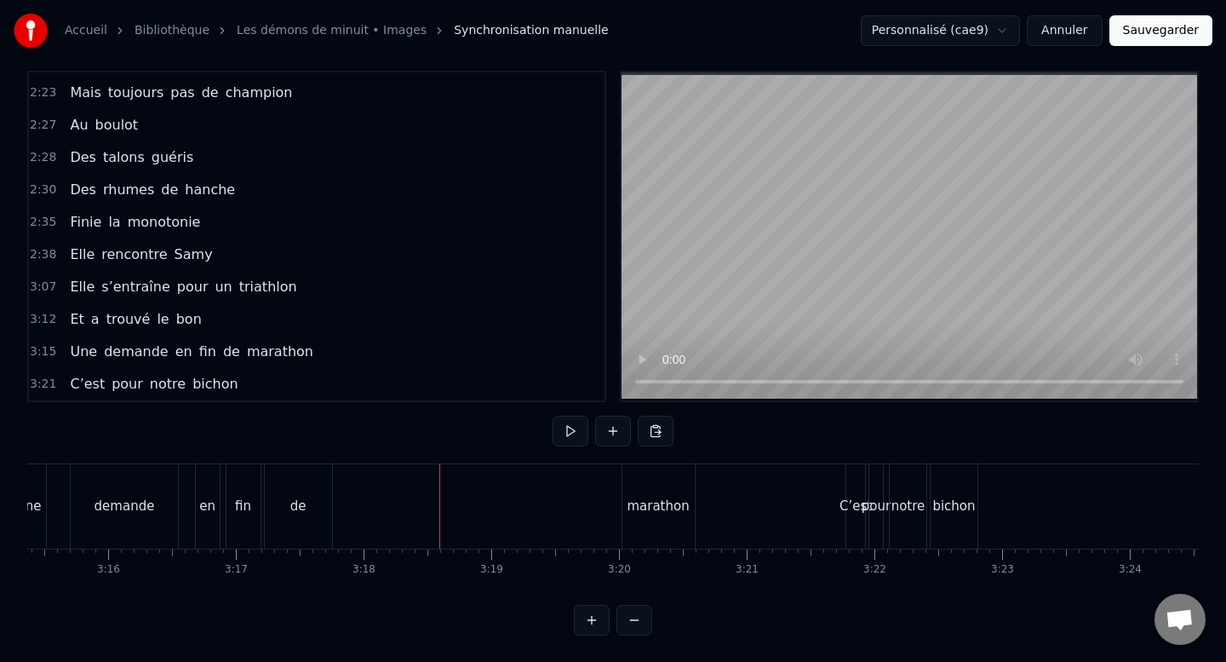
scroll to position [0, 24917]
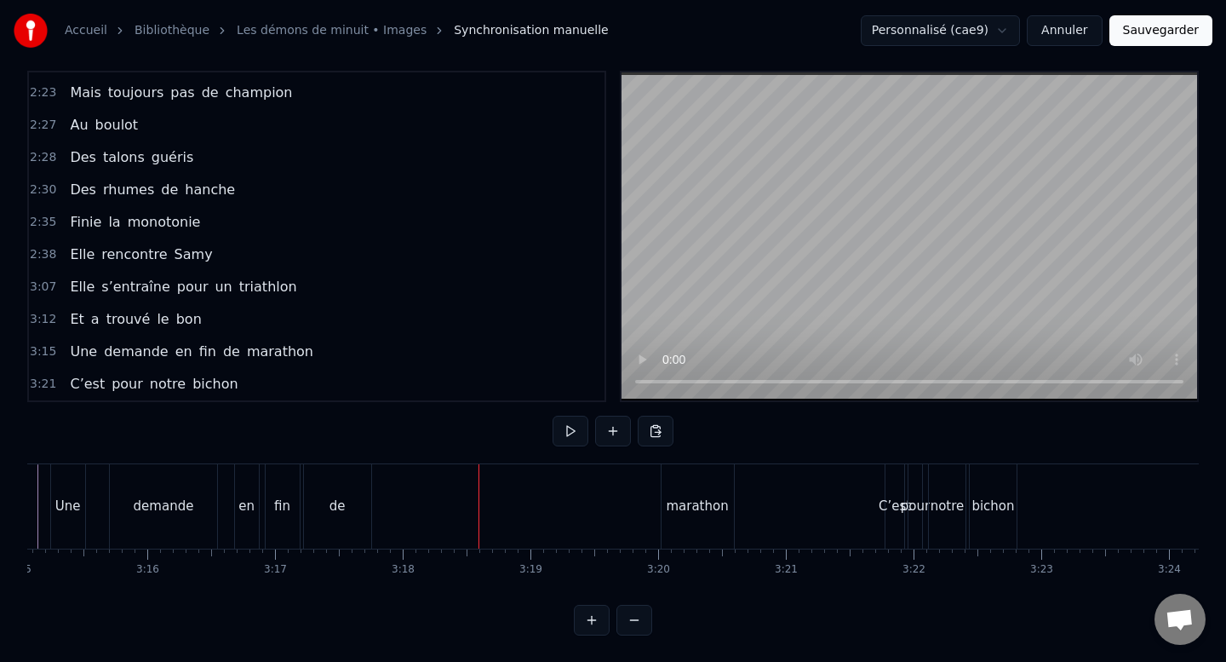
click at [328, 536] on div "de" at bounding box center [337, 506] width 67 height 84
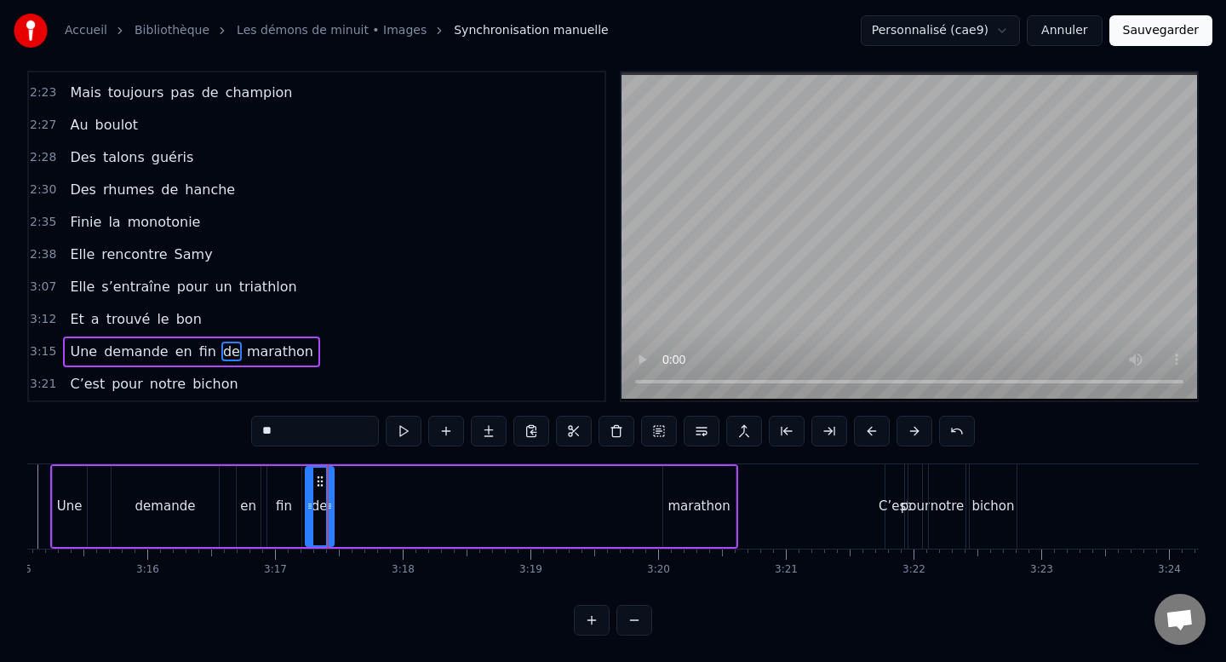
drag, startPoint x: 368, startPoint y: 510, endPoint x: 327, endPoint y: 507, distance: 41.0
click at [327, 507] on icon at bounding box center [329, 506] width 7 height 14
click at [678, 475] on div "marathon" at bounding box center [699, 506] width 72 height 81
type input "********"
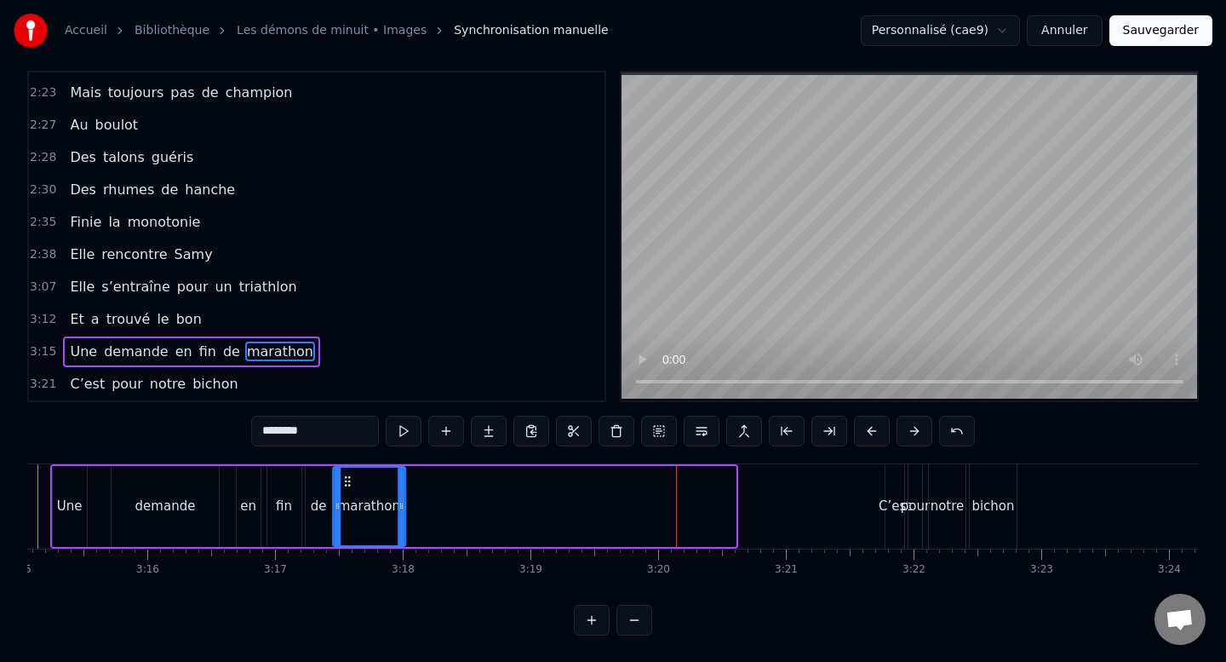
drag, startPoint x: 675, startPoint y: 480, endPoint x: 345, endPoint y: 483, distance: 330.4
click at [345, 483] on icon at bounding box center [348, 481] width 14 height 14
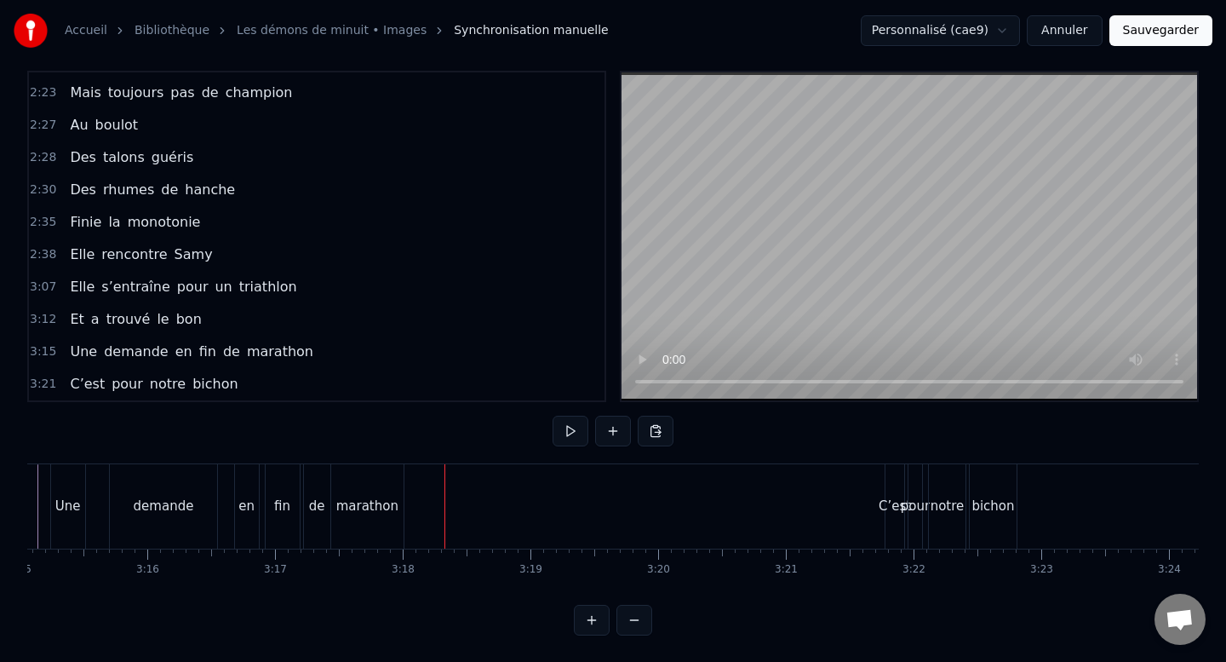
click at [378, 506] on div "marathon" at bounding box center [367, 506] width 62 height 20
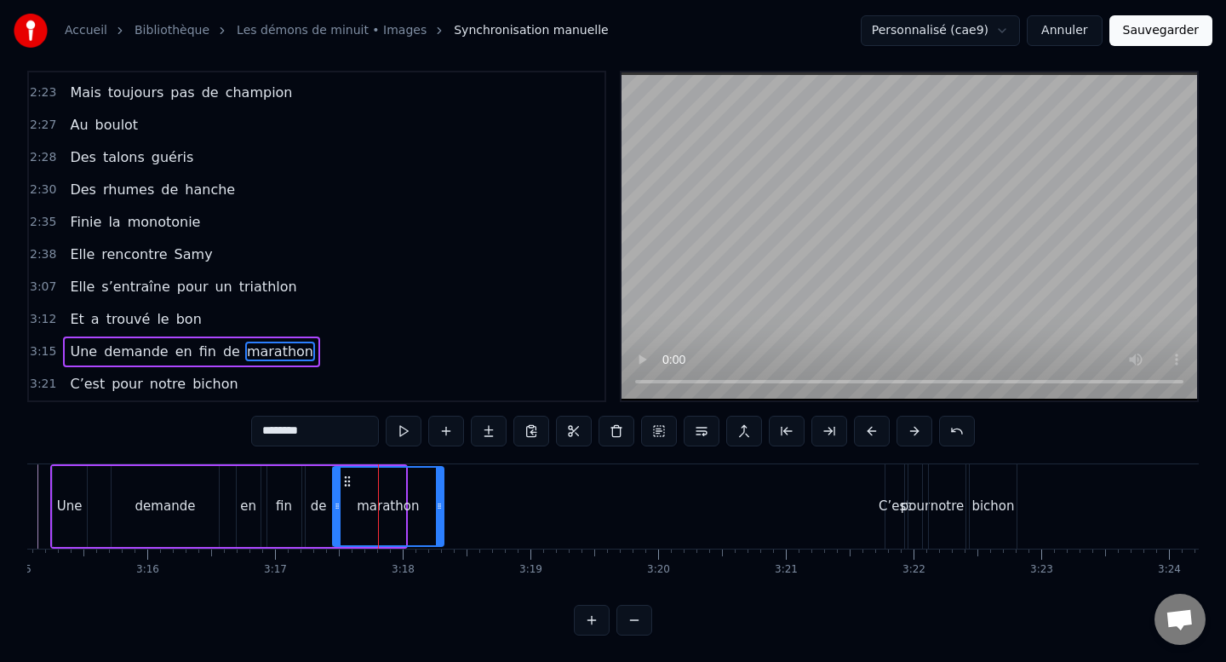
drag, startPoint x: 402, startPoint y: 504, endPoint x: 450, endPoint y: 502, distance: 47.7
click at [443, 502] on icon at bounding box center [439, 506] width 7 height 14
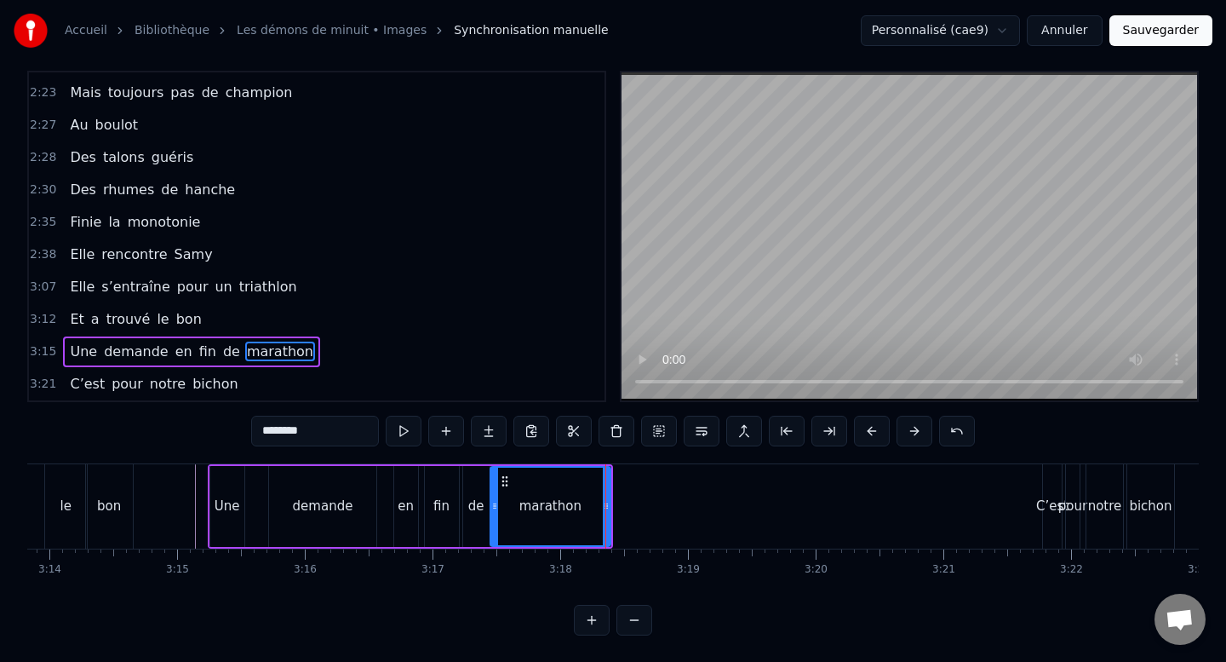
scroll to position [0, 24710]
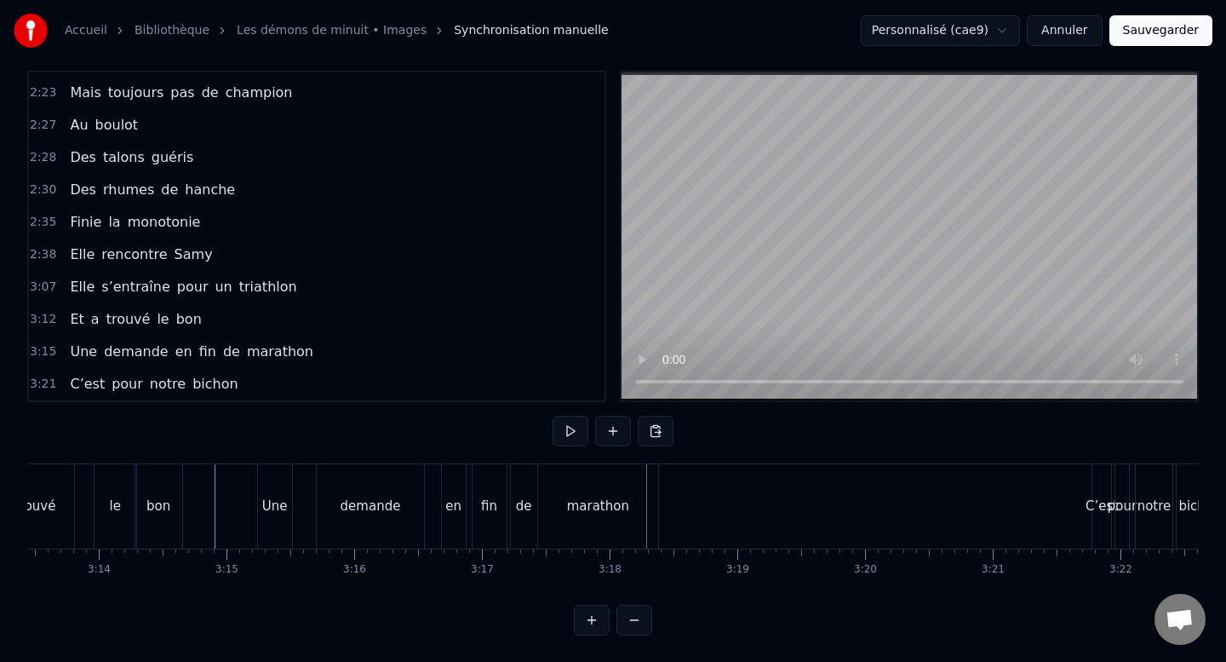
click at [604, 479] on div "marathon" at bounding box center [598, 506] width 120 height 84
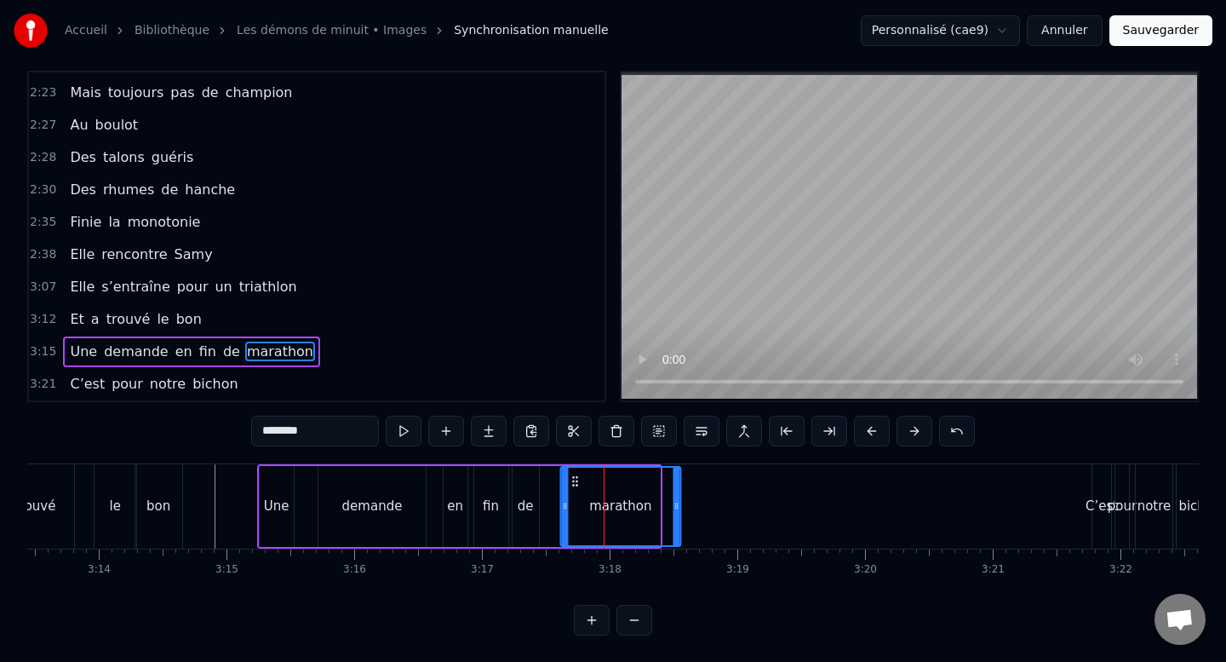
drag, startPoint x: 548, startPoint y: 482, endPoint x: 569, endPoint y: 480, distance: 21.4
click at [569, 480] on icon at bounding box center [575, 481] width 14 height 14
click at [531, 490] on div "de" at bounding box center [526, 506] width 26 height 81
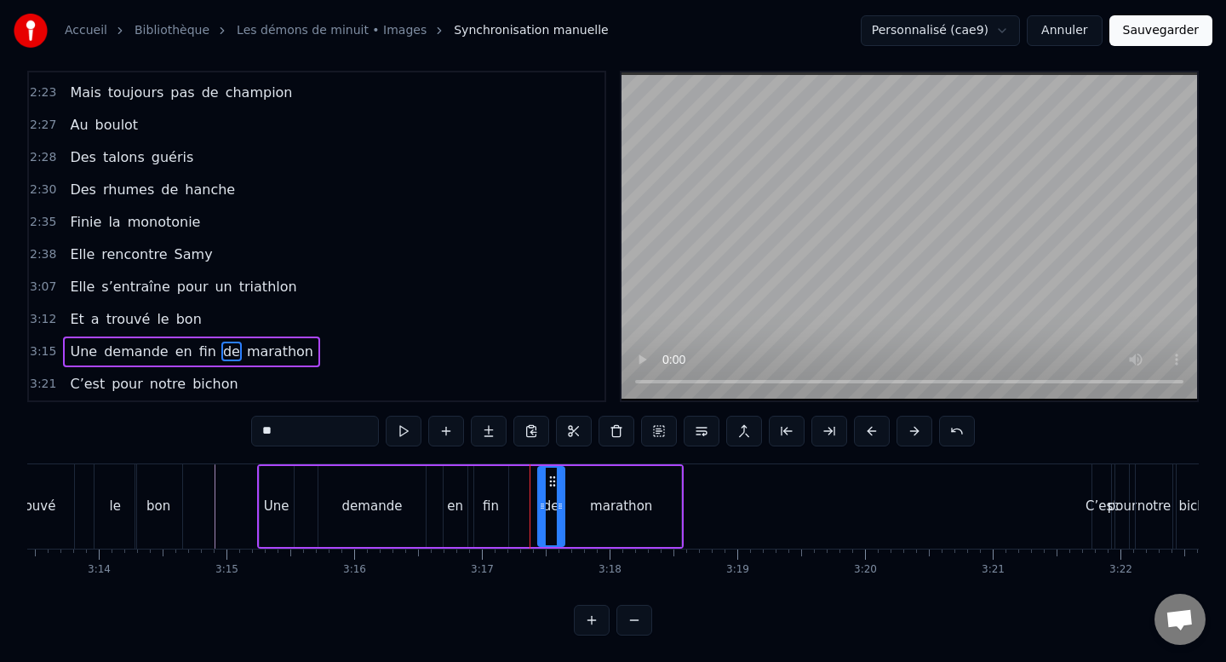
drag, startPoint x: 528, startPoint y: 481, endPoint x: 554, endPoint y: 480, distance: 25.6
click at [554, 480] on circle at bounding box center [554, 480] width 1 height 1
drag, startPoint x: 542, startPoint y: 508, endPoint x: 552, endPoint y: 508, distance: 9.4
click at [552, 508] on icon at bounding box center [551, 506] width 7 height 14
click at [501, 508] on div "fin" at bounding box center [491, 506] width 34 height 81
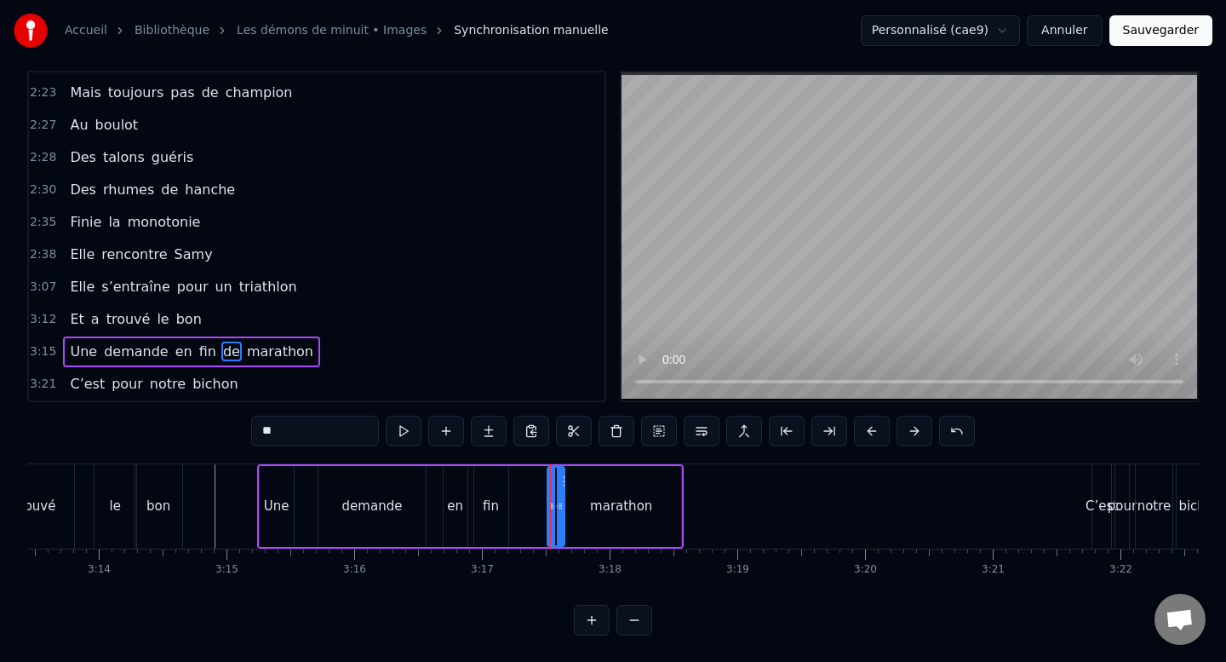
type input "***"
click at [492, 480] on circle at bounding box center [492, 480] width 1 height 1
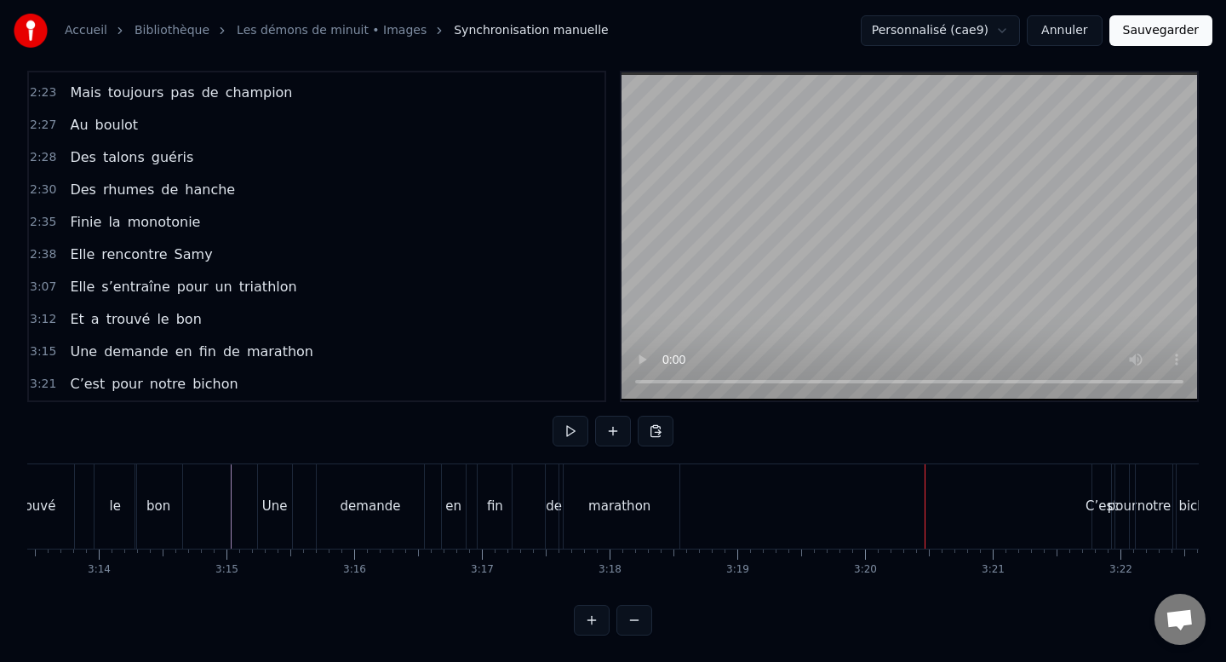
click at [1095, 539] on div "C’est" at bounding box center [1102, 506] width 19 height 84
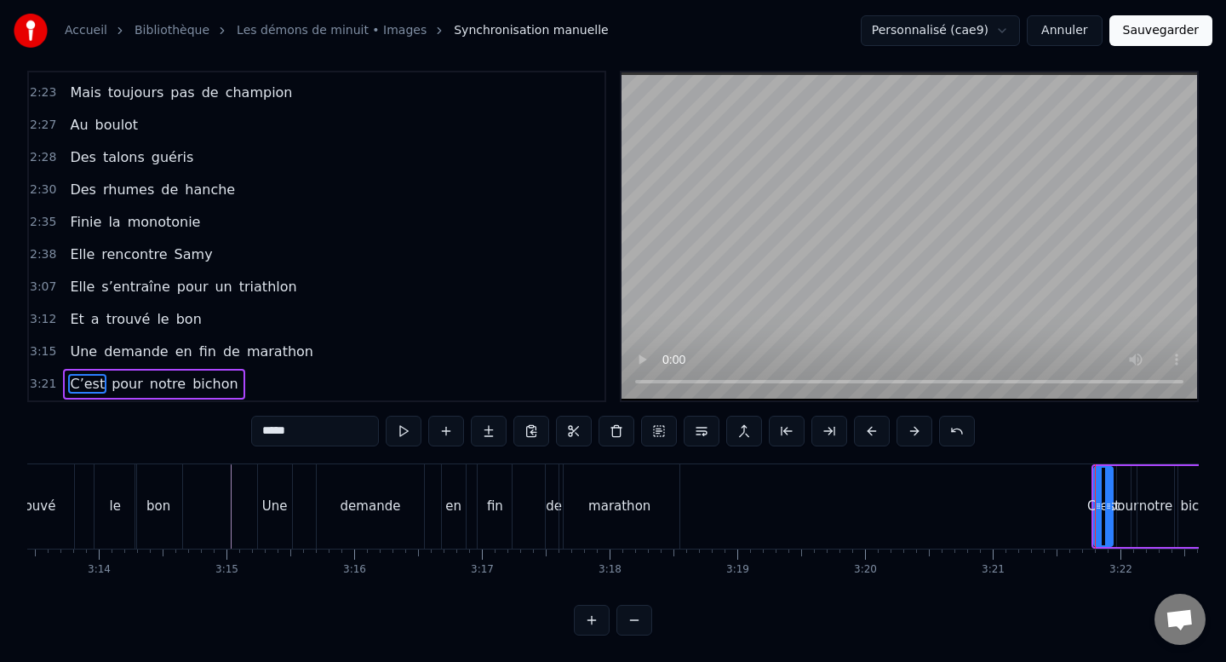
click at [1134, 538] on div "C’est pour notre bichon" at bounding box center [1160, 506] width 136 height 84
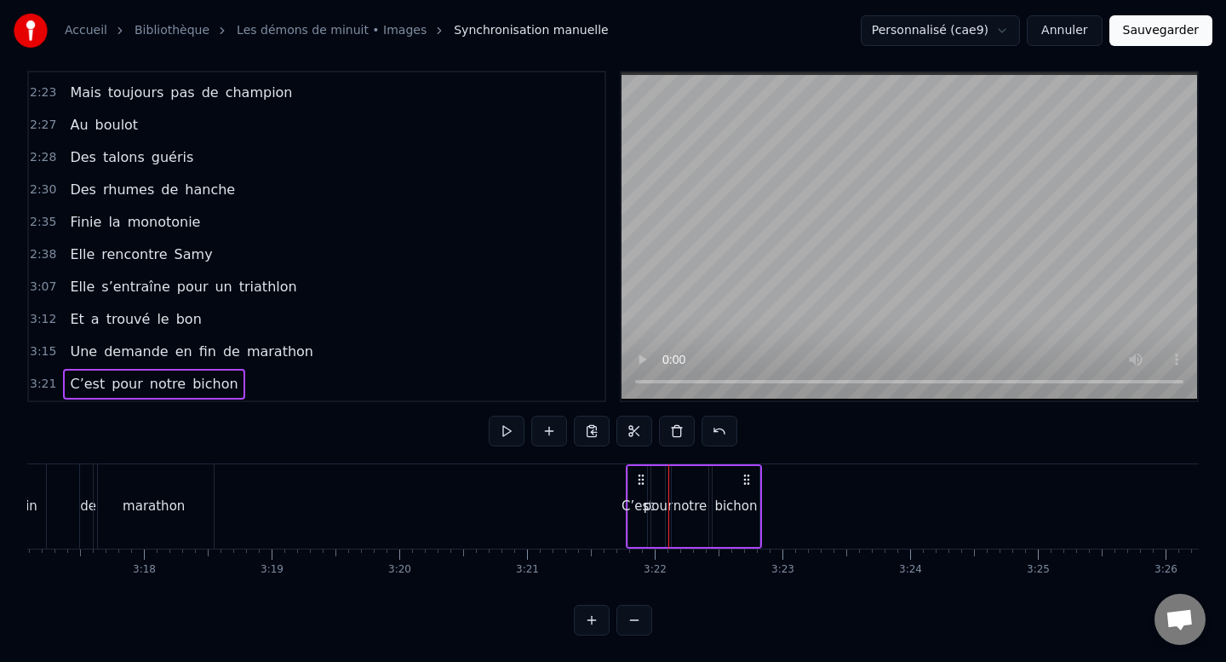
scroll to position [0, 25140]
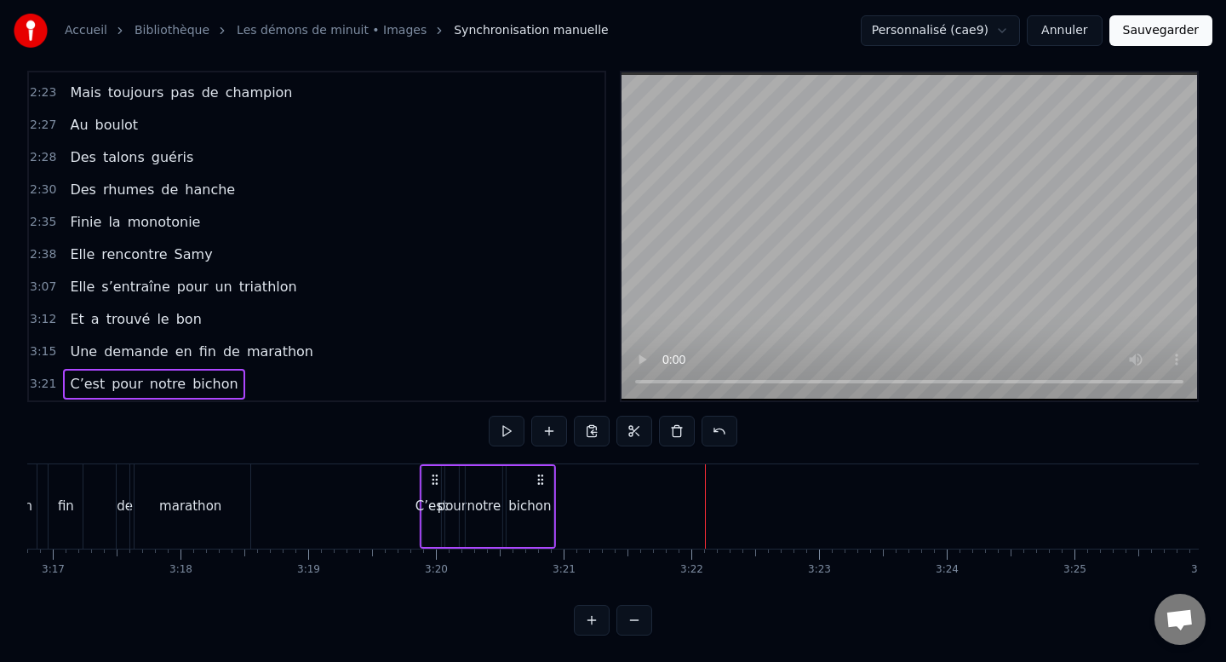
drag, startPoint x: 678, startPoint y: 480, endPoint x: 434, endPoint y: 478, distance: 243.6
click at [434, 478] on icon at bounding box center [435, 480] width 14 height 14
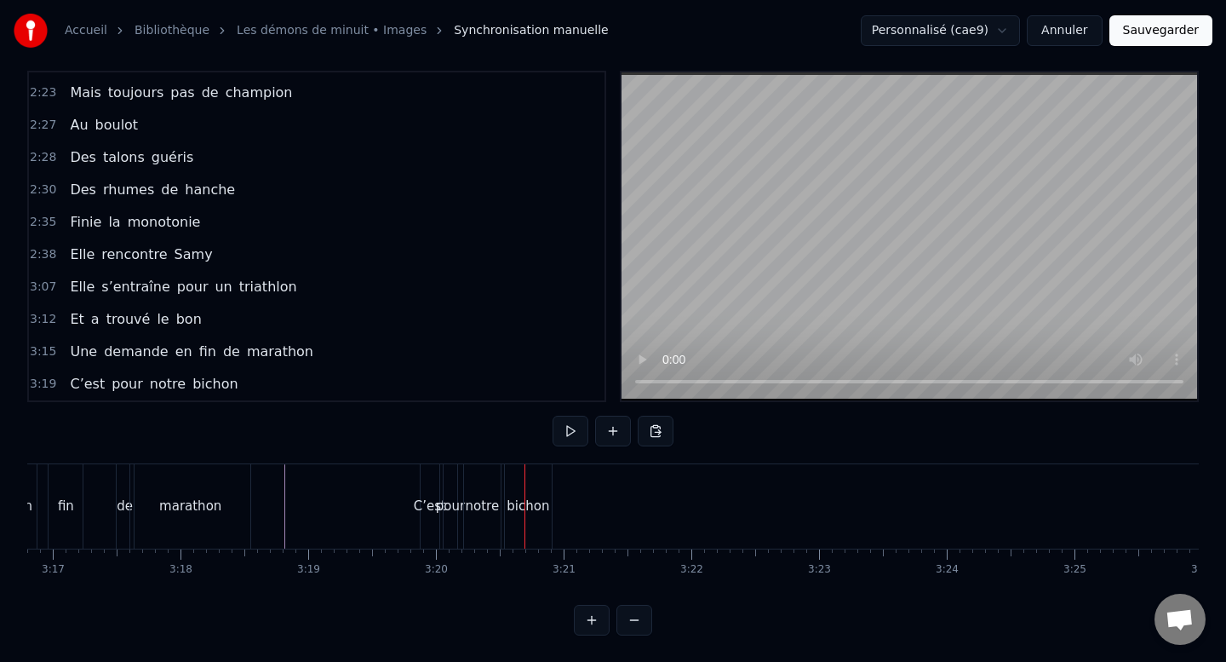
click at [508, 535] on div "bichon" at bounding box center [528, 506] width 47 height 84
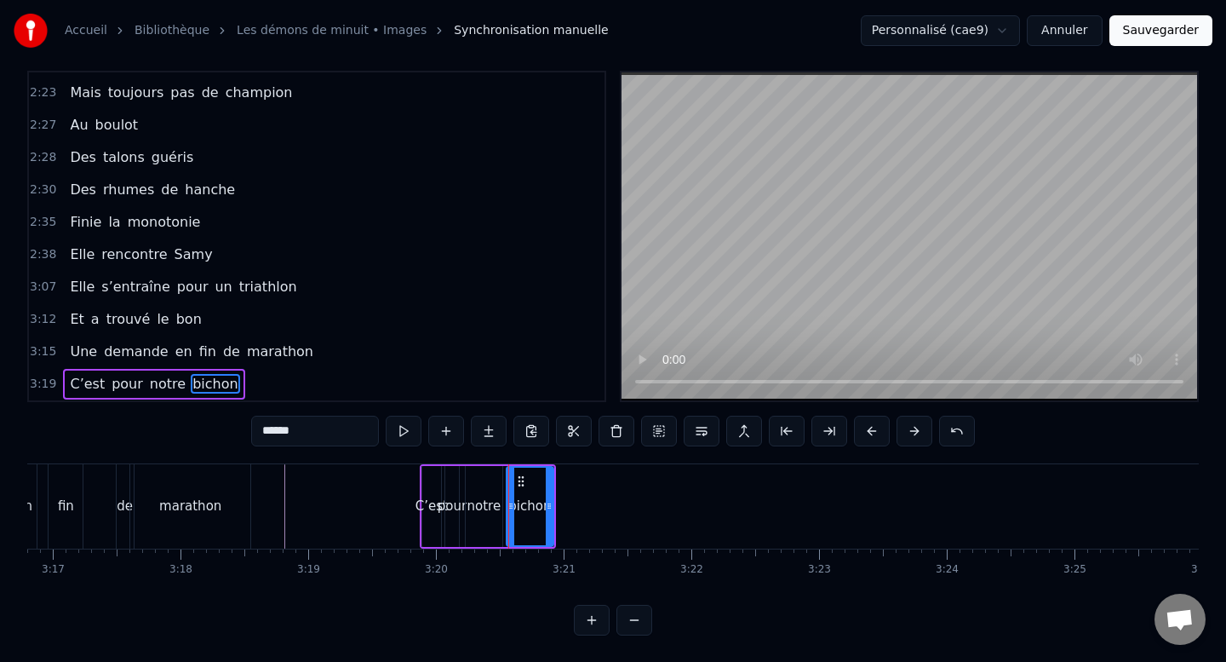
click at [502, 545] on div "notre" at bounding box center [484, 506] width 38 height 81
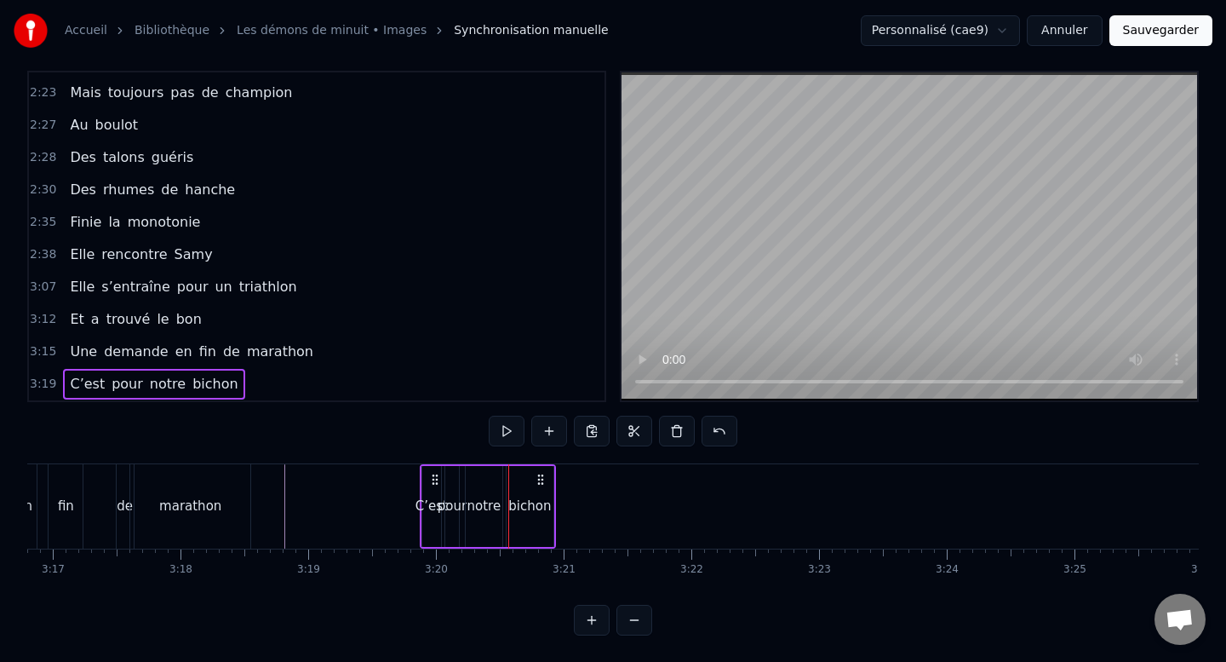
click at [506, 545] on div "bichon" at bounding box center [530, 506] width 49 height 81
click at [460, 543] on div "C’est pour notre bichon" at bounding box center [488, 506] width 136 height 84
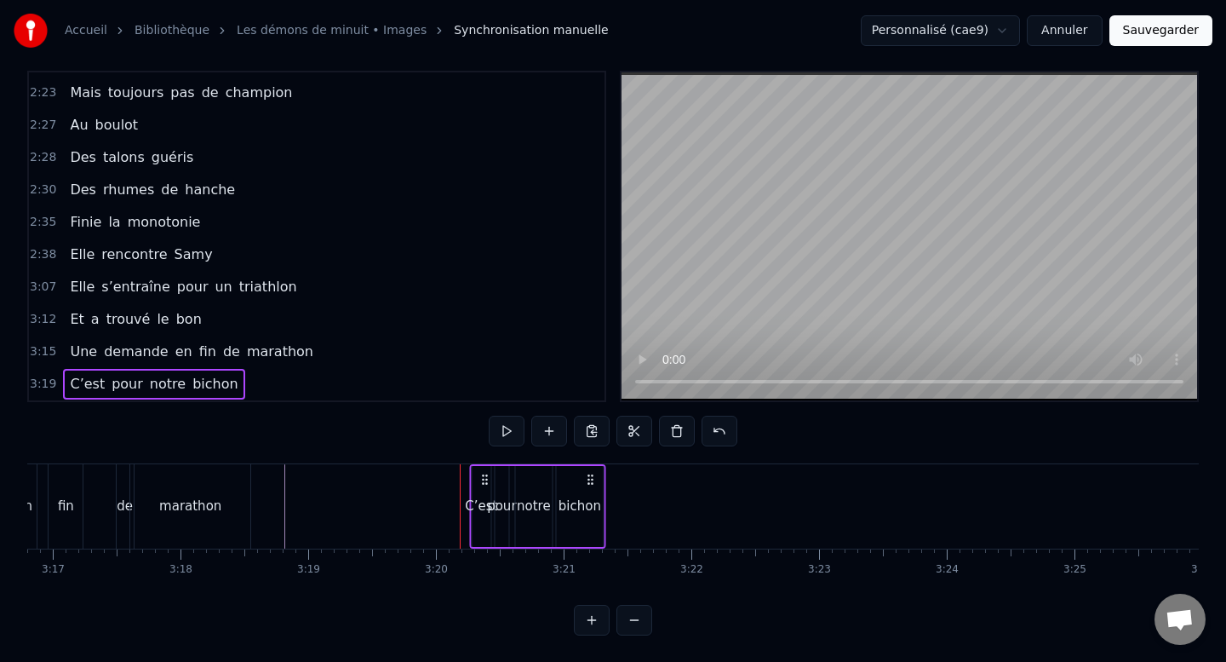
drag, startPoint x: 434, startPoint y: 474, endPoint x: 484, endPoint y: 477, distance: 49.5
click at [484, 477] on icon at bounding box center [485, 480] width 14 height 14
drag, startPoint x: 594, startPoint y: 481, endPoint x: 583, endPoint y: 484, distance: 11.4
click at [583, 484] on icon at bounding box center [580, 480] width 14 height 14
click at [584, 512] on div "bichon" at bounding box center [569, 506] width 43 height 20
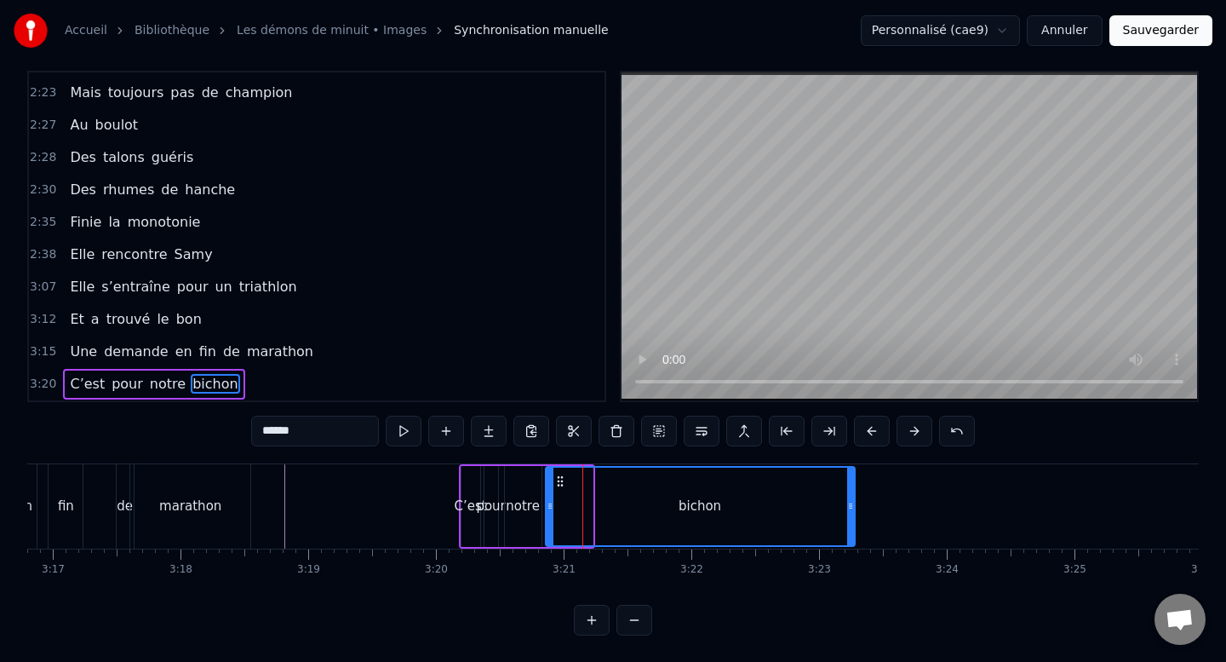
drag, startPoint x: 589, startPoint y: 509, endPoint x: 860, endPoint y: 491, distance: 271.5
click at [854, 491] on div at bounding box center [850, 506] width 7 height 77
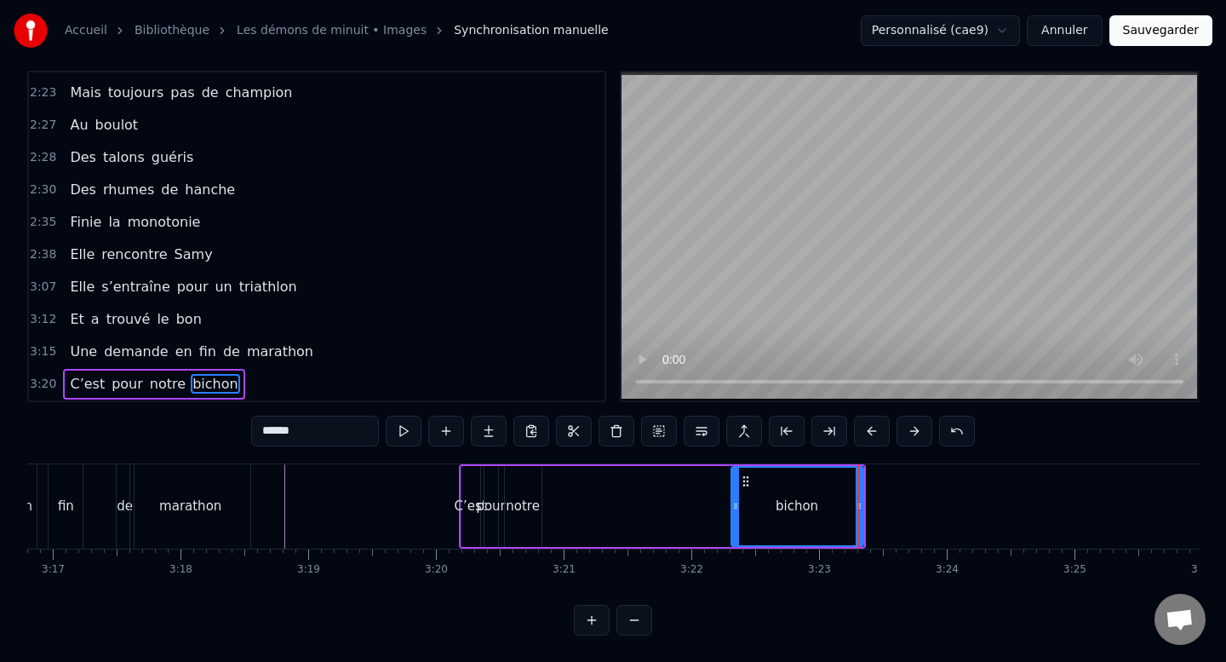
drag, startPoint x: 551, startPoint y: 502, endPoint x: 737, endPoint y: 502, distance: 186.5
click at [737, 502] on icon at bounding box center [735, 506] width 7 height 14
click at [528, 484] on div "notre" at bounding box center [523, 506] width 37 height 81
type input "*****"
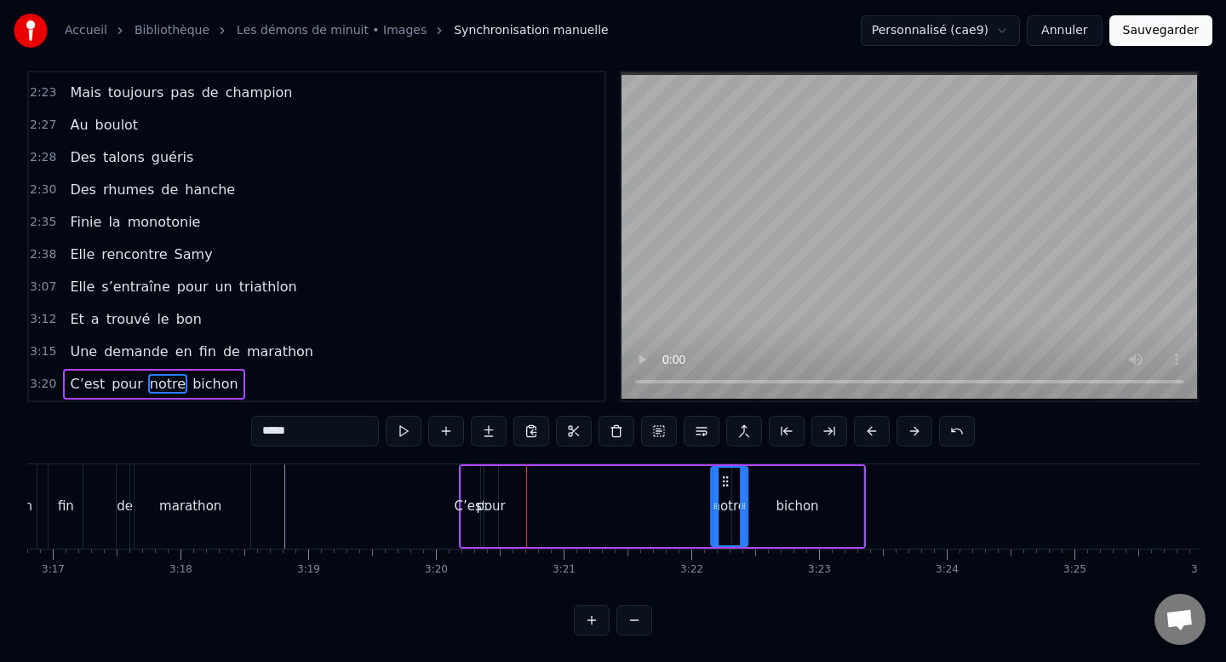
drag, startPoint x: 518, startPoint y: 483, endPoint x: 725, endPoint y: 488, distance: 207.0
click at [725, 488] on div "notre" at bounding box center [729, 506] width 35 height 77
click at [501, 492] on div "C’est pour notre bichon" at bounding box center [662, 506] width 407 height 84
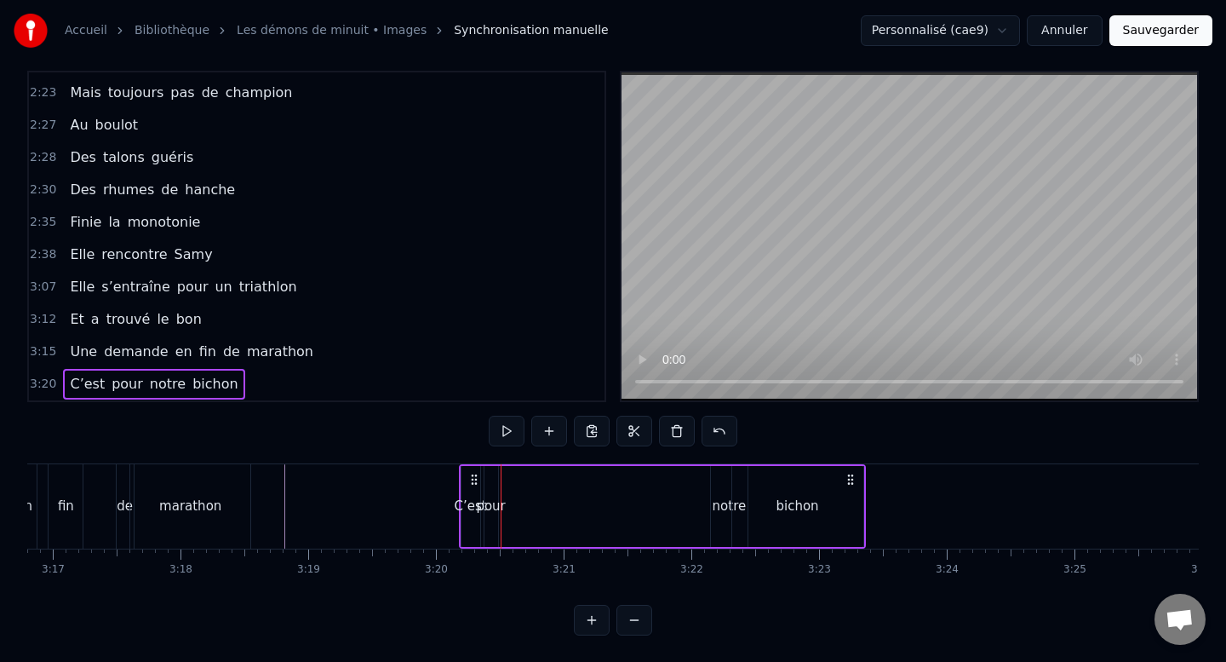
click at [494, 492] on div "pour" at bounding box center [492, 506] width 14 height 81
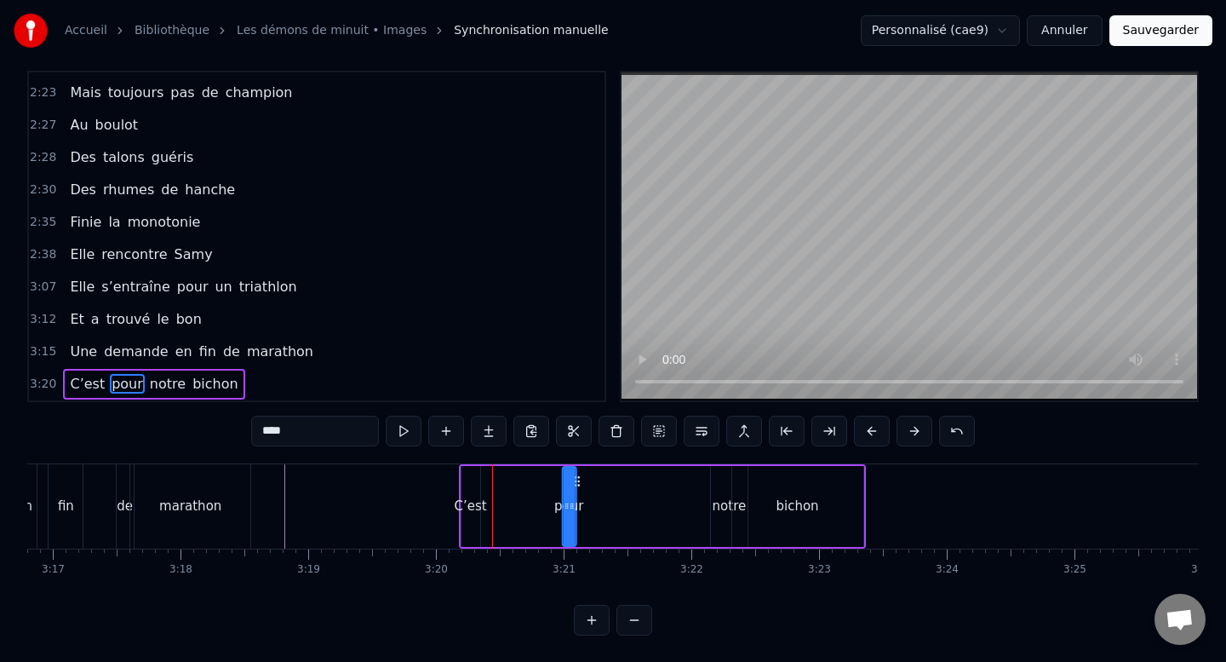
drag, startPoint x: 498, startPoint y: 482, endPoint x: 597, endPoint y: 479, distance: 98.8
click at [583, 479] on icon at bounding box center [577, 481] width 14 height 14
click at [483, 504] on div "C’est" at bounding box center [471, 506] width 32 height 20
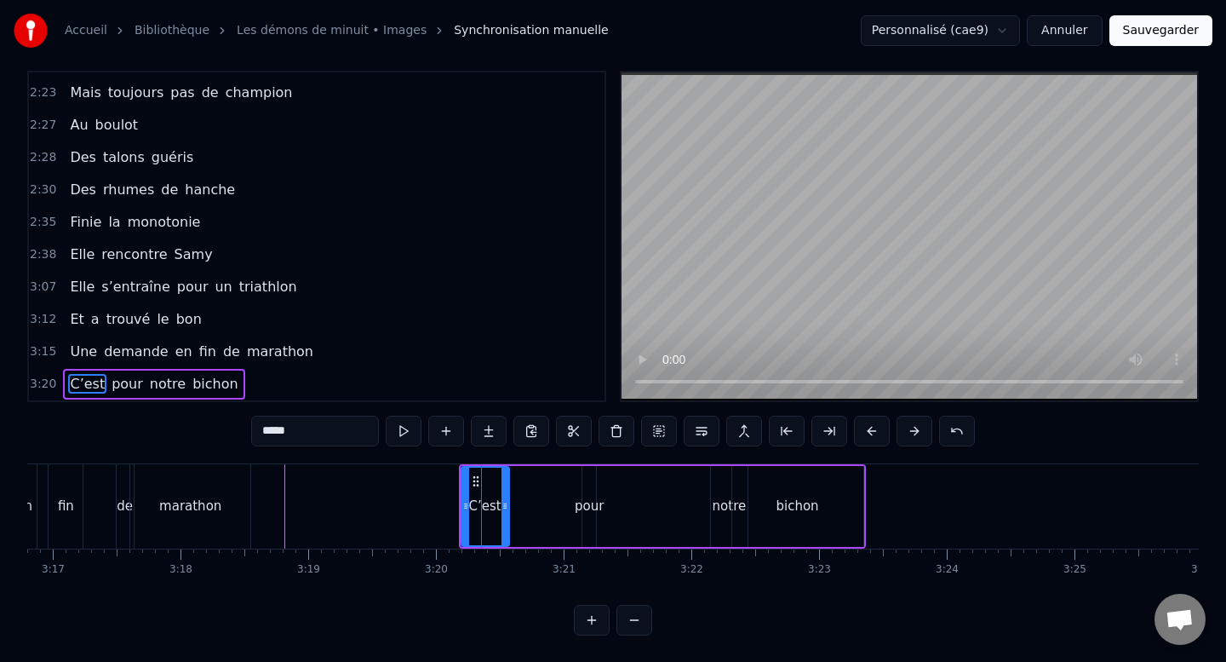
drag, startPoint x: 474, startPoint y: 508, endPoint x: 503, endPoint y: 507, distance: 29.0
click at [503, 507] on icon at bounding box center [505, 506] width 7 height 14
click at [592, 501] on div "pour" at bounding box center [589, 506] width 29 height 20
type input "****"
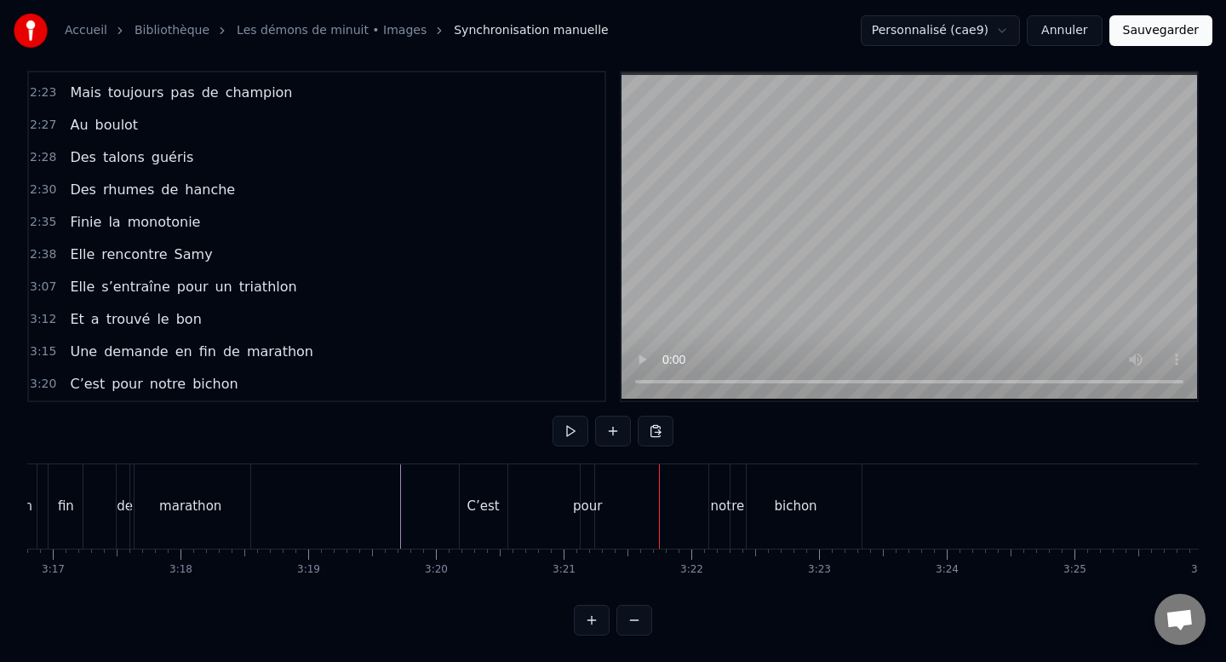
click at [589, 496] on div "pour" at bounding box center [587, 506] width 29 height 20
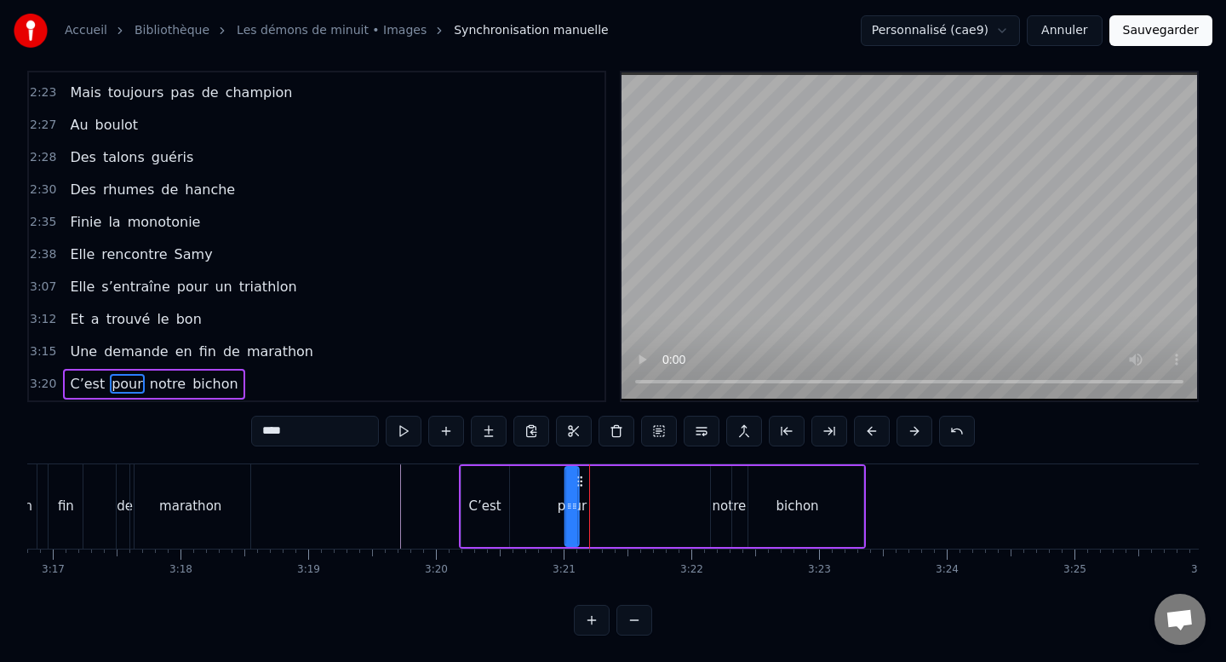
drag, startPoint x: 599, startPoint y: 481, endPoint x: 581, endPoint y: 481, distance: 17.9
click at [581, 481] on circle at bounding box center [581, 480] width 1 height 1
click at [723, 496] on div "notre" at bounding box center [730, 506] width 34 height 20
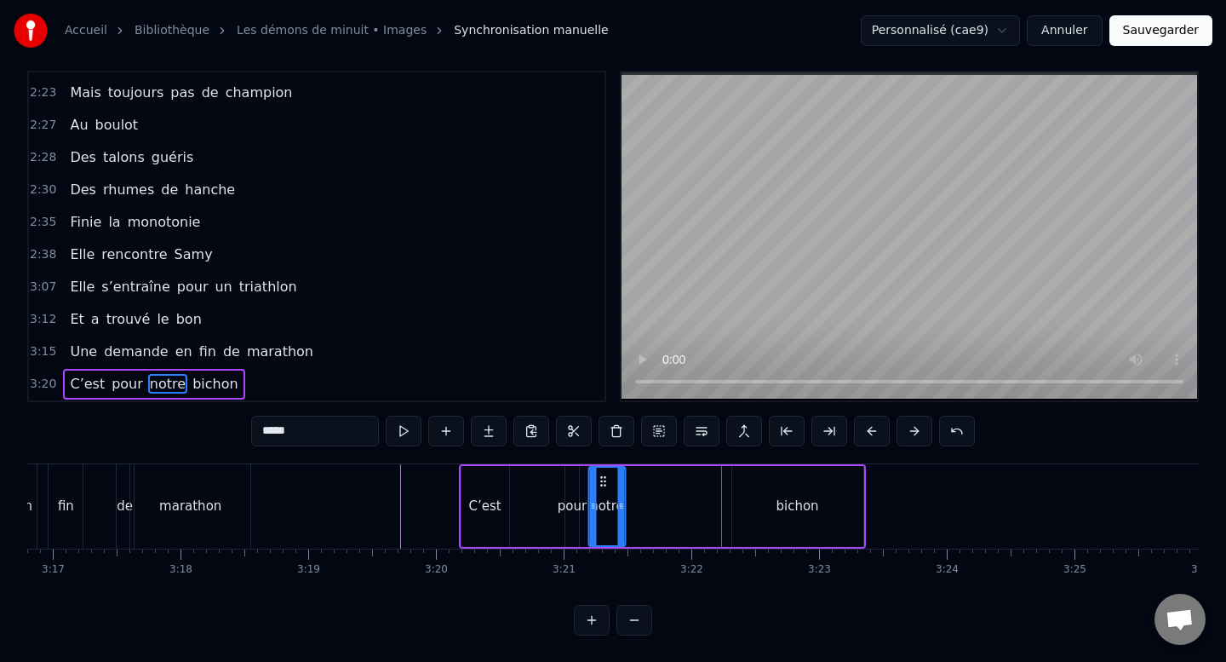
drag, startPoint x: 725, startPoint y: 478, endPoint x: 602, endPoint y: 480, distance: 122.7
click at [602, 480] on icon at bounding box center [603, 481] width 14 height 14
drag, startPoint x: 619, startPoint y: 508, endPoint x: 633, endPoint y: 508, distance: 13.6
click at [633, 508] on icon at bounding box center [634, 506] width 7 height 14
click at [803, 506] on div "bichon" at bounding box center [798, 506] width 43 height 20
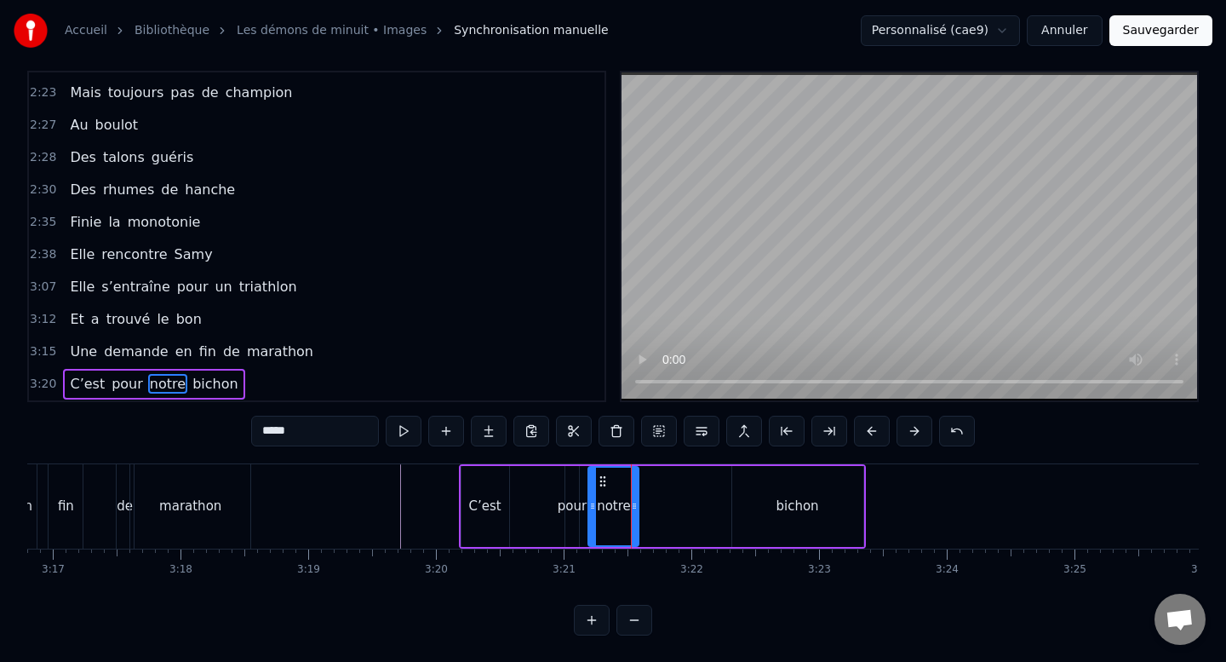
type input "******"
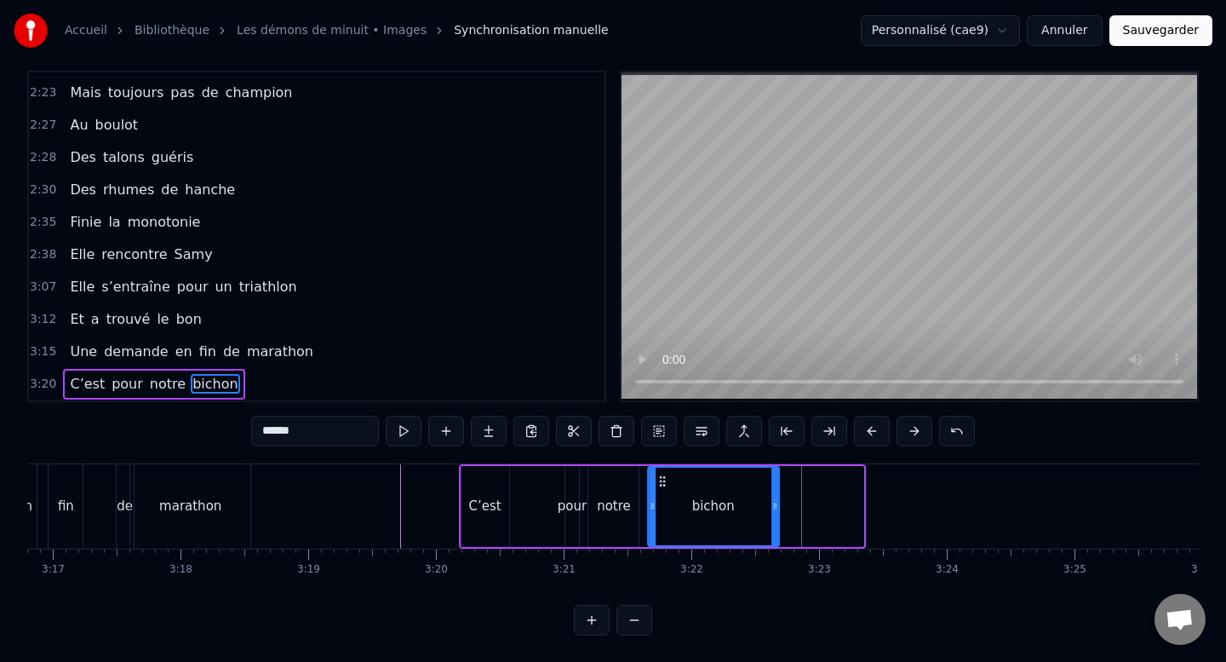
drag, startPoint x: 746, startPoint y: 474, endPoint x: 662, endPoint y: 476, distance: 84.3
click at [662, 476] on icon at bounding box center [663, 481] width 14 height 14
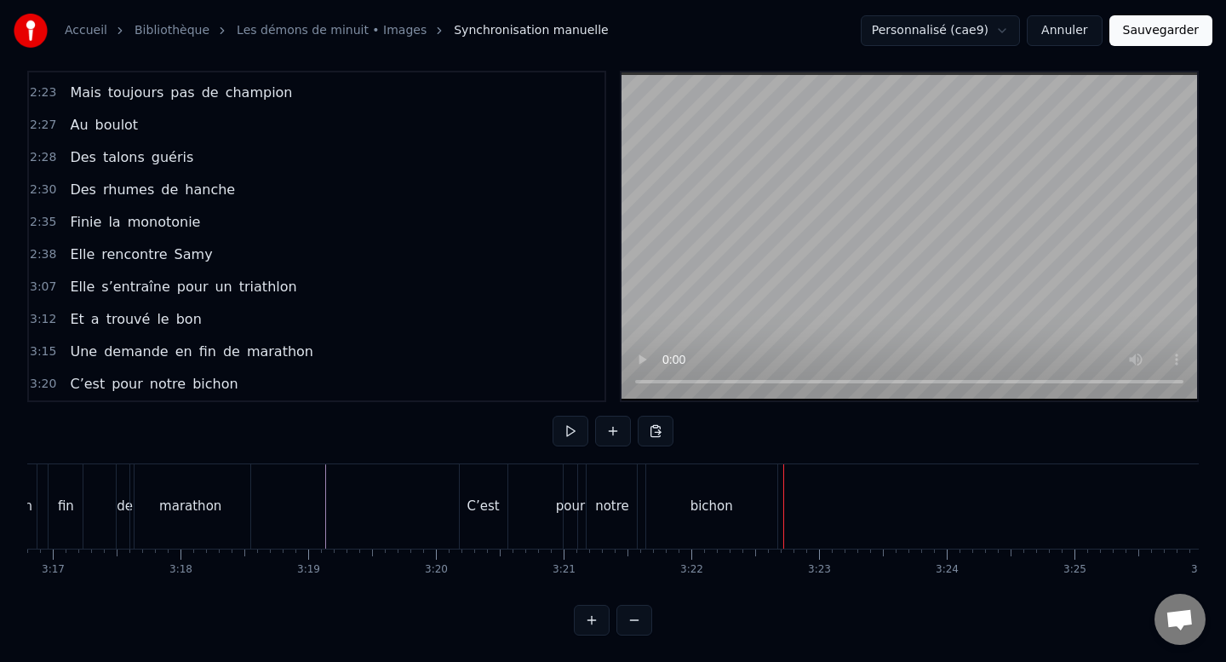
click at [706, 514] on div "bichon" at bounding box center [712, 506] width 43 height 20
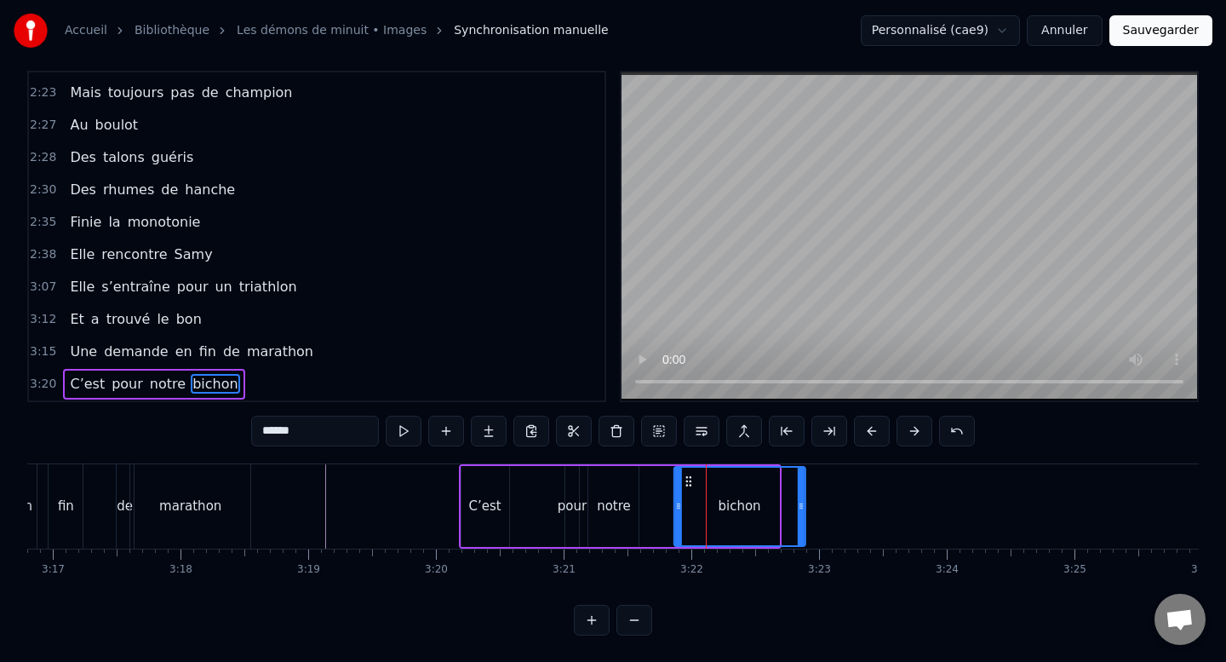
drag, startPoint x: 665, startPoint y: 479, endPoint x: 692, endPoint y: 479, distance: 26.4
click at [692, 479] on icon at bounding box center [689, 481] width 14 height 14
drag, startPoint x: 804, startPoint y: 503, endPoint x: 836, endPoint y: 505, distance: 32.4
click at [836, 505] on icon at bounding box center [833, 506] width 7 height 14
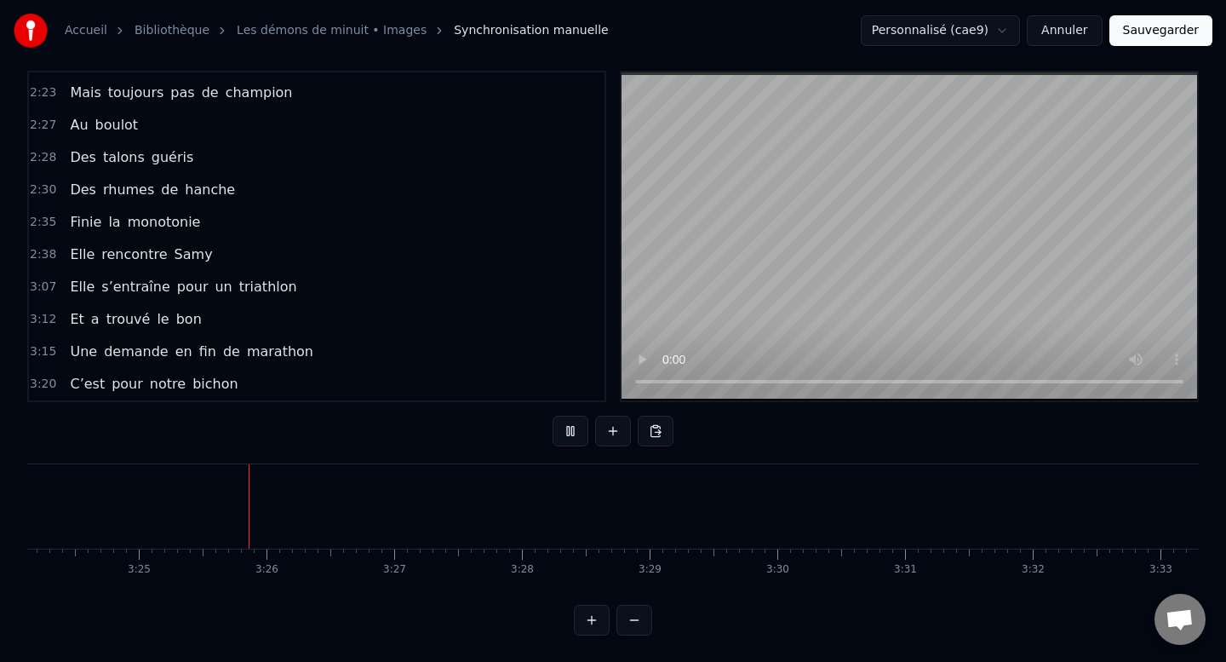
scroll to position [0, 26131]
click at [1151, 26] on button "Sauvegarder" at bounding box center [1161, 30] width 103 height 31
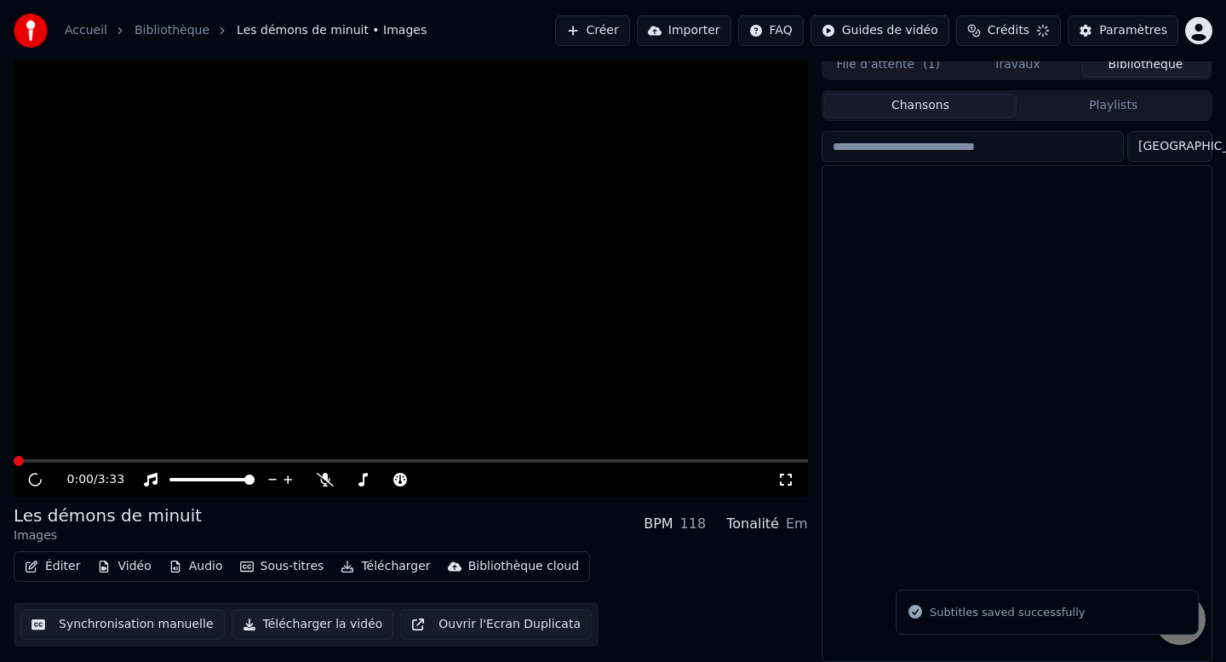
scroll to position [12, 0]
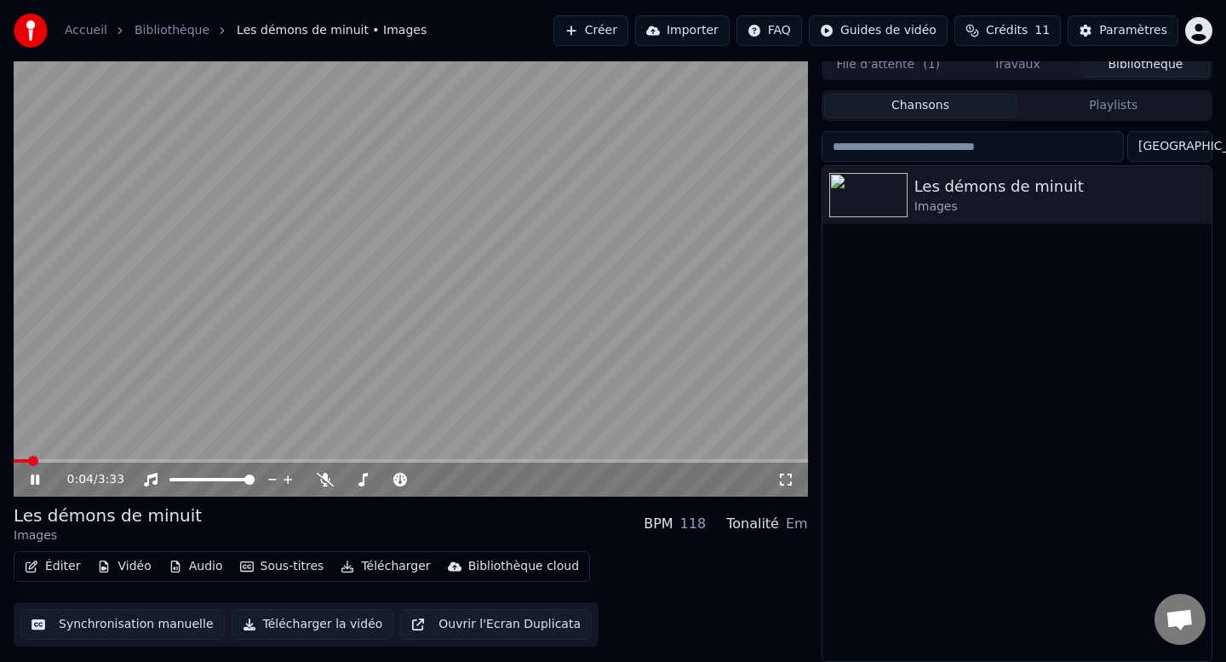
click at [112, 519] on div "Les démons de minuit" at bounding box center [108, 515] width 188 height 24
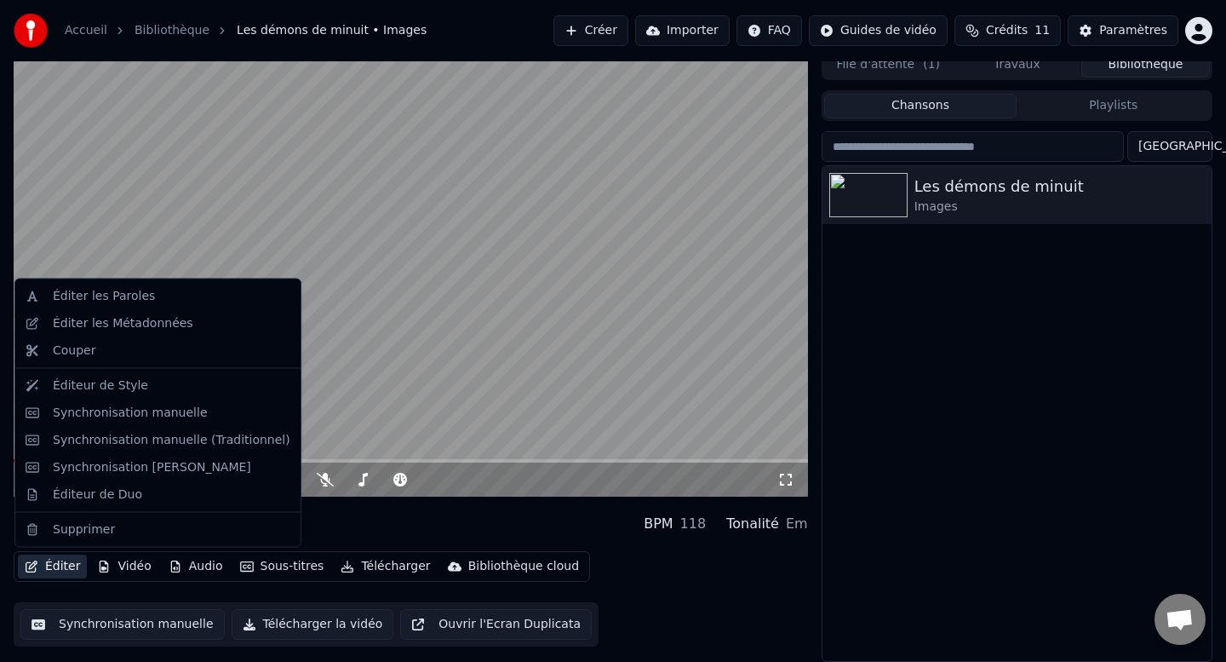
click at [53, 565] on button "Éditer" at bounding box center [52, 566] width 69 height 24
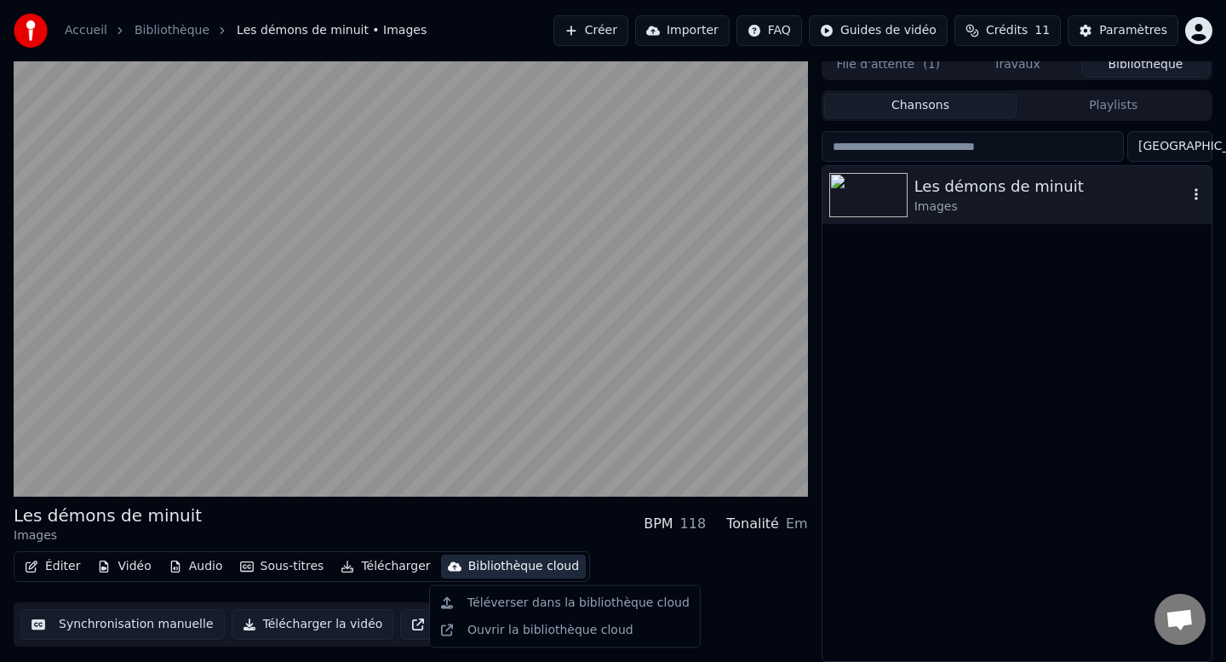
click at [1196, 188] on icon "button" at bounding box center [1196, 194] width 17 height 14
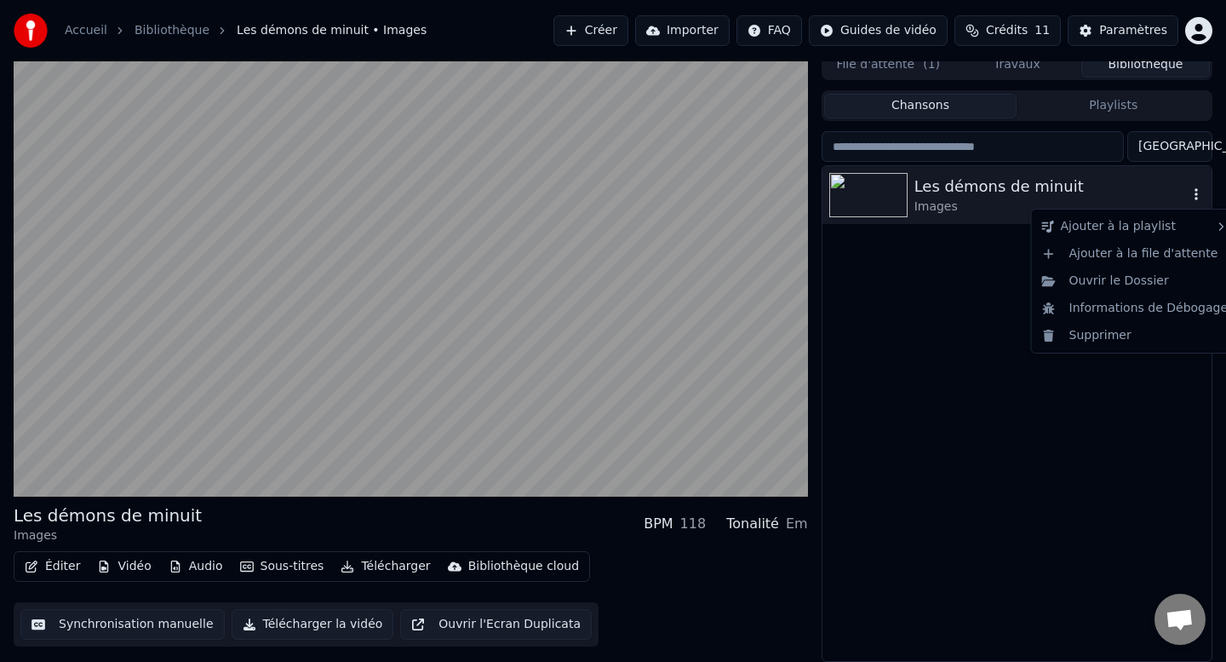
click at [1193, 187] on button "button" at bounding box center [1196, 195] width 17 height 20
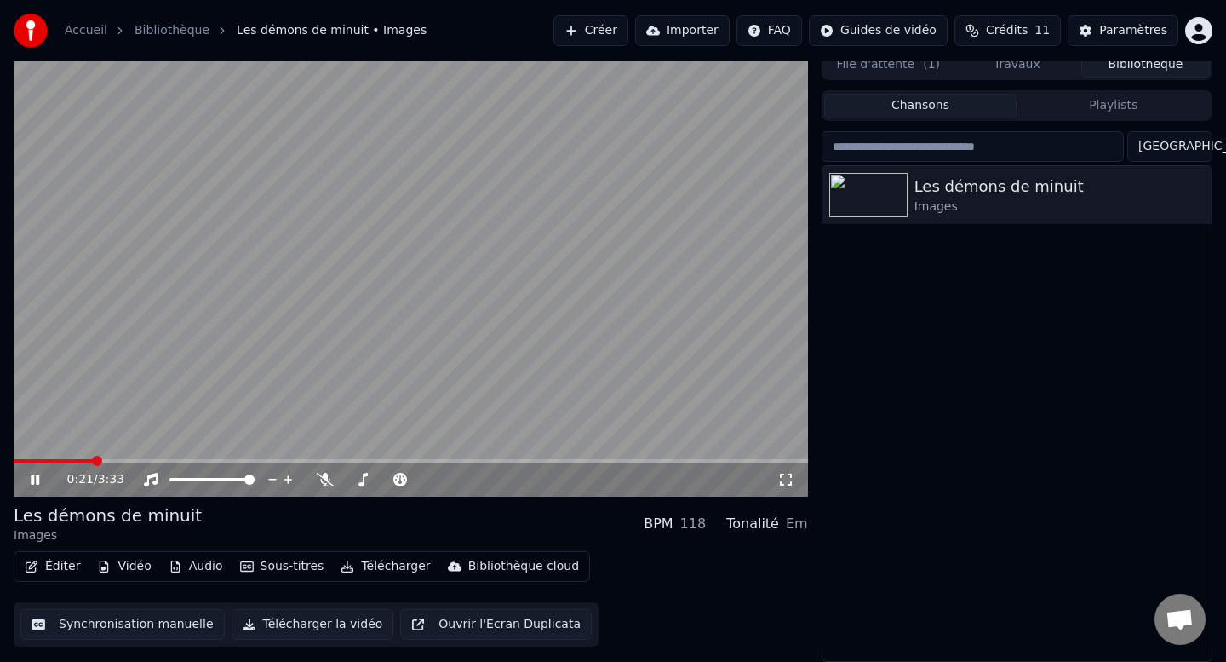
click at [77, 583] on div "Éditer Vidéo Audio Sous-titres Télécharger Bibliothèque cloud Synchronisation m…" at bounding box center [411, 598] width 795 height 95
click at [43, 564] on button "Éditer" at bounding box center [52, 566] width 69 height 24
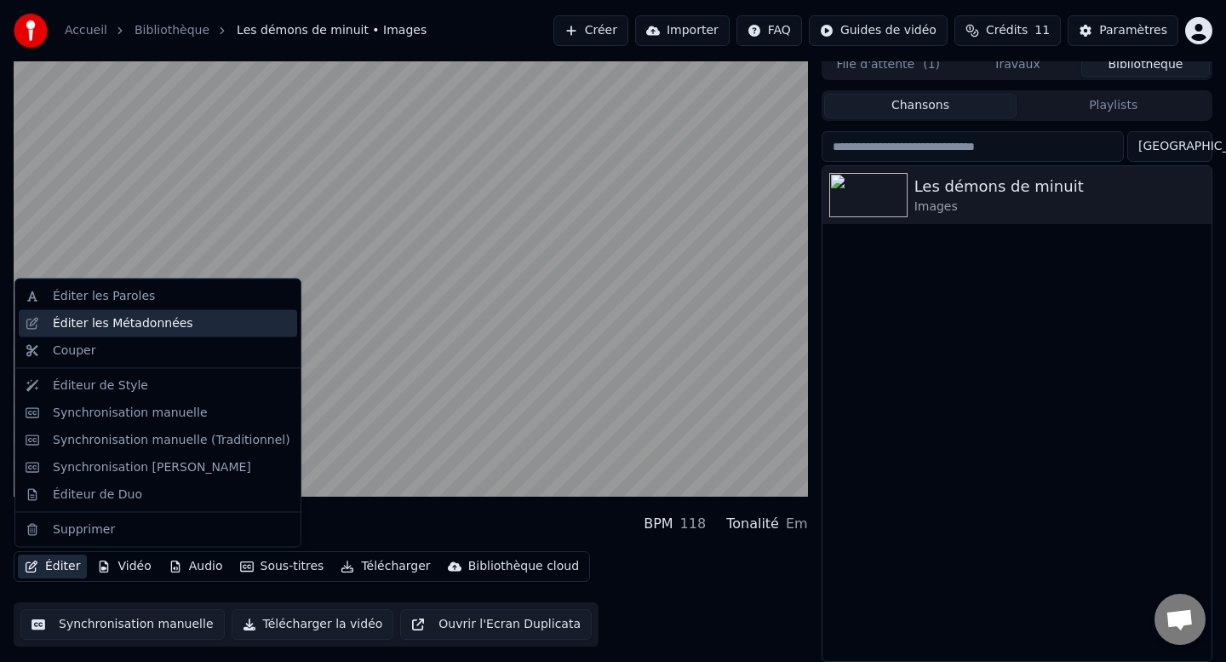
click at [113, 324] on div "Éditer les Métadonnées" at bounding box center [123, 322] width 141 height 17
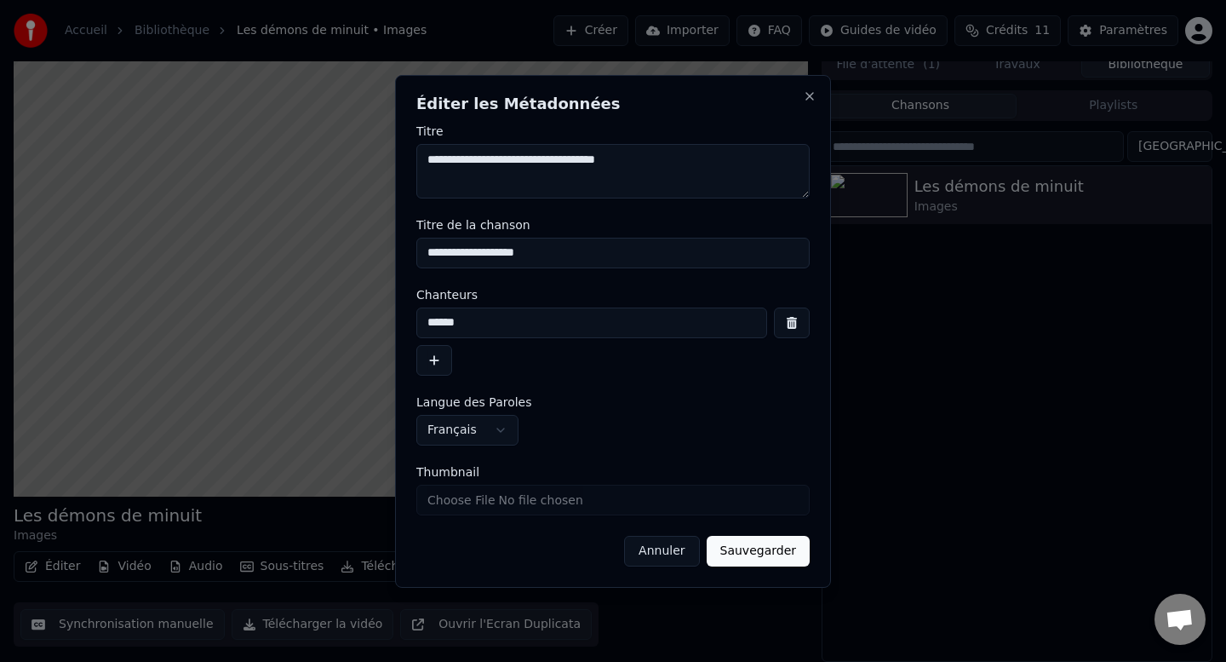
click at [504, 162] on textarea "**********" at bounding box center [612, 171] width 393 height 55
type textarea "**********"
drag, startPoint x: 585, startPoint y: 258, endPoint x: 389, endPoint y: 258, distance: 195.9
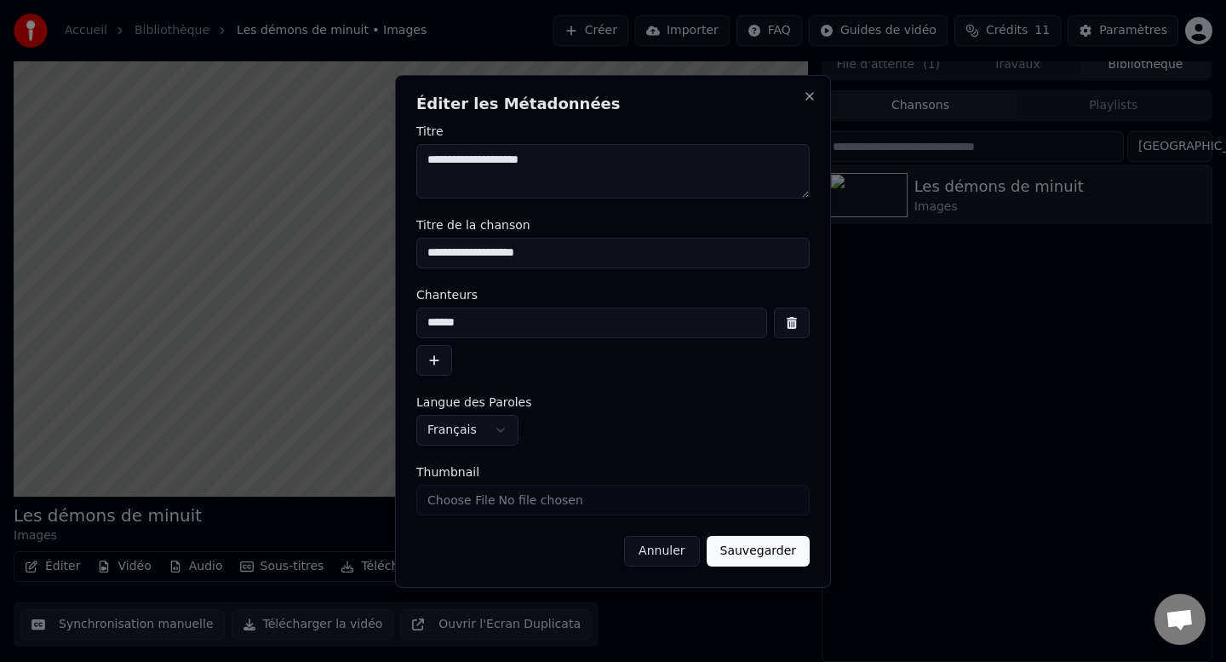
click at [389, 258] on body "**********" at bounding box center [613, 319] width 1226 height 662
click at [531, 255] on input "**********" at bounding box center [612, 253] width 393 height 31
type input "**********"
click at [474, 323] on input "******" at bounding box center [591, 322] width 351 height 31
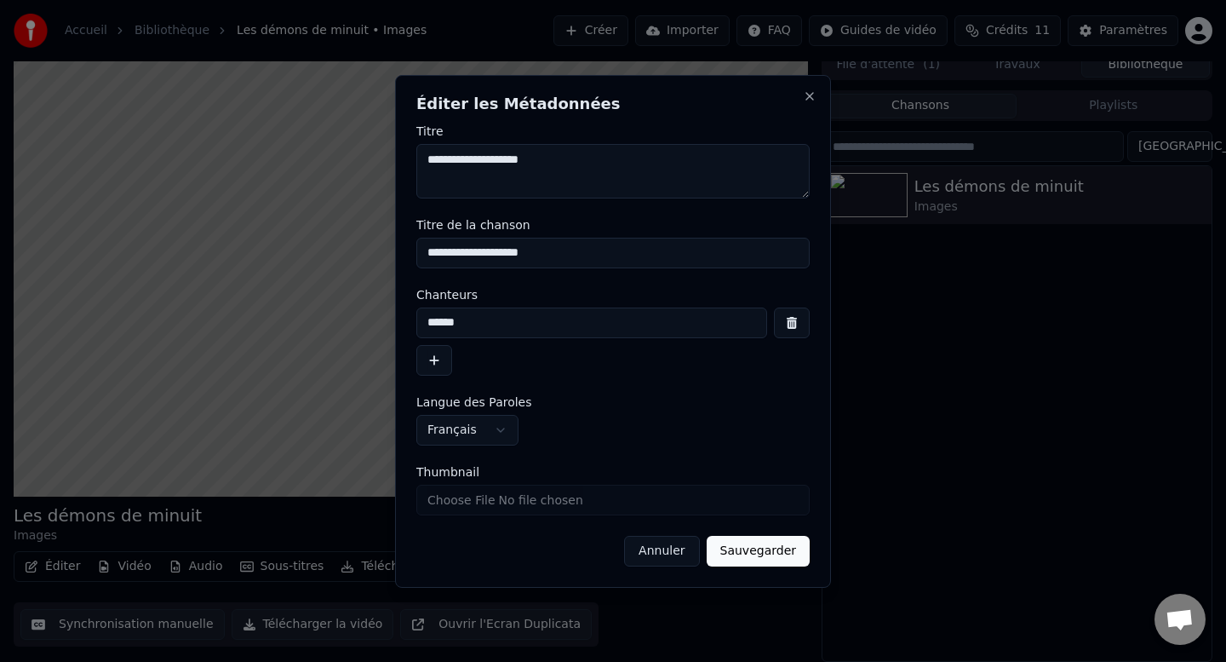
click at [474, 323] on input "******" at bounding box center [591, 322] width 351 height 31
click at [765, 548] on button "Sauvegarder" at bounding box center [758, 551] width 103 height 31
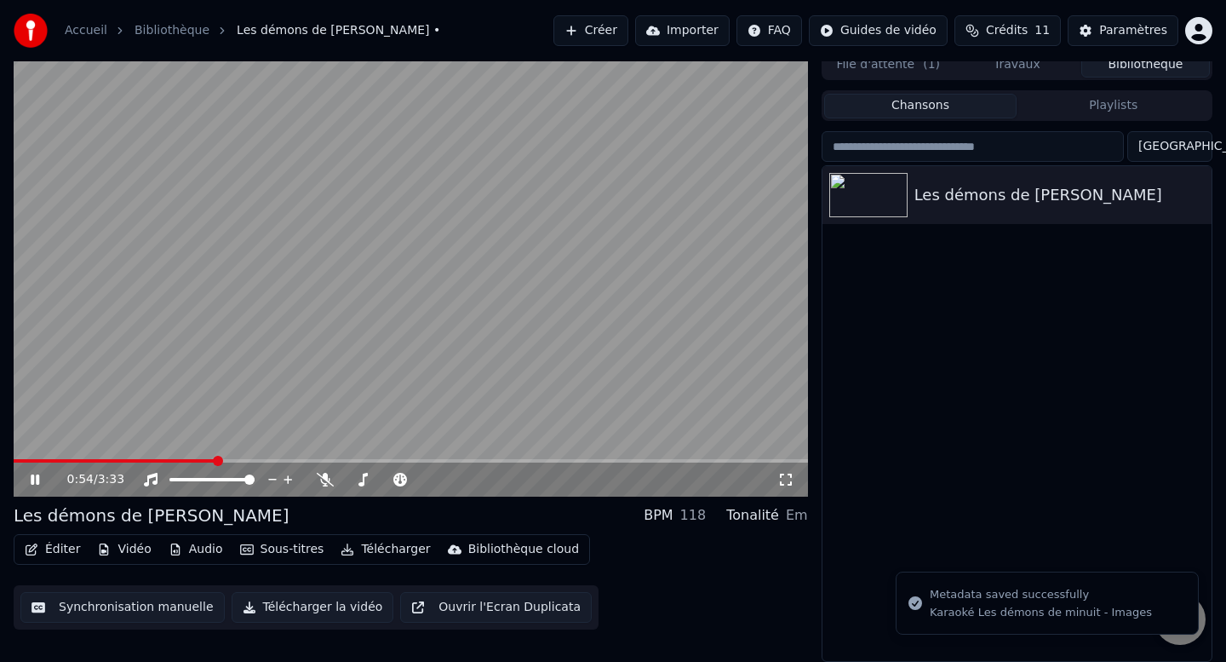
click at [33, 473] on icon at bounding box center [47, 480] width 40 height 14
click at [17, 459] on span at bounding box center [15, 460] width 3 height 3
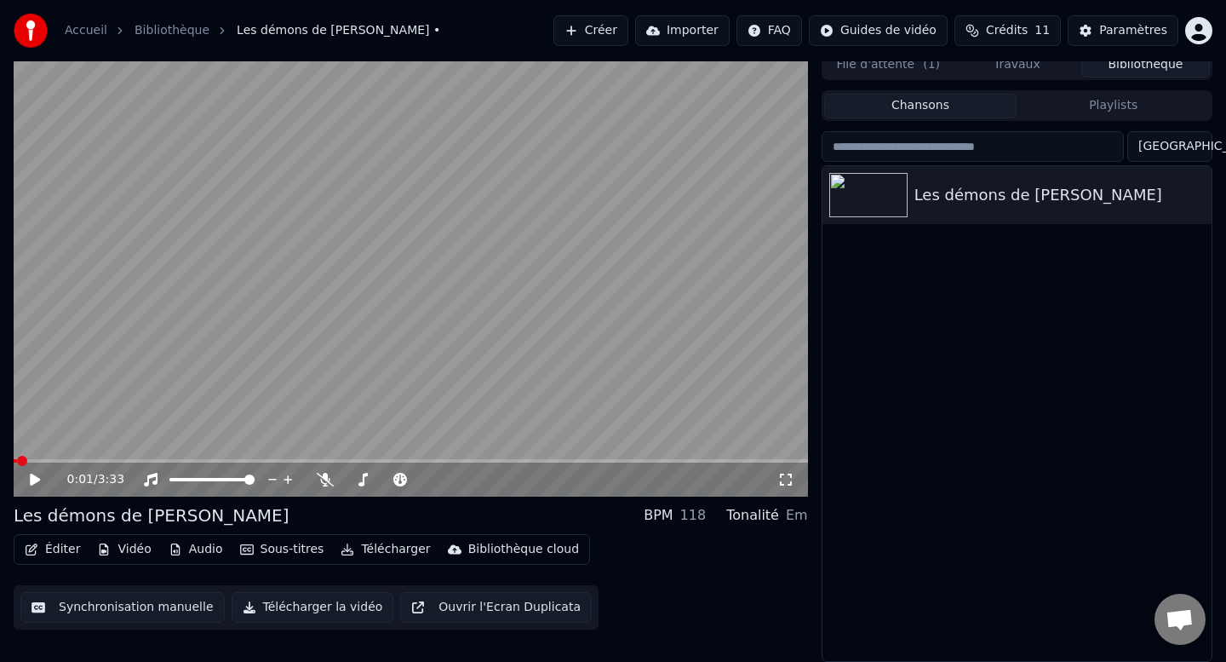
click at [37, 481] on icon at bounding box center [47, 480] width 40 height 14
click at [14, 458] on span at bounding box center [19, 461] width 10 height 10
click at [24, 479] on div "0:00 / 3:33" at bounding box center [410, 479] width 781 height 17
click at [29, 480] on icon at bounding box center [47, 480] width 40 height 14
click at [31, 475] on icon at bounding box center [35, 479] width 10 height 12
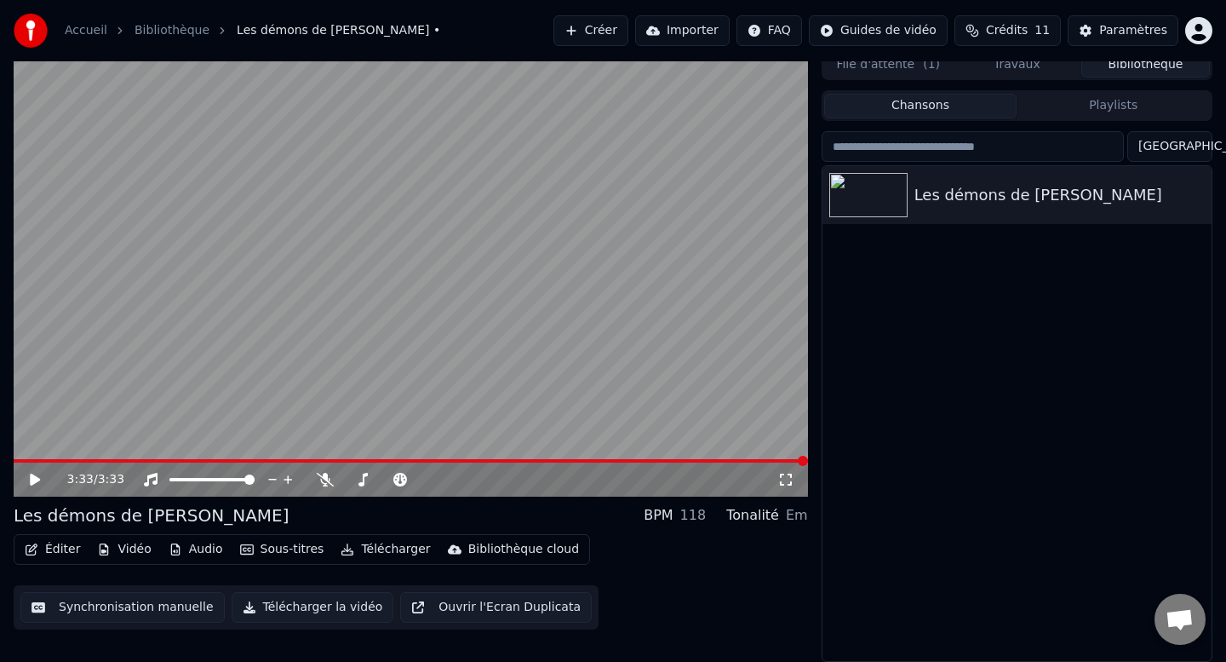
click at [141, 606] on button "Synchronisation manuelle" at bounding box center [122, 607] width 204 height 31
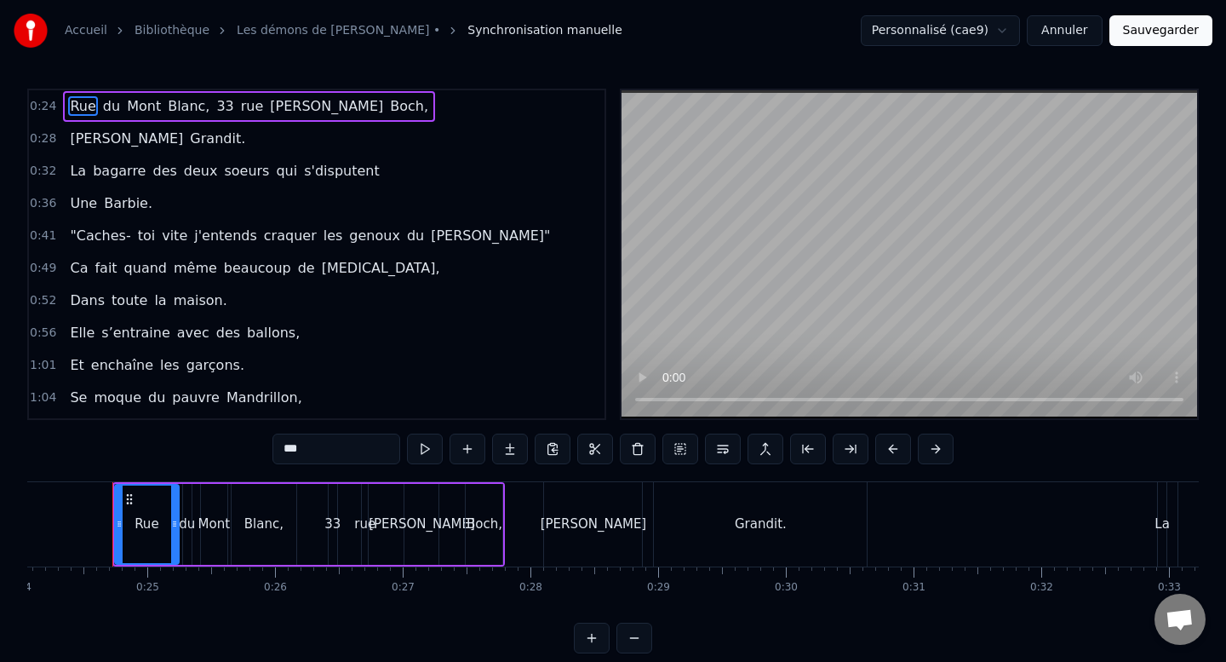
click at [76, 621] on div "0:[STREET_ADDRESS], [STREET_ADDRESS][PERSON_NAME], 0:28 [PERSON_NAME]. 0:32 La …" at bounding box center [613, 371] width 1172 height 565
click at [294, 28] on link "Les démons de [PERSON_NAME] •" at bounding box center [339, 30] width 204 height 17
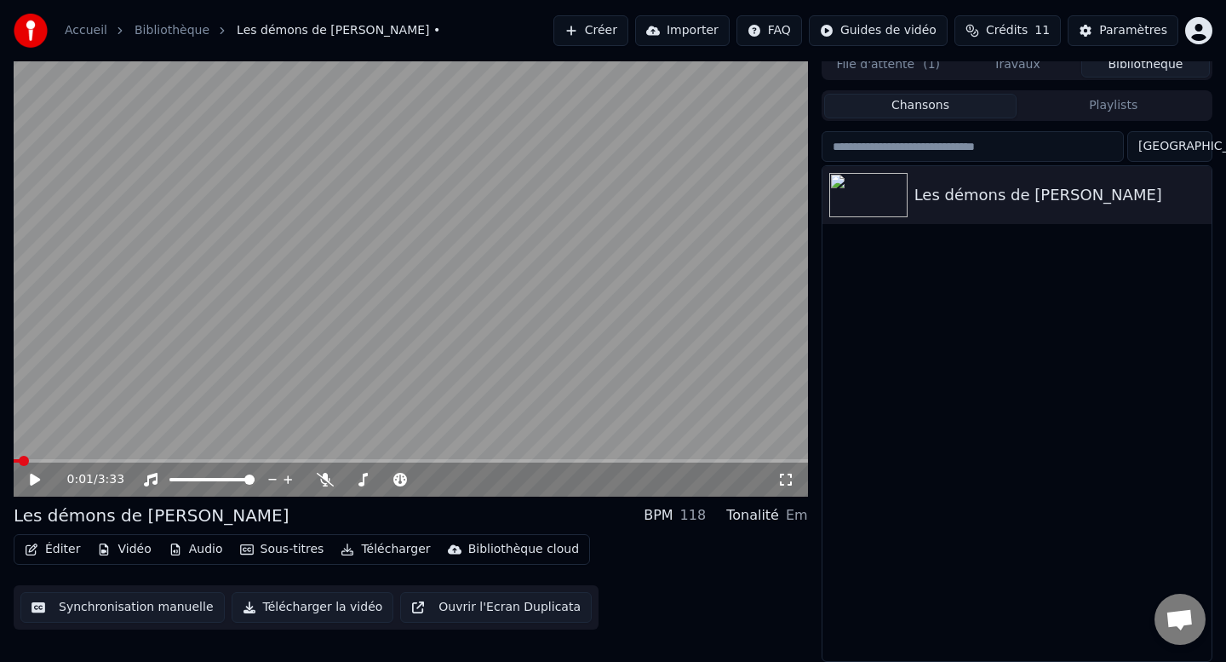
scroll to position [4, 0]
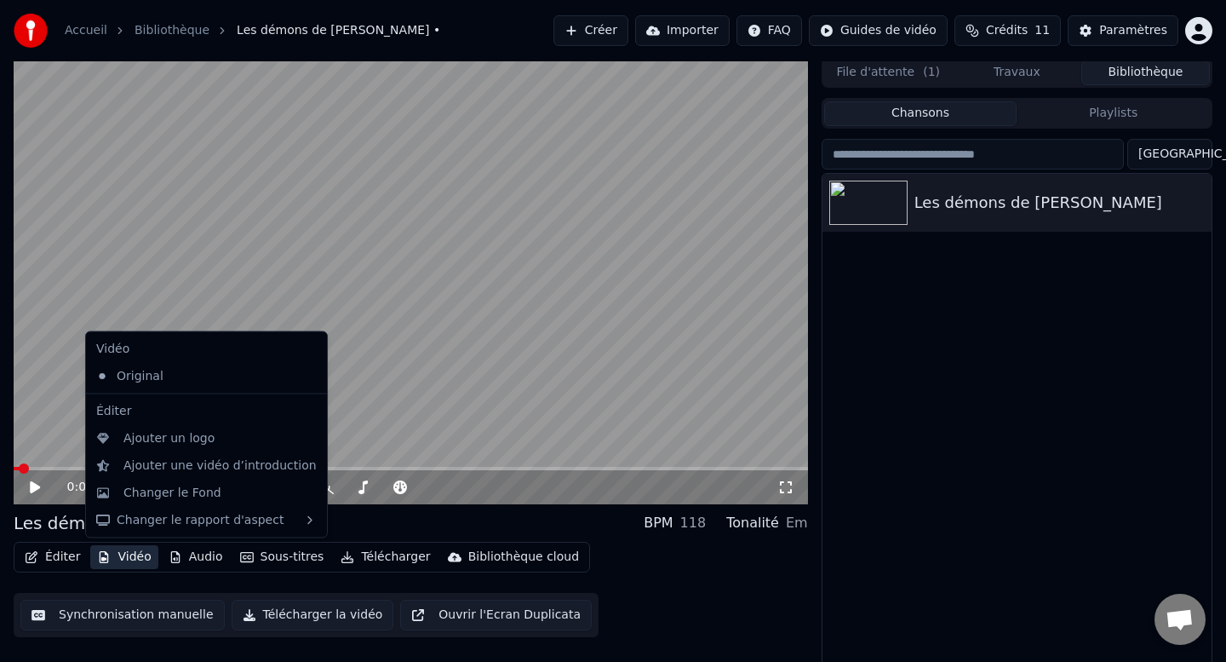
click at [137, 556] on button "Vidéo" at bounding box center [123, 557] width 67 height 24
click at [173, 489] on div "Changer le Fond" at bounding box center [172, 492] width 98 height 17
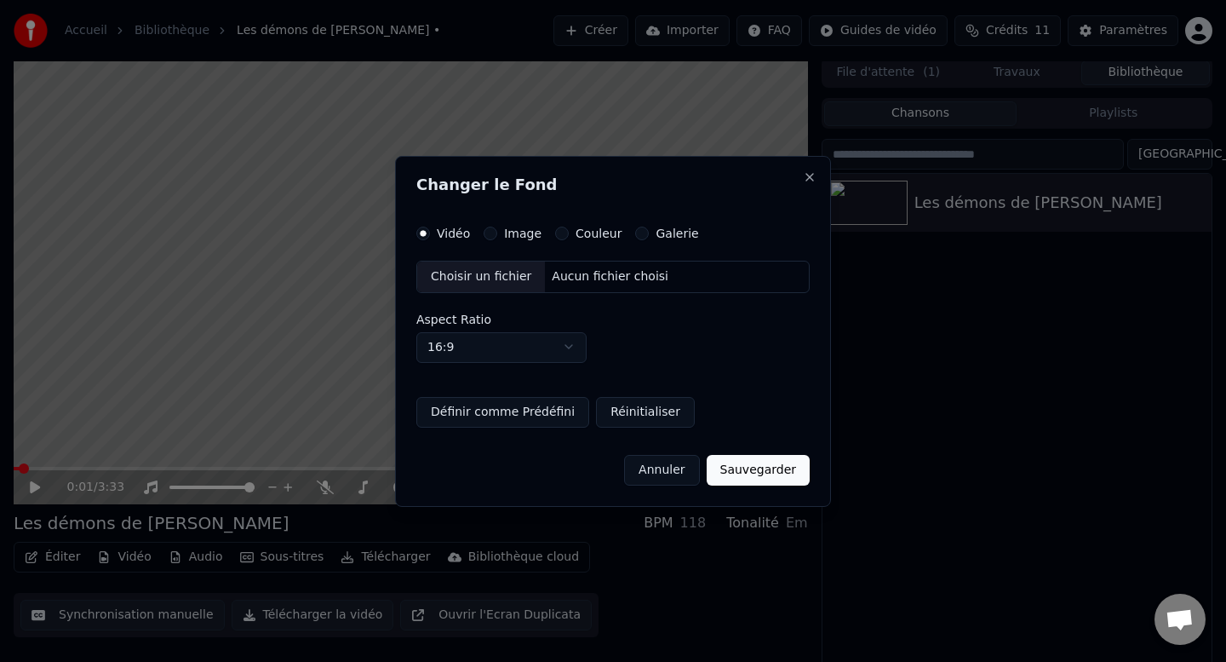
click at [452, 230] on label "Vidéo" at bounding box center [453, 233] width 33 height 12
click at [430, 230] on button "Vidéo" at bounding box center [423, 234] width 14 height 14
click at [661, 469] on button "Annuler" at bounding box center [661, 469] width 75 height 31
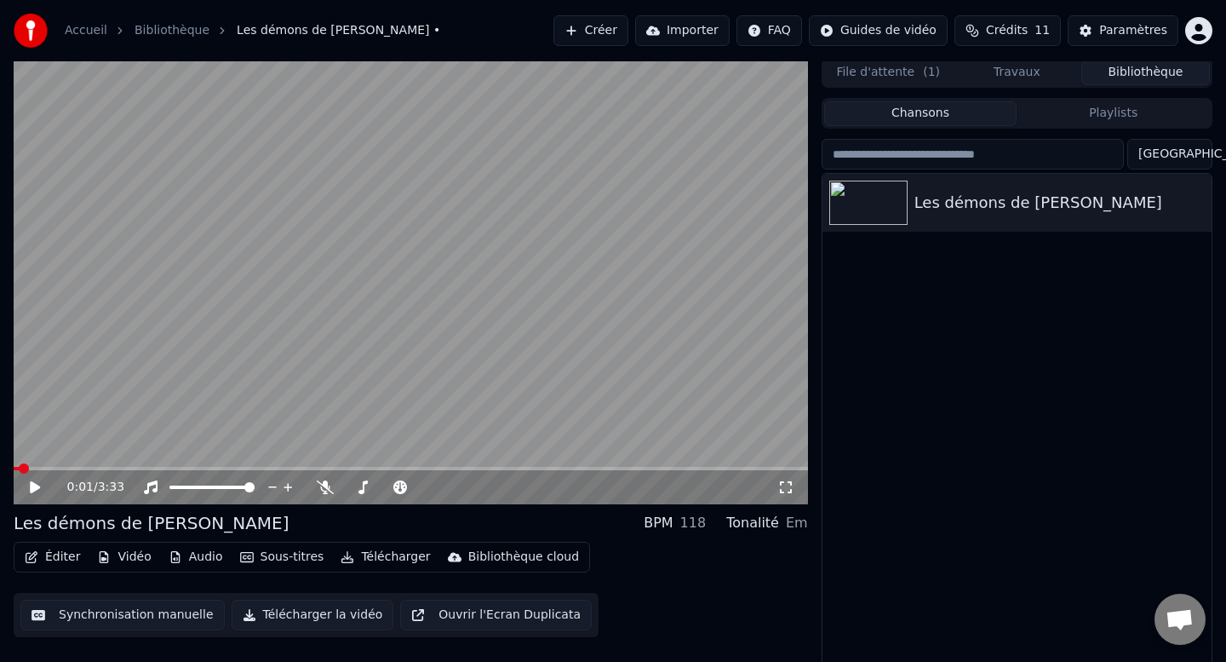
click at [88, 609] on button "Synchronisation manuelle" at bounding box center [122, 615] width 204 height 31
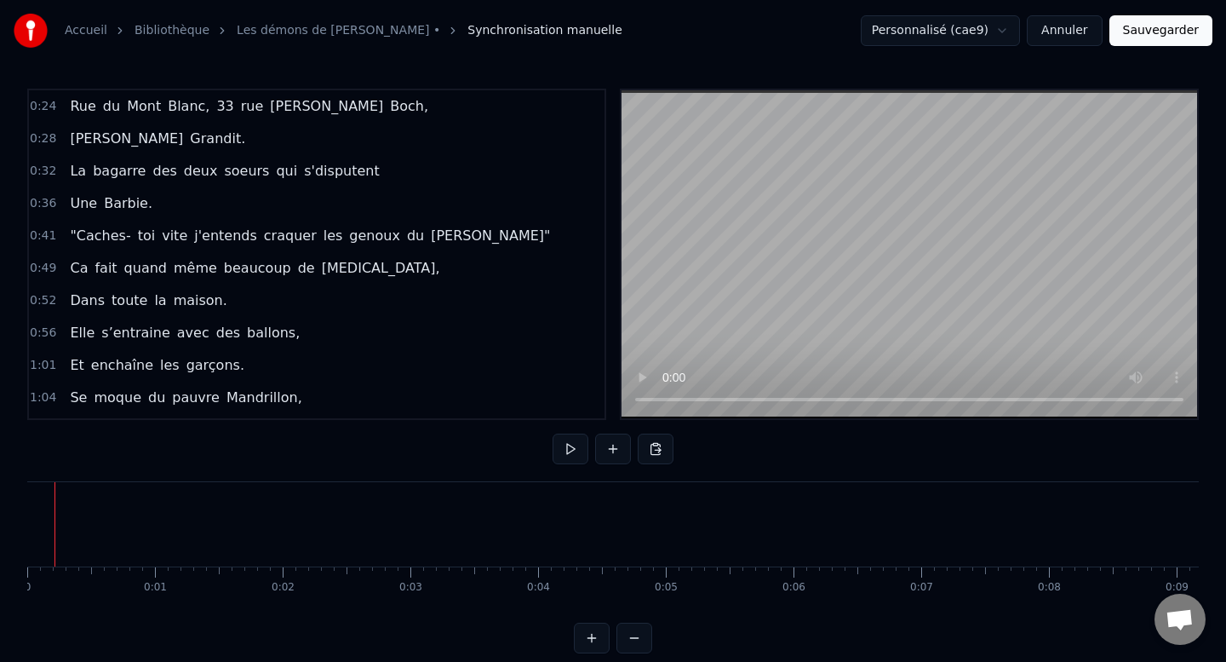
click at [1, 527] on div "Accueil Bibliothèque Les démons de [PERSON_NAME] manuelle Personnalisé (cae9) A…" at bounding box center [613, 326] width 1226 height 653
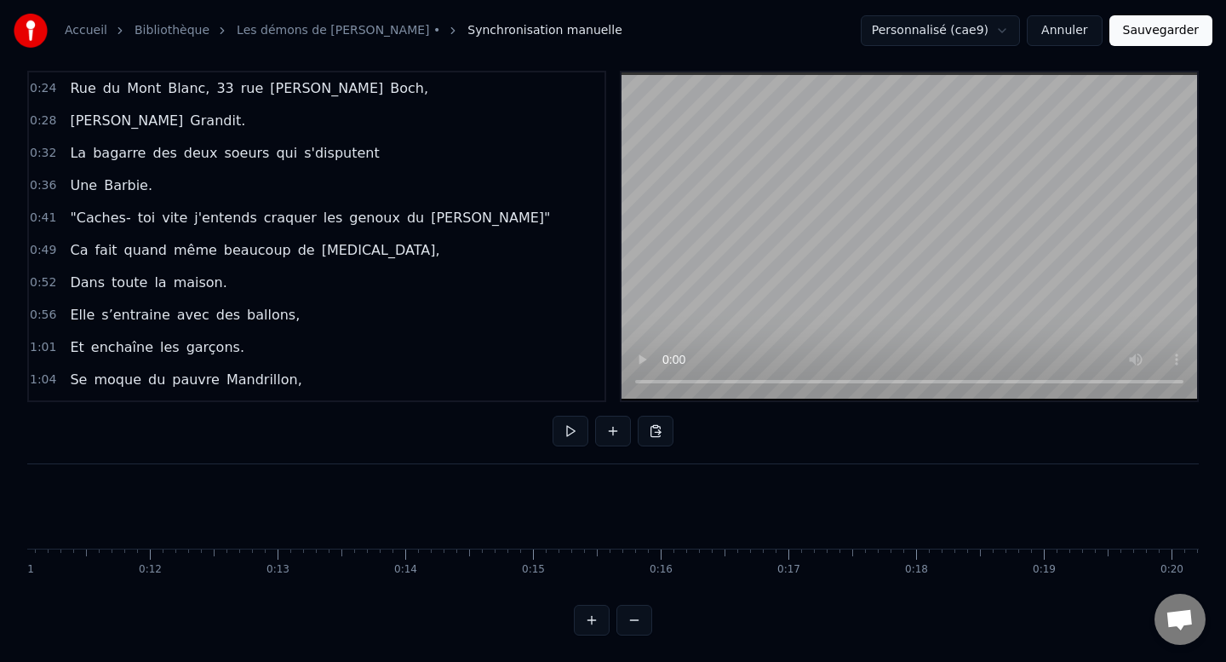
scroll to position [0, 1327]
click at [496, 353] on div "1:01 Et enchaîne les garçons." at bounding box center [317, 347] width 576 height 32
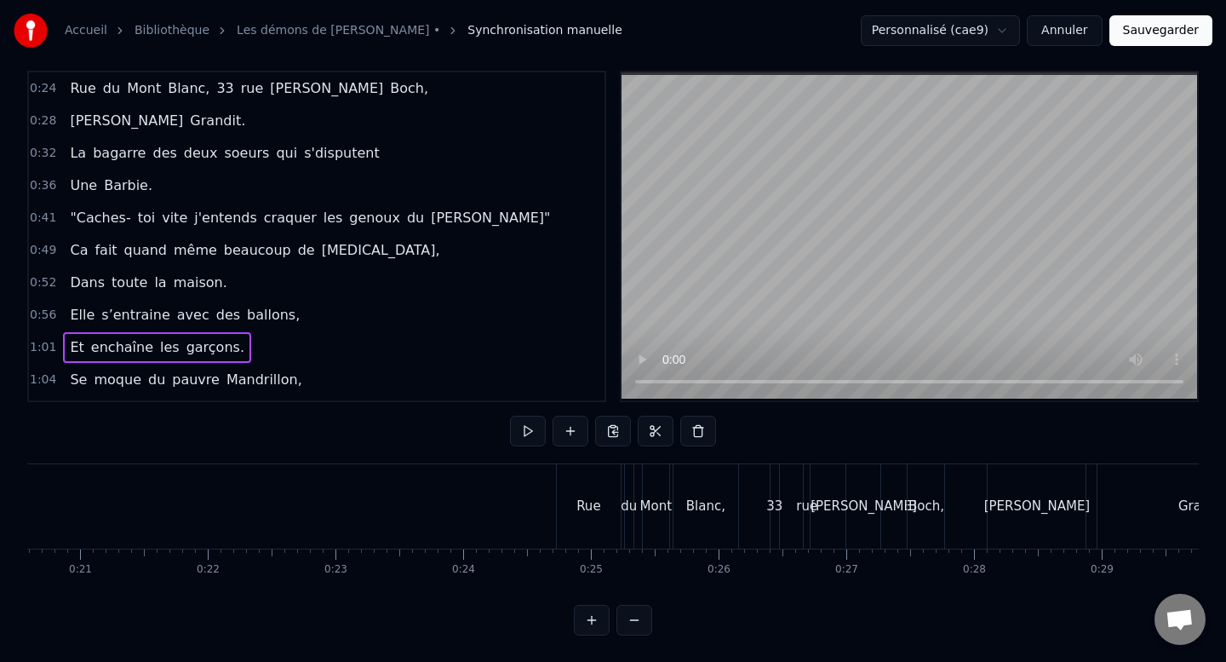
scroll to position [0, 2658]
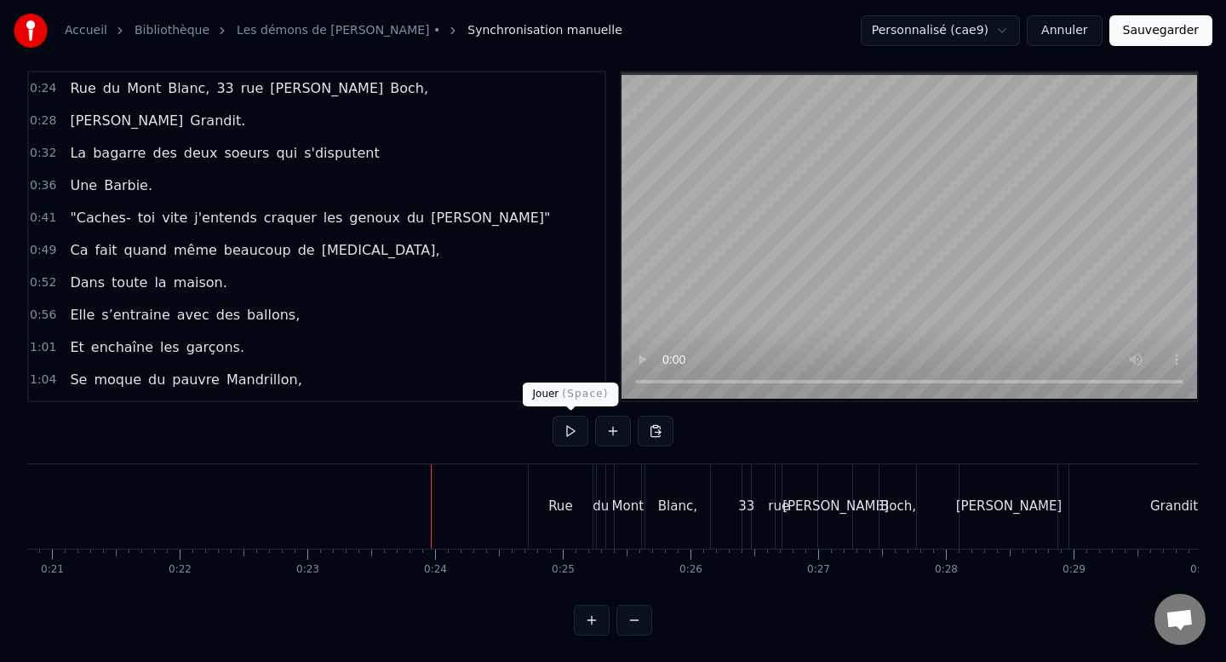
click at [571, 430] on button at bounding box center [571, 431] width 36 height 31
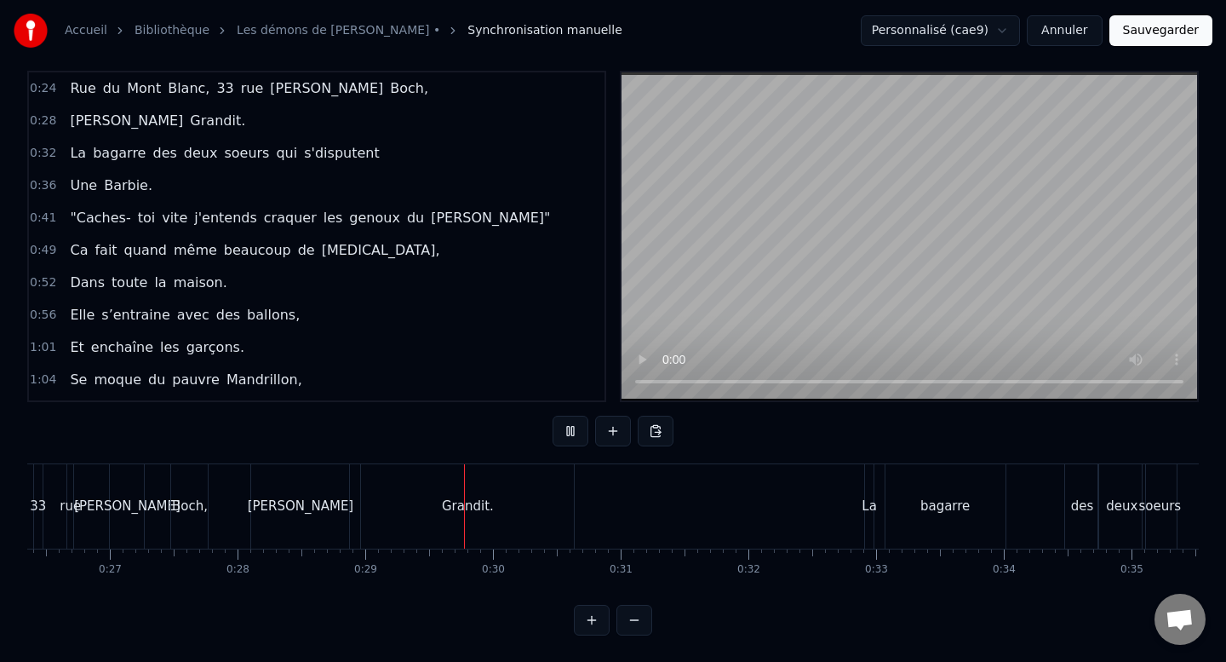
scroll to position [0, 3385]
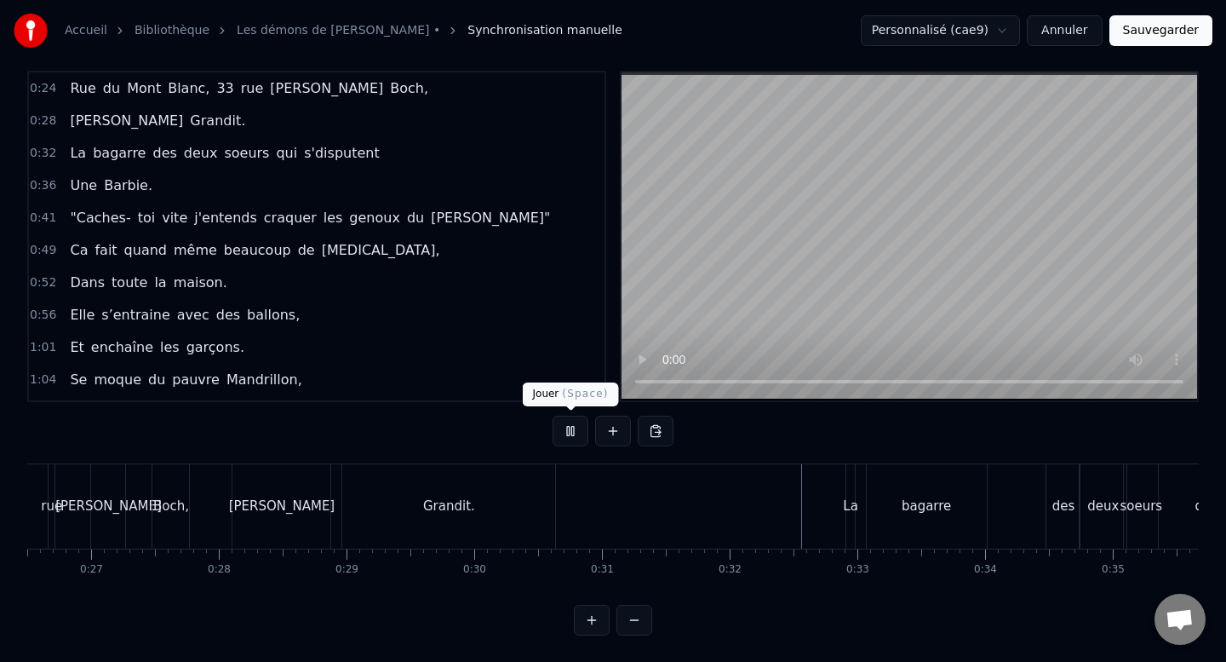
click at [577, 428] on button at bounding box center [571, 431] width 36 height 31
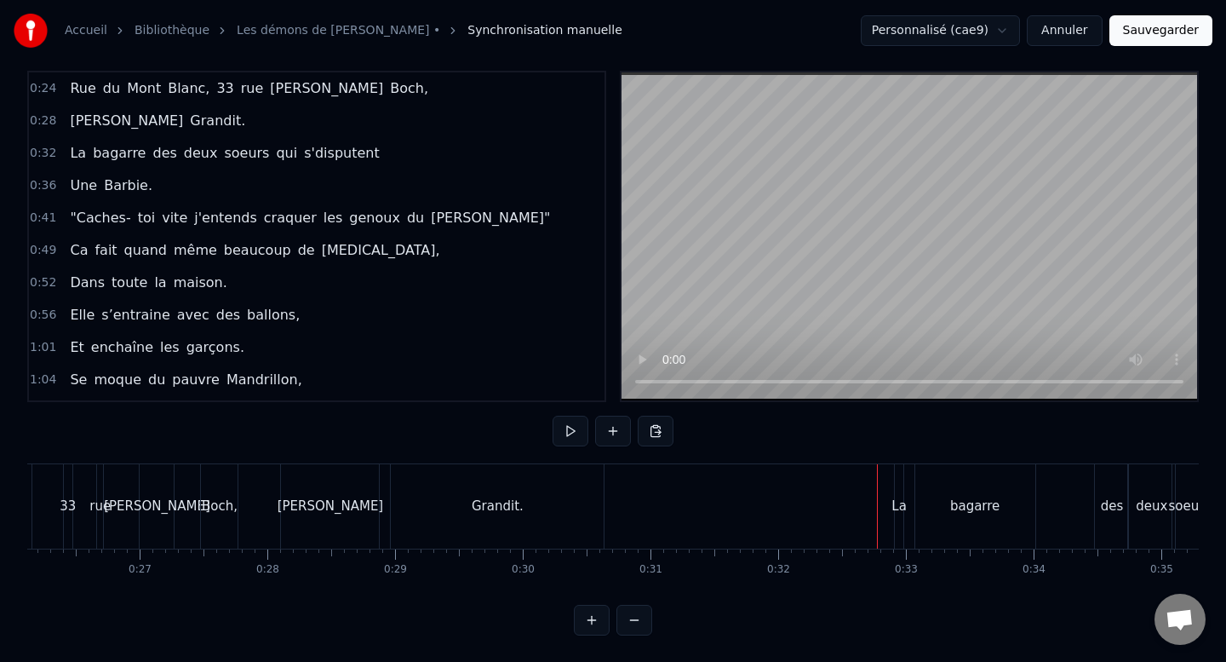
scroll to position [0, 3379]
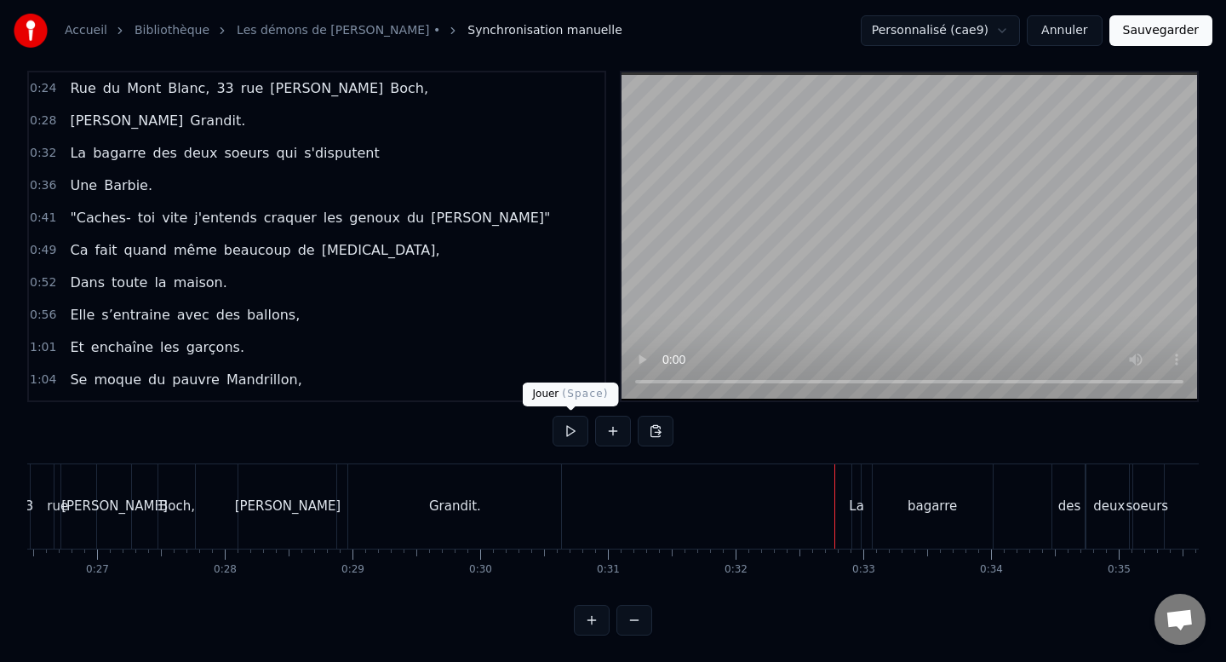
click at [553, 416] on button at bounding box center [571, 431] width 36 height 31
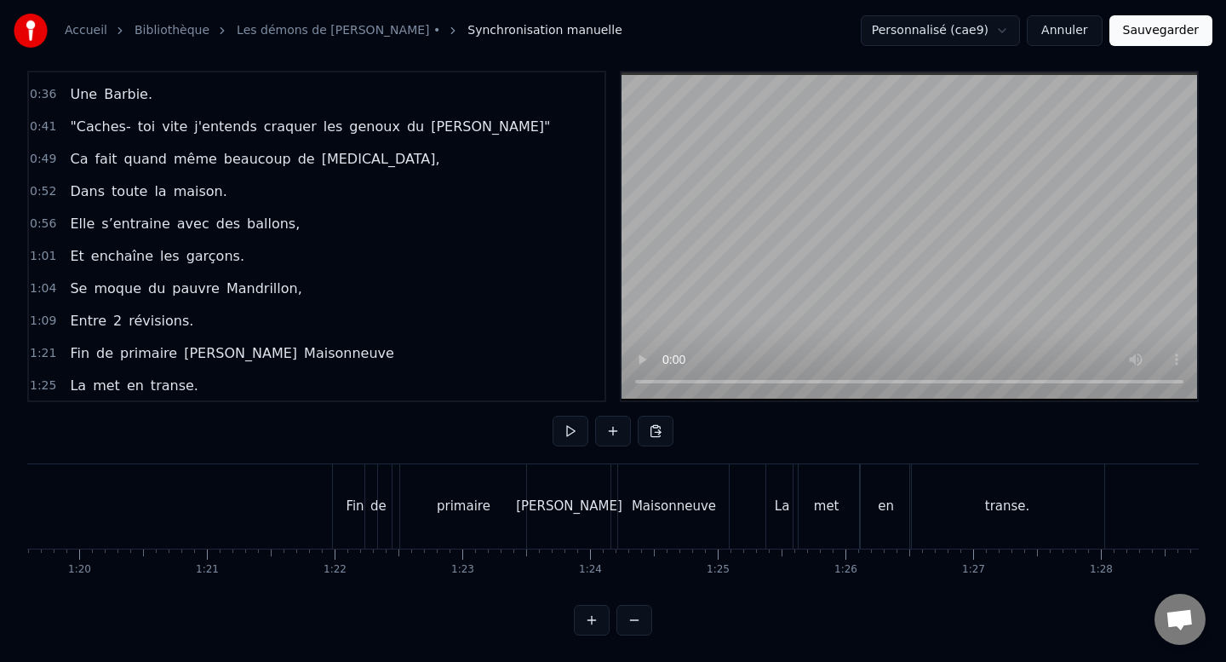
scroll to position [0, 10158]
click at [393, 508] on div "de" at bounding box center [388, 506] width 16 height 20
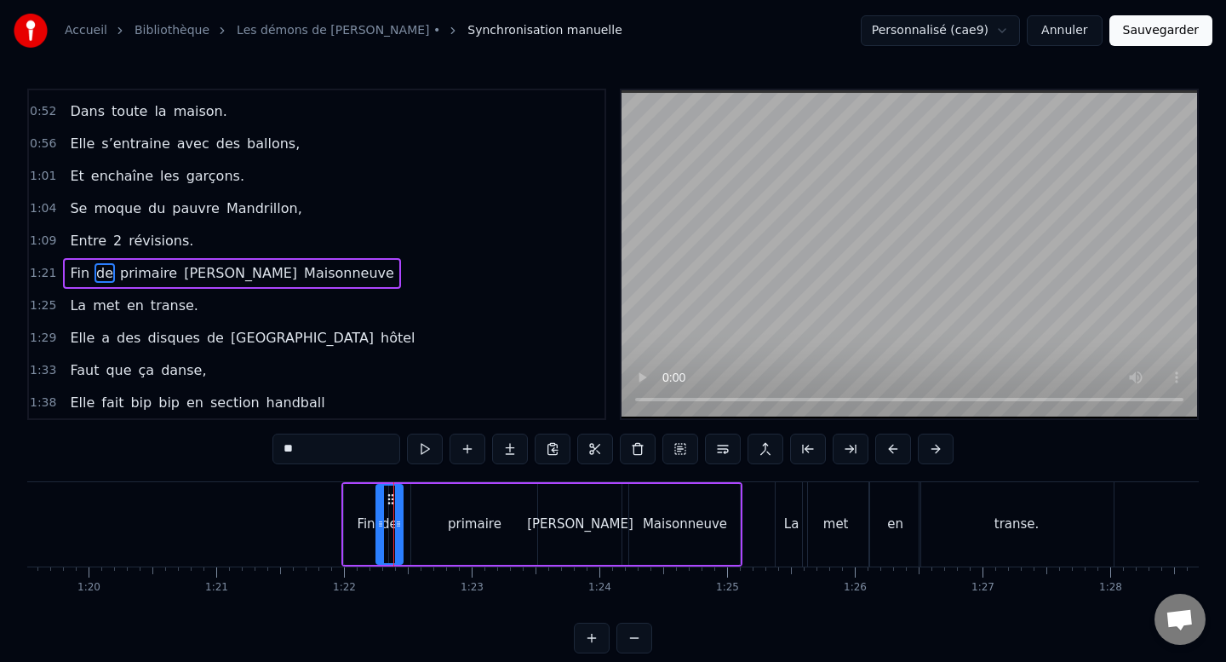
scroll to position [209, 0]
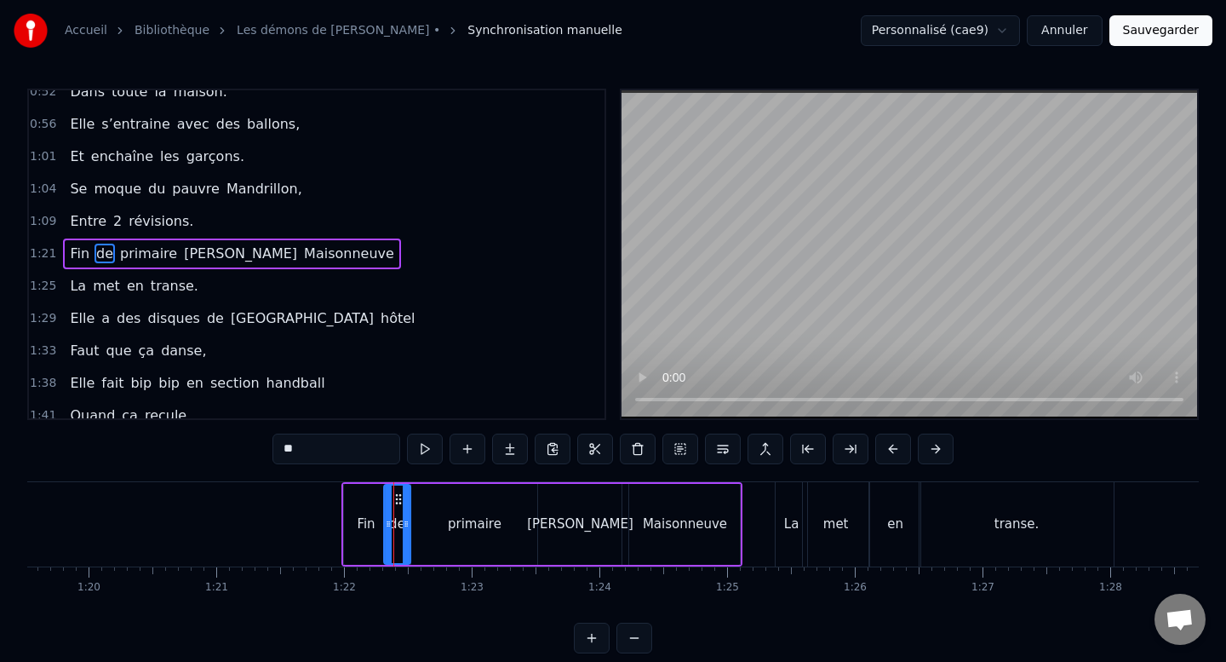
click at [398, 496] on icon at bounding box center [399, 499] width 14 height 14
click at [431, 611] on div "0:[STREET_ADDRESS], [STREET_ADDRESS][PERSON_NAME], 0:28 [PERSON_NAME]. 0:32 La …" at bounding box center [613, 371] width 1172 height 565
click at [461, 506] on div "primaire" at bounding box center [474, 524] width 126 height 81
type input "********"
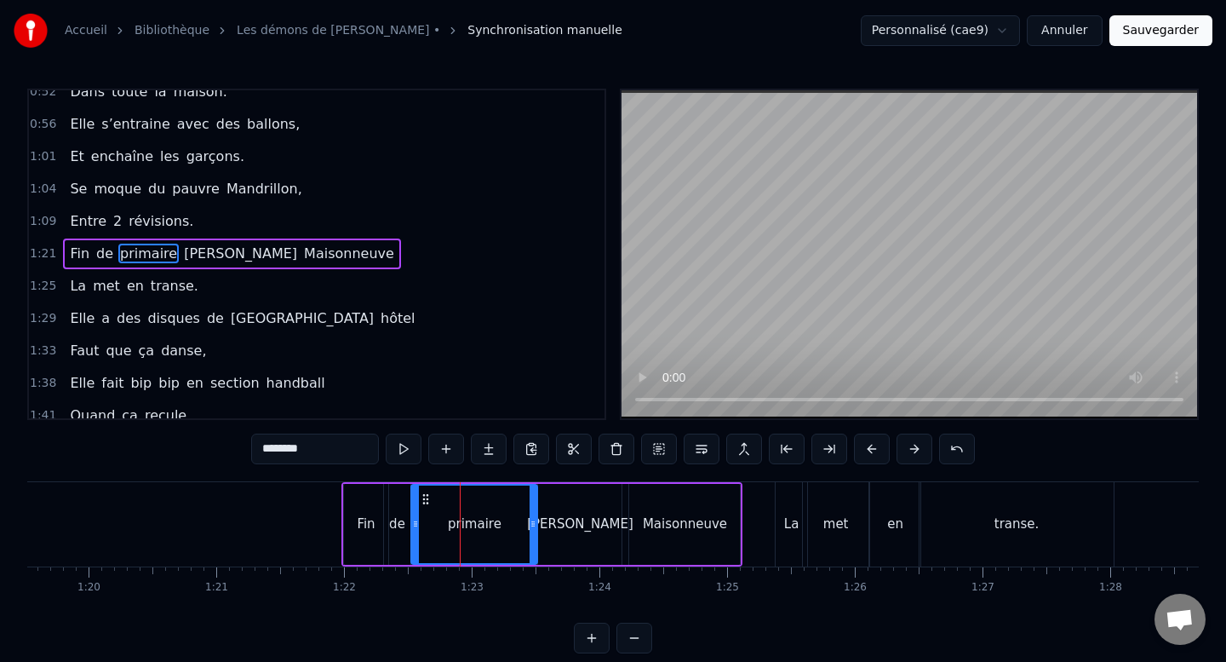
click at [449, 602] on div "[GEOGRAPHIC_DATA], [STREET_ADDRESS][PERSON_NAME][PERSON_NAME]. La bagarre des d…" at bounding box center [613, 545] width 1172 height 128
click at [364, 602] on div "[GEOGRAPHIC_DATA], [STREET_ADDRESS][PERSON_NAME][PERSON_NAME]. La bagarre des d…" at bounding box center [613, 545] width 1172 height 128
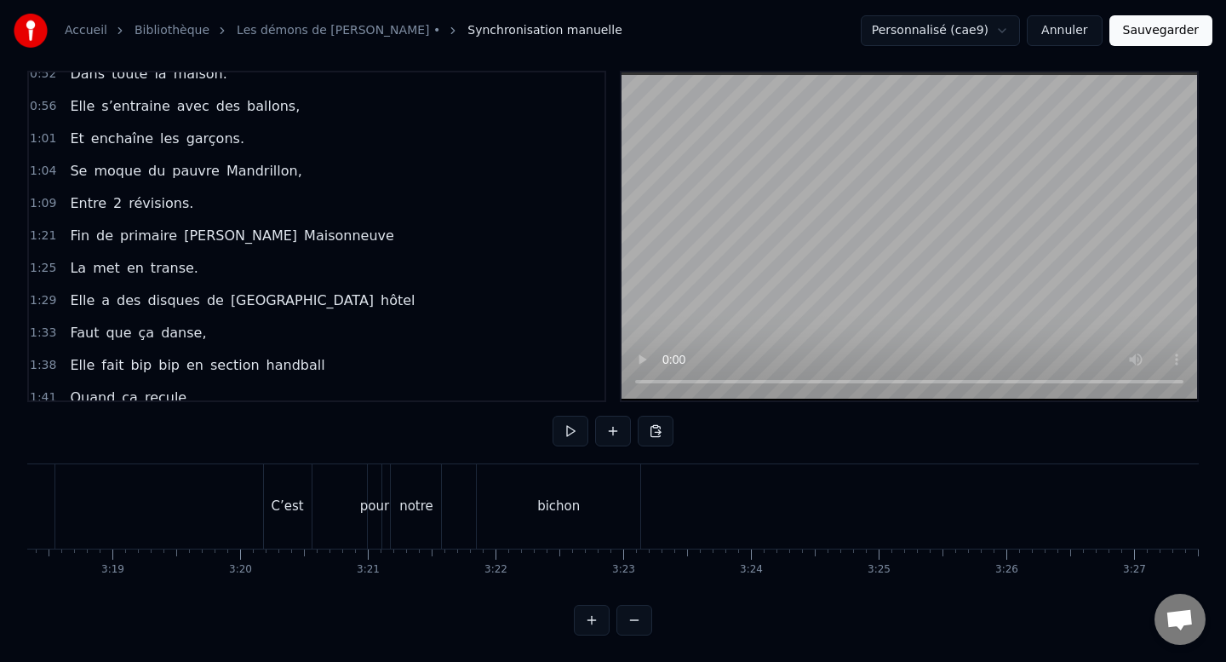
scroll to position [0, 25343]
click at [262, 32] on link "Les démons de [PERSON_NAME] •" at bounding box center [339, 30] width 204 height 17
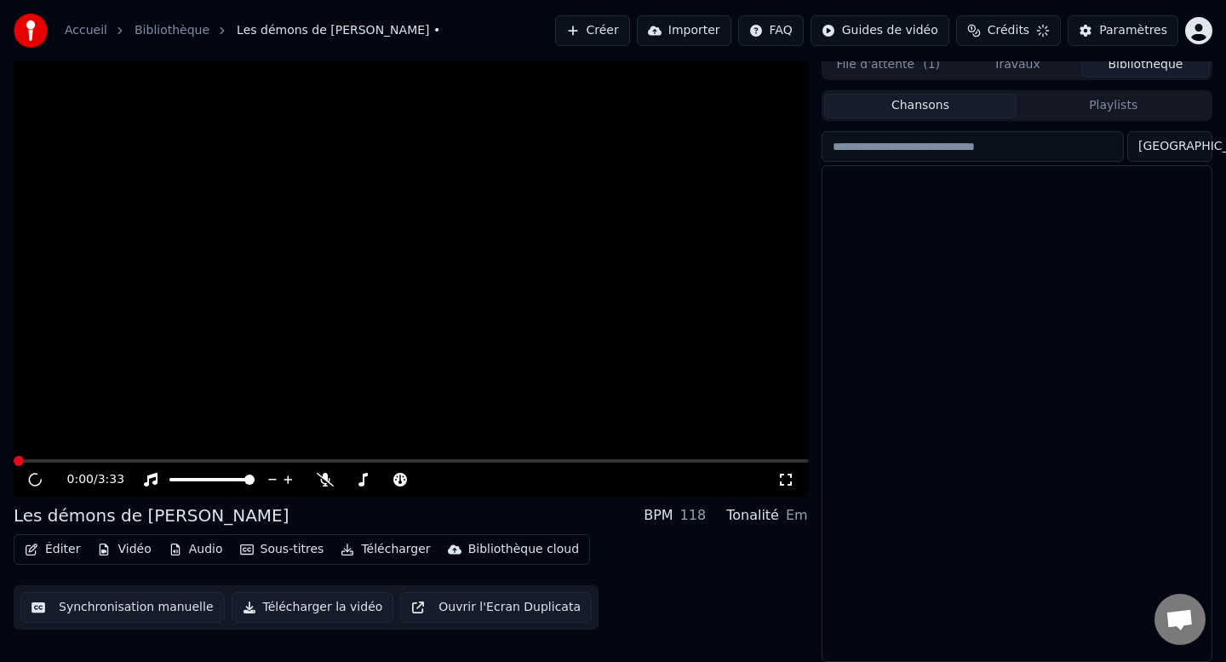
scroll to position [12, 0]
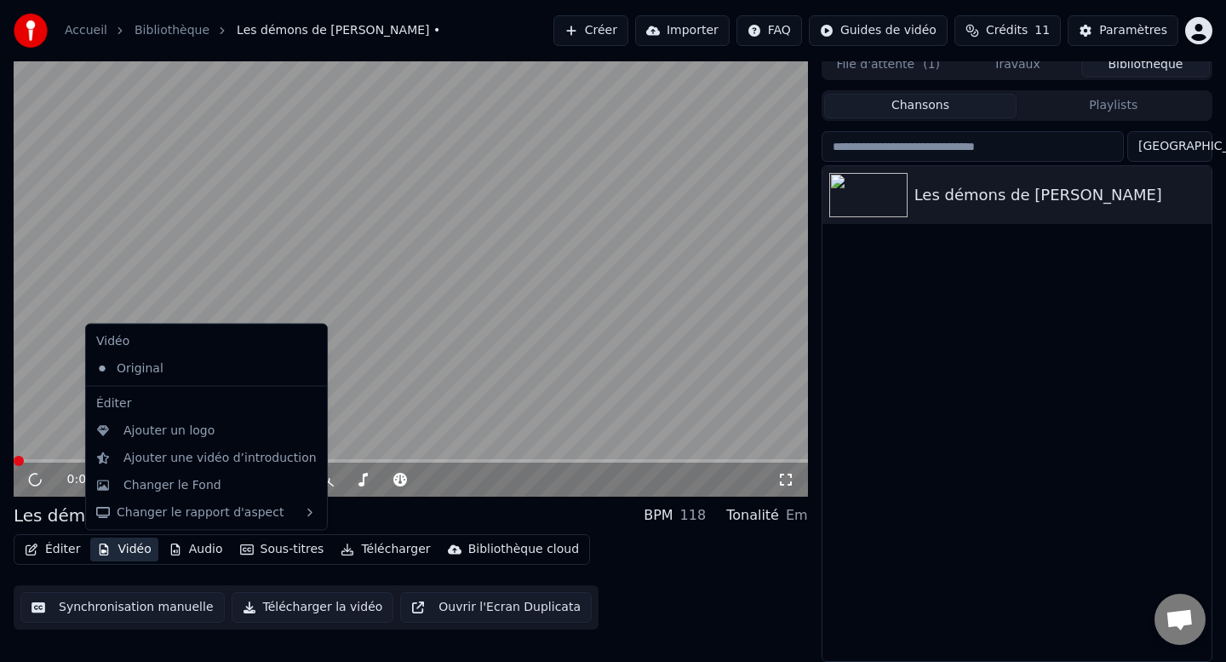
click at [125, 548] on button "Vidéo" at bounding box center [123, 549] width 67 height 24
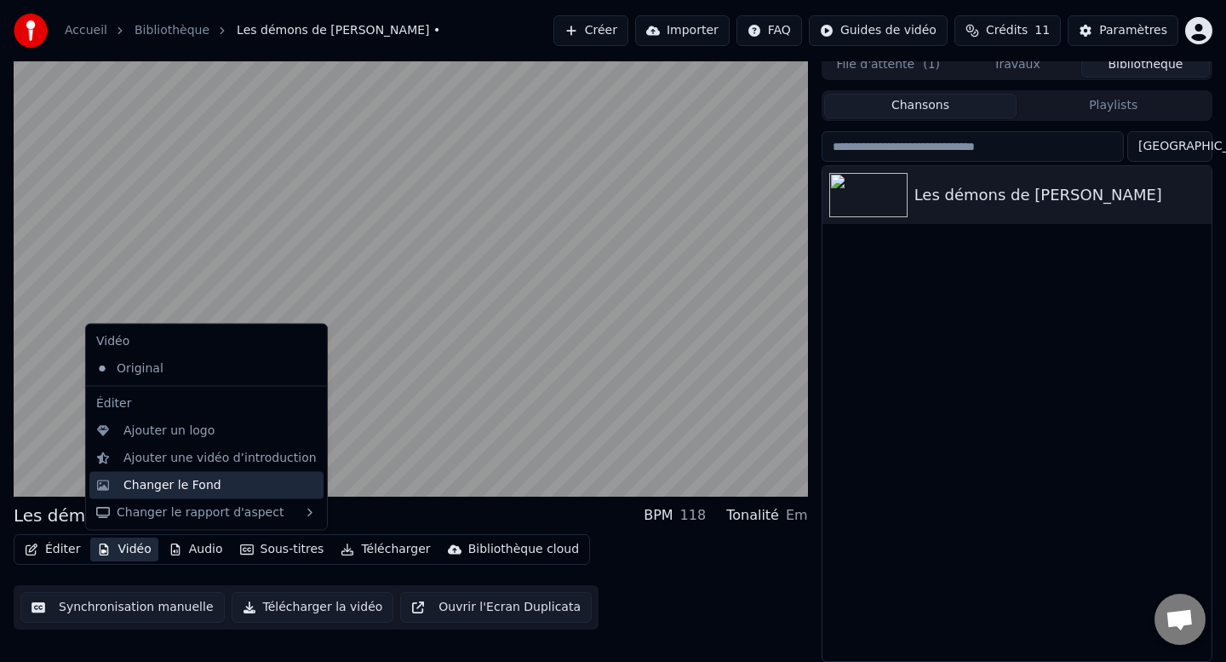
click at [171, 489] on div "Changer le Fond" at bounding box center [172, 484] width 98 height 17
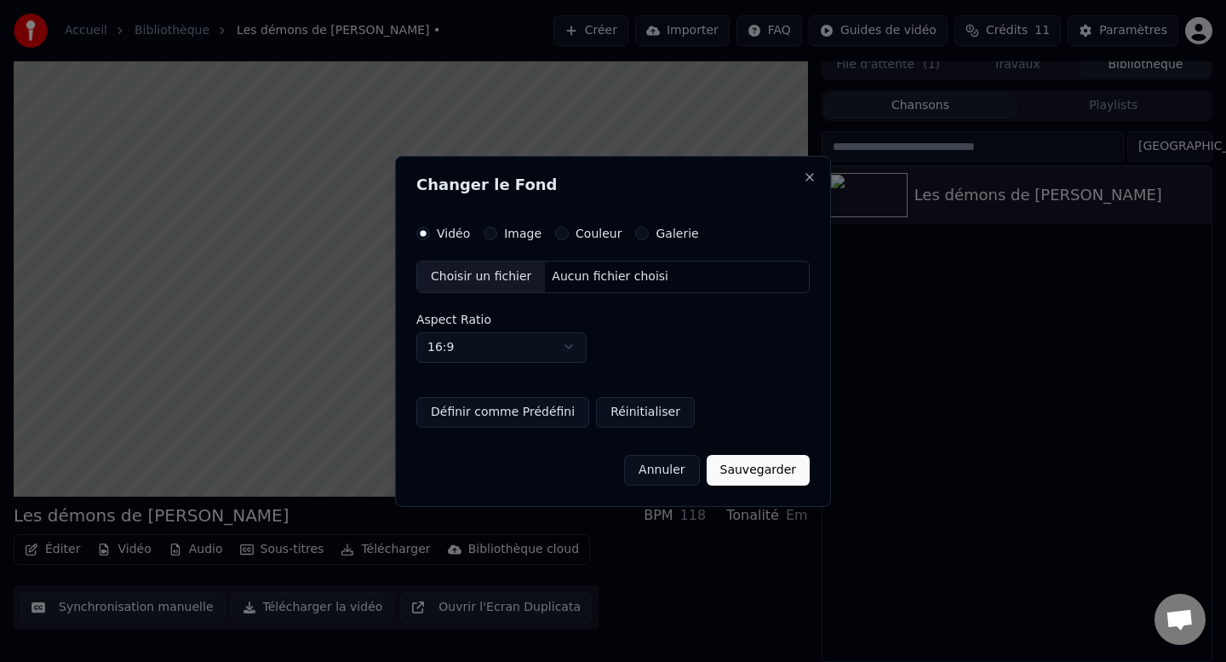
click at [491, 282] on div "Choisir un fichier" at bounding box center [481, 276] width 128 height 31
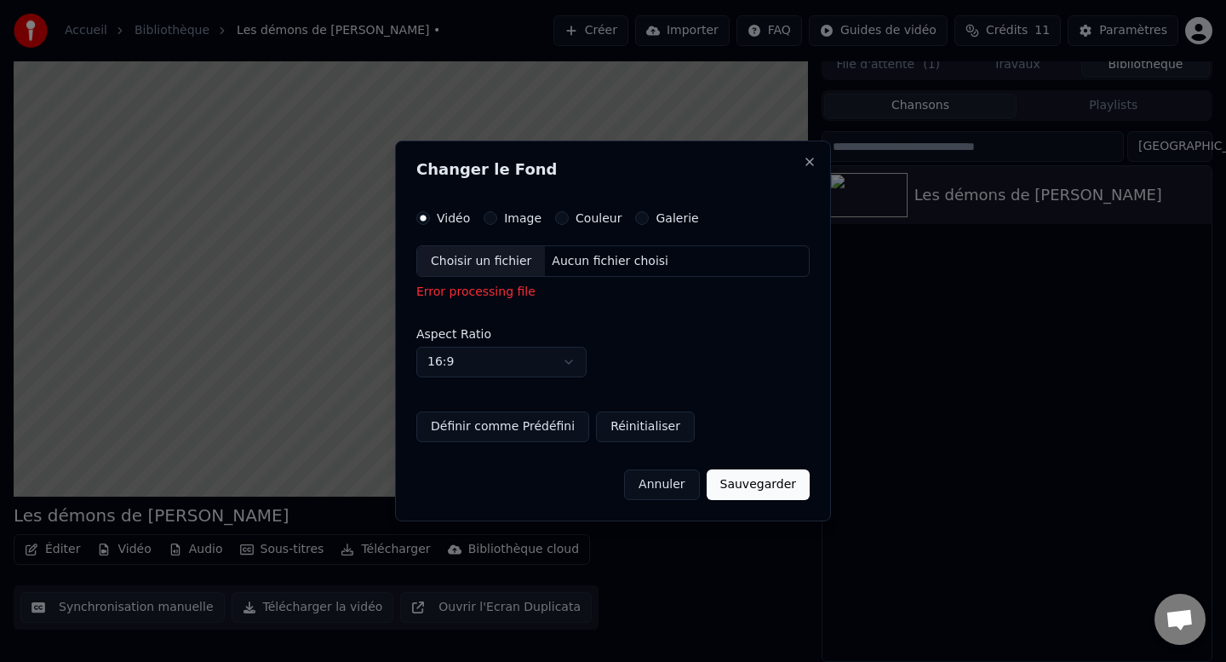
click at [502, 265] on div "Choisir un fichier" at bounding box center [481, 261] width 128 height 31
click at [653, 483] on button "Annuler" at bounding box center [661, 484] width 75 height 31
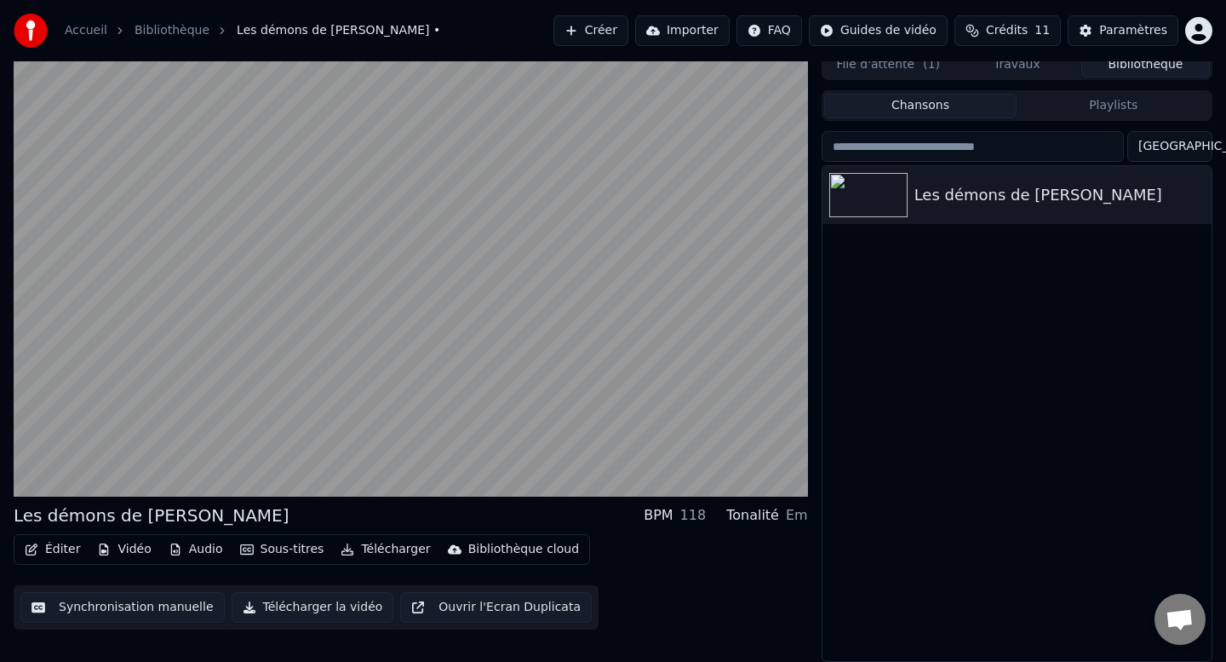
click at [399, 375] on video at bounding box center [411, 272] width 795 height 447
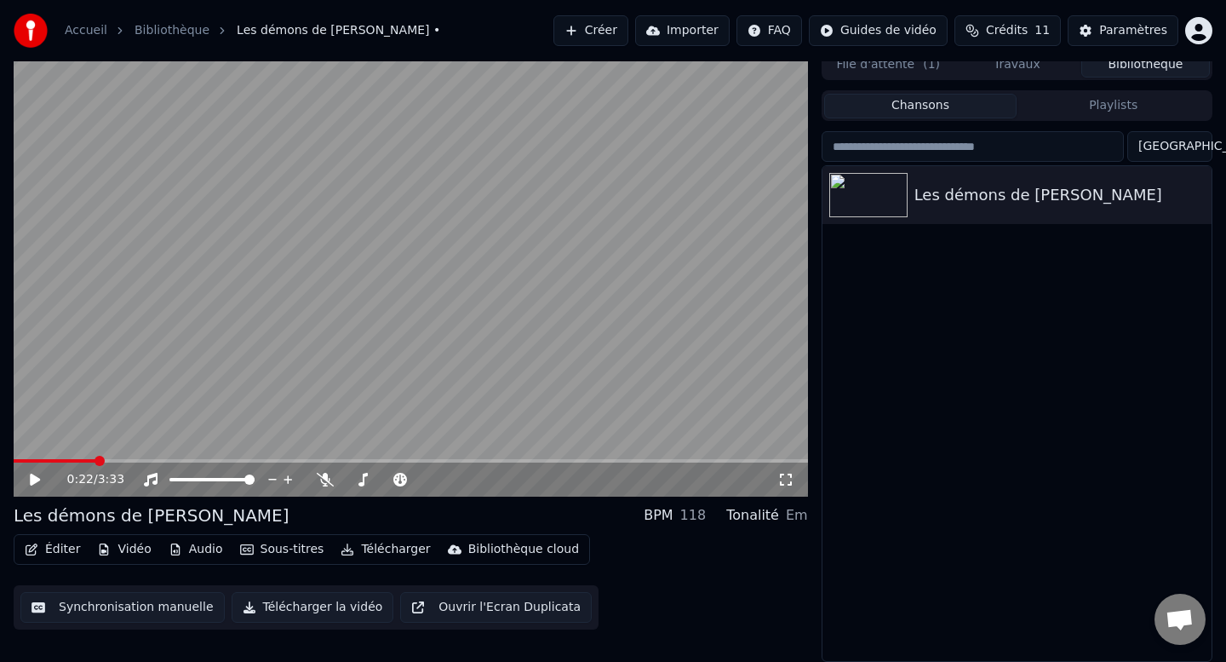
scroll to position [0, 0]
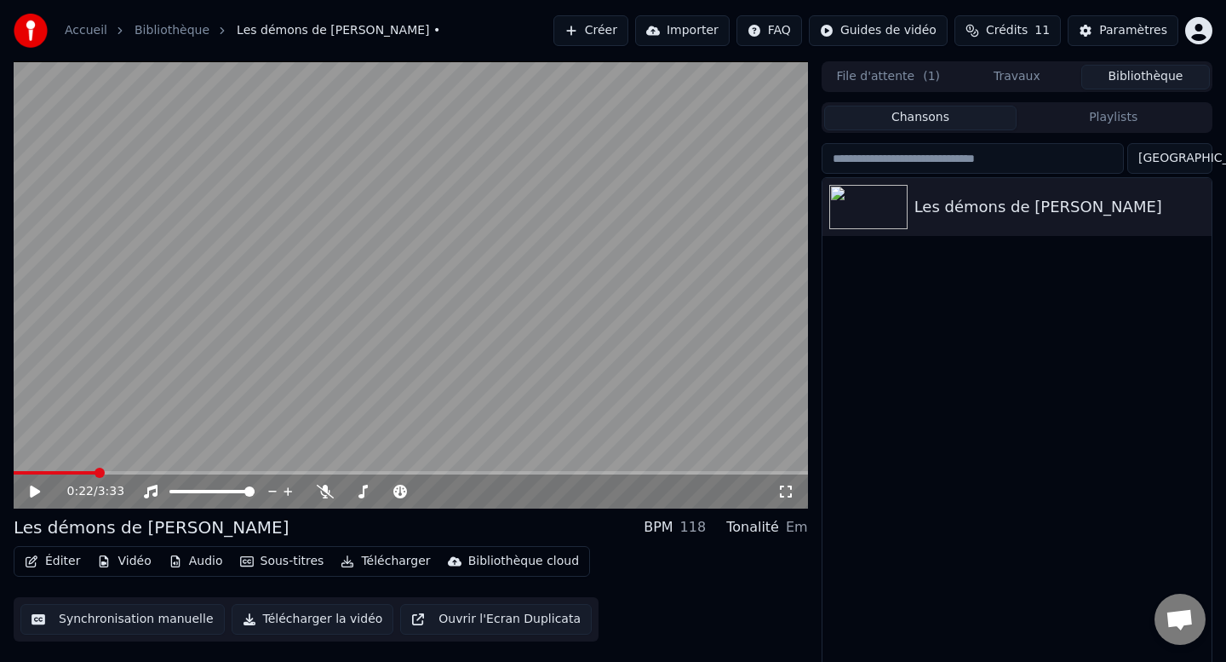
click at [874, 77] on button "File d'attente ( 1 )" at bounding box center [888, 77] width 129 height 25
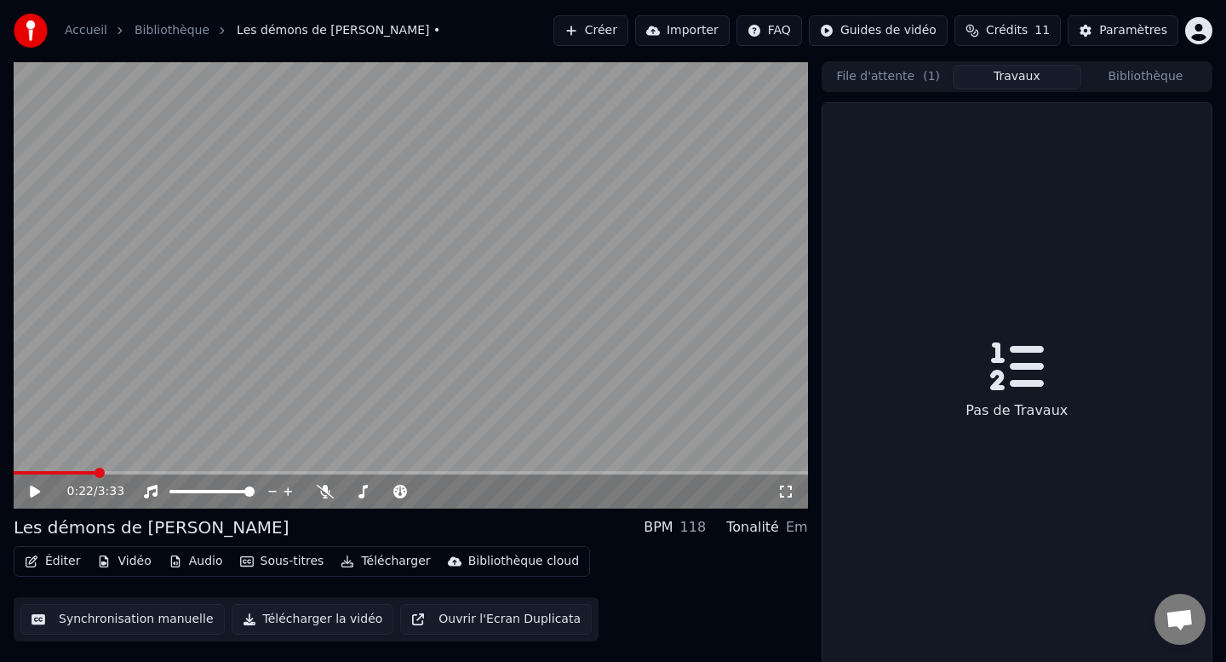
click at [1001, 83] on button "Travaux" at bounding box center [1017, 77] width 129 height 25
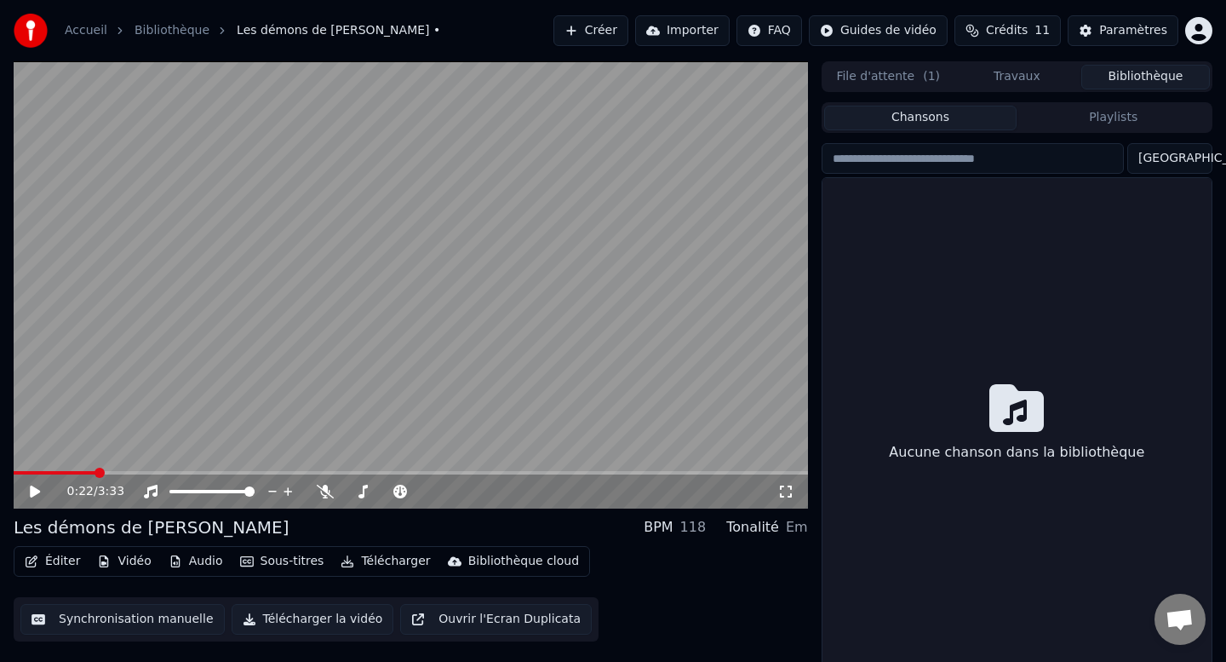
click at [1149, 80] on button "Bibliothèque" at bounding box center [1146, 77] width 129 height 25
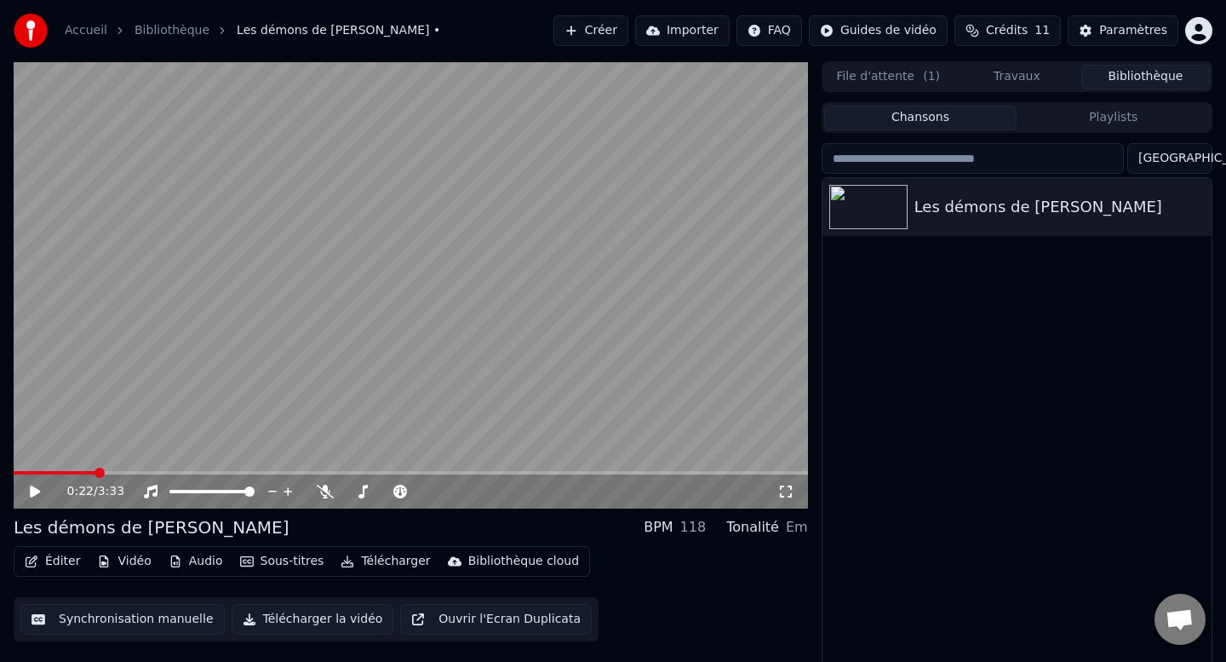
click at [130, 616] on button "Synchronisation manuelle" at bounding box center [122, 619] width 204 height 31
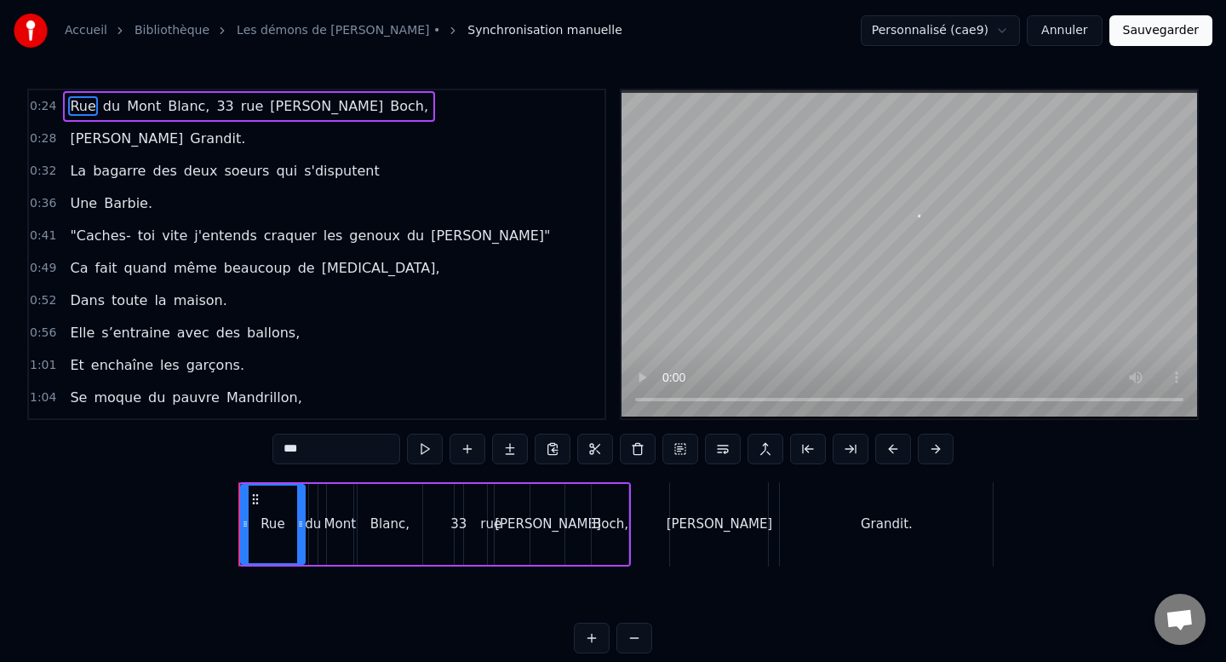
scroll to position [0, 3073]
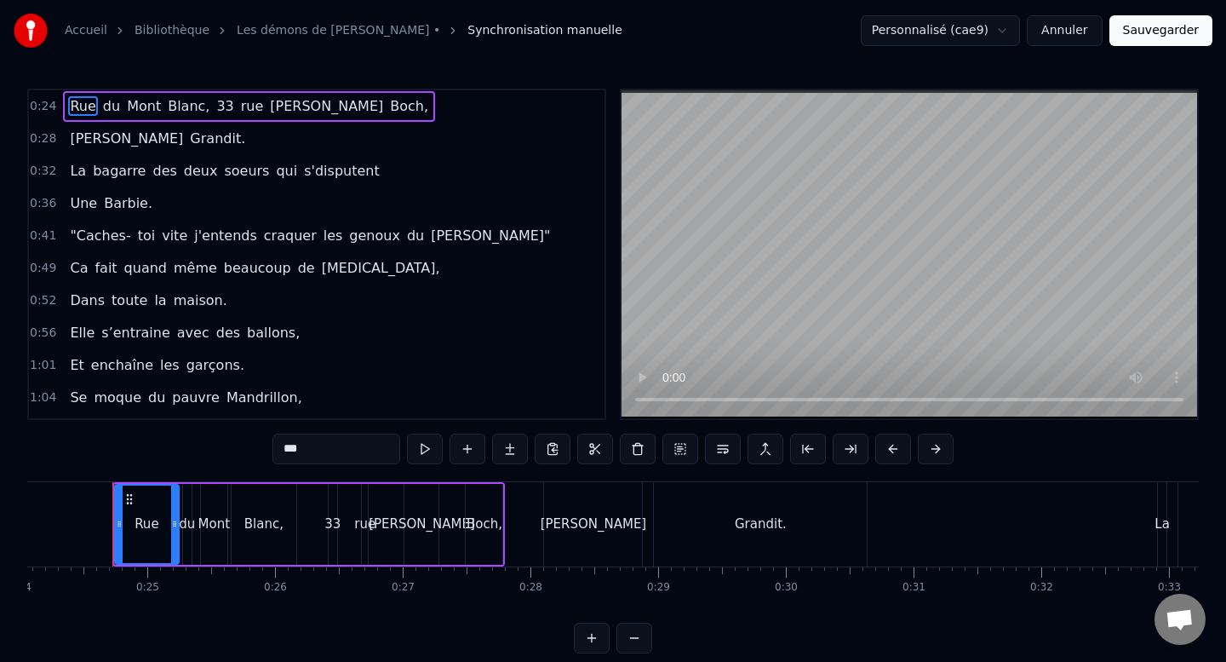
click at [199, 236] on span "j'entends" at bounding box center [225, 236] width 66 height 20
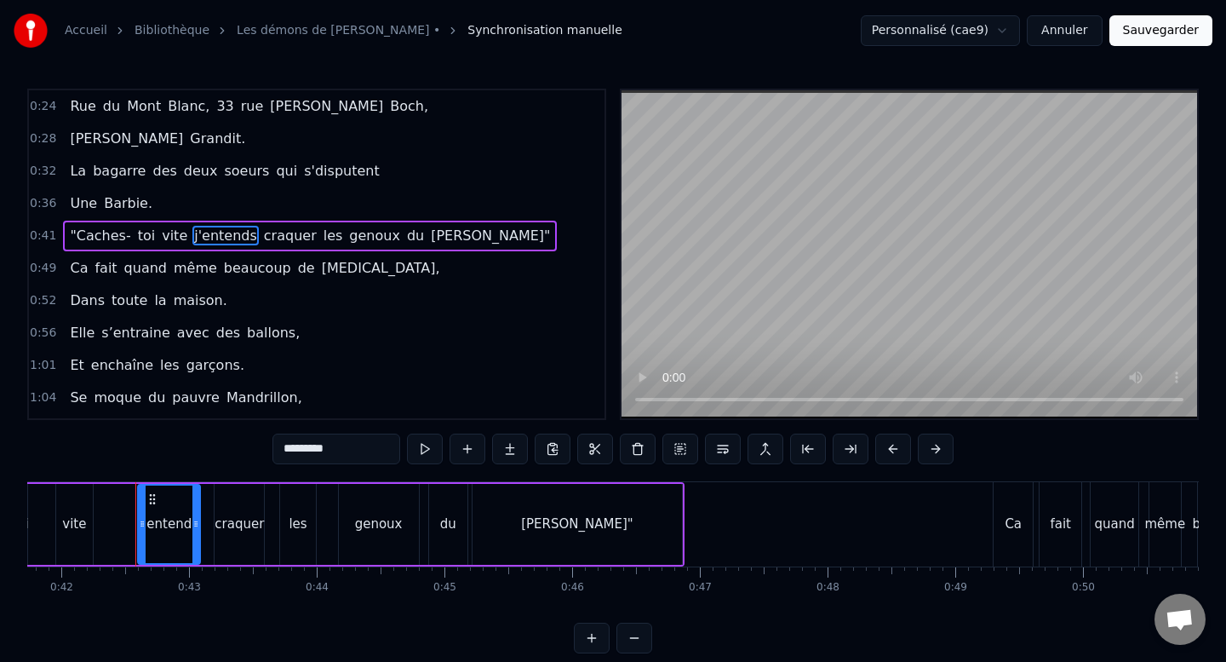
scroll to position [0, 5354]
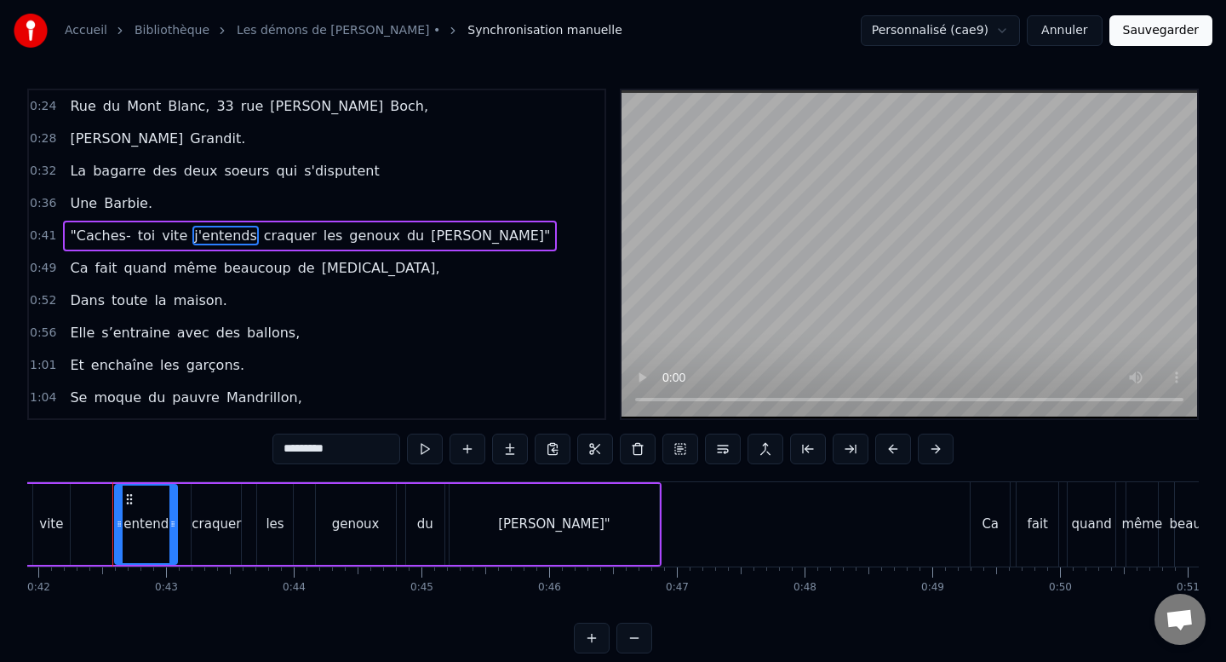
click at [237, 237] on span "j'entends" at bounding box center [225, 236] width 66 height 20
click at [358, 445] on input "*********" at bounding box center [337, 448] width 128 height 31
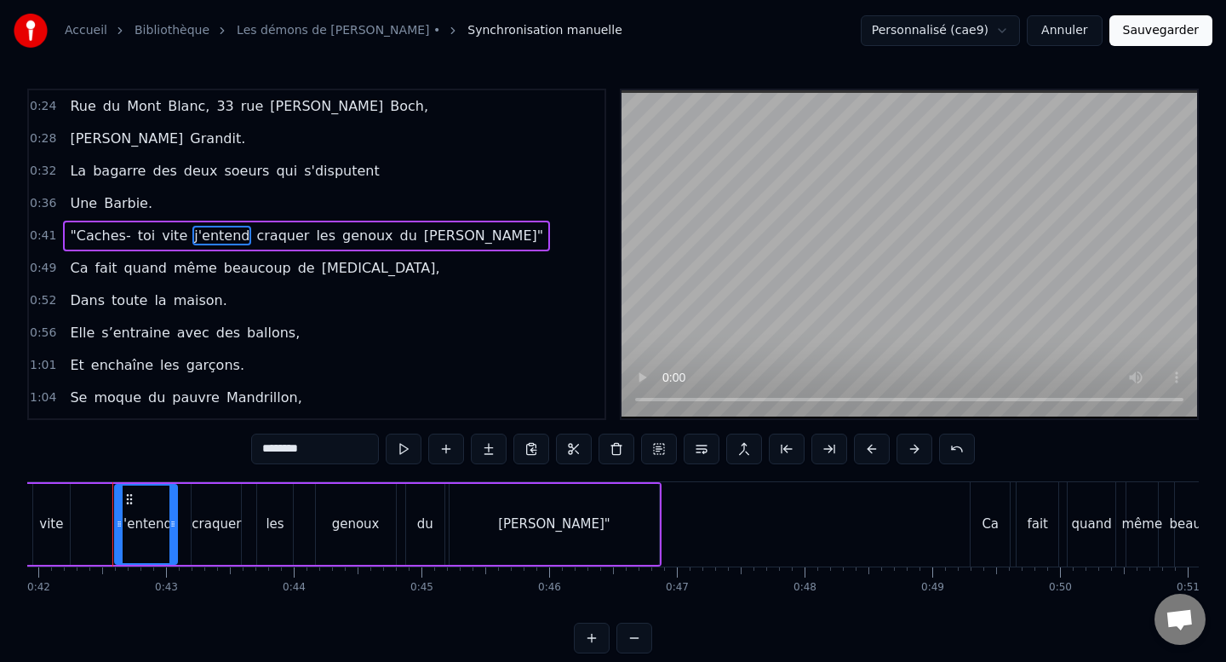
type input "********"
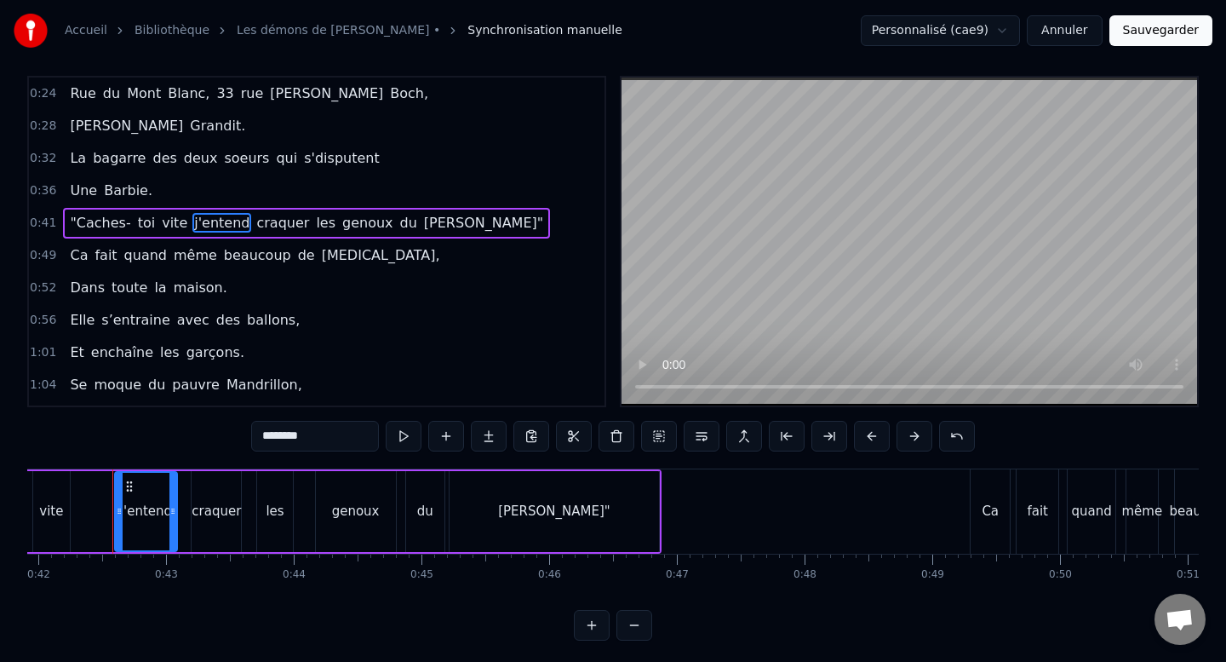
scroll to position [18, 0]
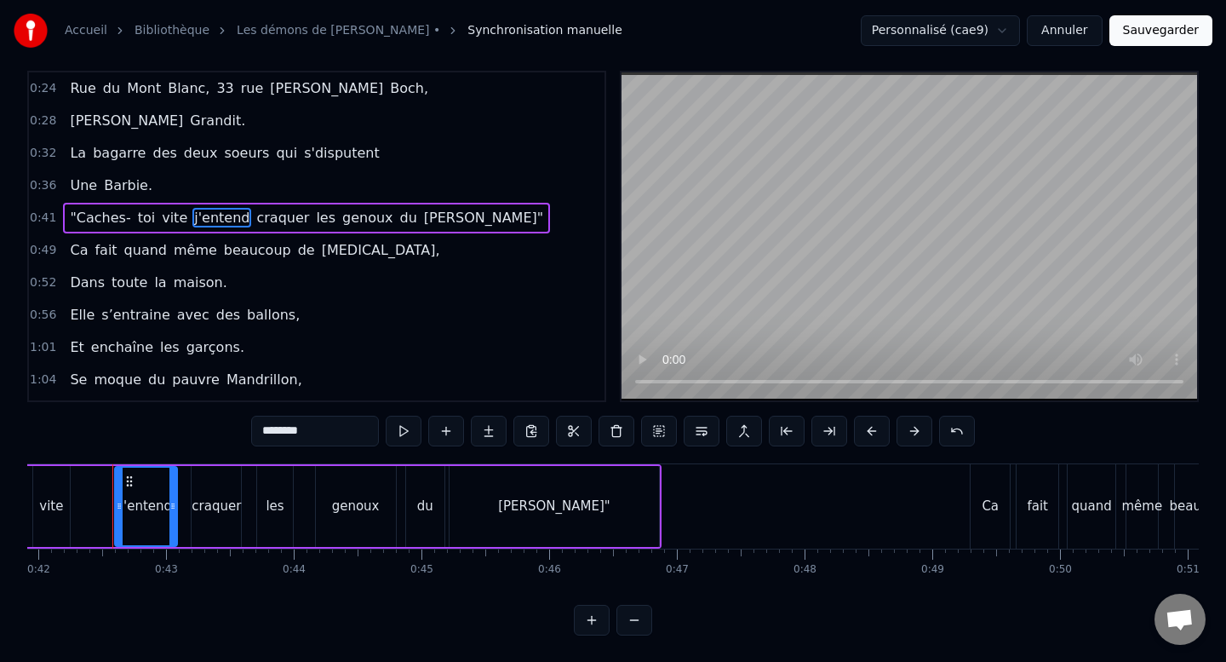
click at [710, 239] on video at bounding box center [910, 236] width 576 height 328
click at [1161, 29] on button "Sauvegarder" at bounding box center [1161, 30] width 103 height 31
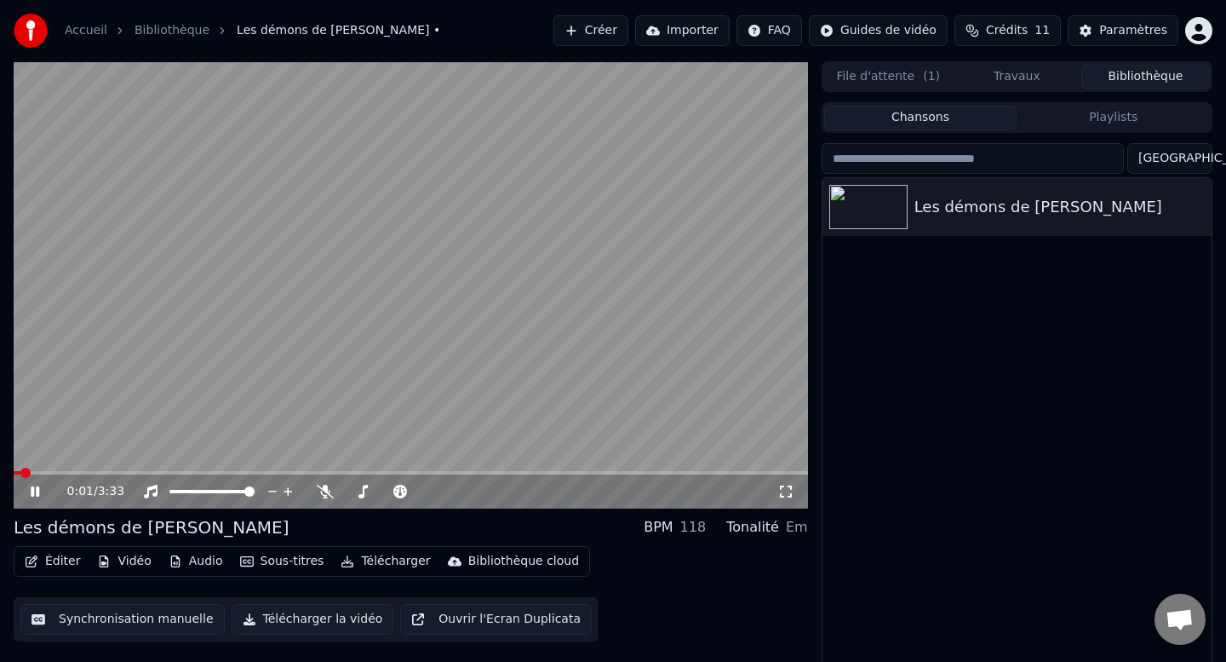
click at [546, 293] on video at bounding box center [411, 284] width 795 height 447
click at [125, 560] on button "Vidéo" at bounding box center [123, 561] width 67 height 24
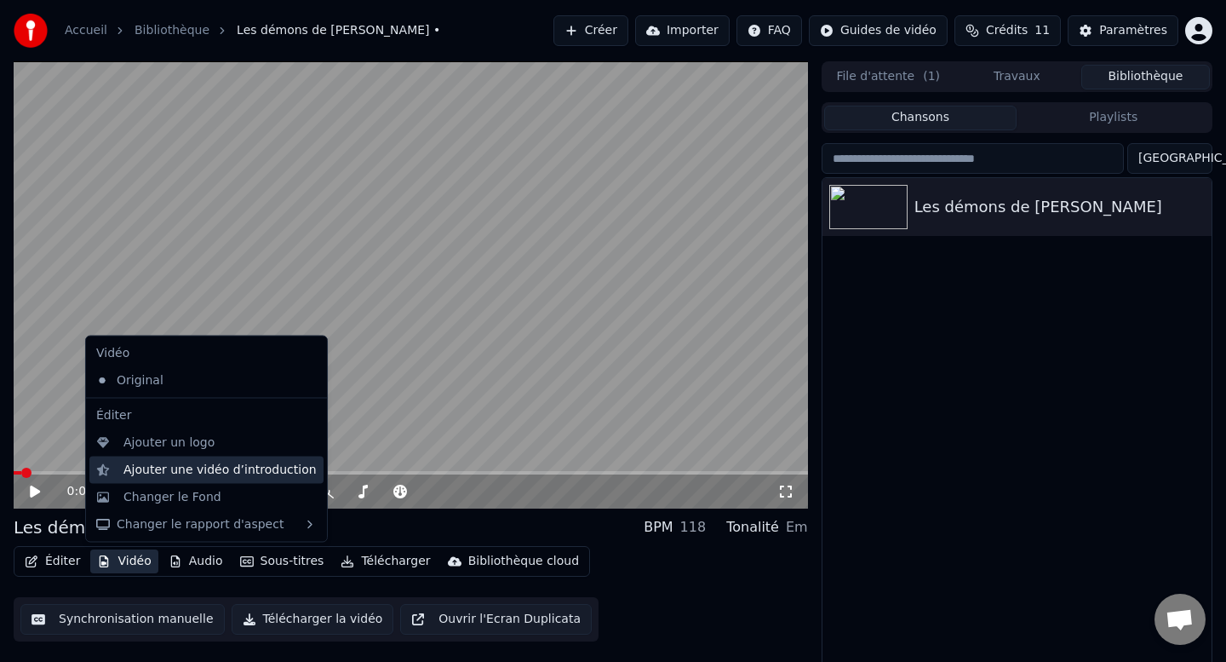
click at [133, 475] on div "Ajouter une vidéo d’introduction" at bounding box center [219, 469] width 193 height 17
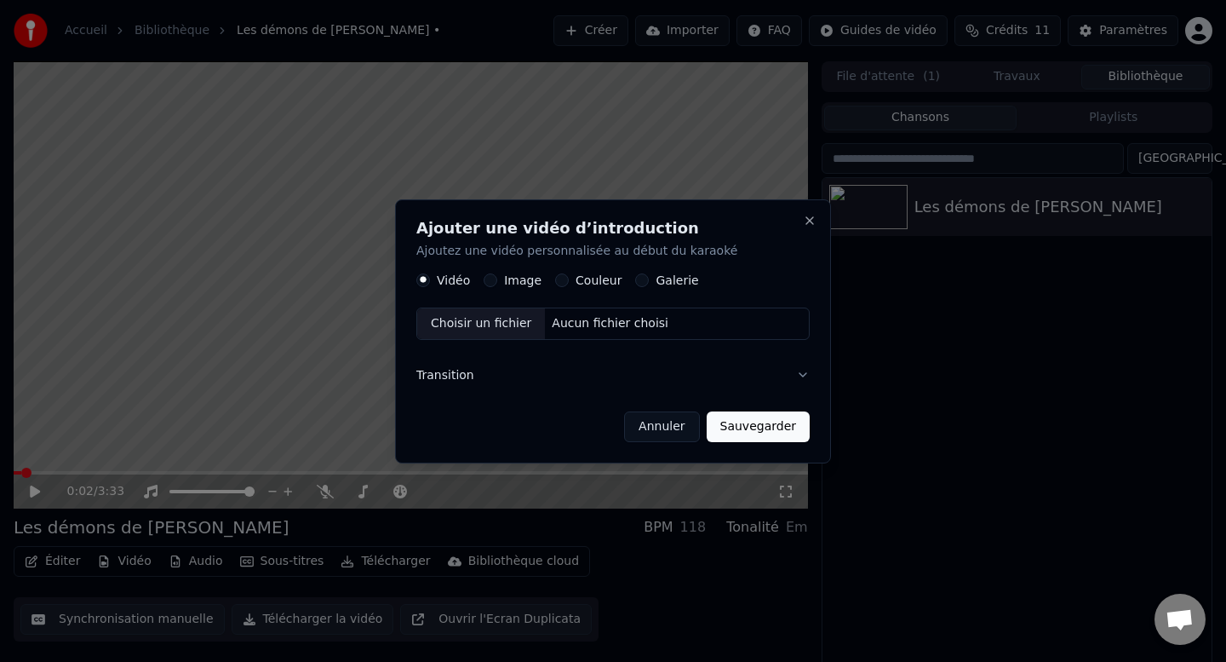
click at [488, 329] on div "Choisir un fichier" at bounding box center [481, 323] width 128 height 31
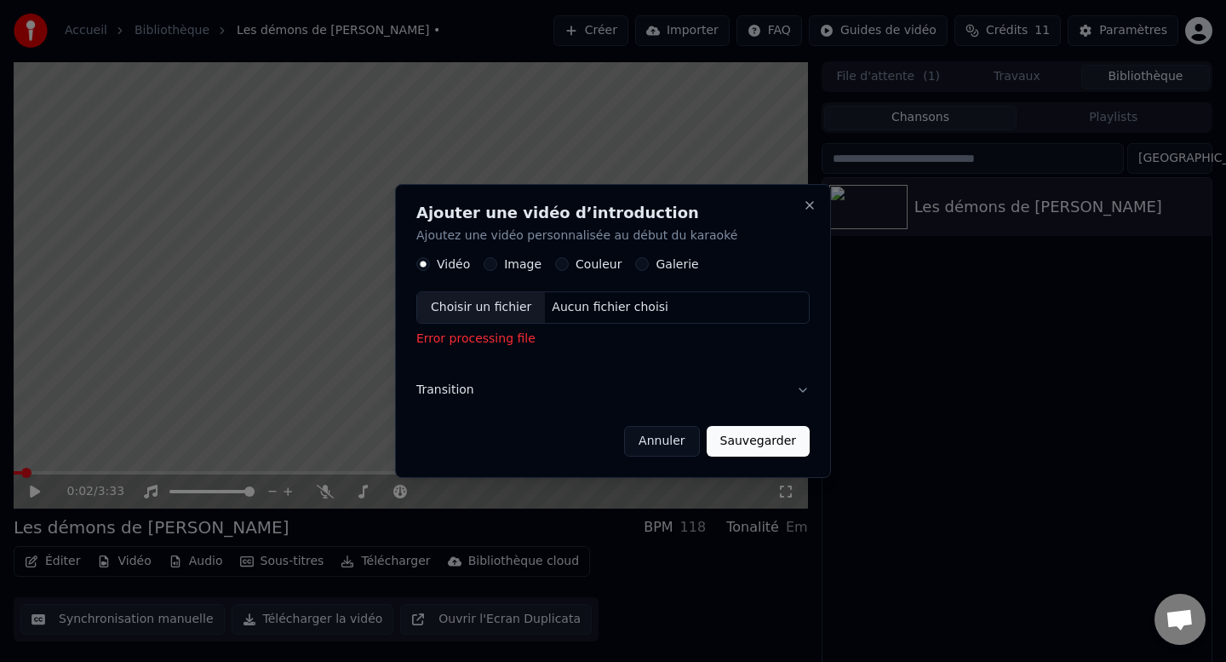
click at [657, 444] on button "Annuler" at bounding box center [661, 441] width 75 height 31
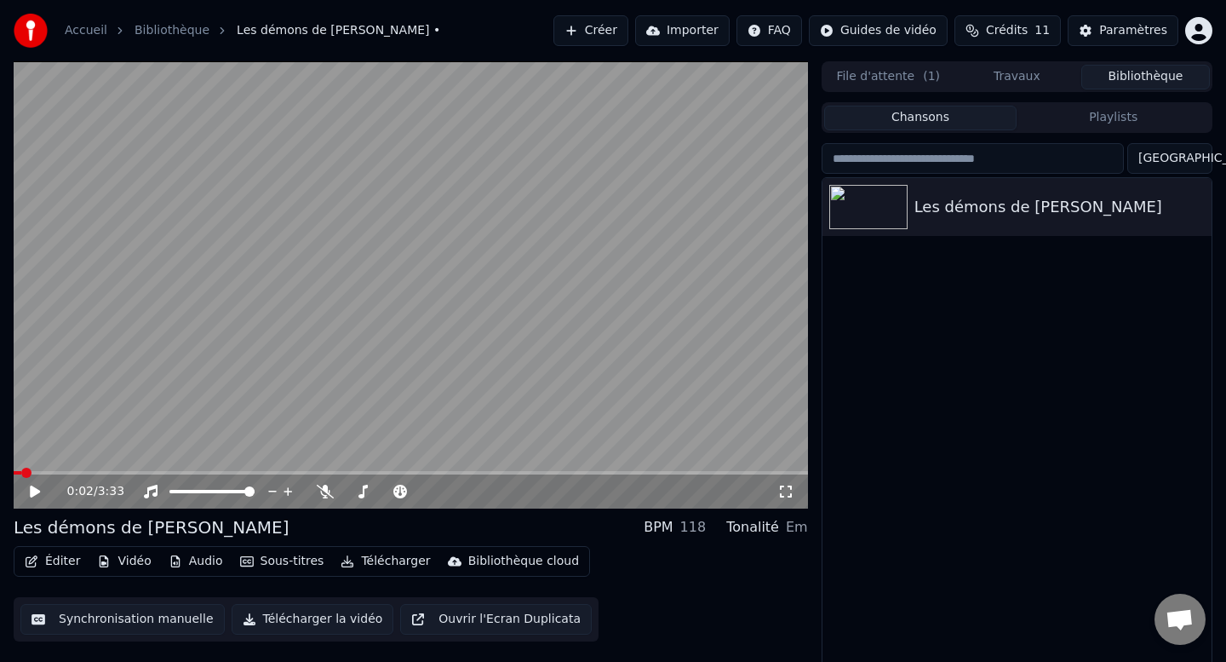
click at [123, 563] on button "Vidéo" at bounding box center [123, 561] width 67 height 24
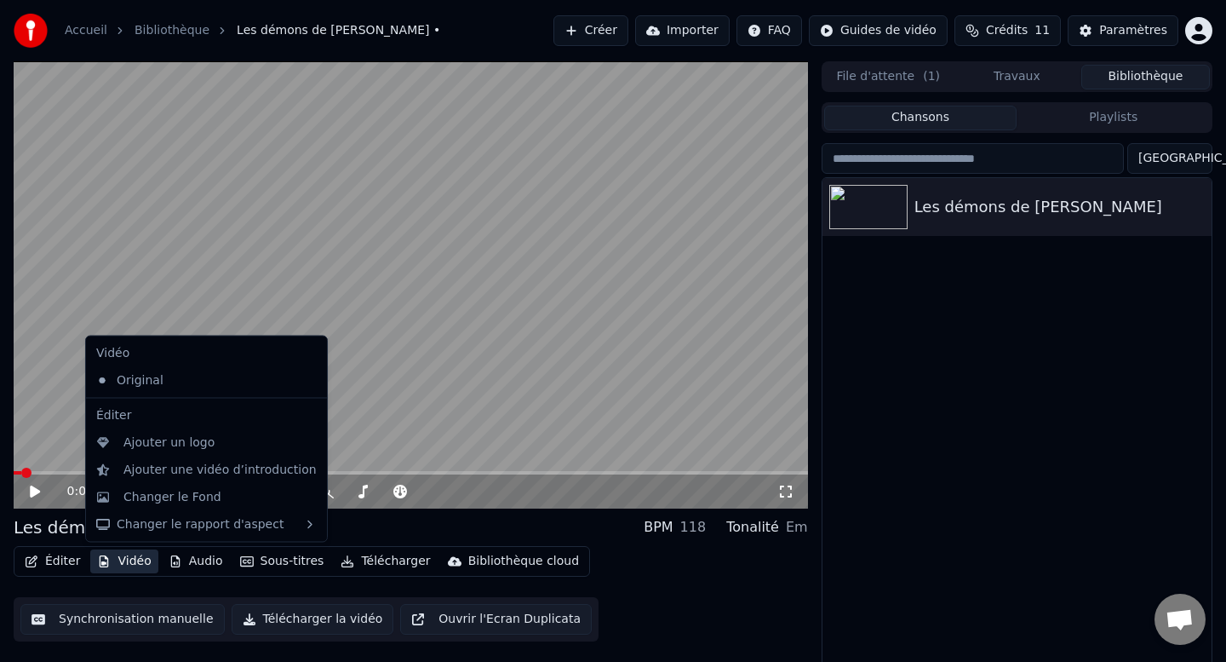
click at [305, 380] on icon at bounding box center [314, 380] width 19 height 14
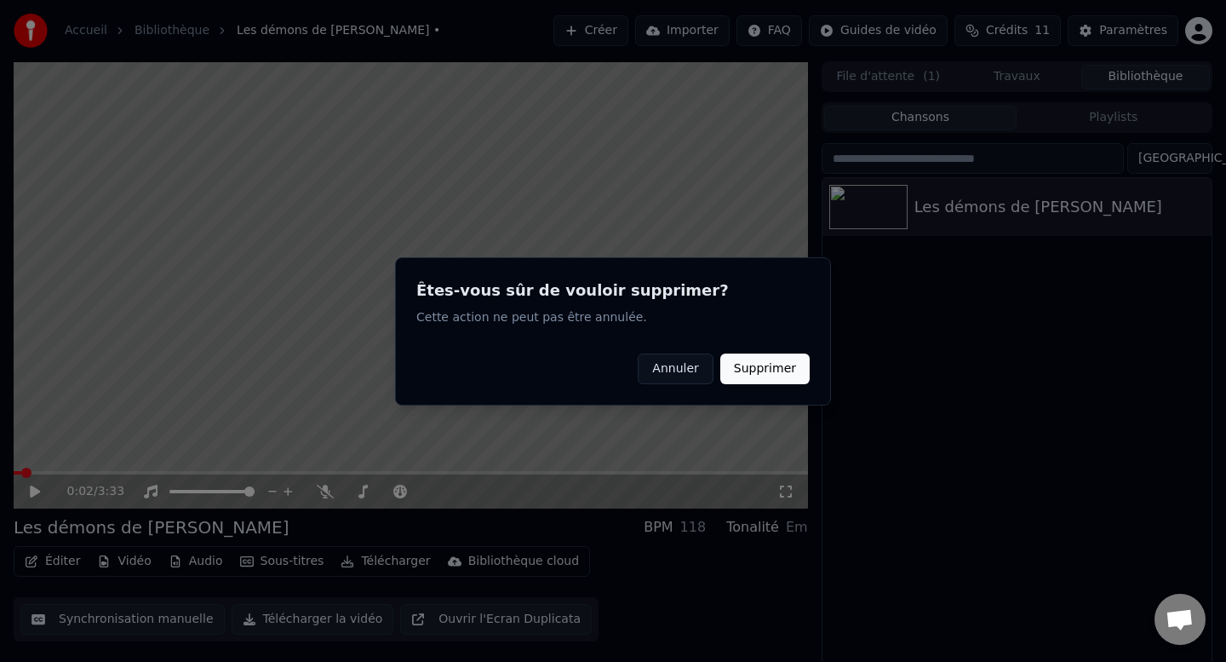
click at [673, 373] on button "Annuler" at bounding box center [675, 368] width 75 height 31
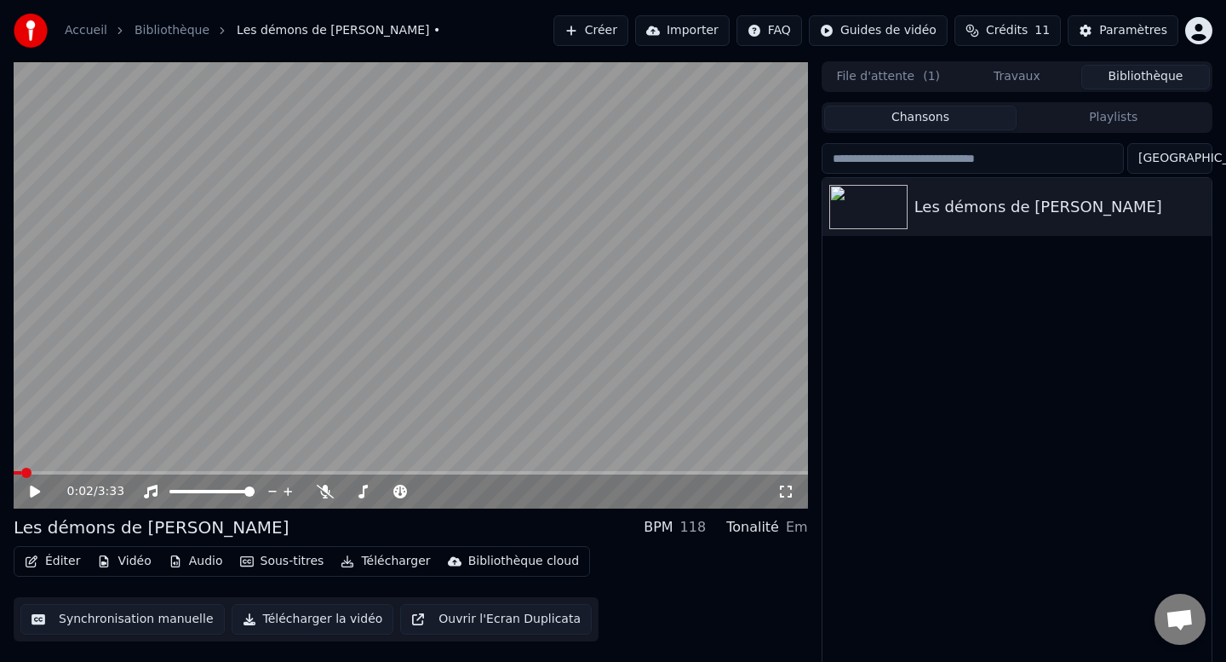
click at [107, 559] on icon "button" at bounding box center [104, 561] width 14 height 12
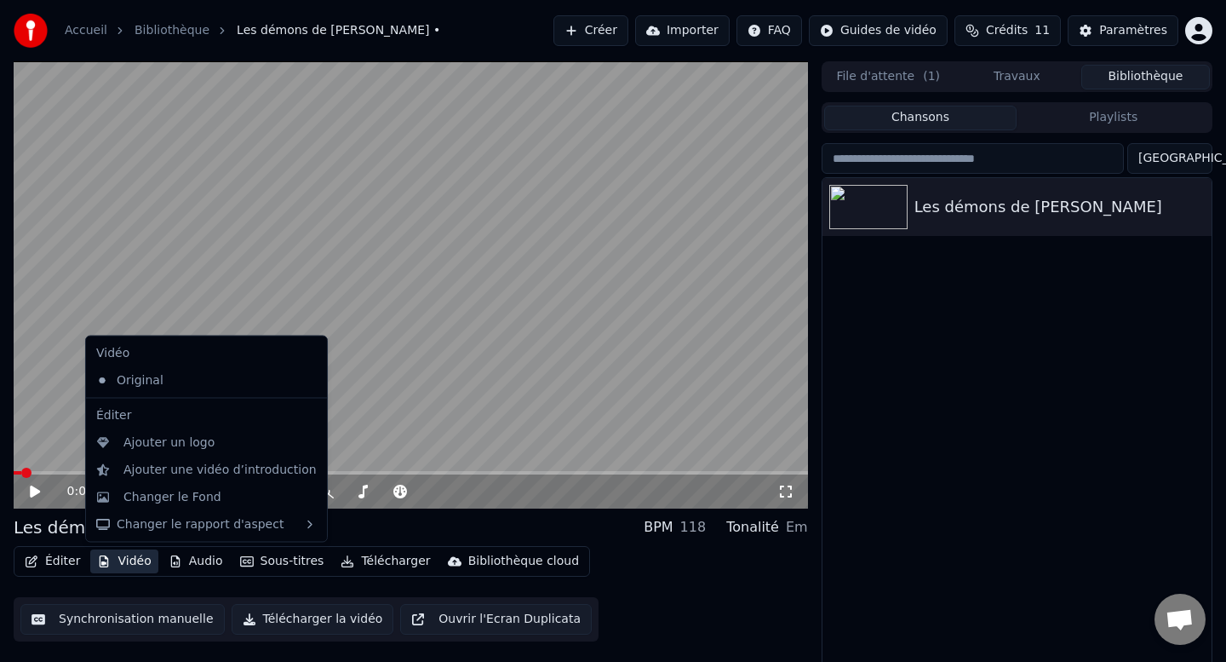
click at [127, 584] on div "Éditer Vidéo Audio Sous-titres Télécharger Bibliothèque cloud Synchronisation m…" at bounding box center [411, 593] width 795 height 95
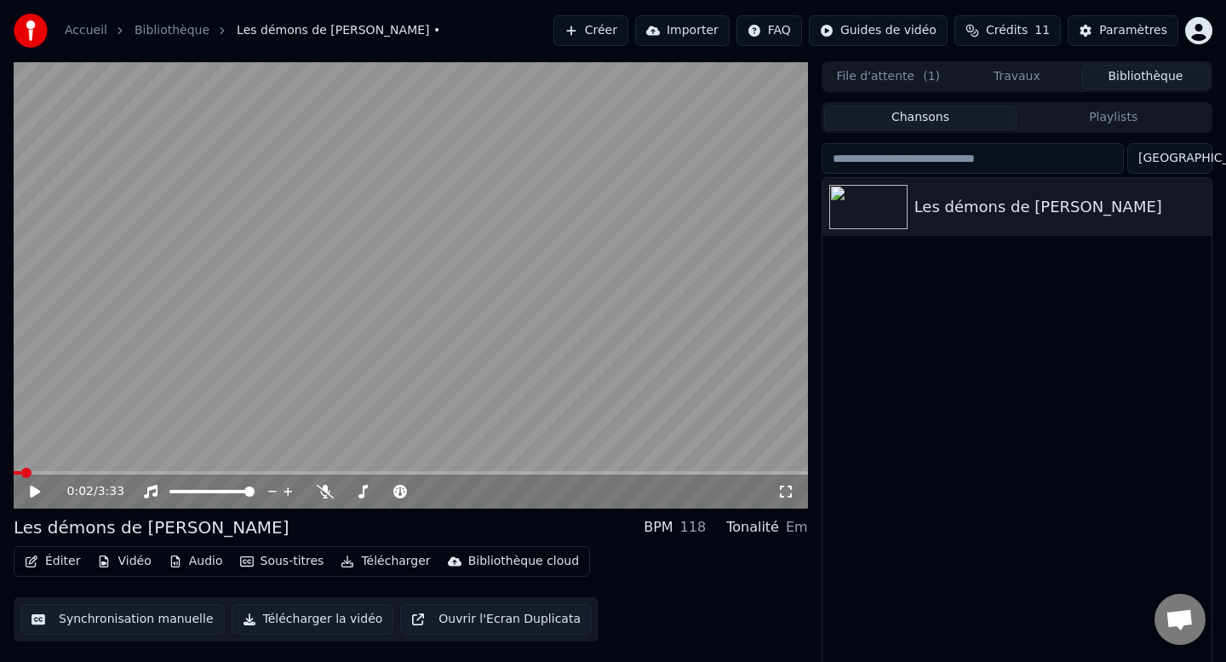
click at [863, 32] on html "Accueil Bibliothèque Les démons de [PERSON_NAME] Importer FAQ Guides de vidéo C…" at bounding box center [613, 331] width 1226 height 662
click at [1130, 29] on html "Accueil Bibliothèque Les démons de [PERSON_NAME] Importer FAQ Guides de vidéo C…" at bounding box center [613, 331] width 1226 height 662
click at [1130, 29] on div "Paramètres" at bounding box center [1133, 30] width 68 height 17
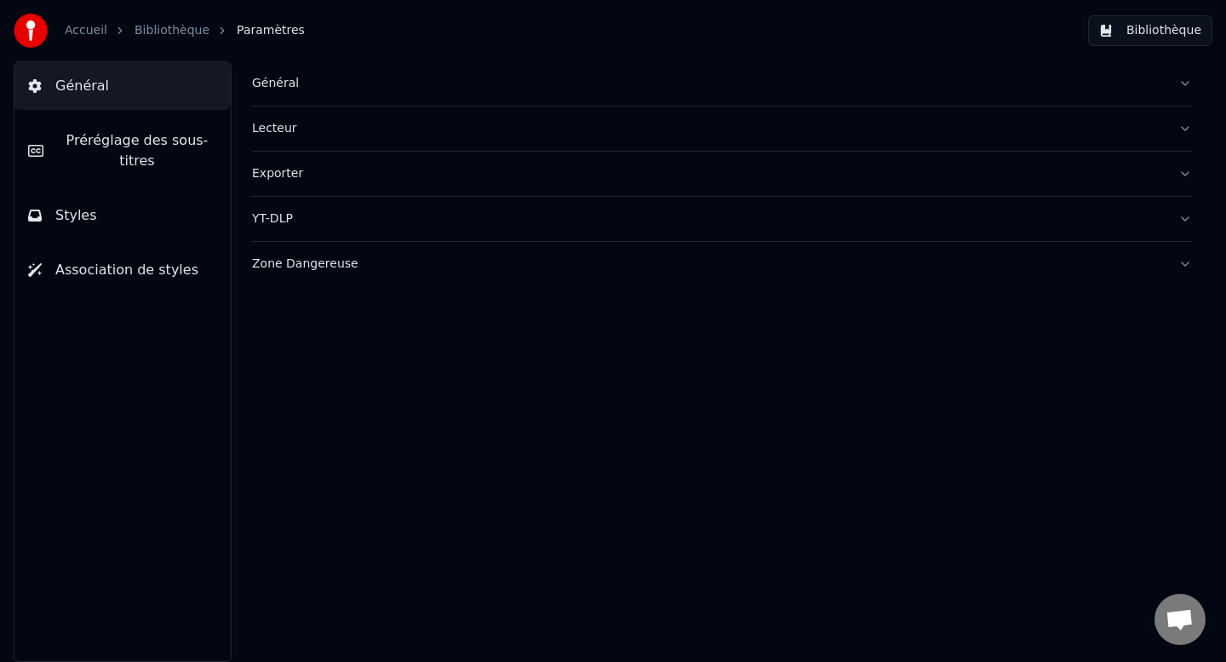
click at [92, 235] on button "Styles" at bounding box center [122, 216] width 216 height 48
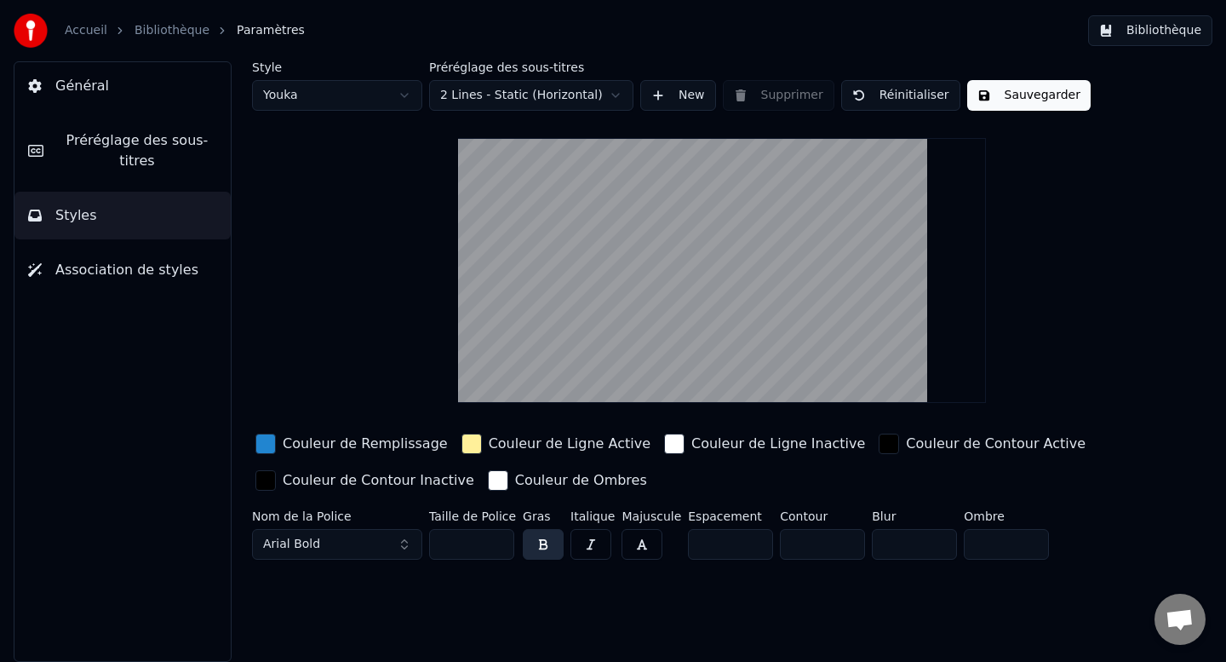
click at [130, 269] on span "Association de styles" at bounding box center [126, 270] width 143 height 20
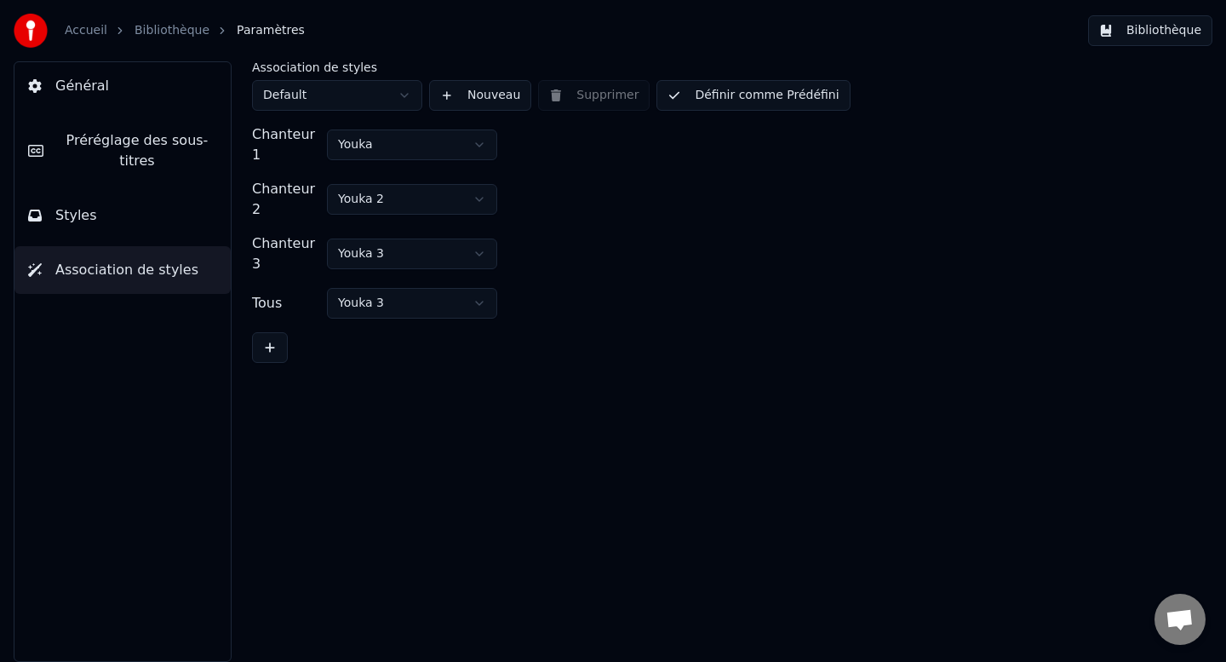
click at [104, 76] on button "Général" at bounding box center [122, 86] width 216 height 48
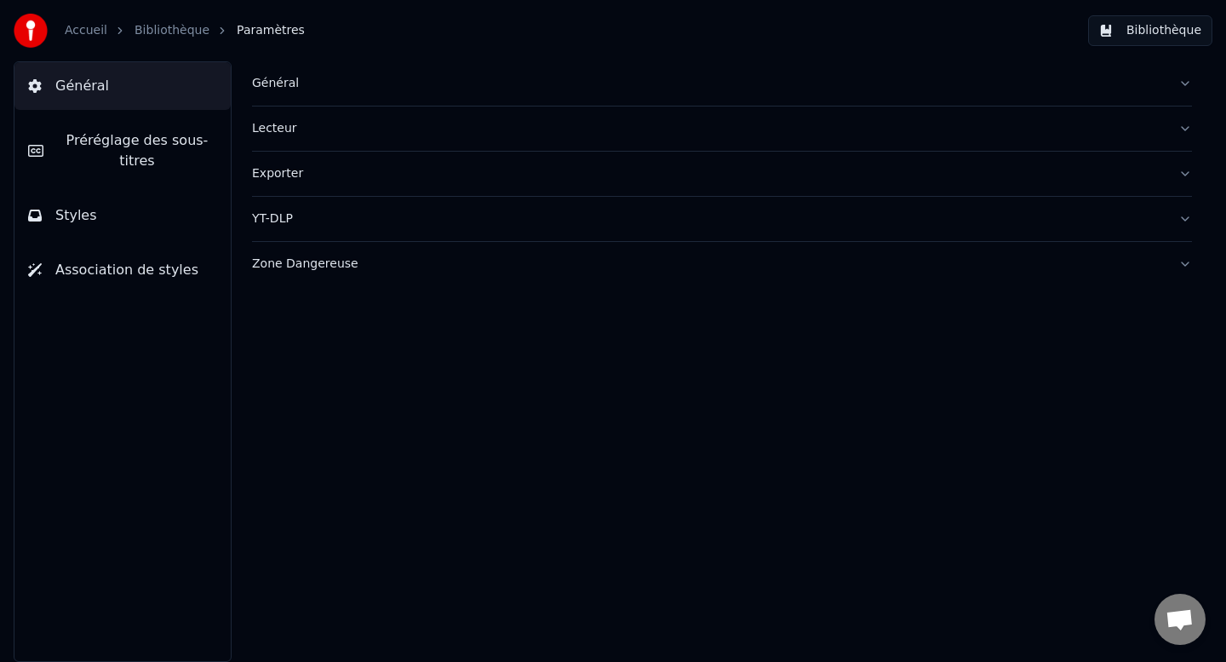
click at [167, 25] on link "Bibliothèque" at bounding box center [172, 30] width 75 height 17
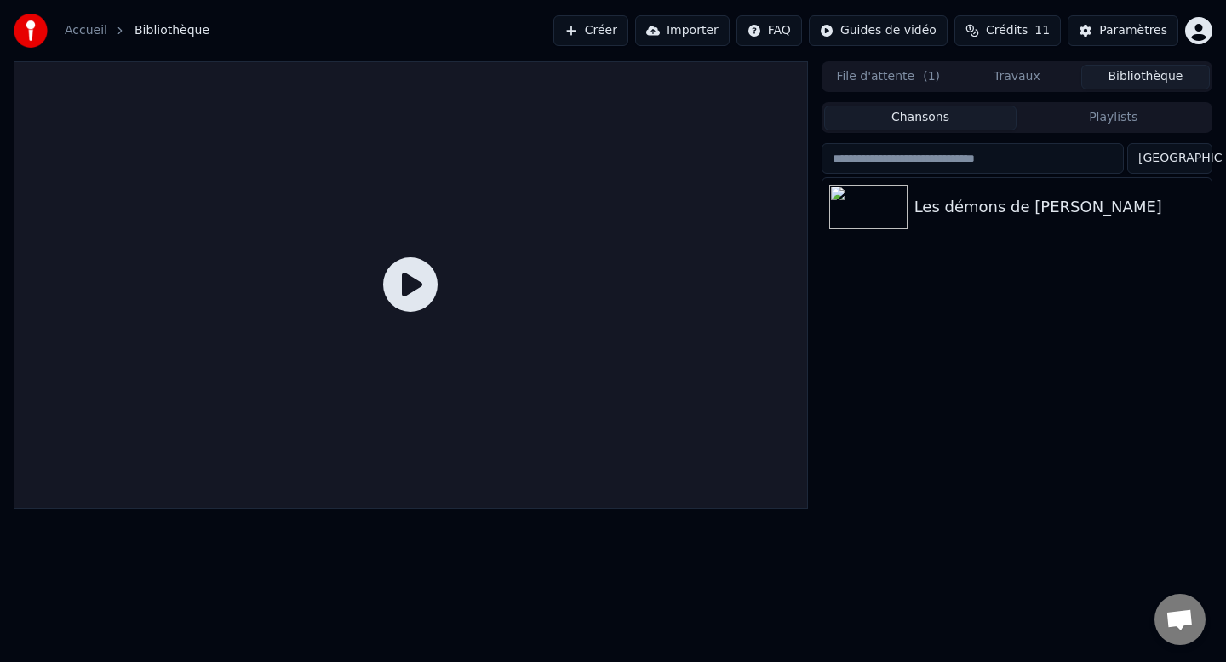
click at [100, 31] on link "Accueil" at bounding box center [86, 30] width 43 height 17
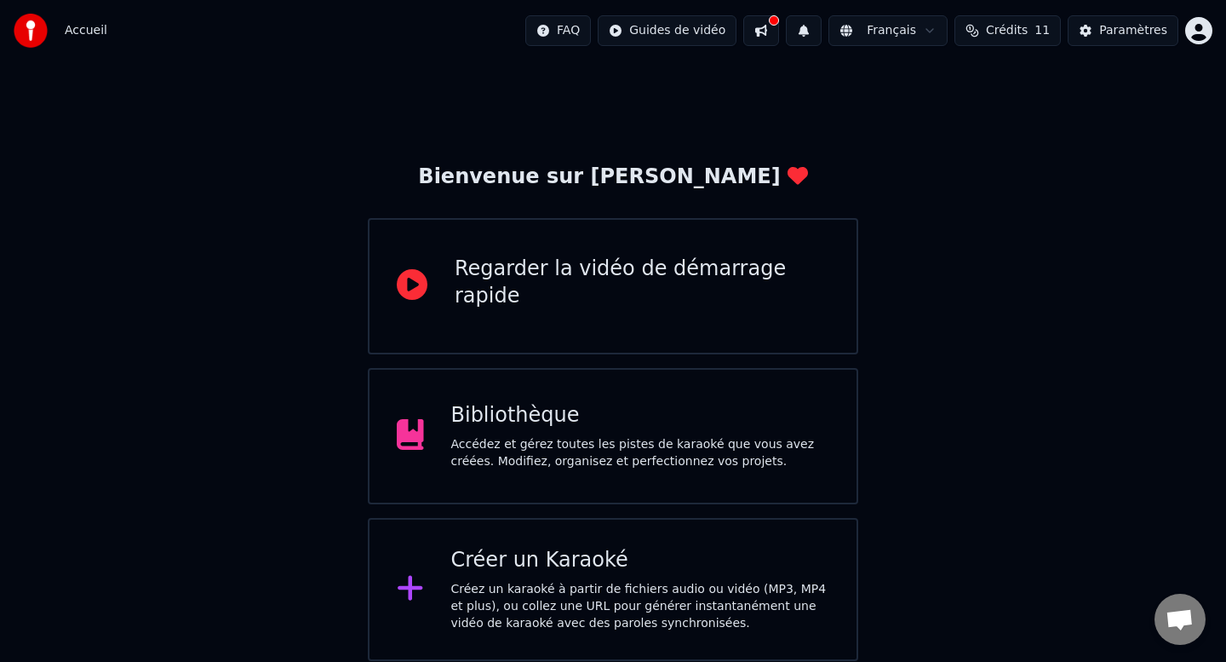
click at [600, 424] on div "Bibliothèque" at bounding box center [640, 415] width 379 height 27
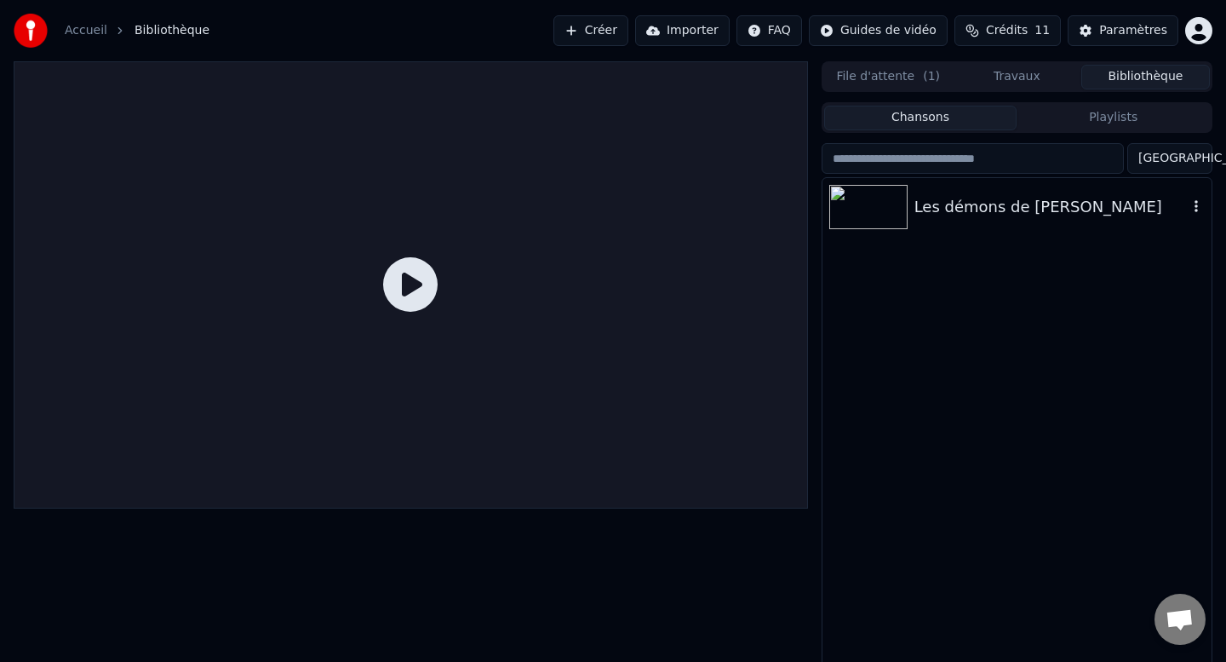
click at [998, 205] on div "Les démons de [PERSON_NAME]" at bounding box center [1051, 207] width 273 height 24
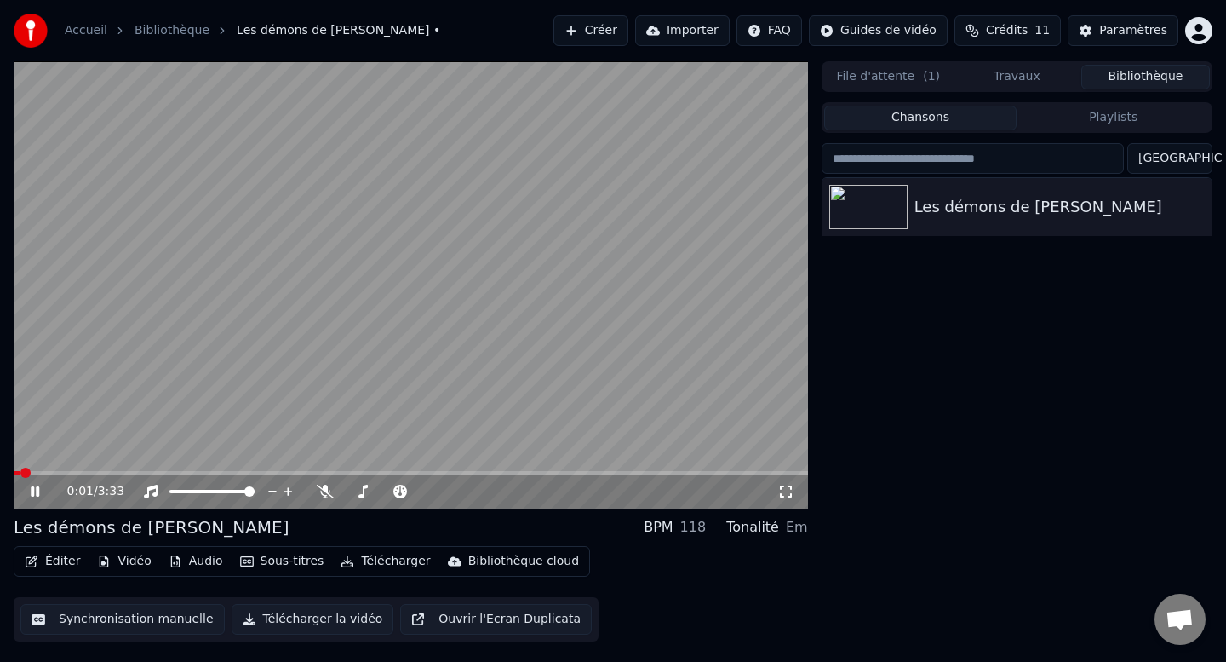
click at [594, 187] on video at bounding box center [411, 284] width 795 height 447
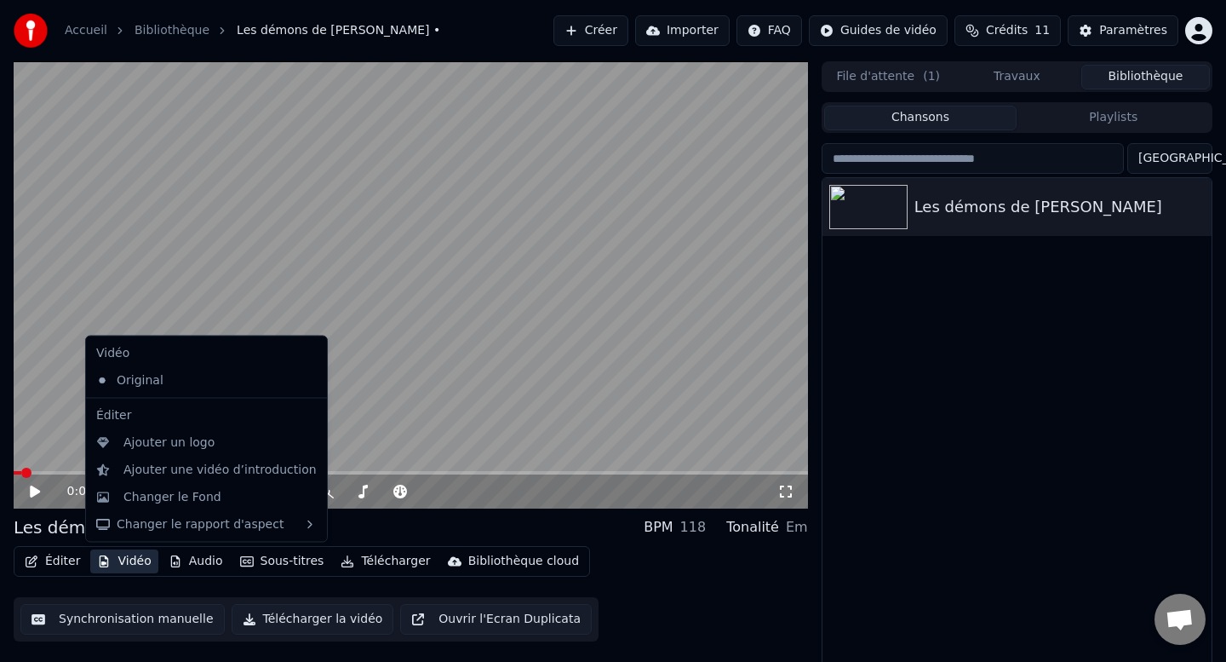
click at [130, 560] on button "Vidéo" at bounding box center [123, 561] width 67 height 24
click at [176, 489] on div "Changer le Fond" at bounding box center [172, 496] width 98 height 17
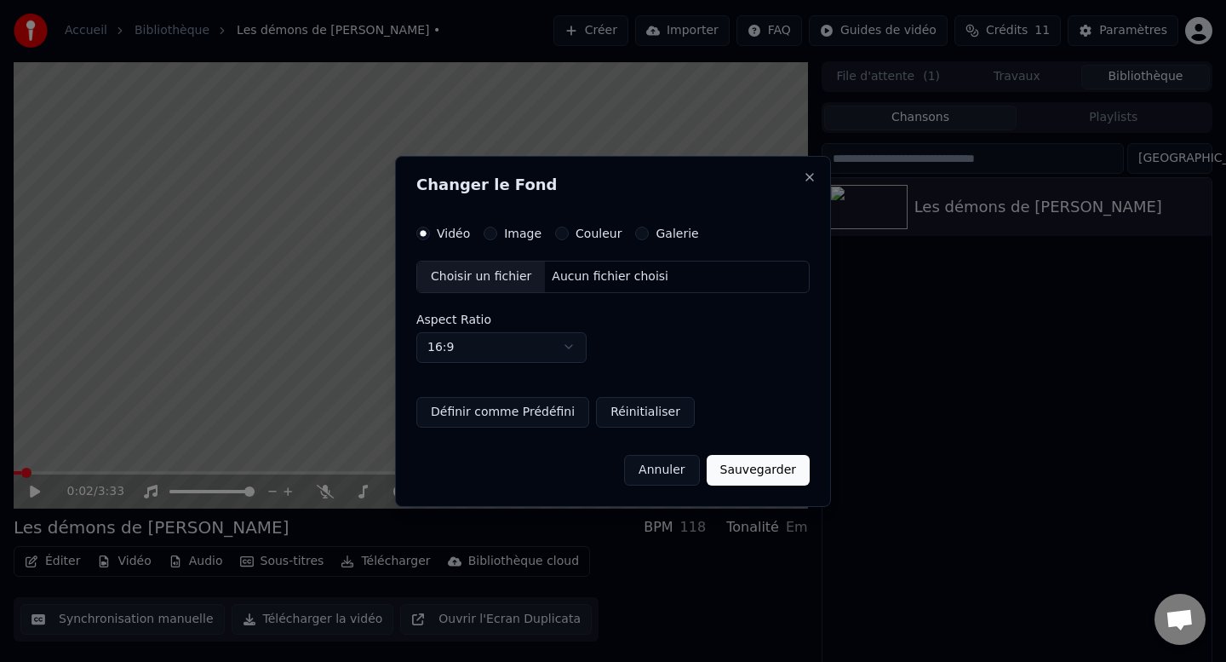
click at [490, 273] on div "Choisir un fichier" at bounding box center [481, 276] width 128 height 31
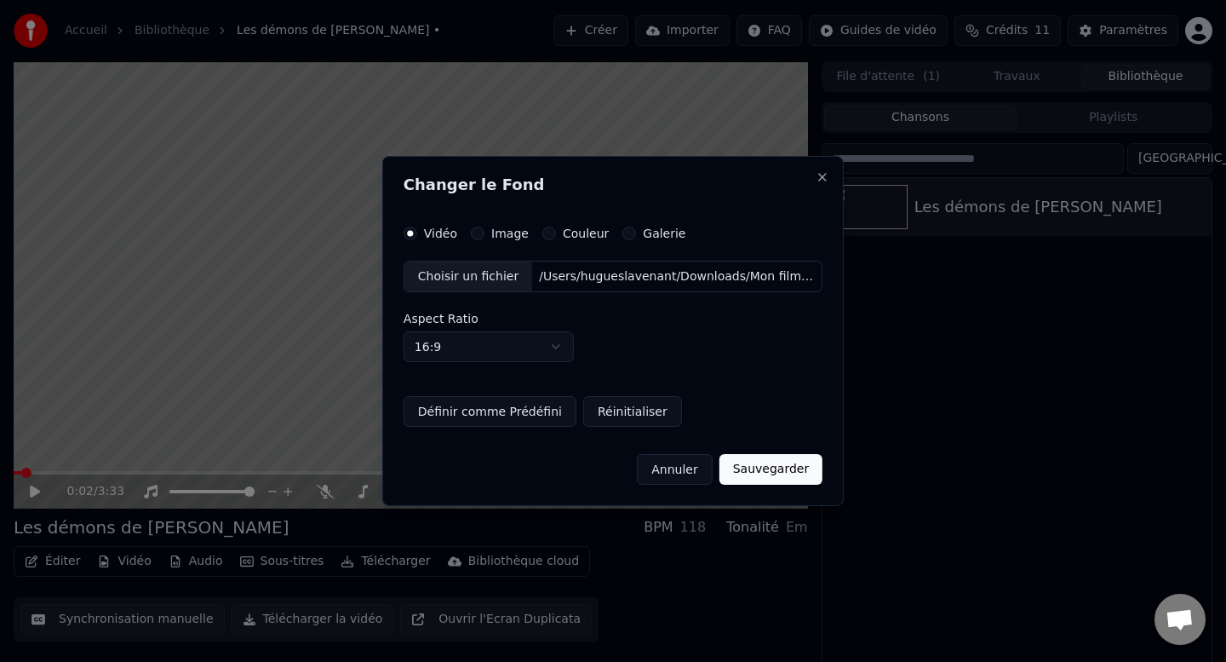
click at [762, 473] on button "Sauvegarder" at bounding box center [771, 469] width 103 height 31
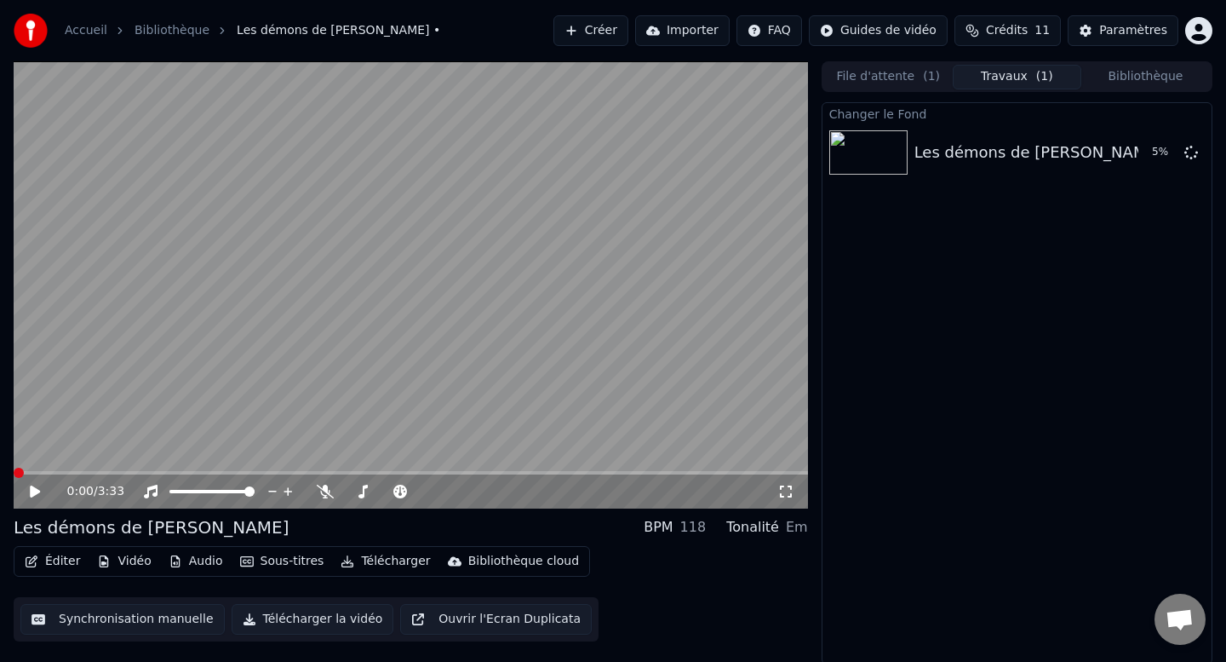
click at [0, 470] on div "0:00 / 3:33 Les démons de [PERSON_NAME] BPM 118 Tonalité Em Éditer Vidéo Audio …" at bounding box center [613, 362] width 1226 height 603
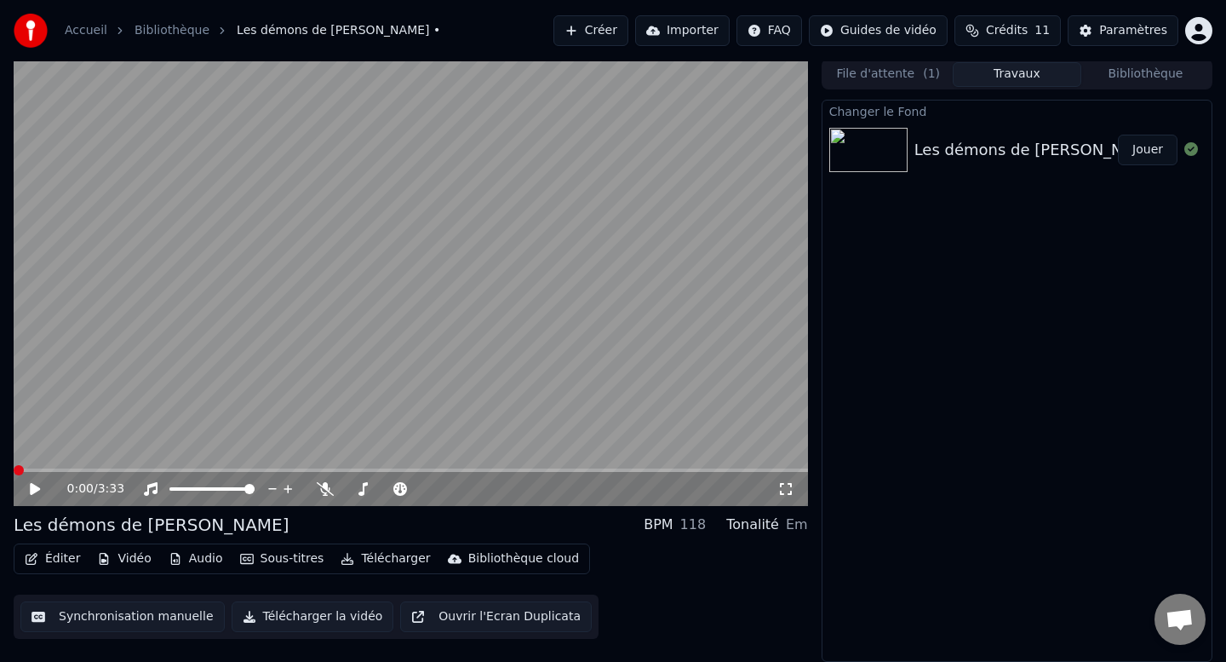
click at [1159, 158] on button "Jouer" at bounding box center [1148, 150] width 60 height 31
click at [779, 489] on icon at bounding box center [786, 489] width 17 height 14
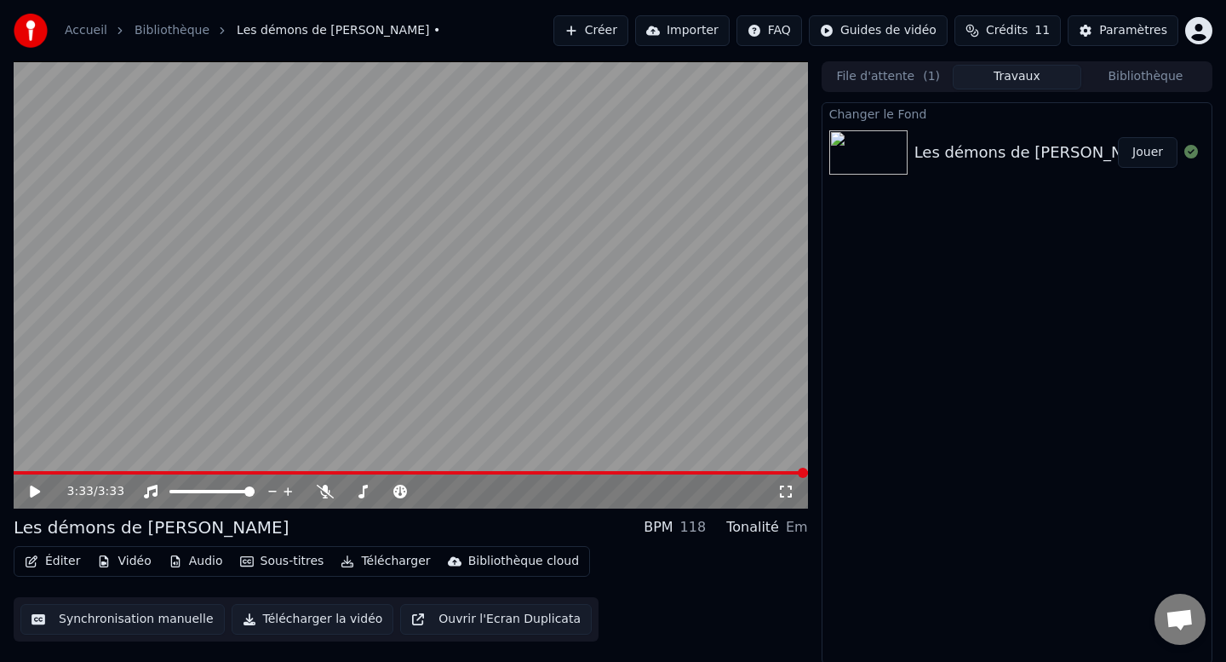
click at [674, 24] on button "Importer" at bounding box center [682, 30] width 95 height 31
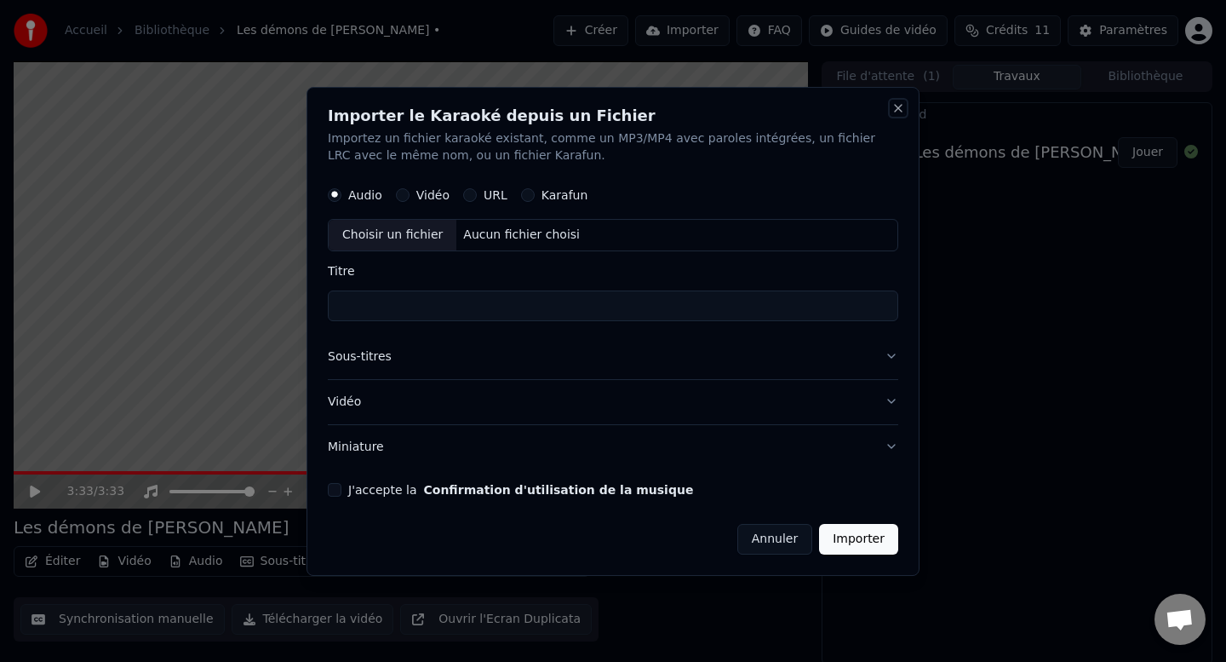
click at [896, 113] on button "Close" at bounding box center [899, 108] width 14 height 14
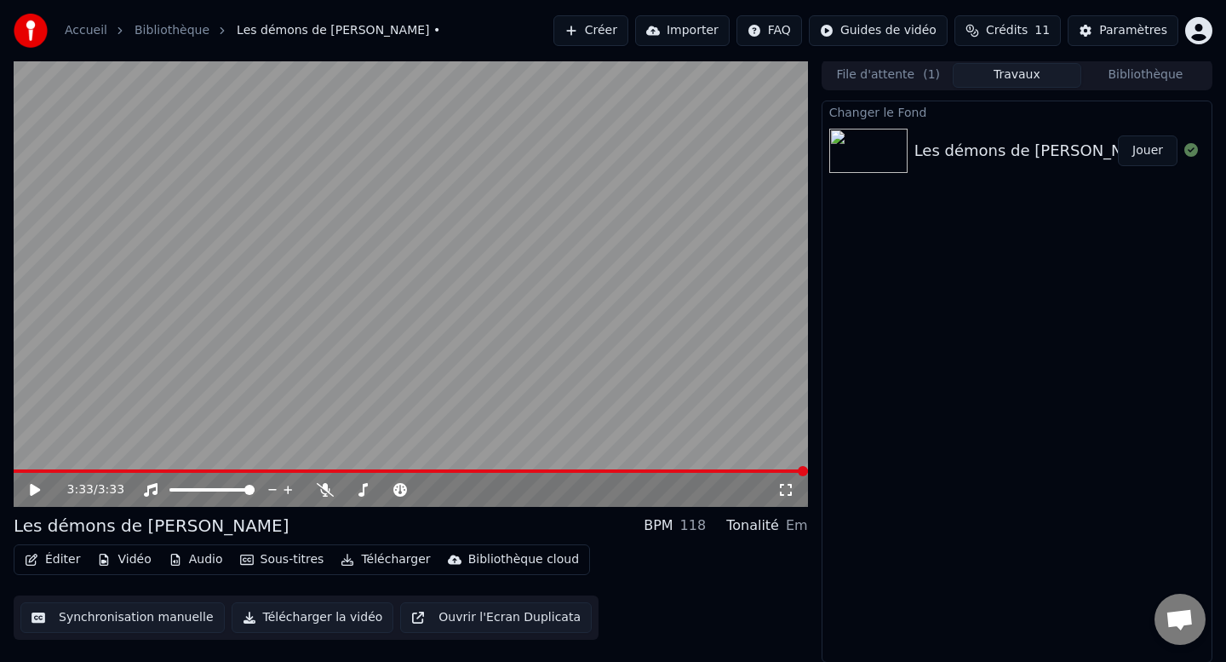
scroll to position [3, 0]
click at [311, 617] on button "Télécharger la vidéo" at bounding box center [313, 616] width 163 height 31
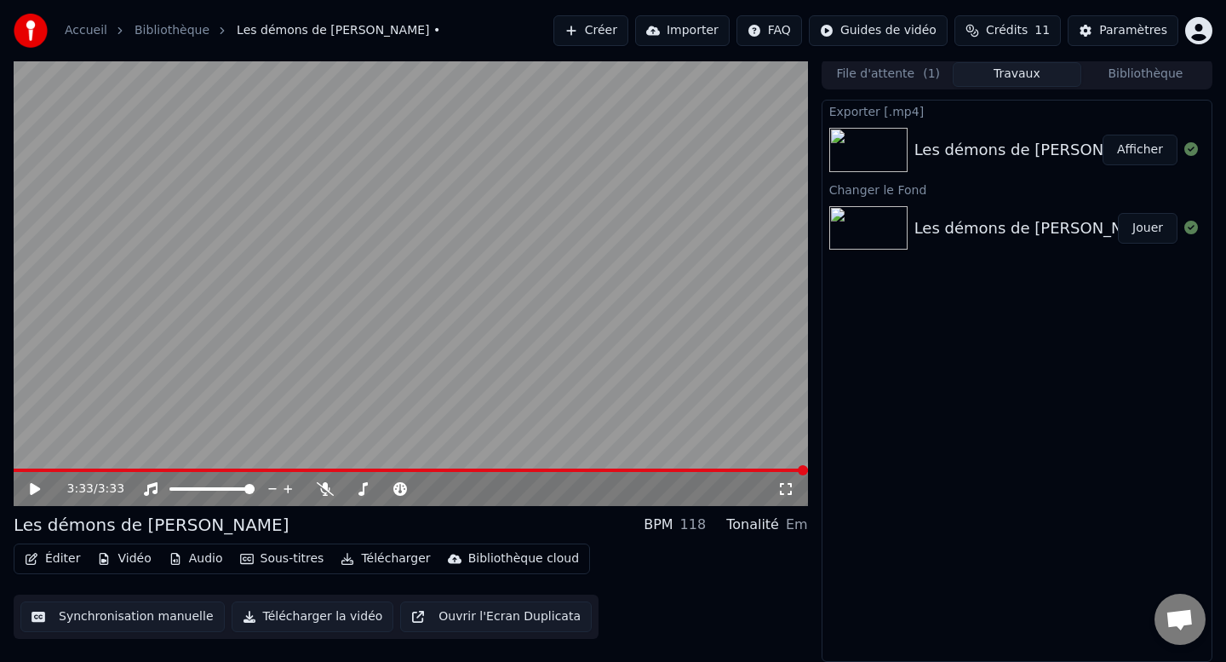
click at [1130, 144] on button "Afficher" at bounding box center [1140, 150] width 75 height 31
